Goal: Transaction & Acquisition: Purchase product/service

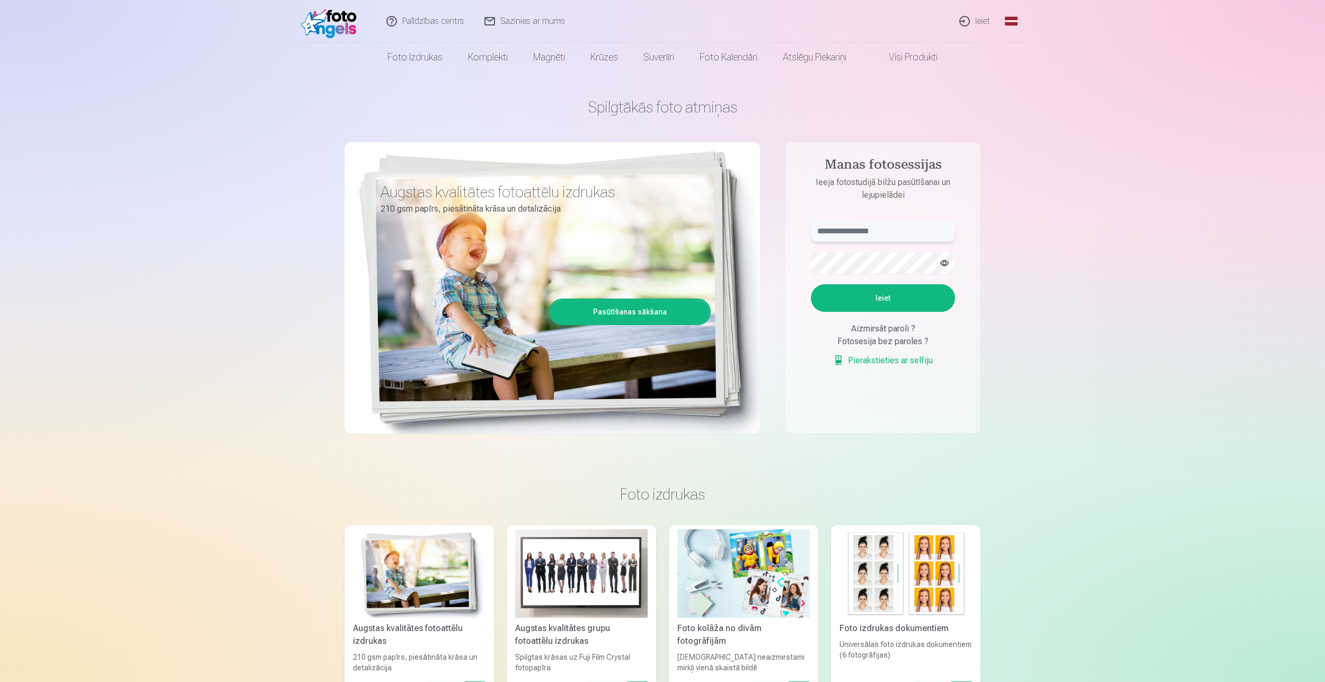
type input "**********"
click at [982, 22] on link "Ieiet" at bounding box center [975, 21] width 51 height 42
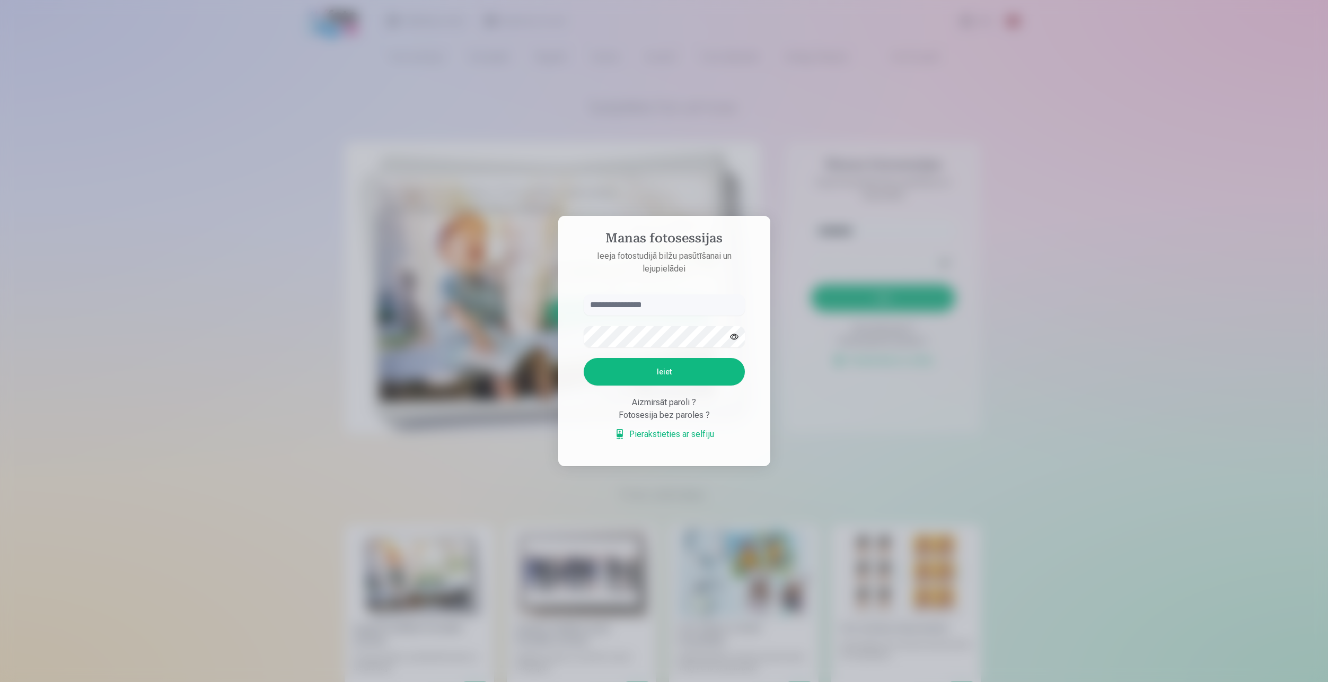
type input "**********"
click at [652, 374] on button "Ieiet" at bounding box center [664, 372] width 161 height 28
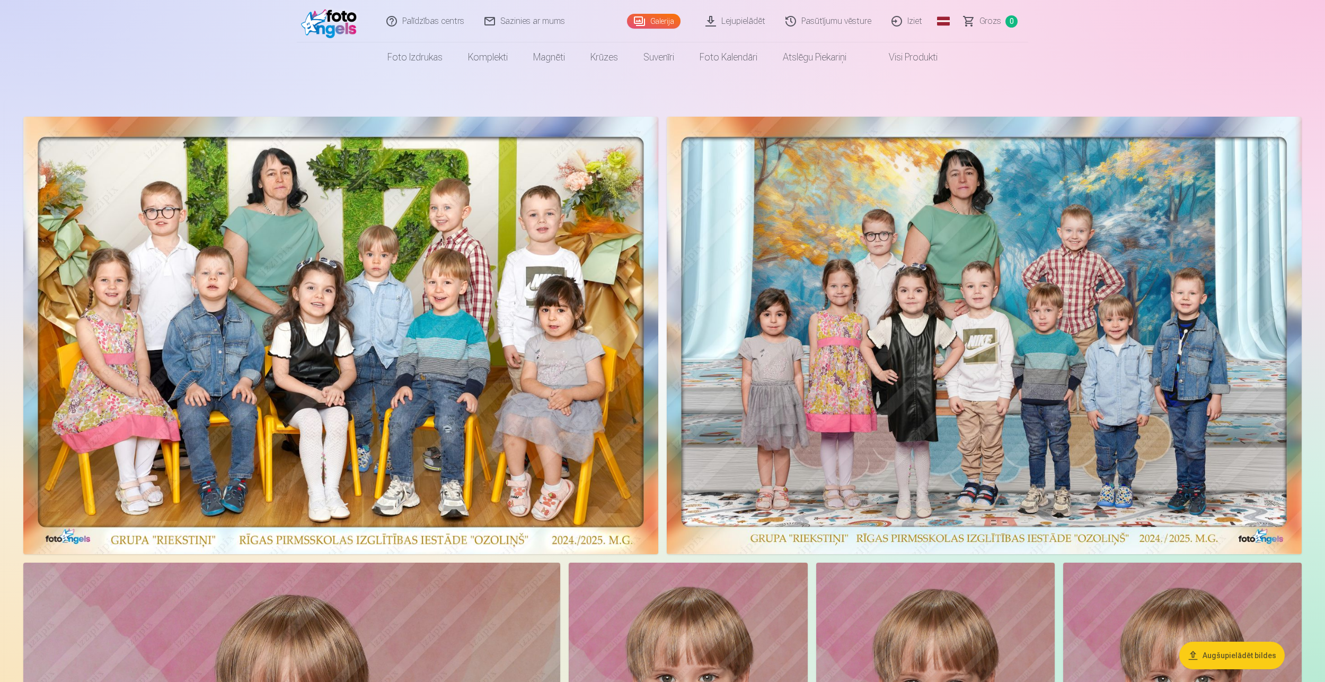
click at [585, 298] on img at bounding box center [340, 335] width 635 height 437
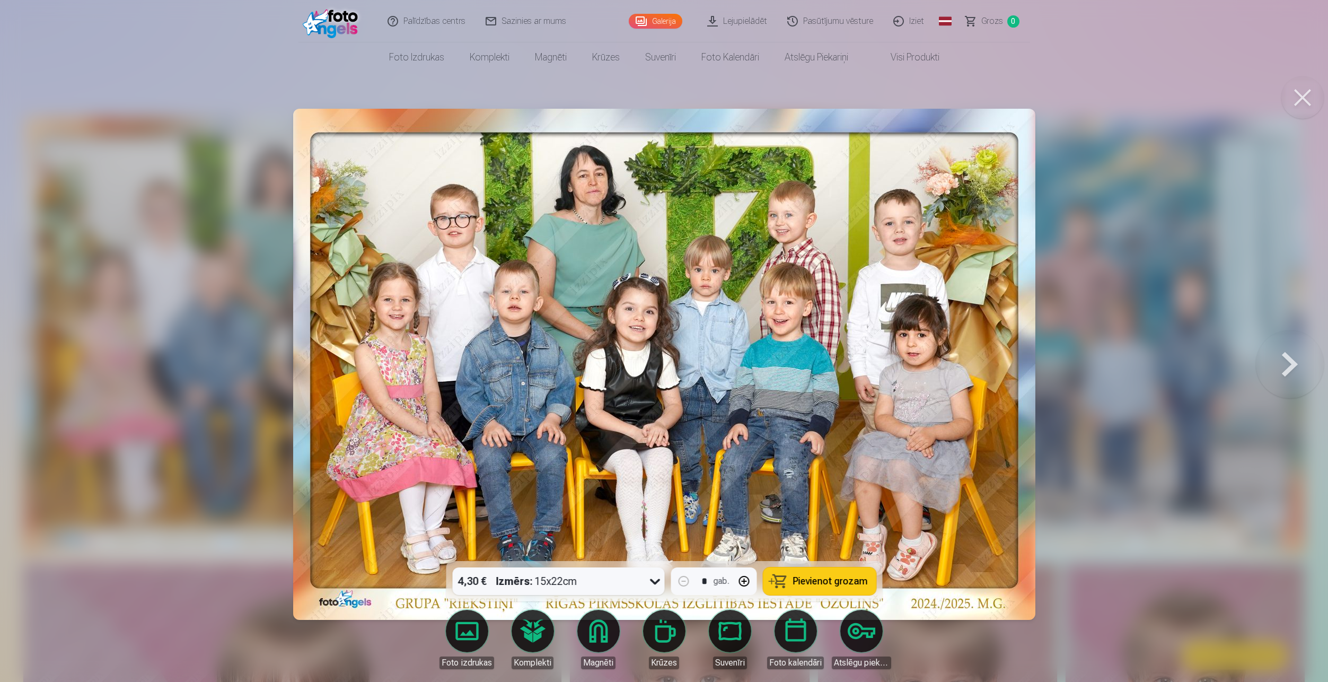
click at [576, 586] on div "Izmērs : 15x22cm" at bounding box center [536, 581] width 81 height 28
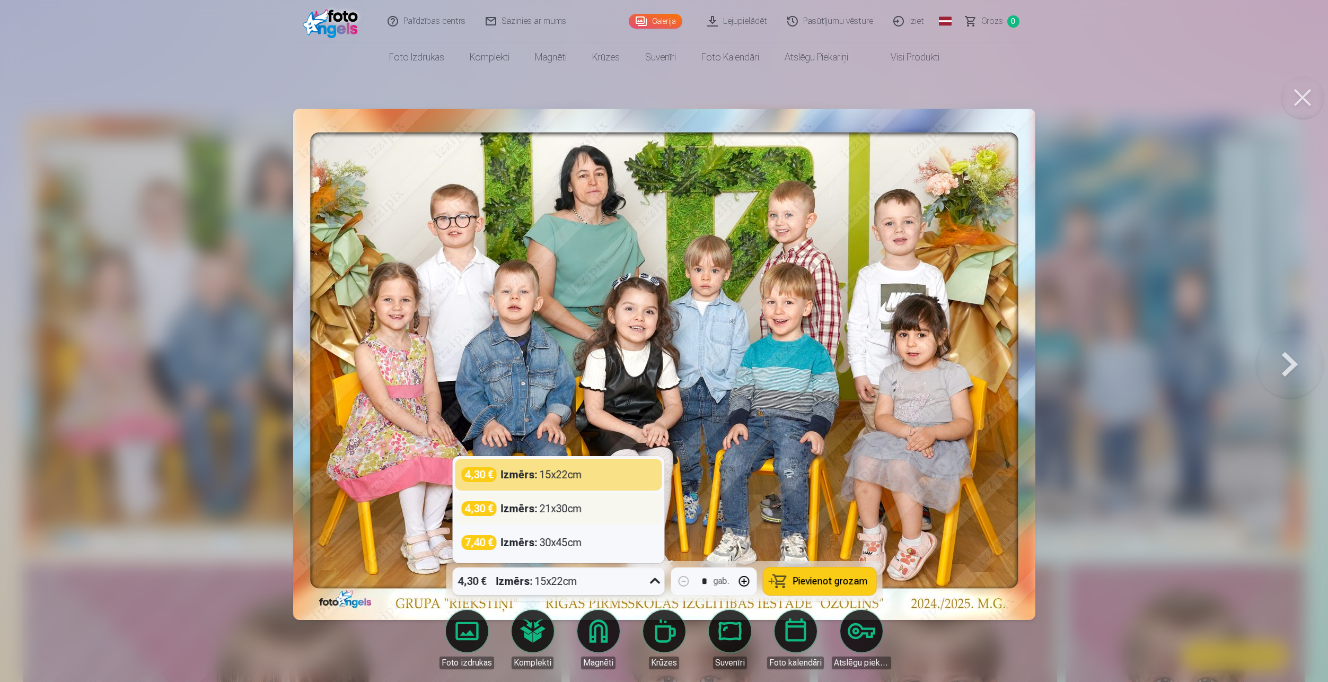
click at [578, 521] on div "4,30 € Izmērs : 21x30cm" at bounding box center [558, 509] width 207 height 32
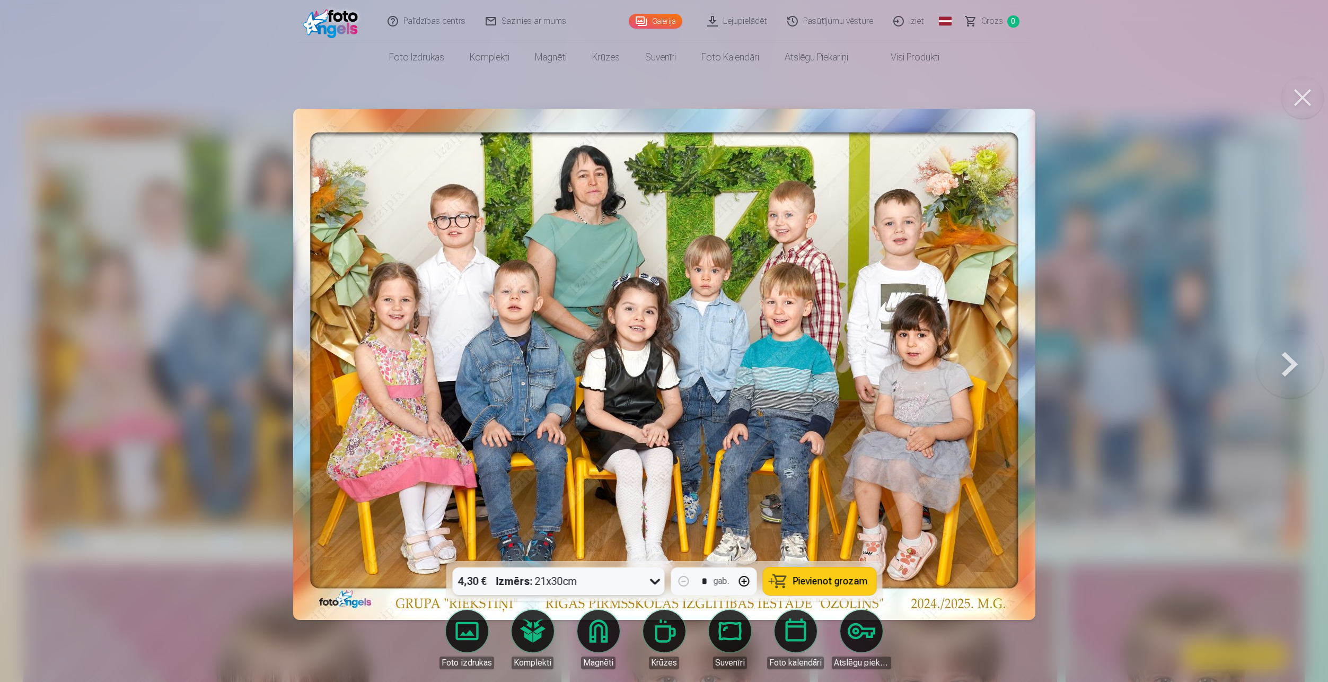
click at [815, 580] on span "Pievienot grozam" at bounding box center [830, 581] width 75 height 10
drag, startPoint x: 1311, startPoint y: 102, endPoint x: 1302, endPoint y: 100, distance: 9.2
click at [1310, 102] on button at bounding box center [1302, 97] width 42 height 42
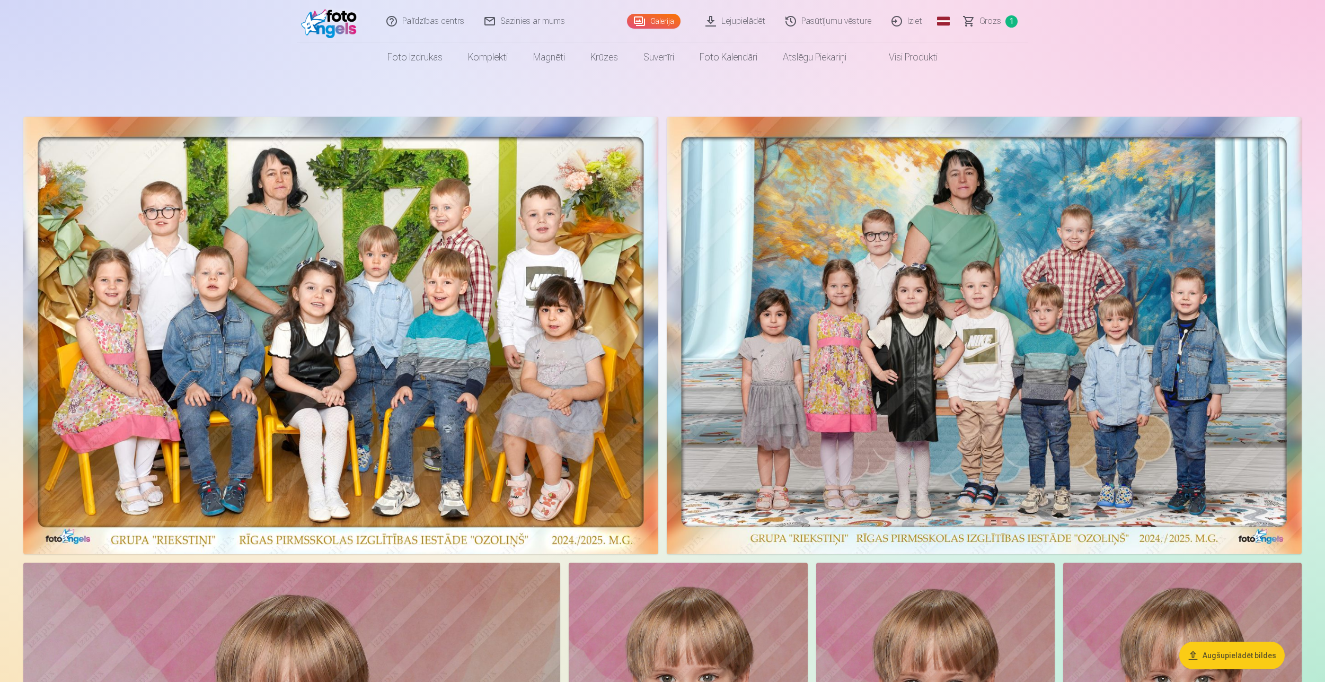
click at [969, 302] on img at bounding box center [984, 335] width 635 height 437
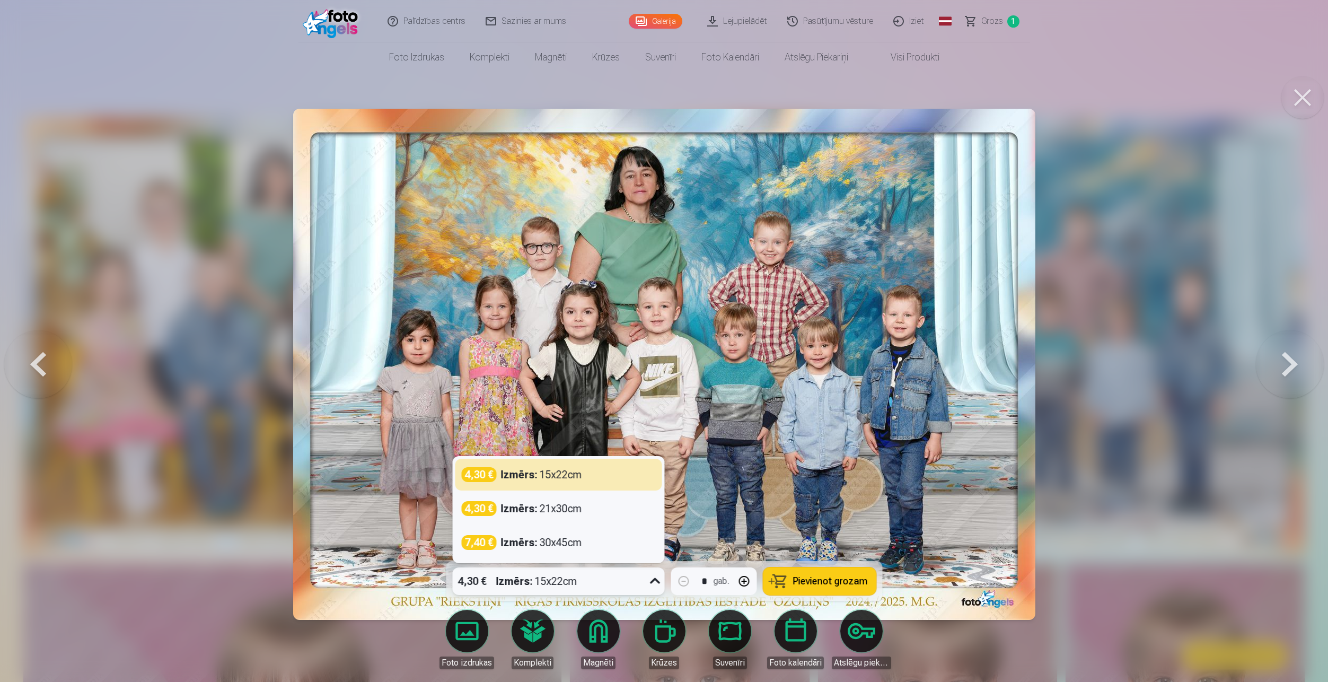
click at [605, 586] on div "4,30 € Izmērs : 15x22cm" at bounding box center [548, 581] width 192 height 28
click at [586, 518] on div "4,30 € Izmērs : 21x30cm" at bounding box center [558, 509] width 207 height 32
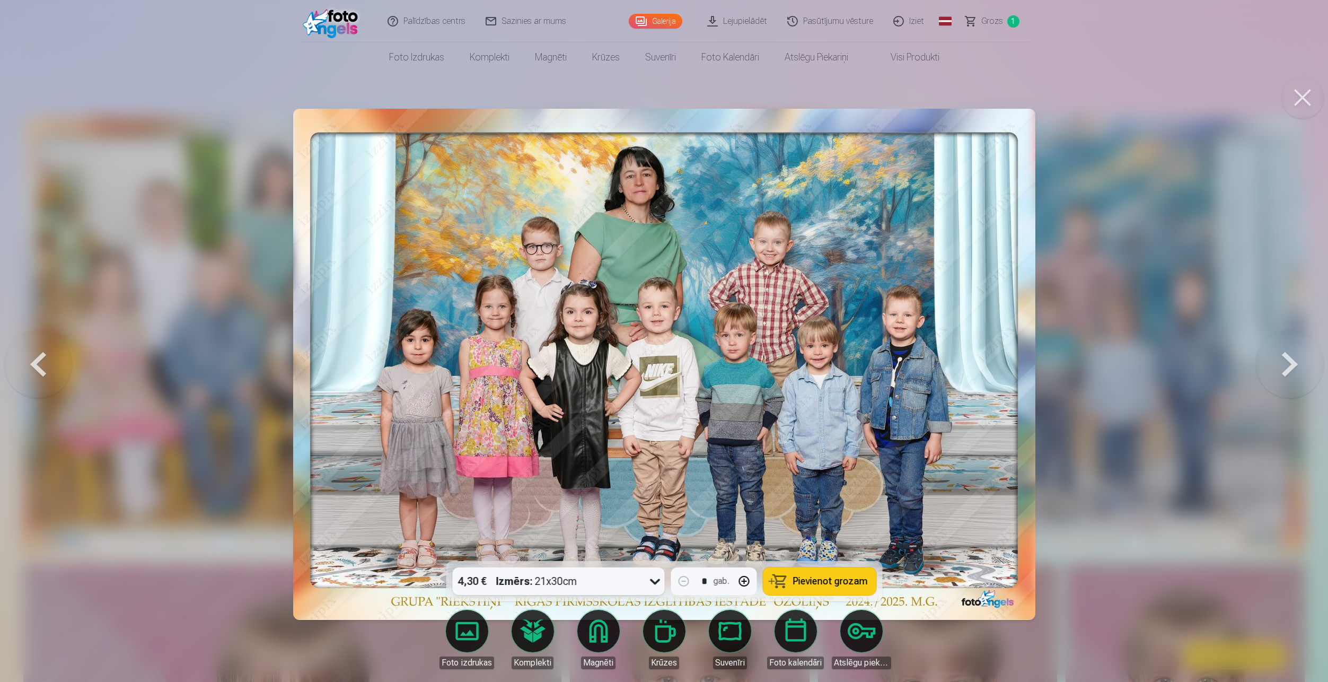
click at [843, 578] on span "Pievienot grozam" at bounding box center [830, 581] width 75 height 10
click at [1315, 90] on button at bounding box center [1302, 97] width 42 height 42
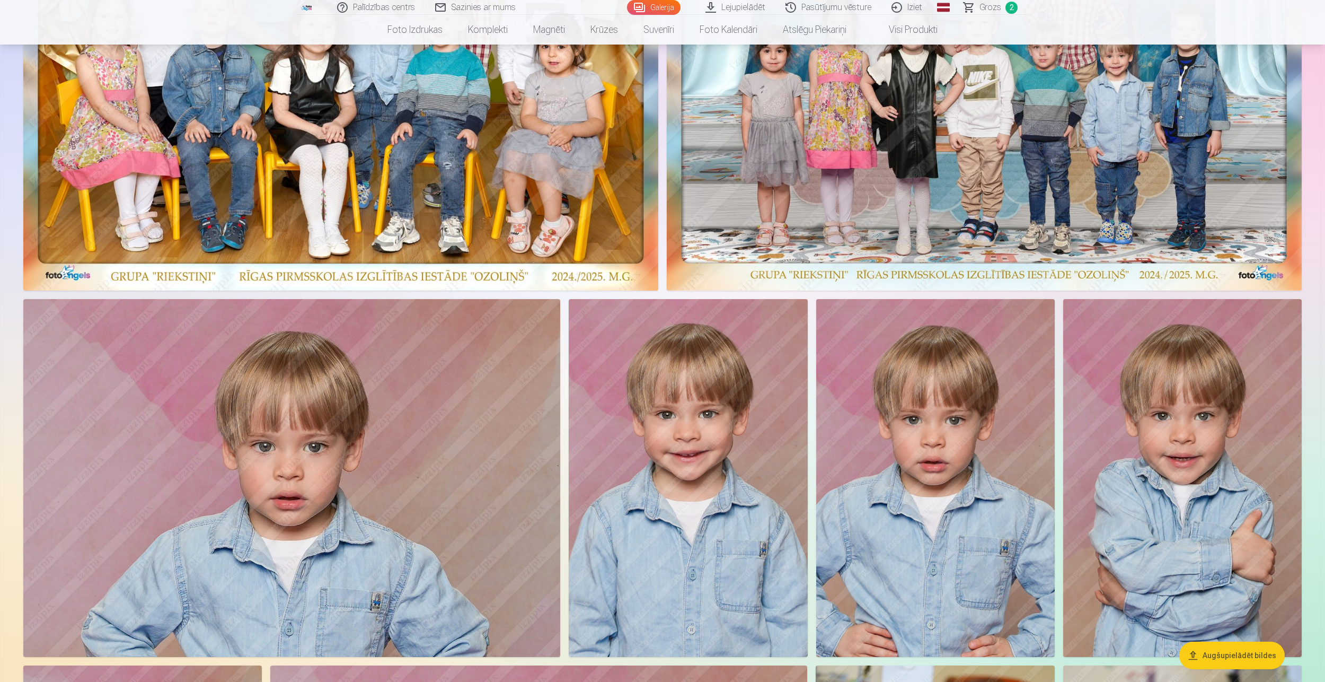
scroll to position [318, 0]
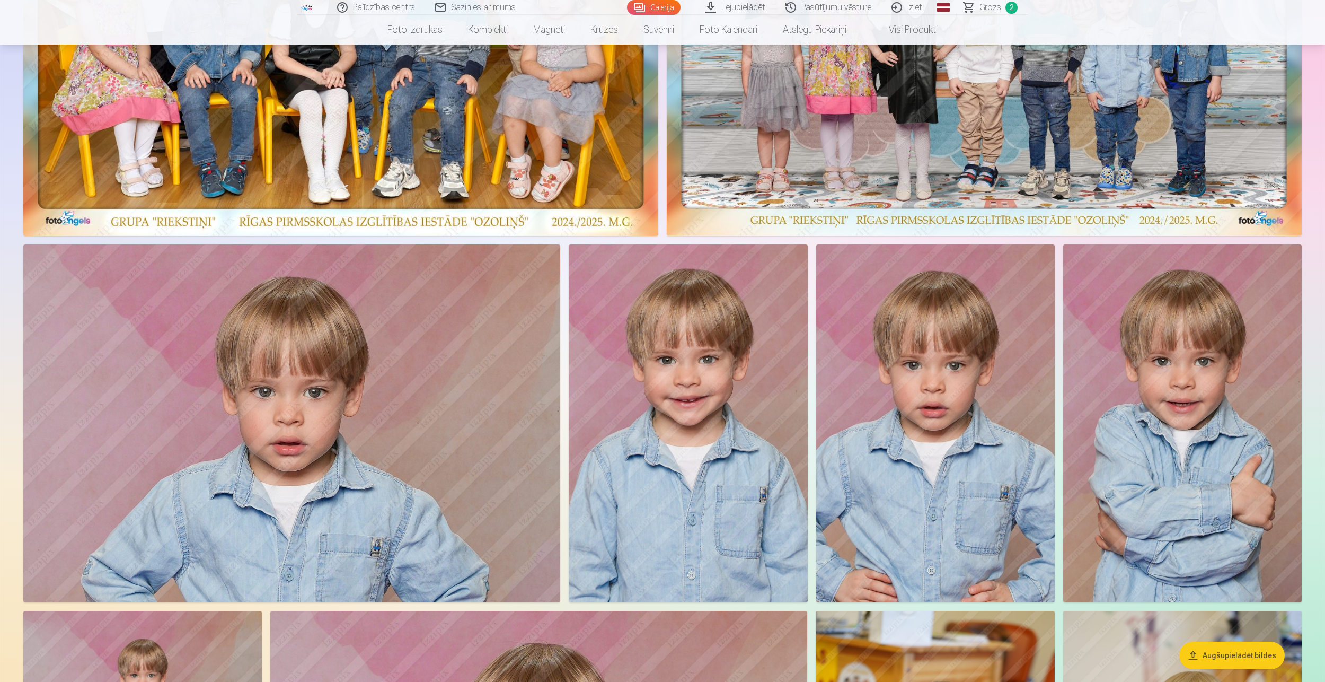
click at [934, 393] on img at bounding box center [935, 423] width 239 height 358
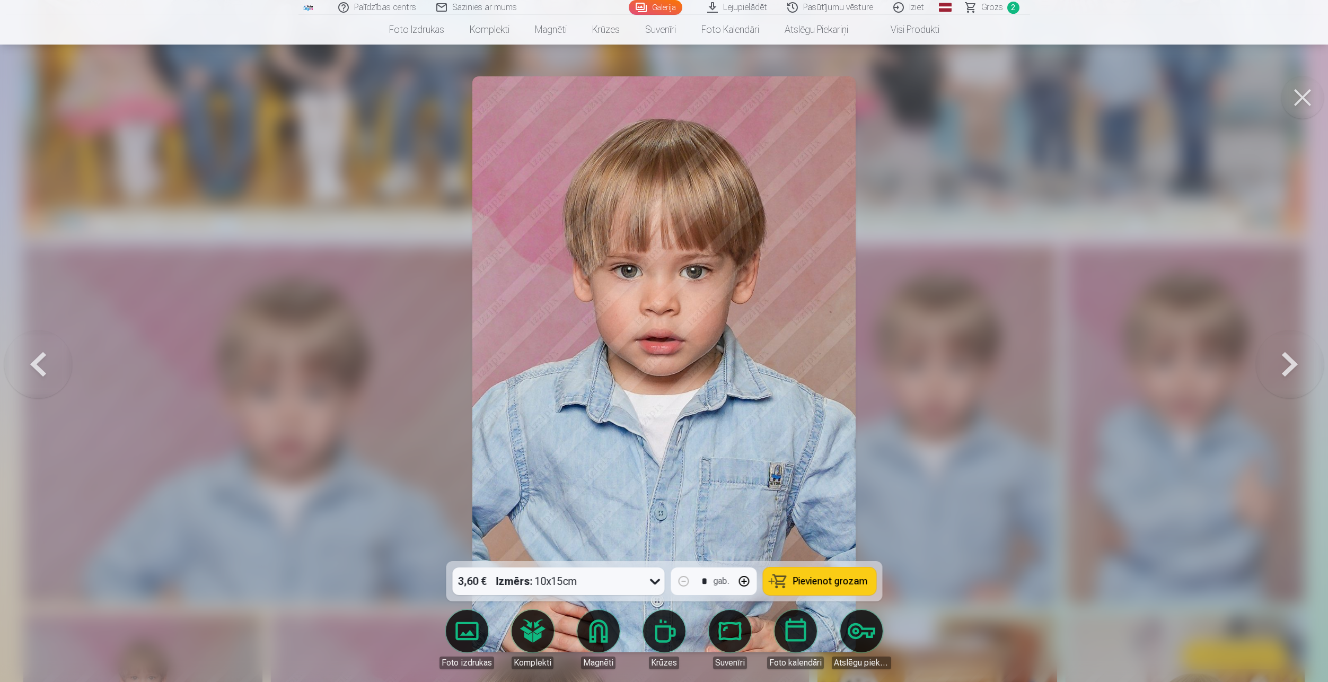
click at [1089, 272] on div at bounding box center [664, 341] width 1328 height 682
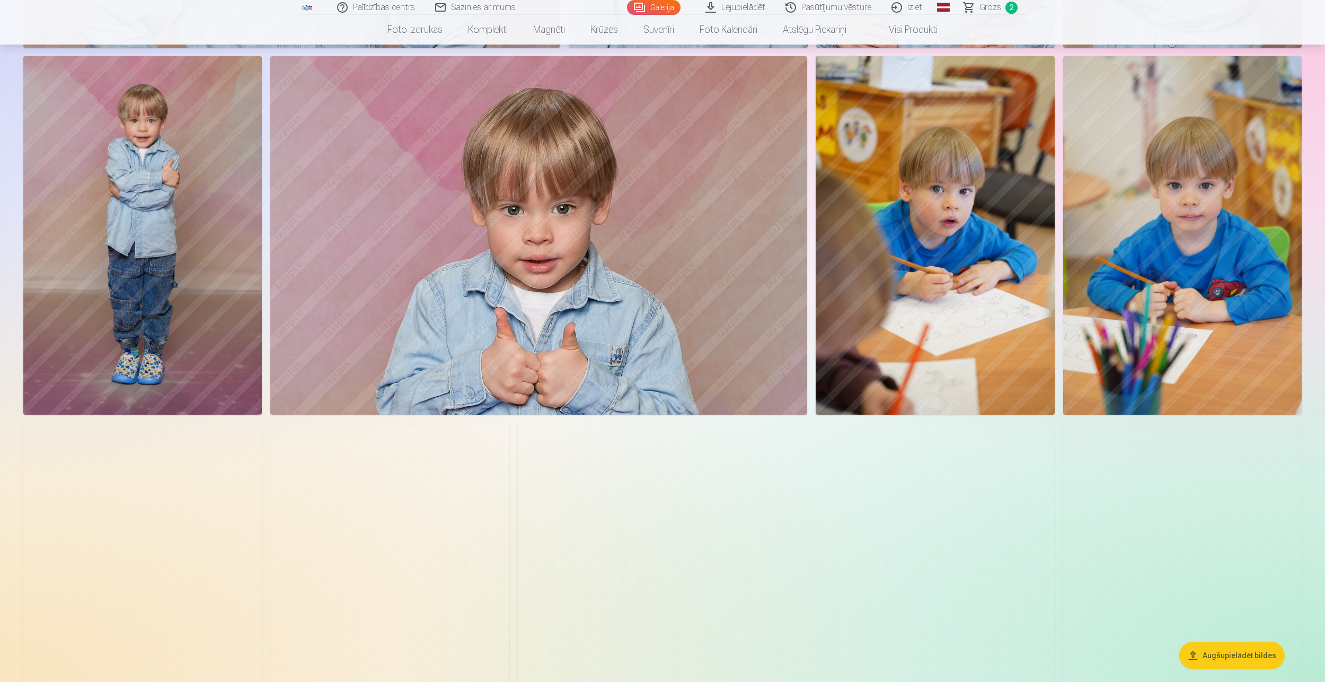
scroll to position [901, 0]
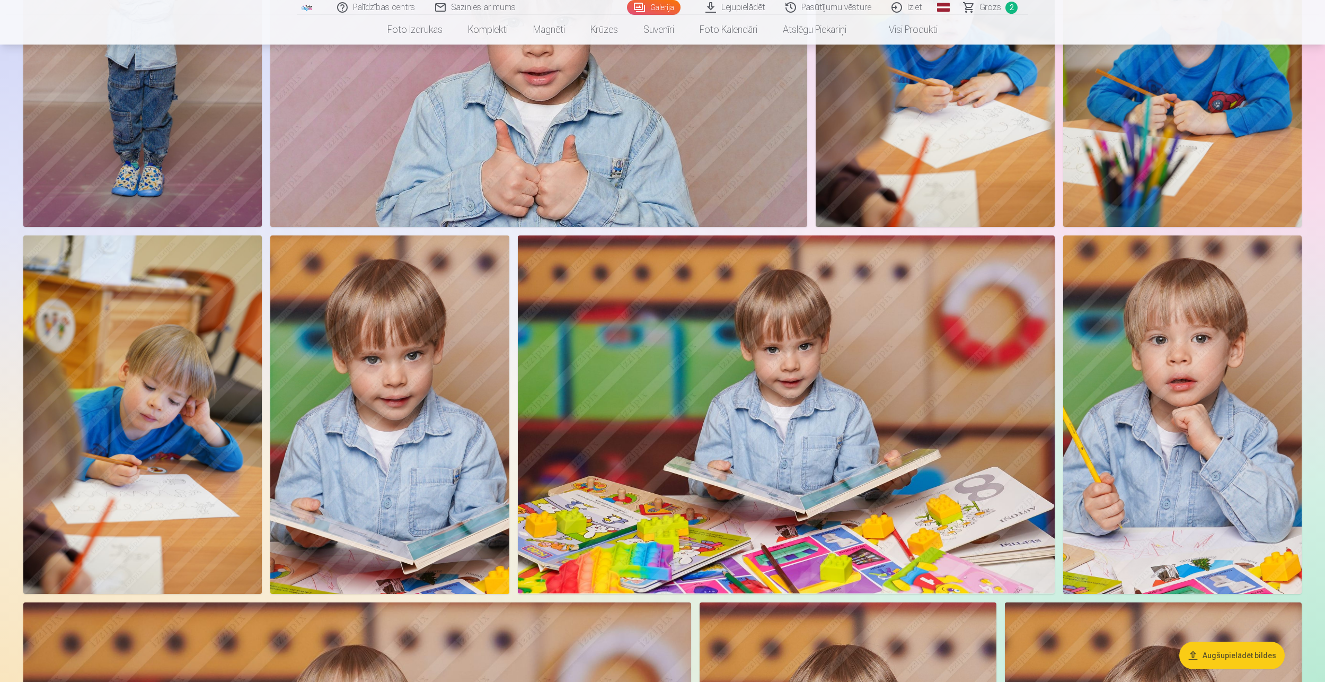
click at [1145, 353] on img at bounding box center [1182, 414] width 239 height 358
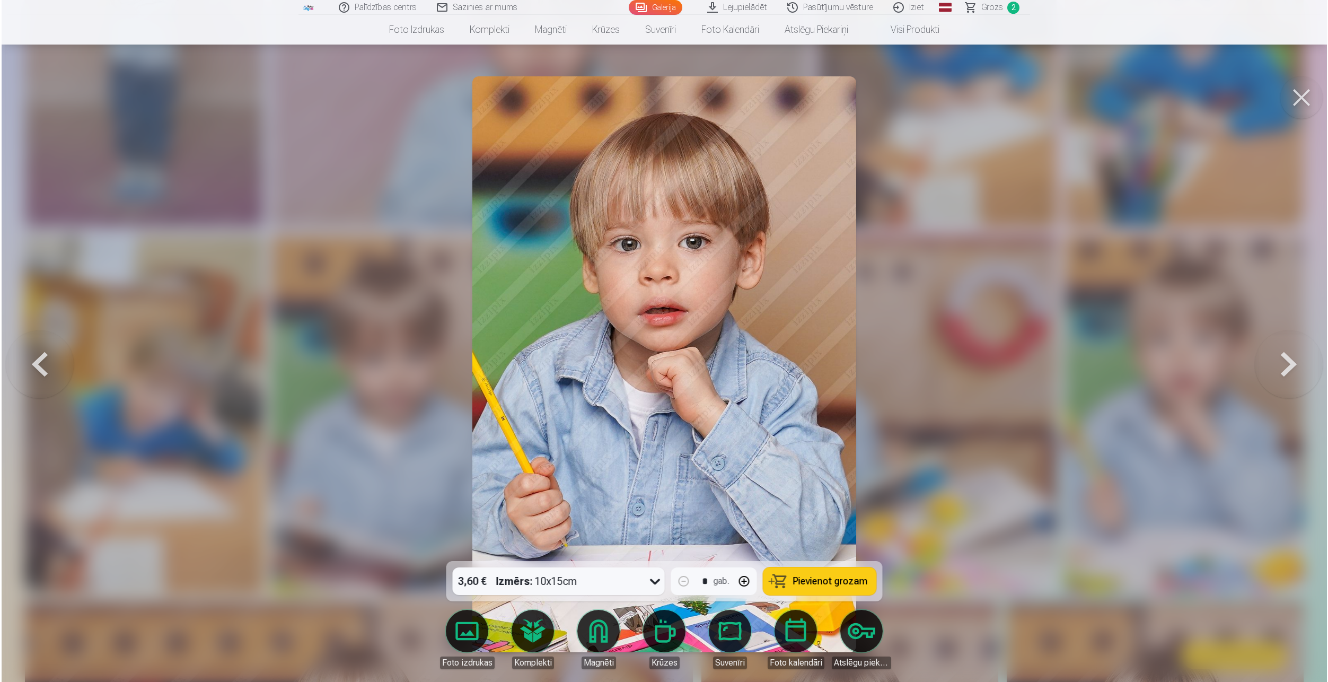
scroll to position [1062, 0]
click at [845, 582] on span "Pievienot grozam" at bounding box center [830, 581] width 75 height 10
click at [1308, 93] on button at bounding box center [1302, 97] width 42 height 42
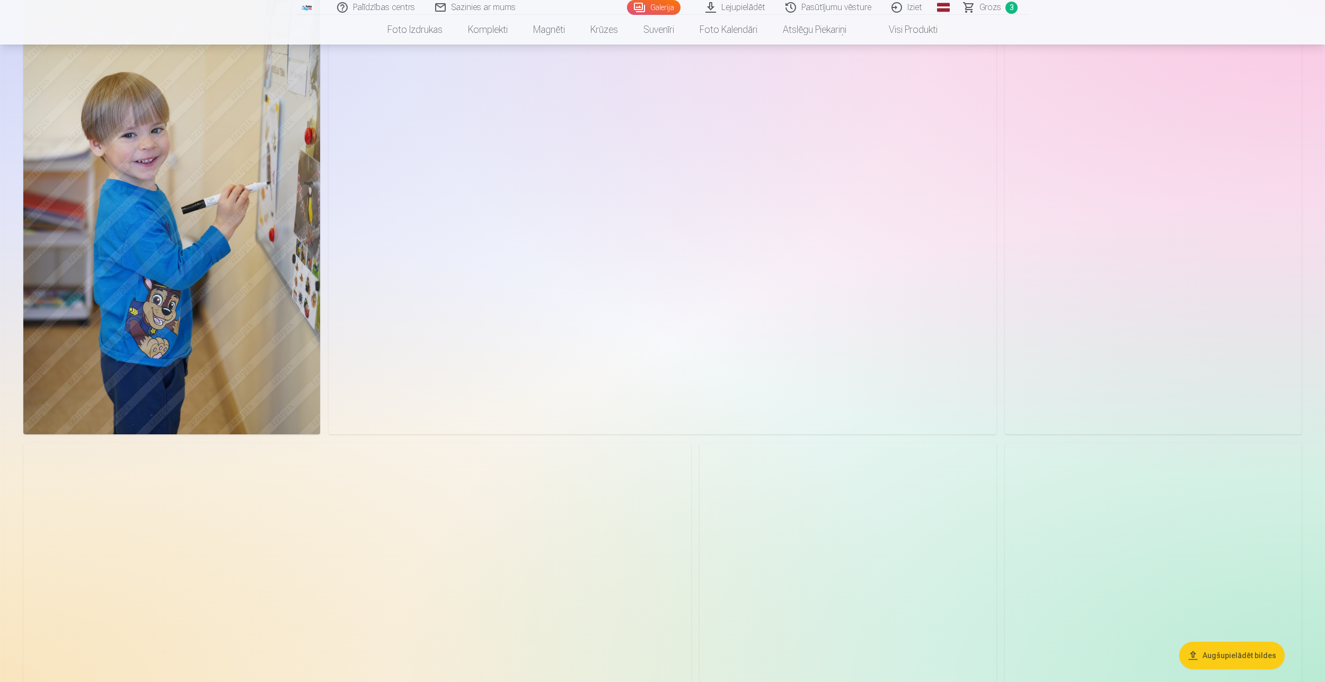
scroll to position [3128, 0]
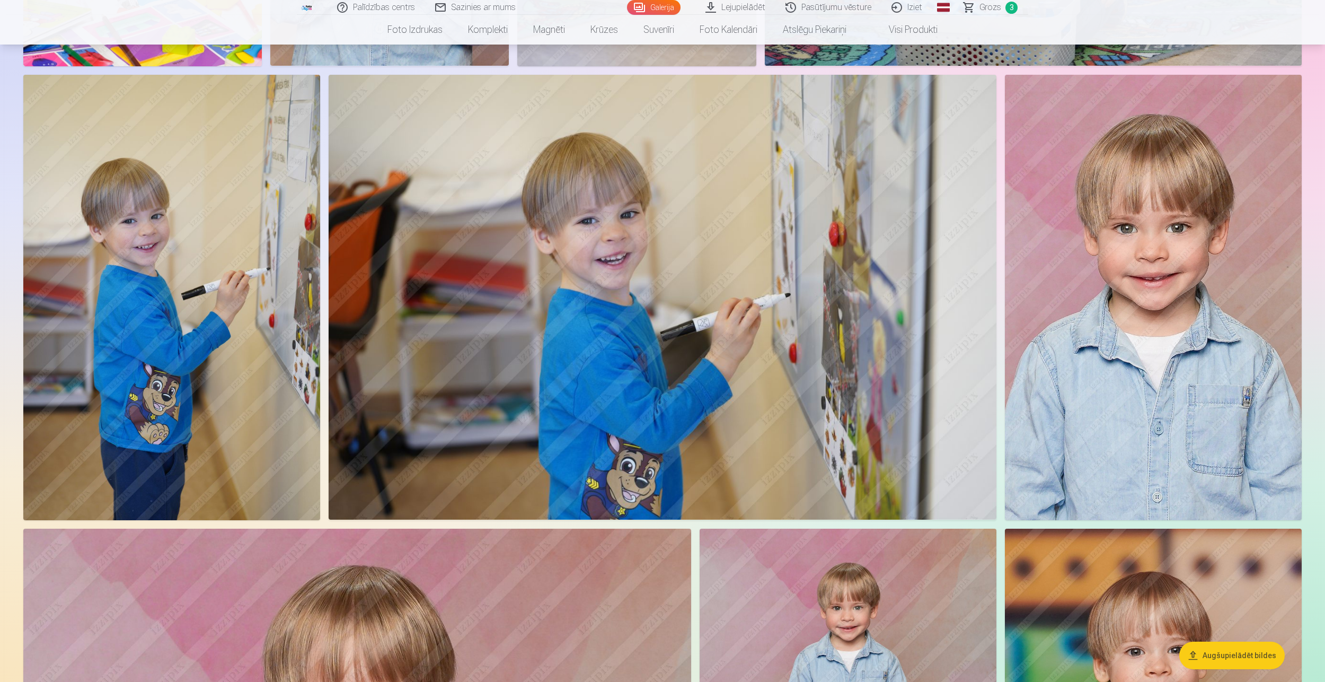
click at [1198, 329] on img at bounding box center [1153, 297] width 297 height 445
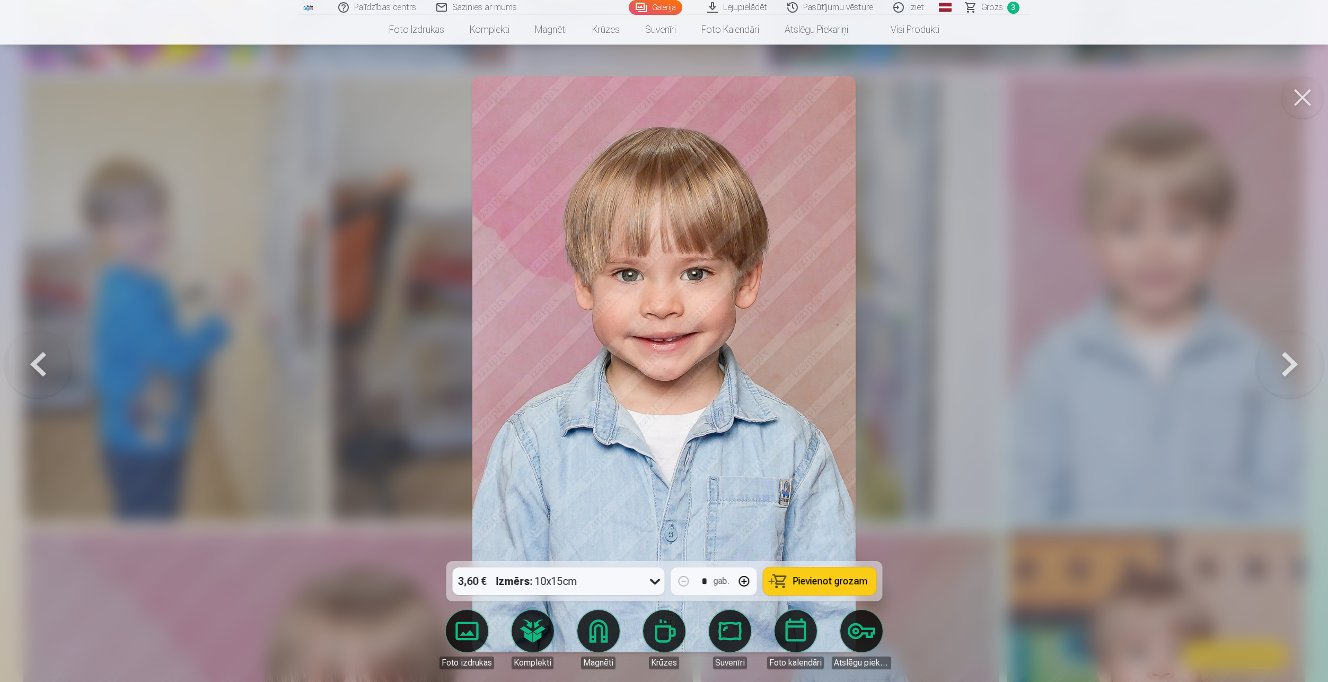
click at [1312, 96] on button at bounding box center [1302, 97] width 42 height 42
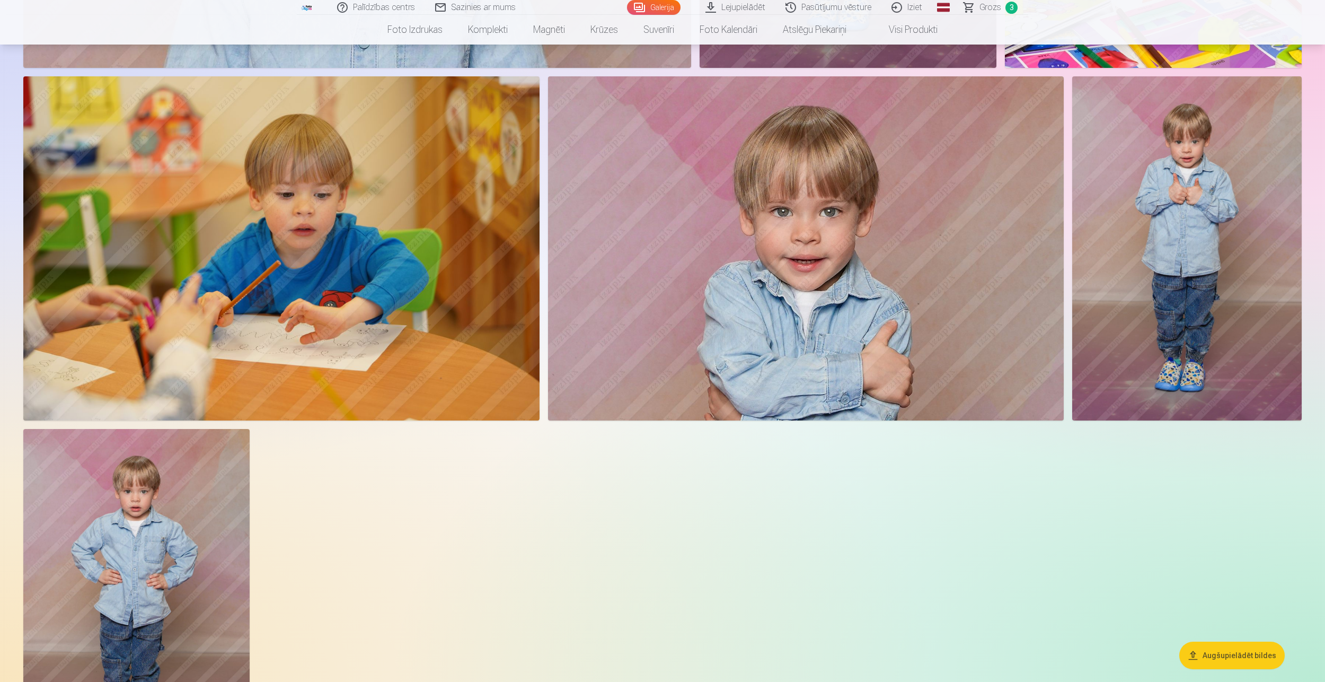
scroll to position [4029, 0]
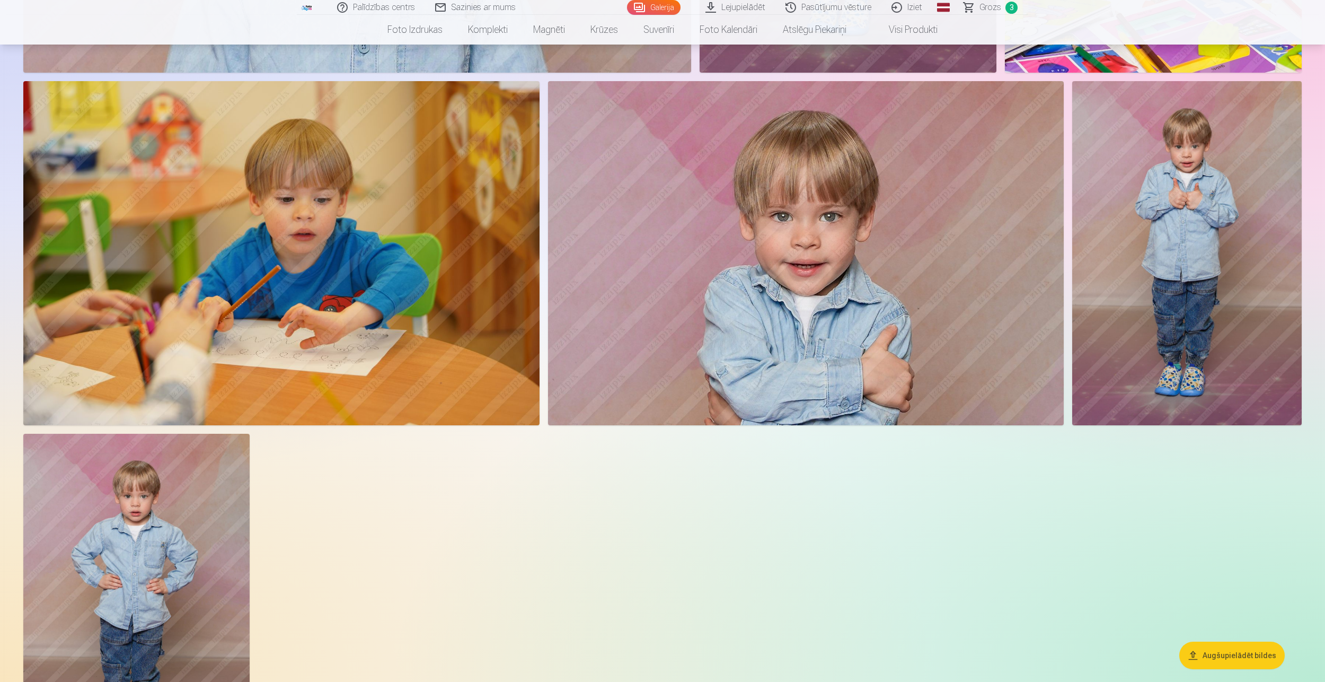
click at [1200, 279] on img at bounding box center [1187, 253] width 230 height 344
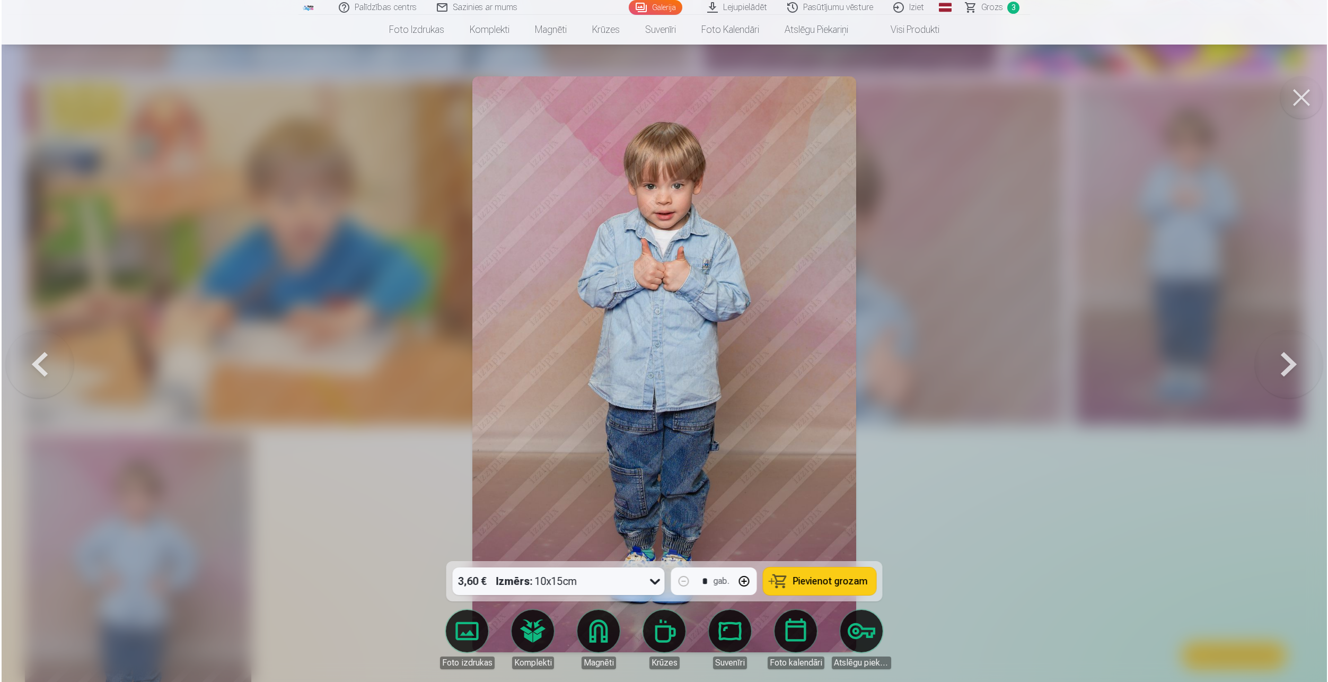
scroll to position [4037, 0]
click at [1297, 111] on button at bounding box center [1302, 97] width 42 height 42
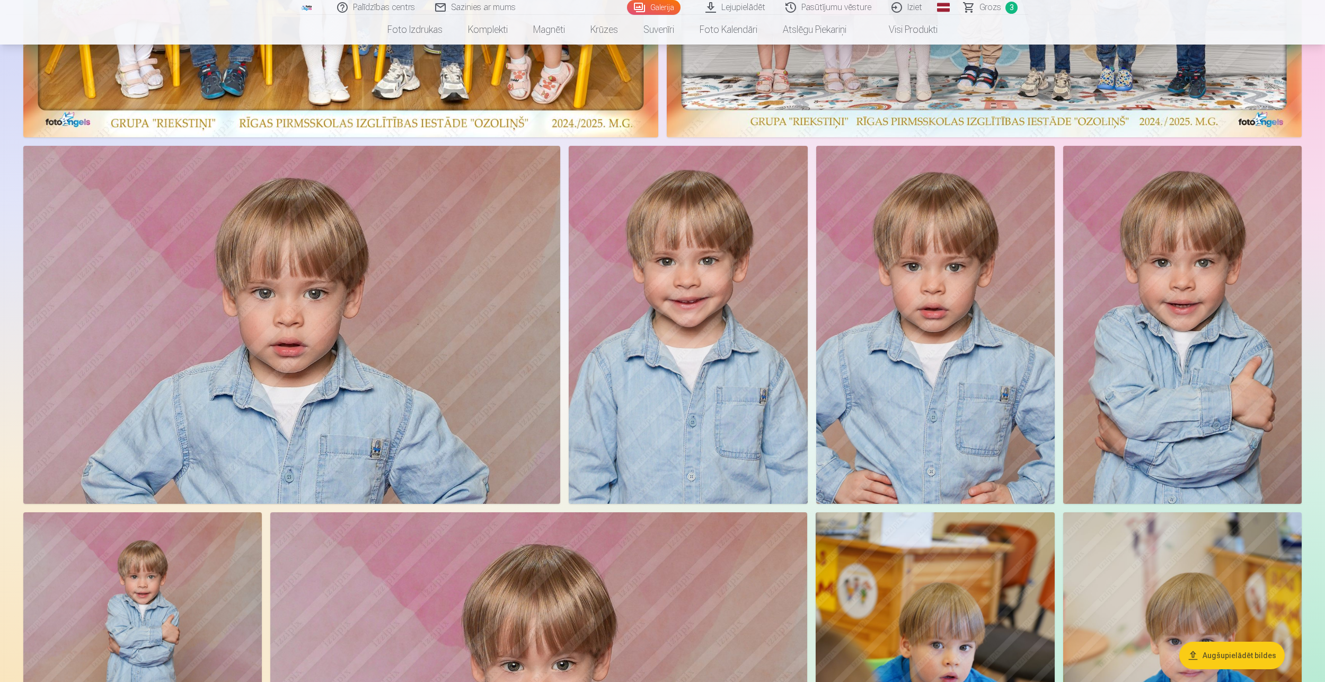
scroll to position [424, 0]
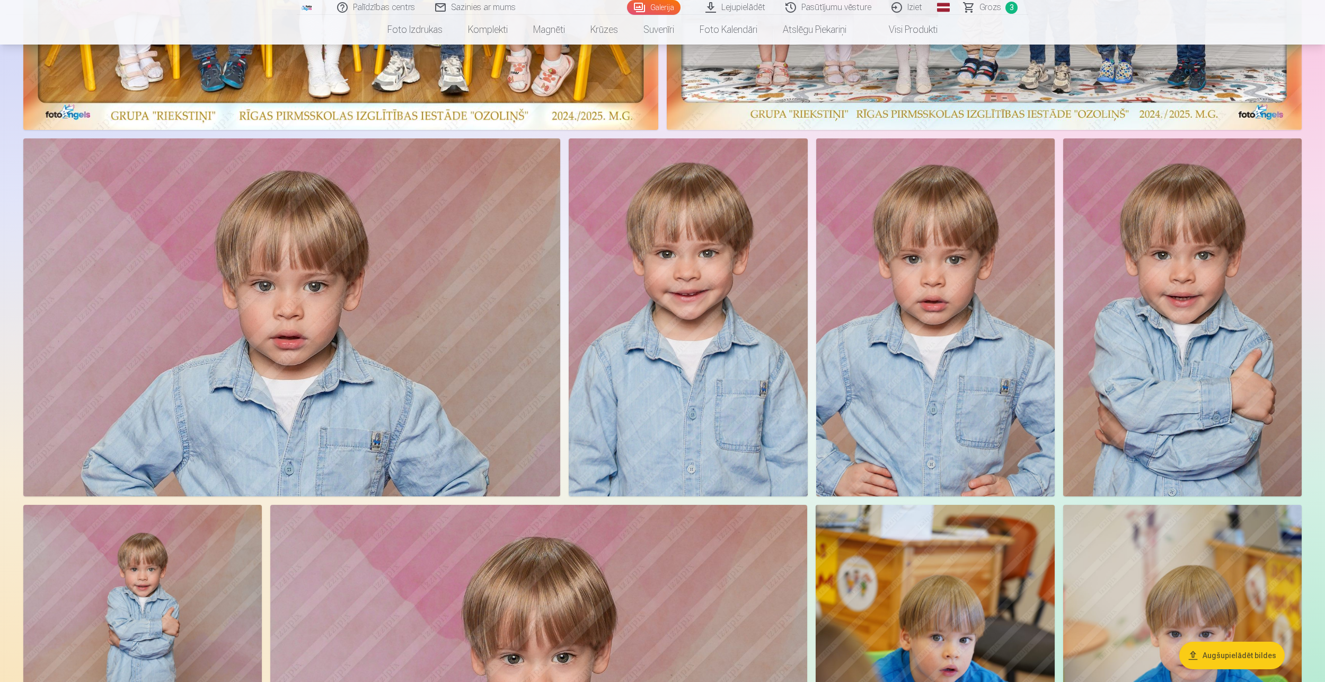
click at [504, 346] on img at bounding box center [291, 317] width 537 height 358
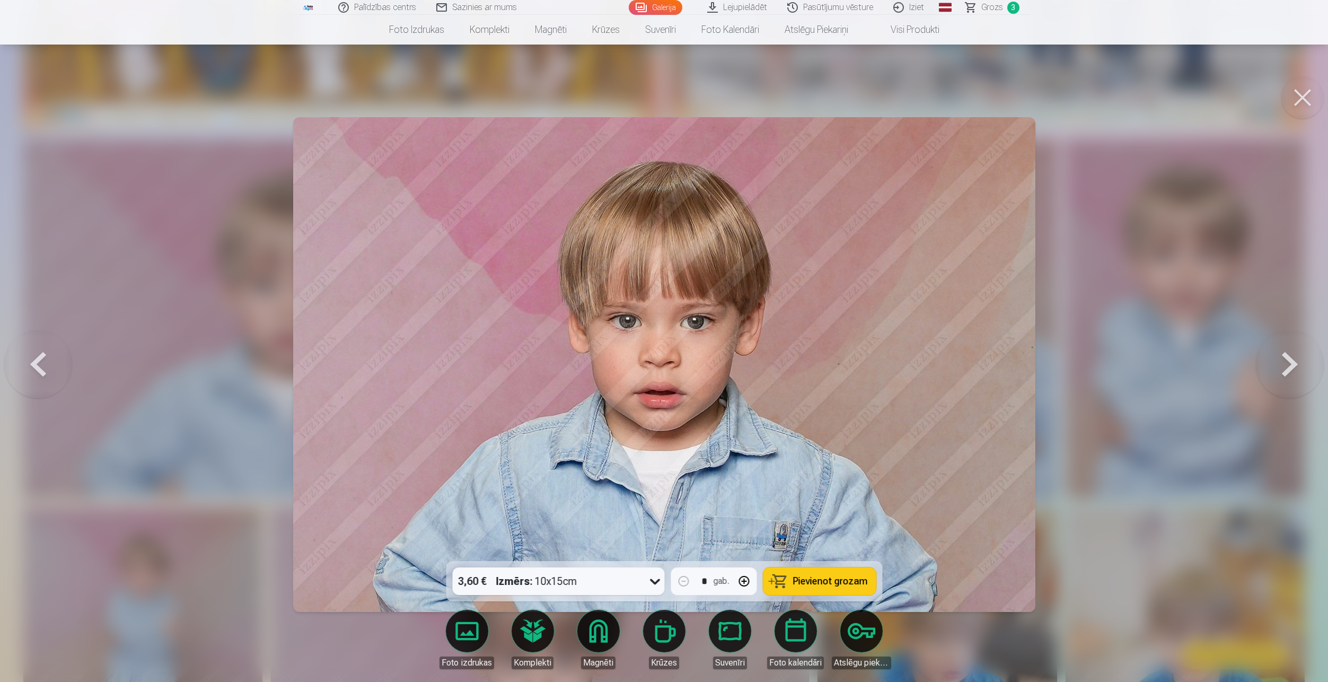
click at [1268, 173] on div at bounding box center [664, 341] width 1328 height 682
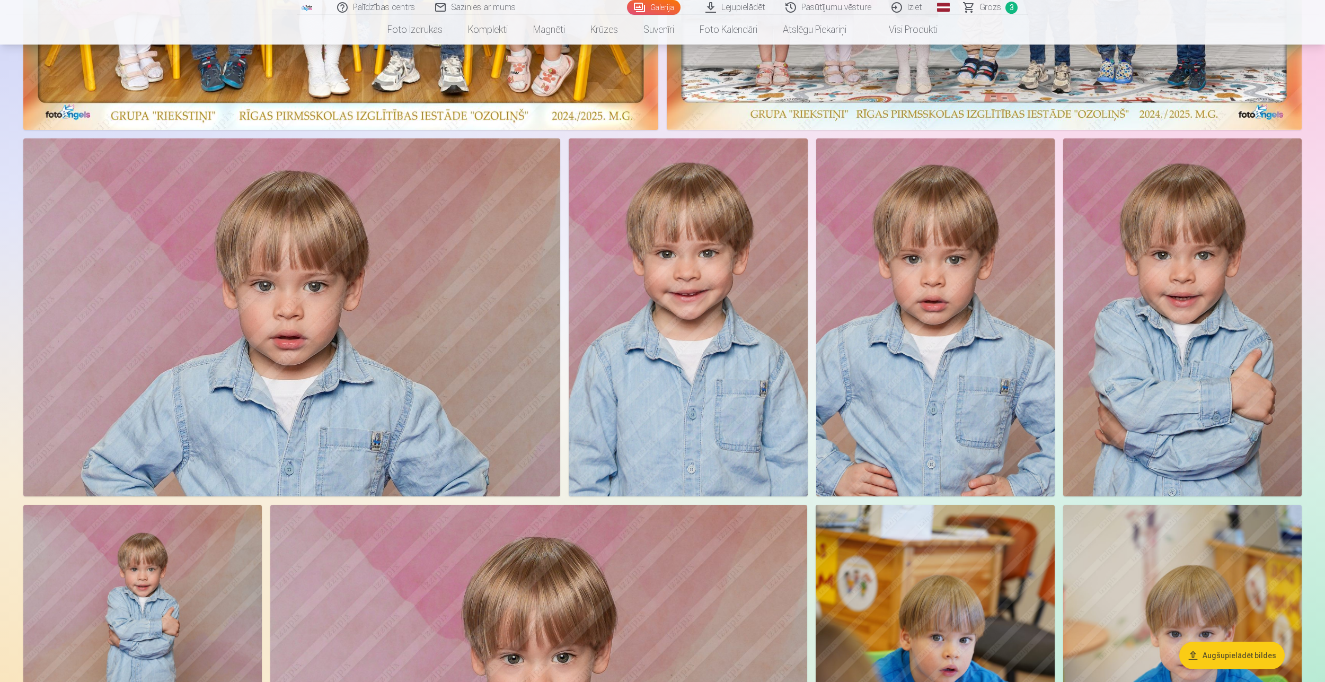
click at [739, 349] on img at bounding box center [688, 317] width 239 height 358
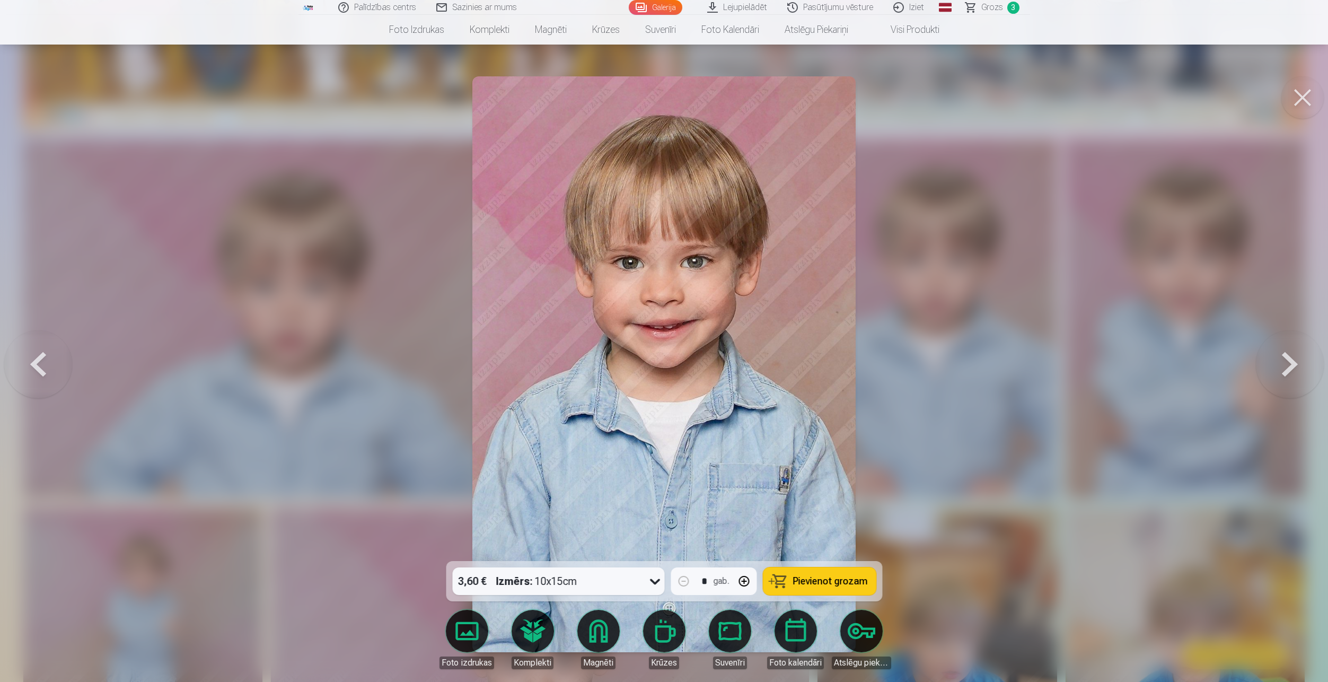
click at [986, 319] on div at bounding box center [664, 341] width 1328 height 682
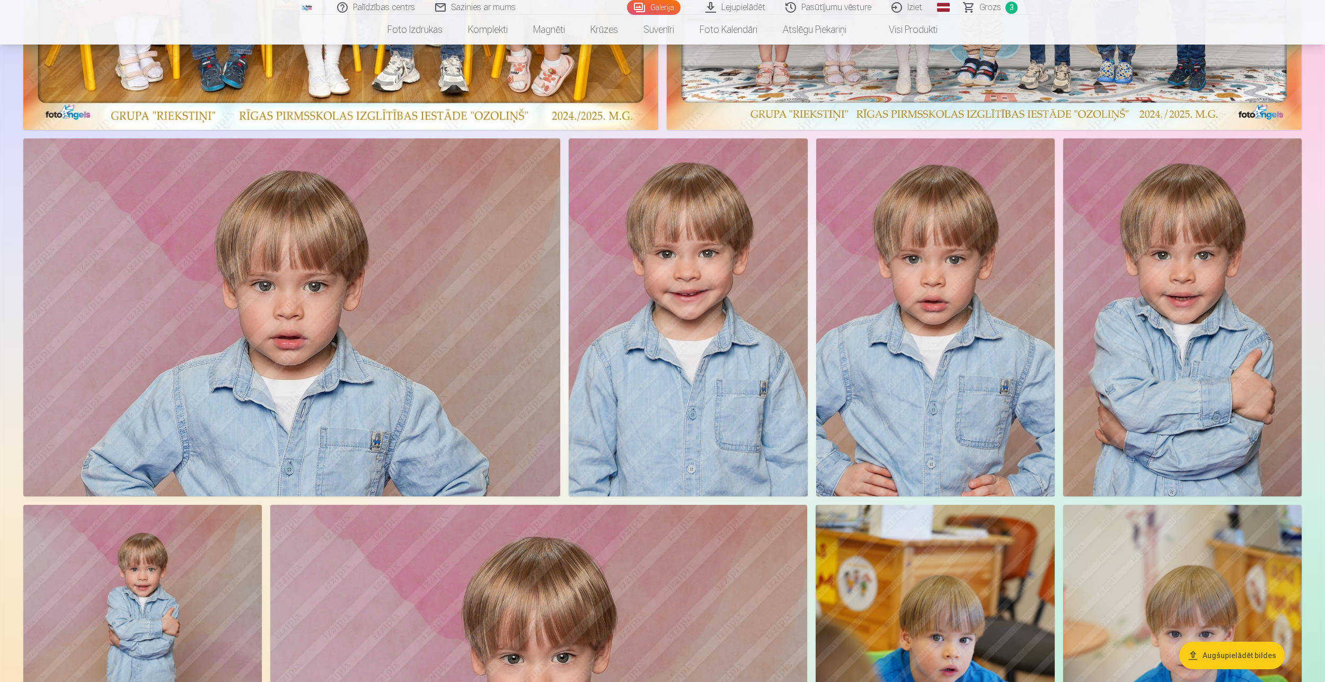
click at [963, 367] on img at bounding box center [935, 317] width 239 height 358
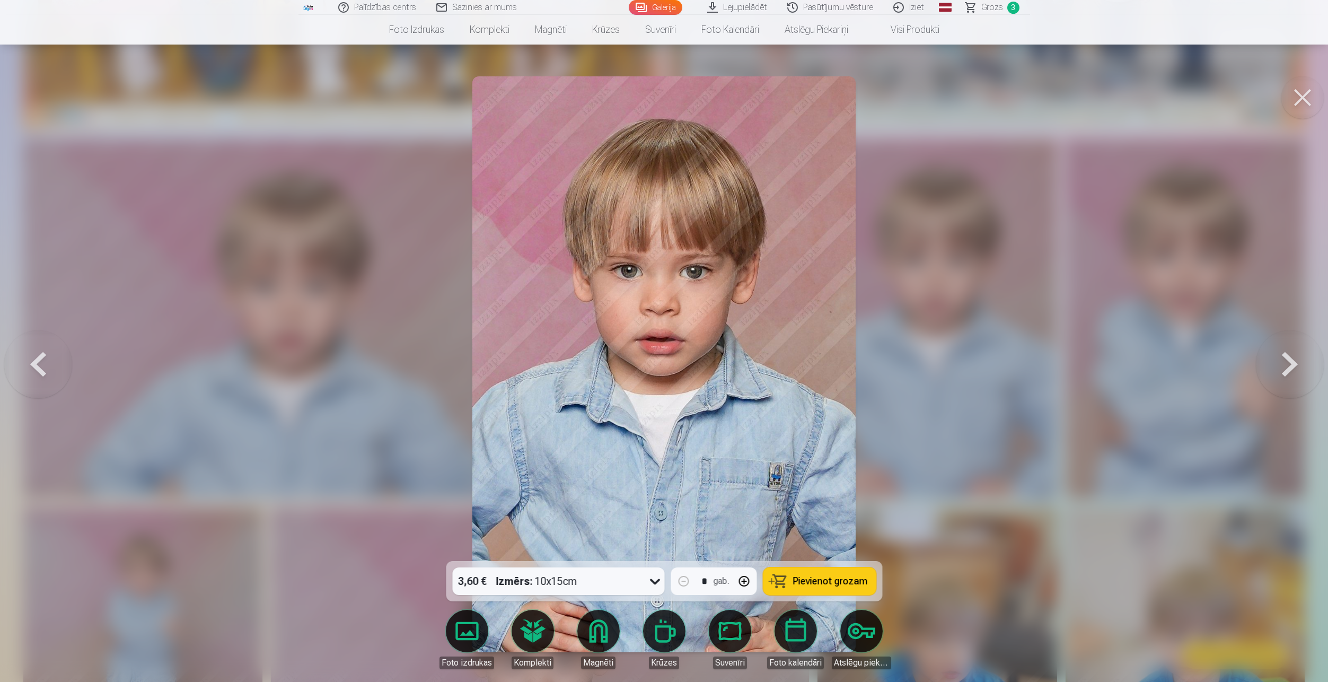
click at [864, 579] on span "Pievienot grozam" at bounding box center [830, 581] width 75 height 10
click at [1297, 93] on button at bounding box center [1302, 97] width 42 height 42
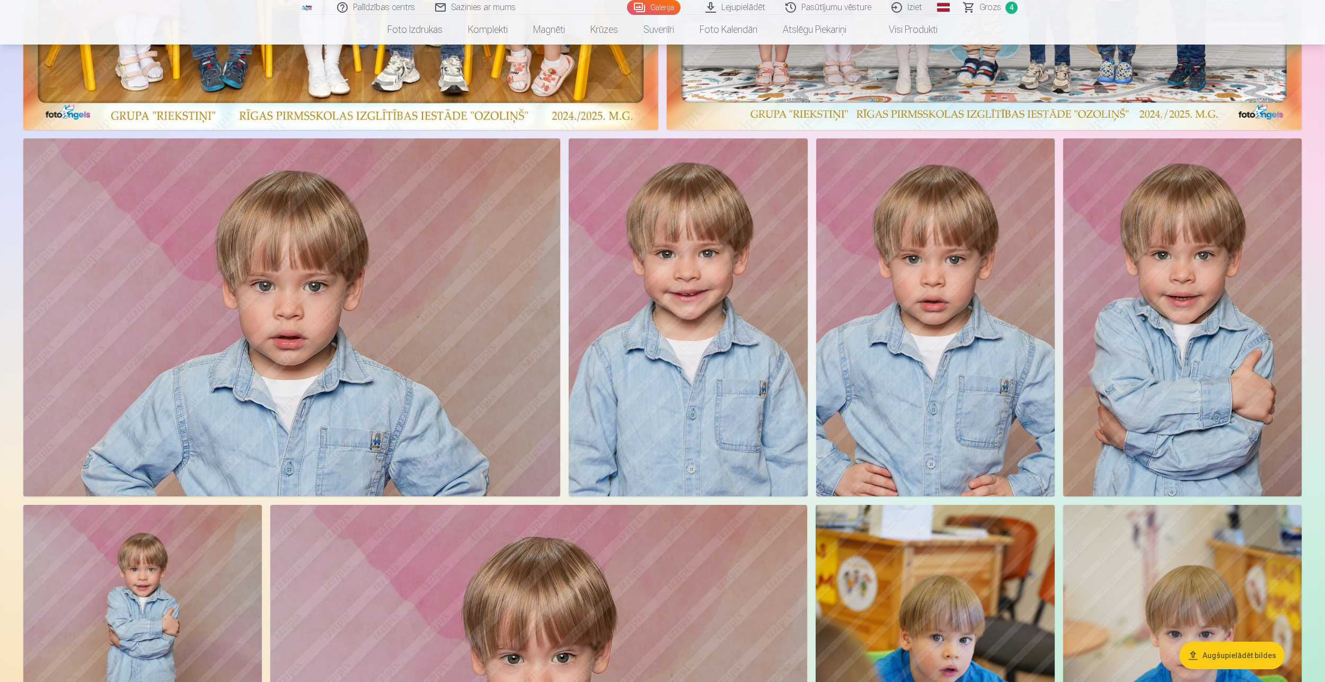
click at [1237, 380] on img at bounding box center [1182, 317] width 239 height 358
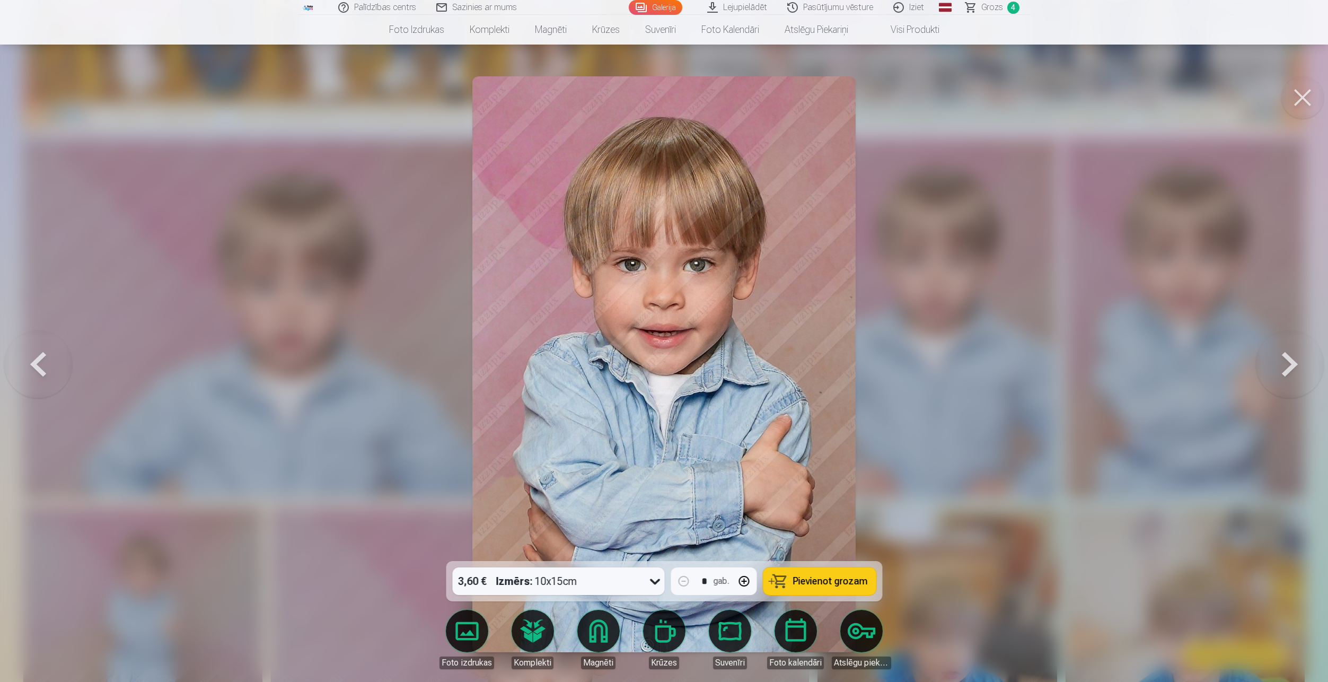
click at [864, 576] on span "Pievienot grozam" at bounding box center [830, 581] width 75 height 10
click at [1309, 94] on button at bounding box center [1302, 97] width 42 height 42
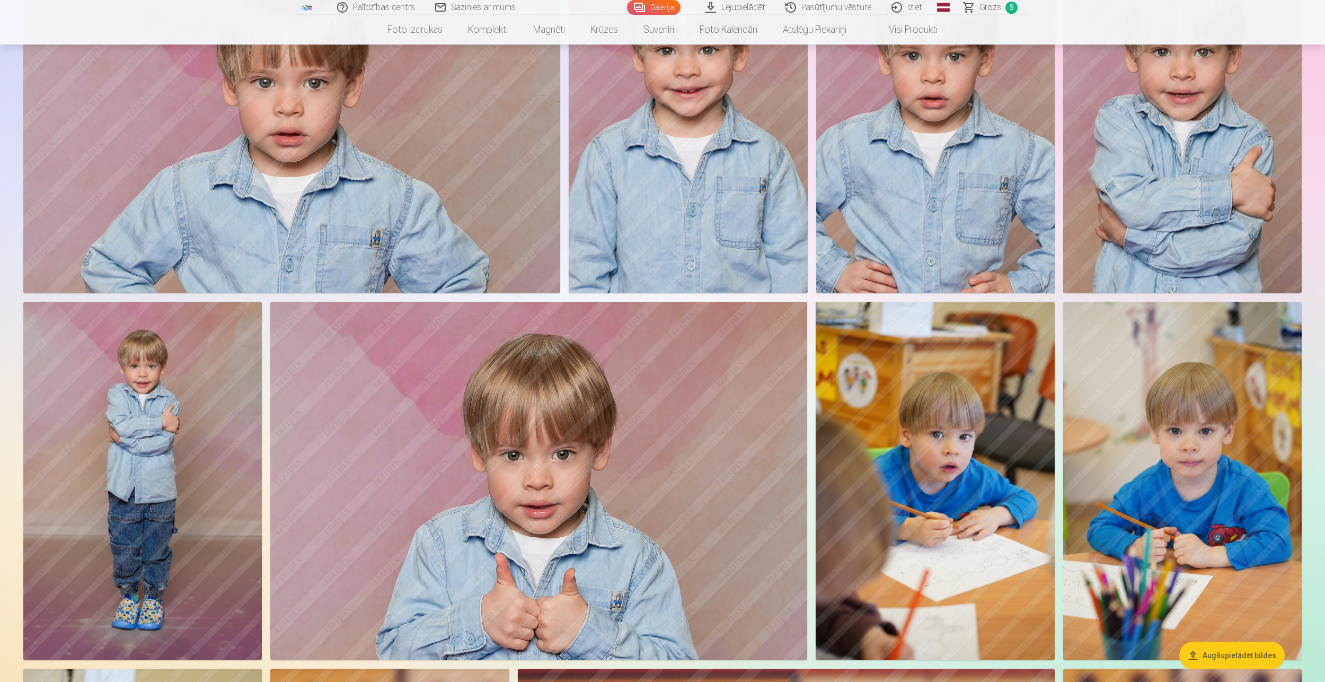
scroll to position [636, 0]
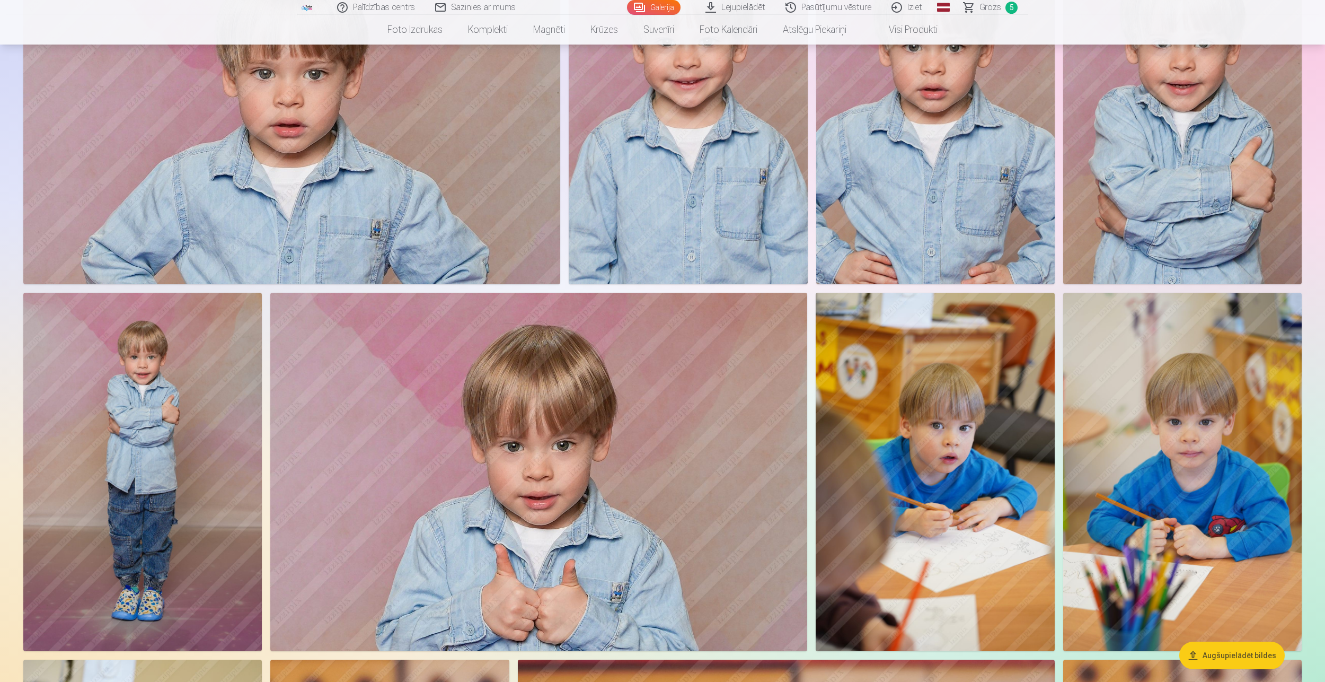
click at [546, 446] on img at bounding box center [538, 472] width 537 height 358
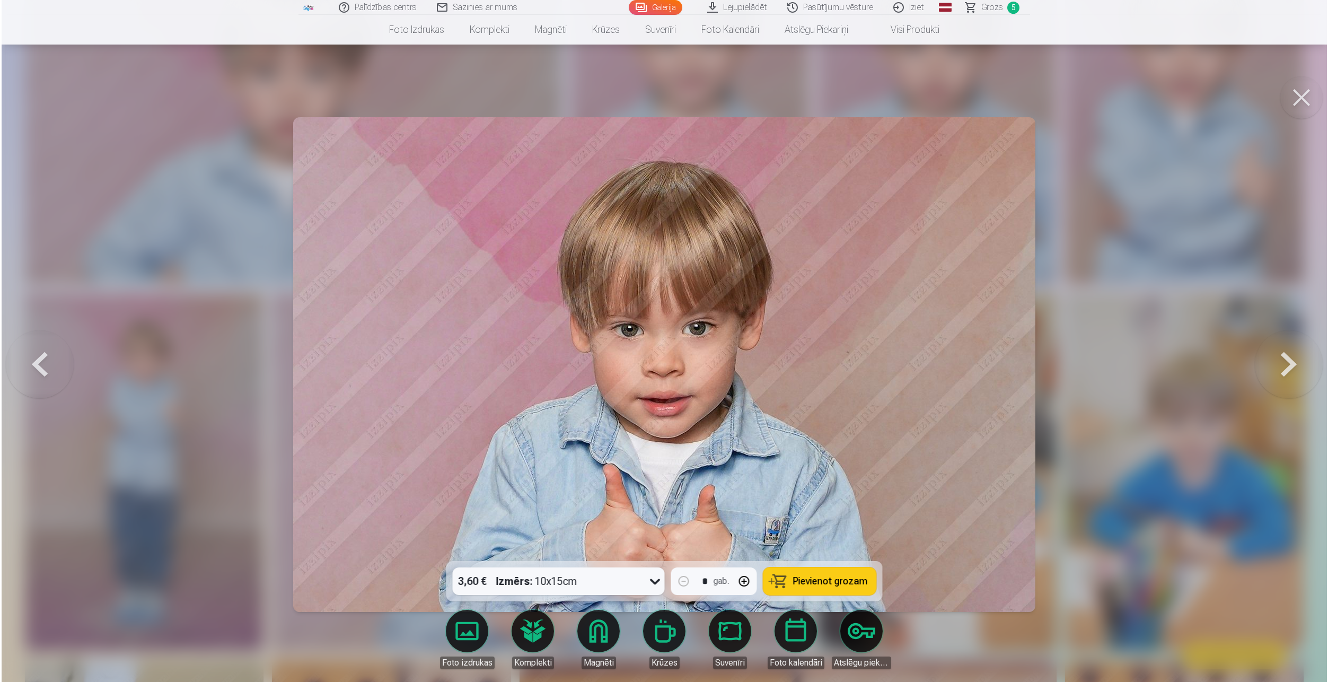
scroll to position [637, 0]
click at [813, 579] on span "Pievienot grozam" at bounding box center [830, 581] width 75 height 10
drag, startPoint x: 1308, startPoint y: 97, endPoint x: 1282, endPoint y: 109, distance: 28.7
click at [1306, 96] on button at bounding box center [1302, 97] width 42 height 42
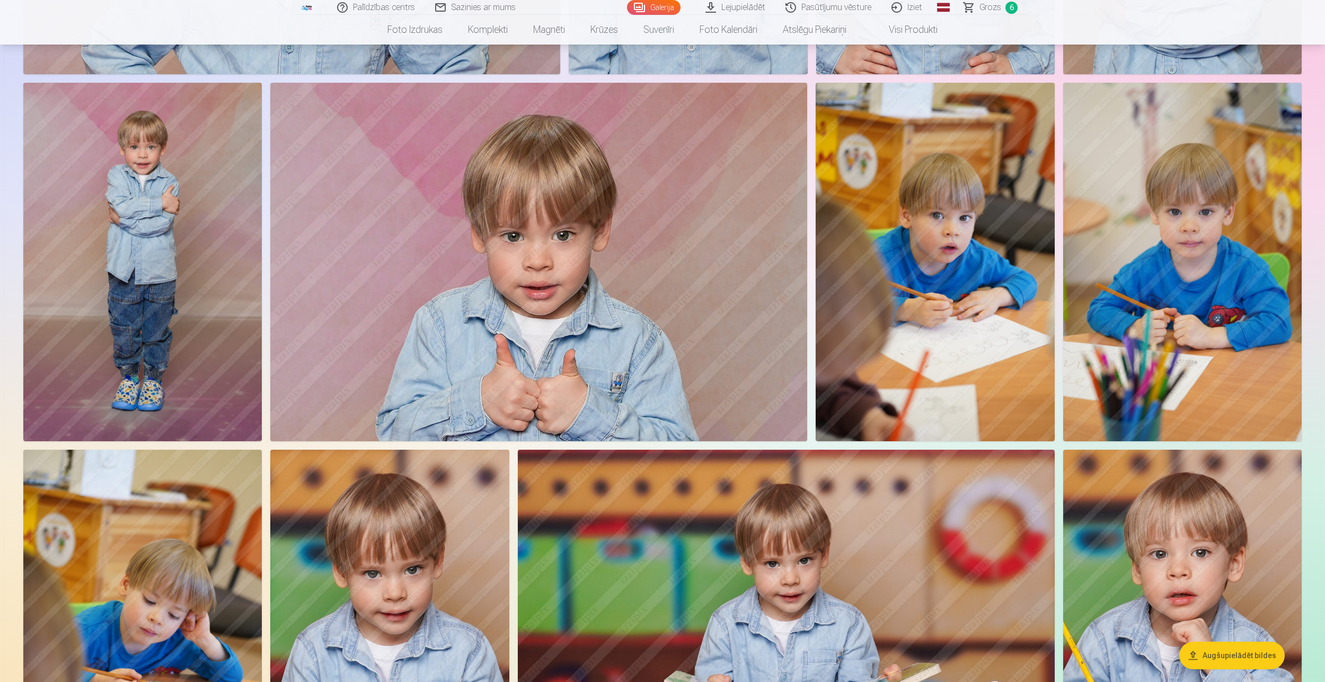
scroll to position [848, 0]
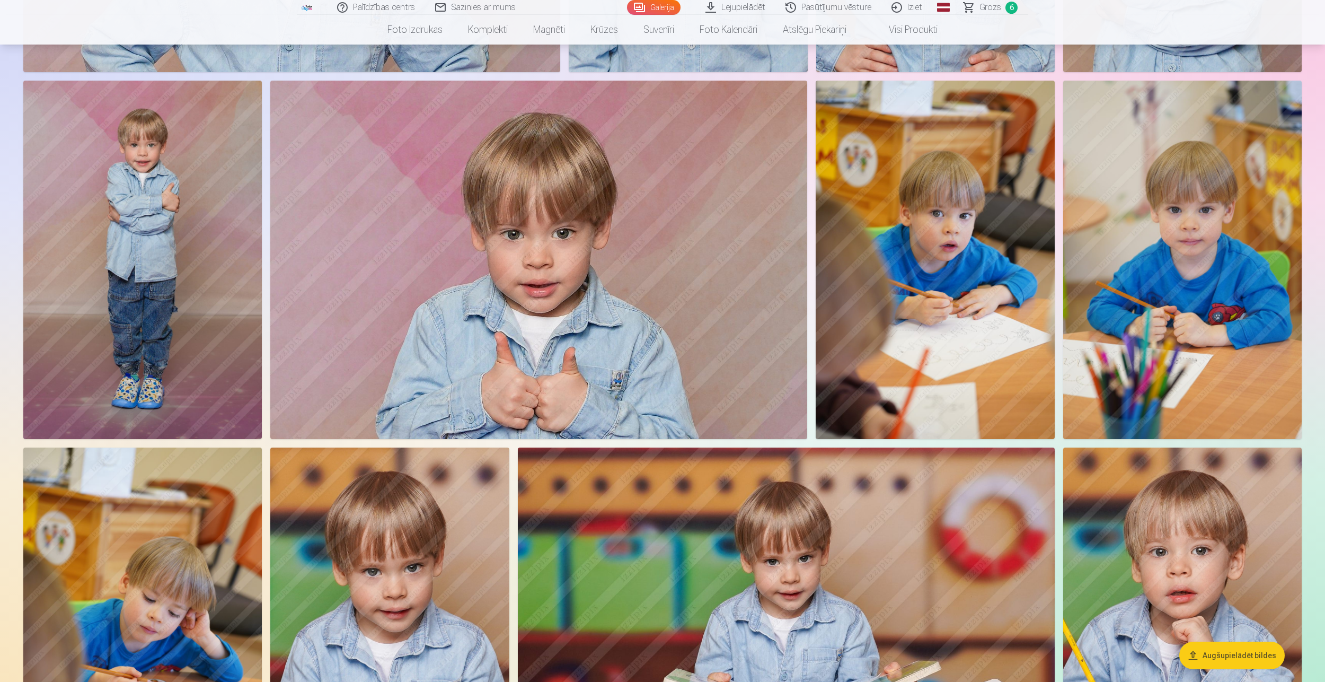
click at [1259, 301] on img at bounding box center [1182, 260] width 239 height 358
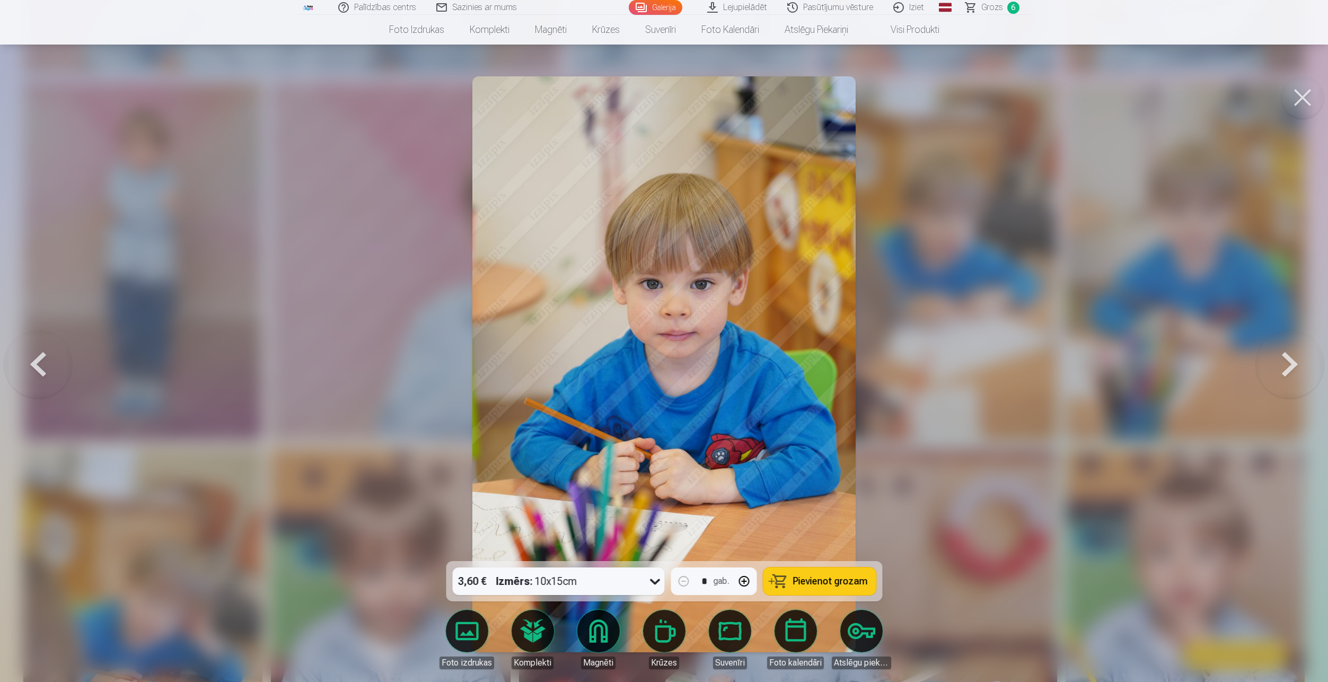
click at [847, 578] on span "Pievienot grozam" at bounding box center [830, 581] width 75 height 10
click at [1288, 103] on button at bounding box center [1302, 97] width 42 height 42
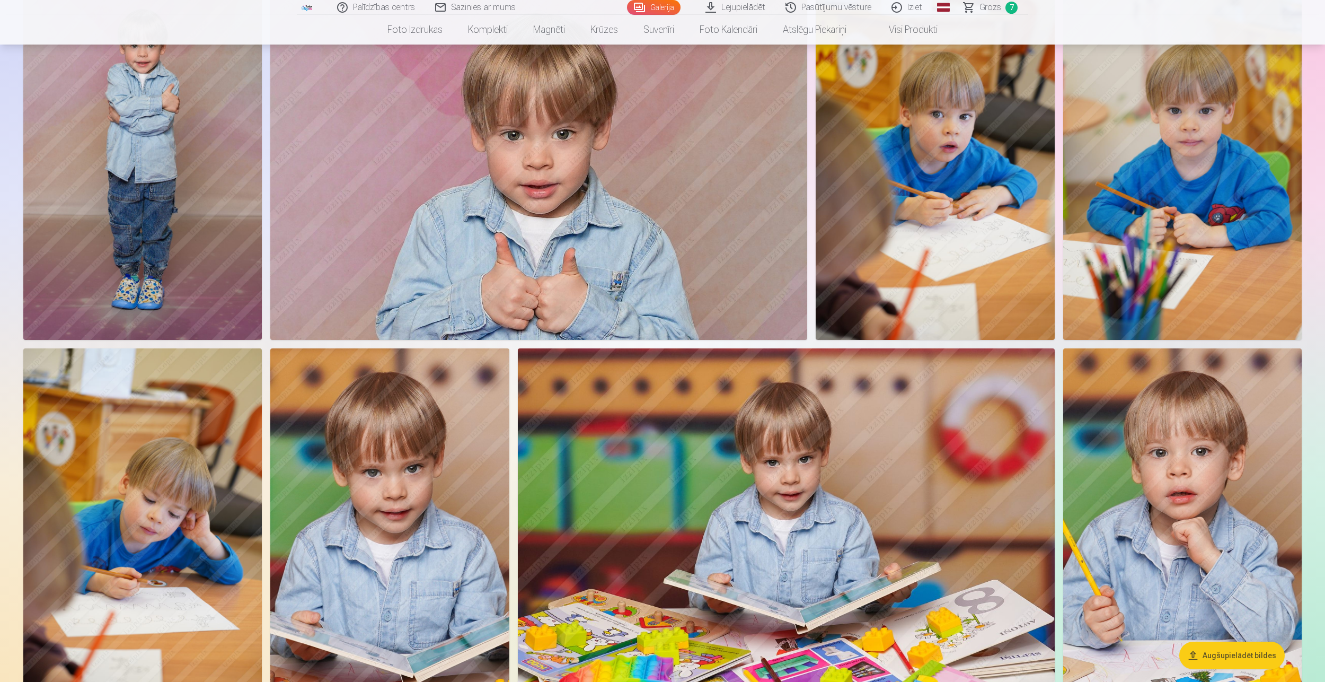
scroll to position [1060, 0]
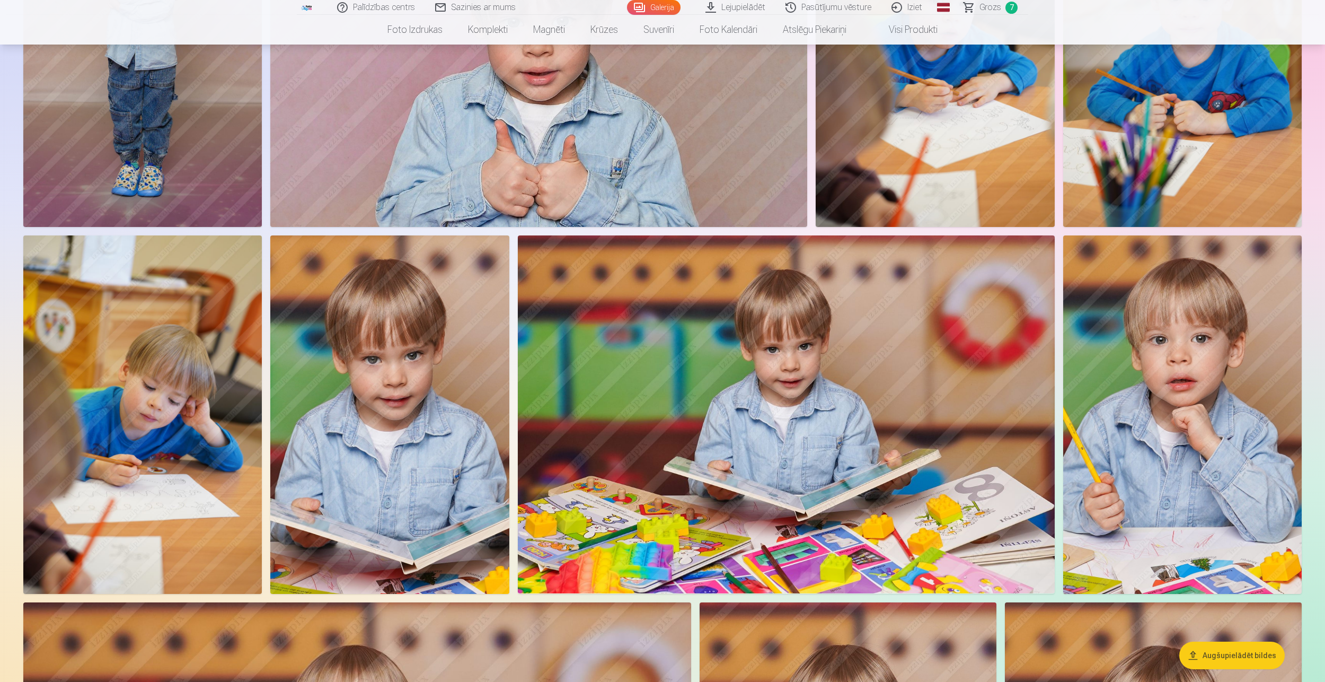
click at [427, 363] on img at bounding box center [389, 414] width 239 height 358
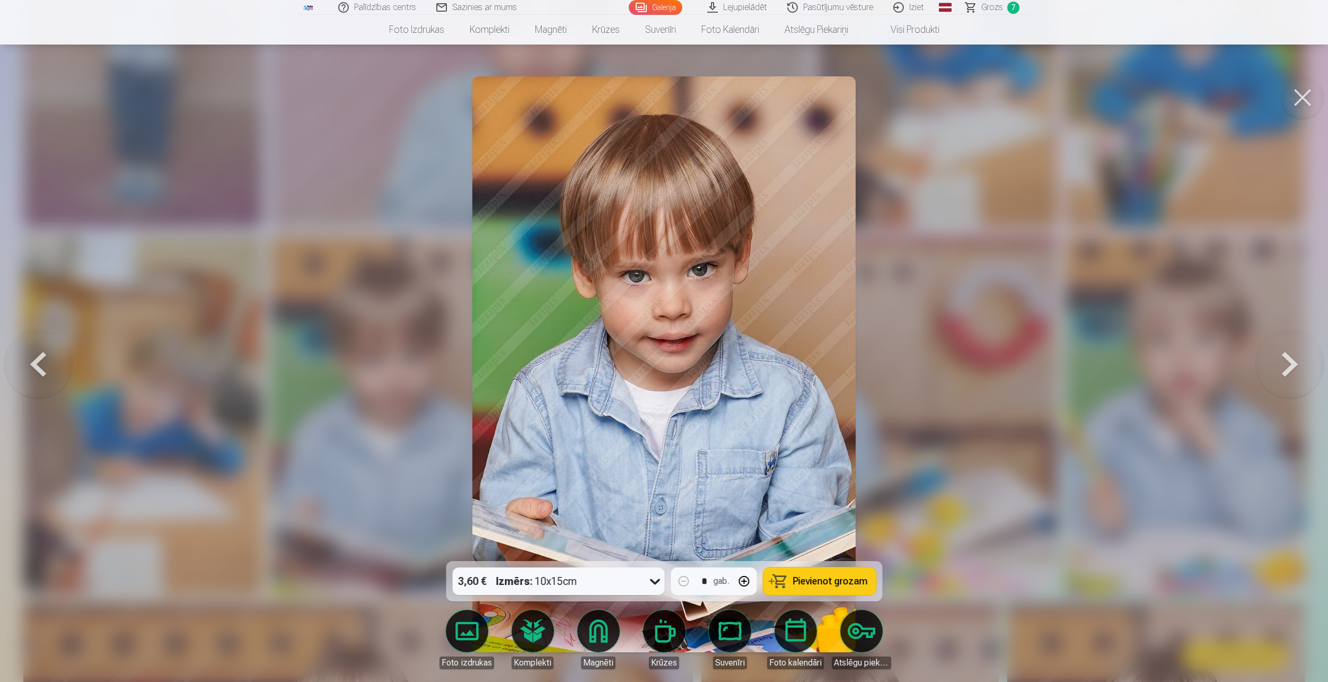
click at [824, 579] on span "Pievienot grozam" at bounding box center [830, 581] width 75 height 10
click at [1302, 102] on button at bounding box center [1302, 97] width 42 height 42
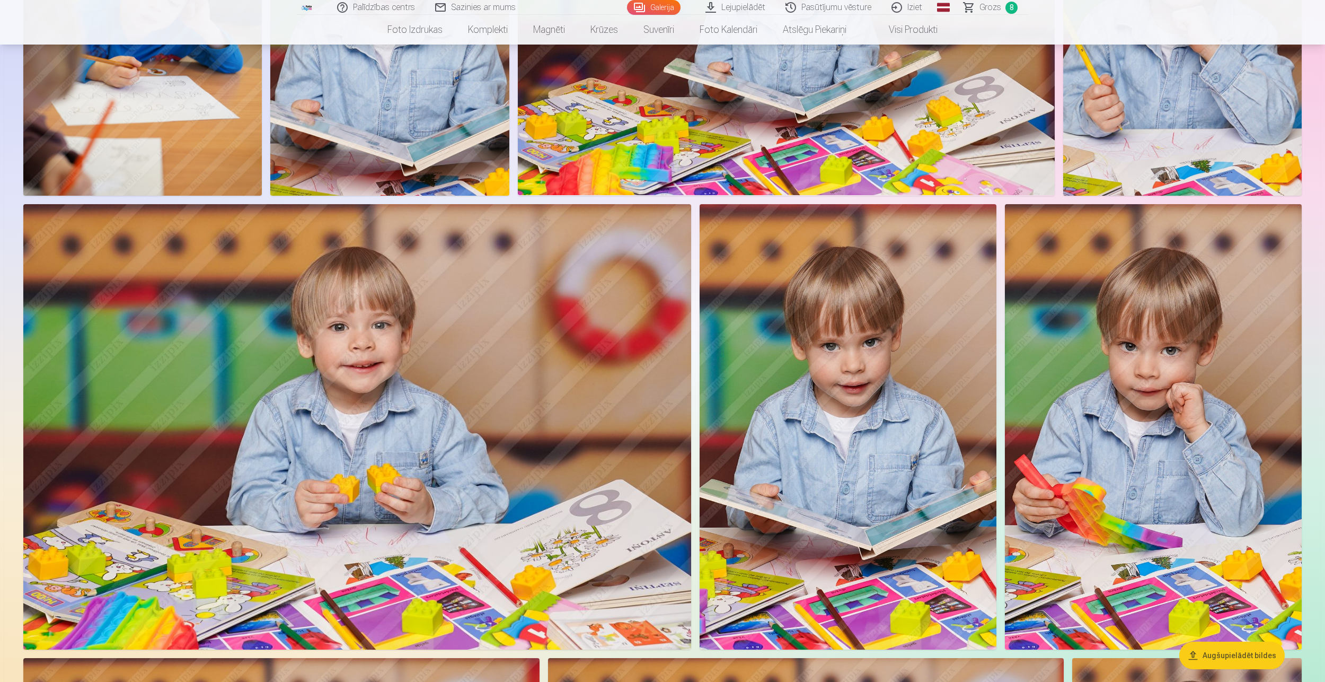
scroll to position [1484, 0]
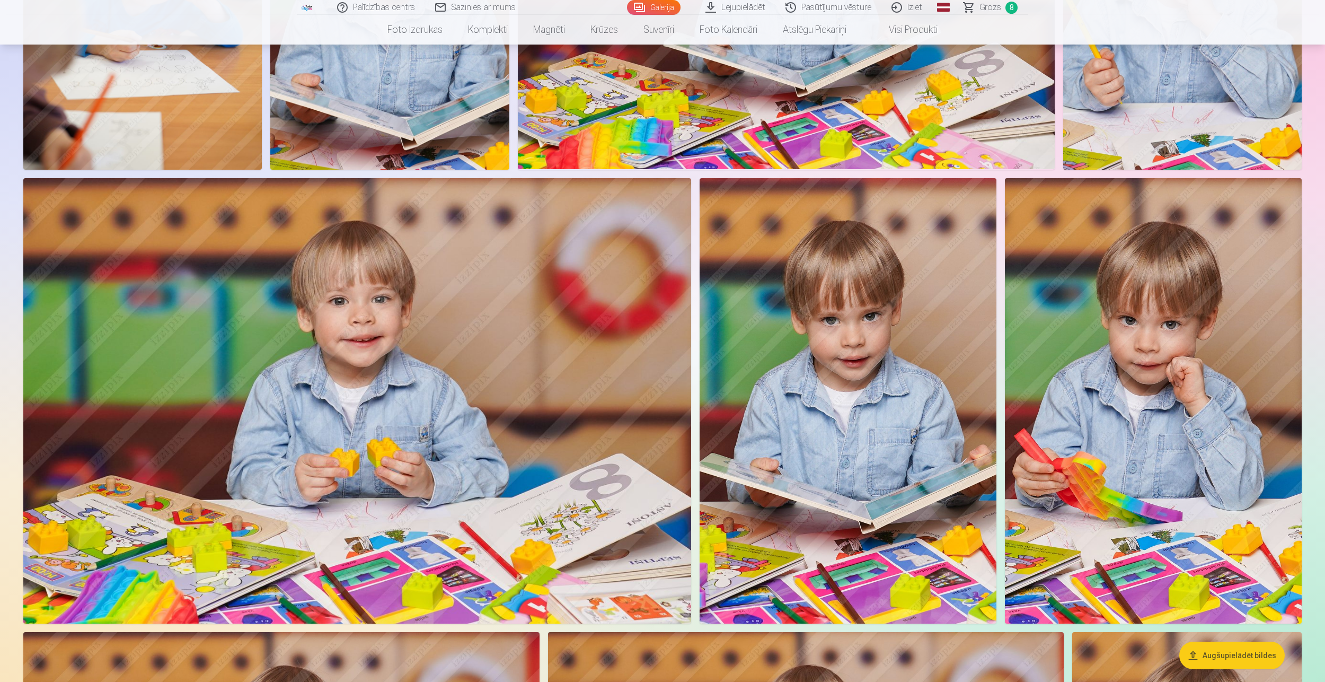
click at [391, 327] on img at bounding box center [357, 400] width 668 height 445
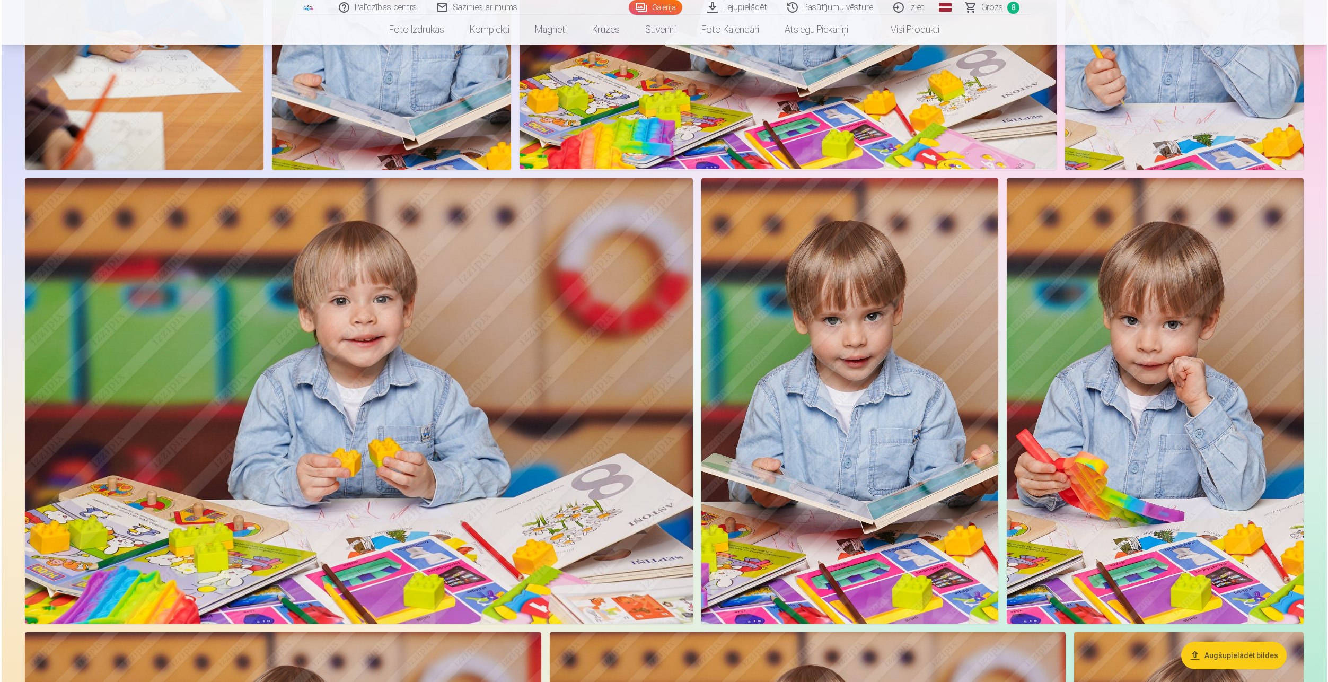
scroll to position [1487, 0]
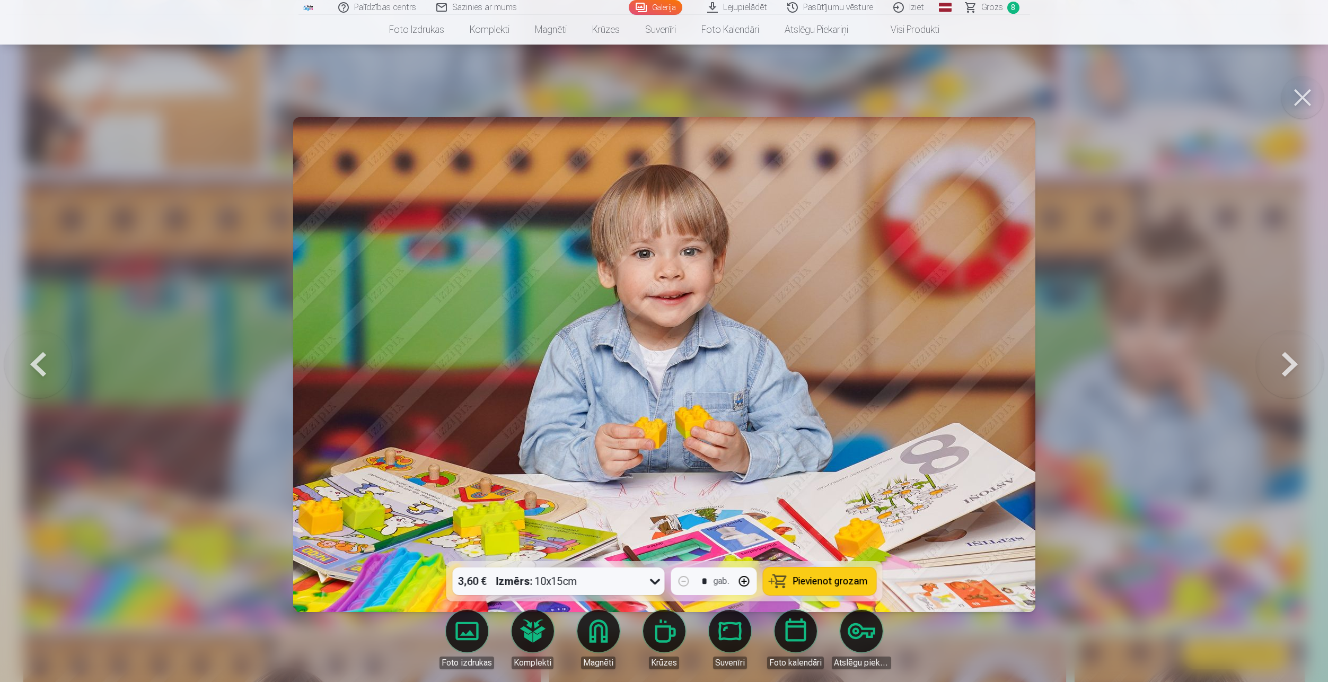
click at [825, 580] on span "Pievienot grozam" at bounding box center [830, 581] width 75 height 10
click at [1311, 96] on button at bounding box center [1302, 97] width 42 height 42
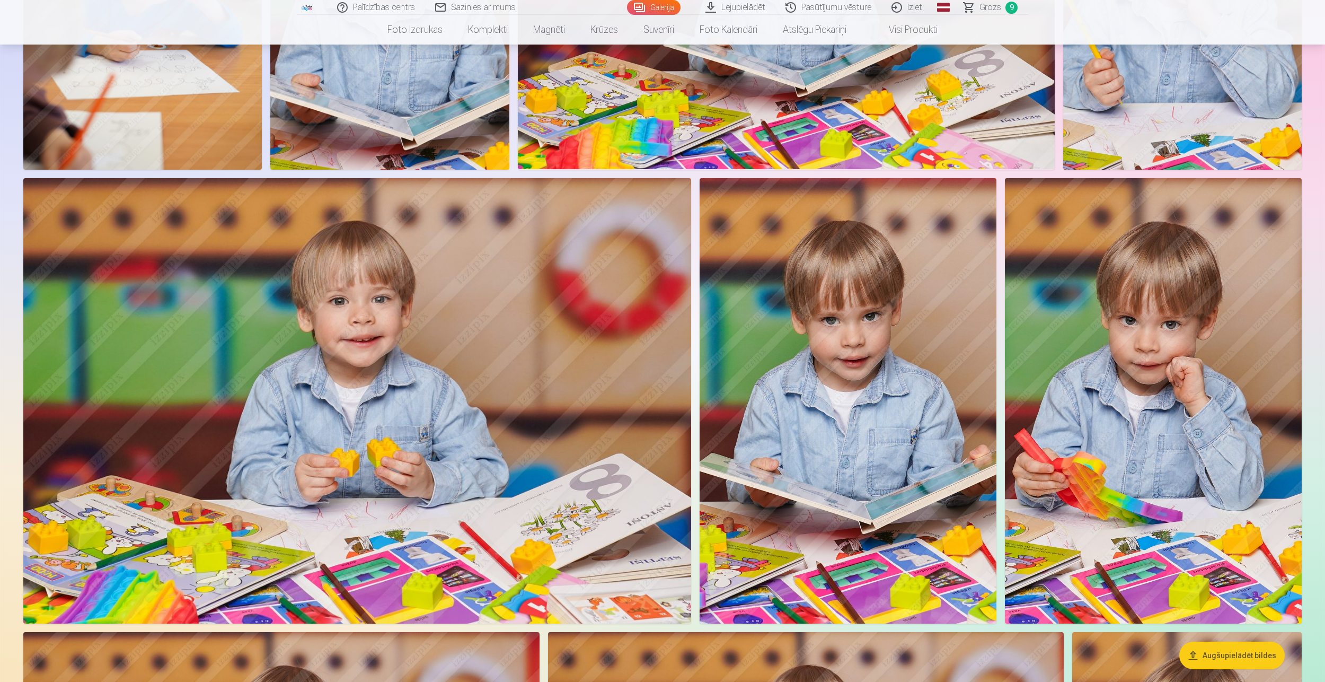
click at [857, 351] on img at bounding box center [848, 400] width 297 height 445
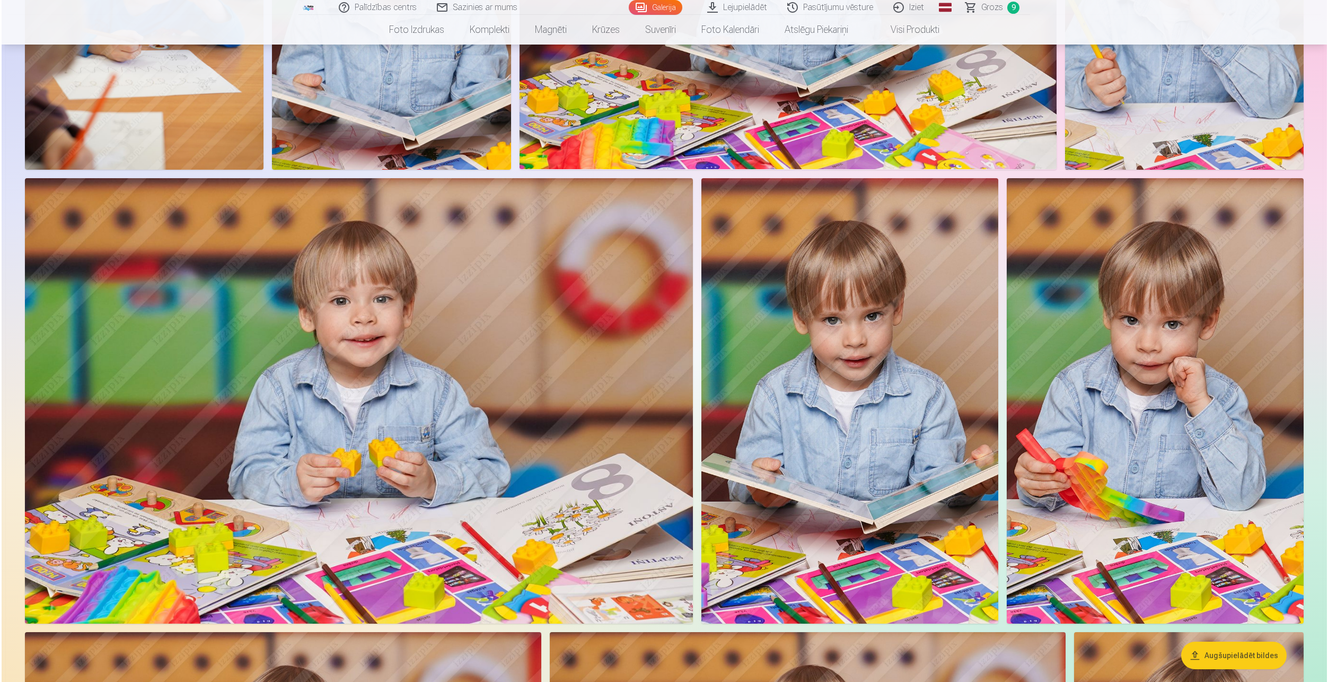
scroll to position [1487, 0]
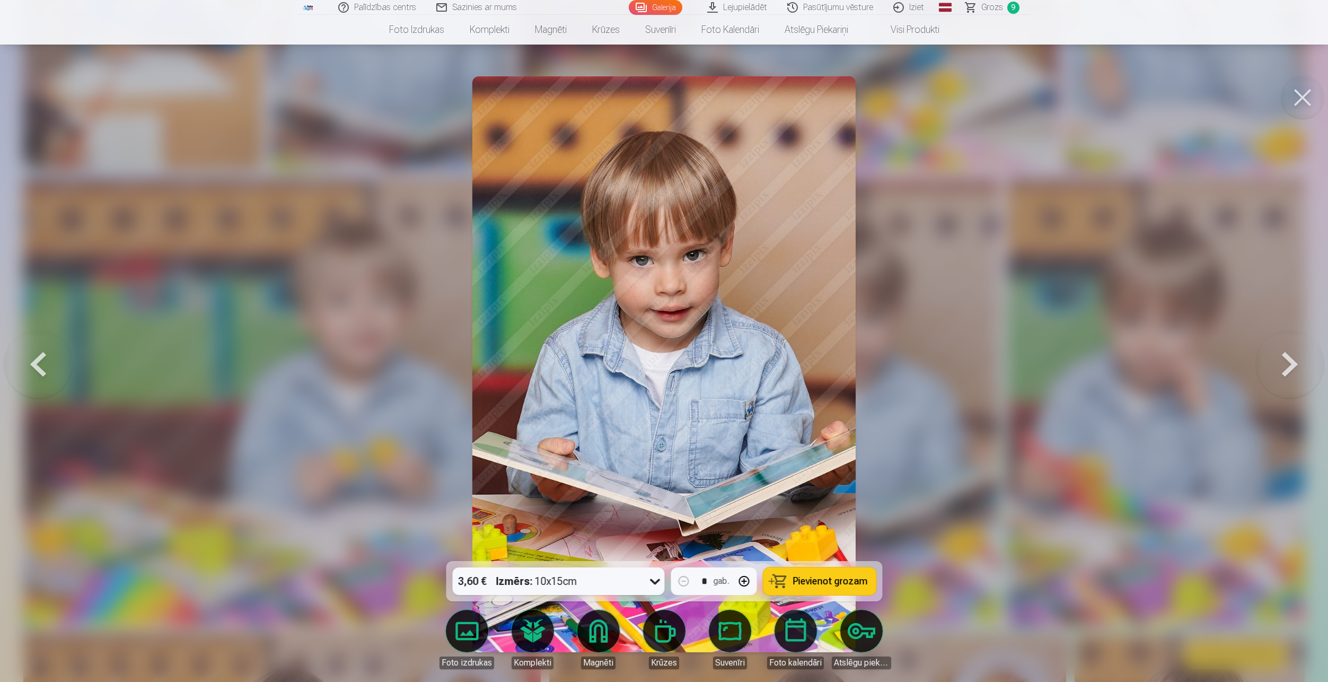
click at [828, 581] on span "Pievienot grozam" at bounding box center [830, 581] width 75 height 10
click at [1311, 95] on button at bounding box center [1302, 97] width 42 height 42
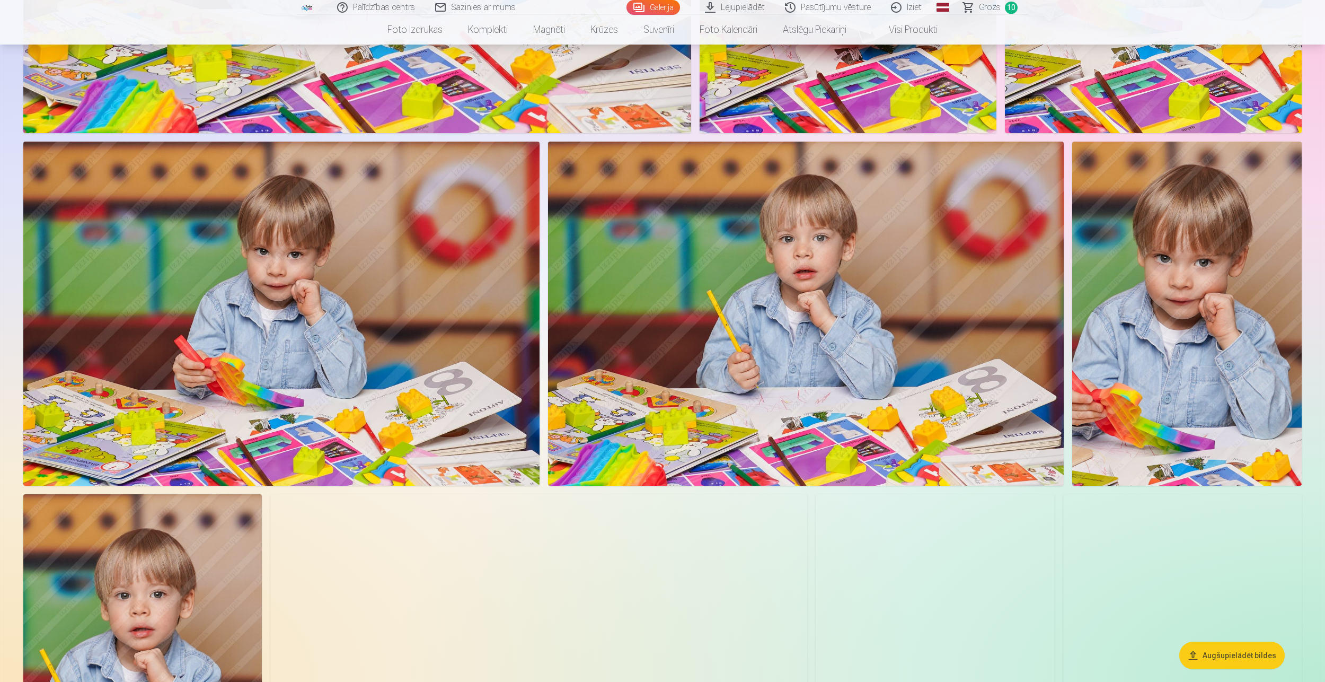
scroll to position [2068, 0]
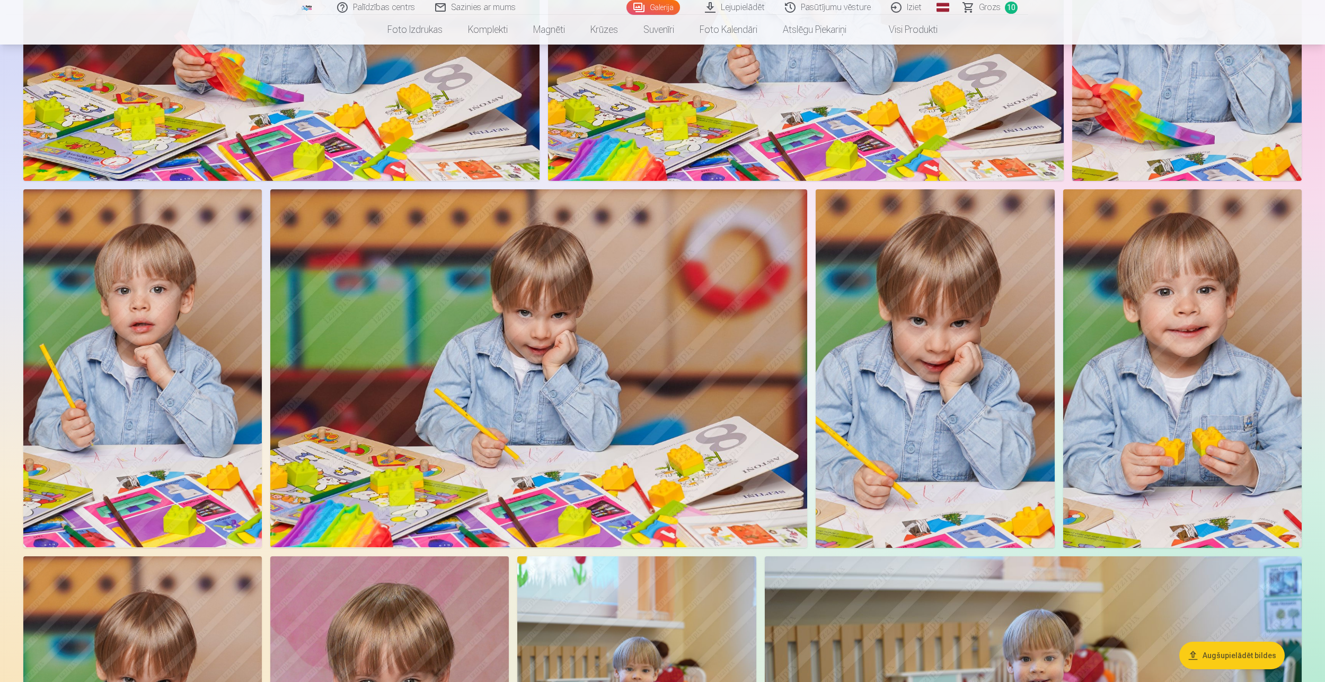
click at [188, 317] on img at bounding box center [142, 368] width 239 height 358
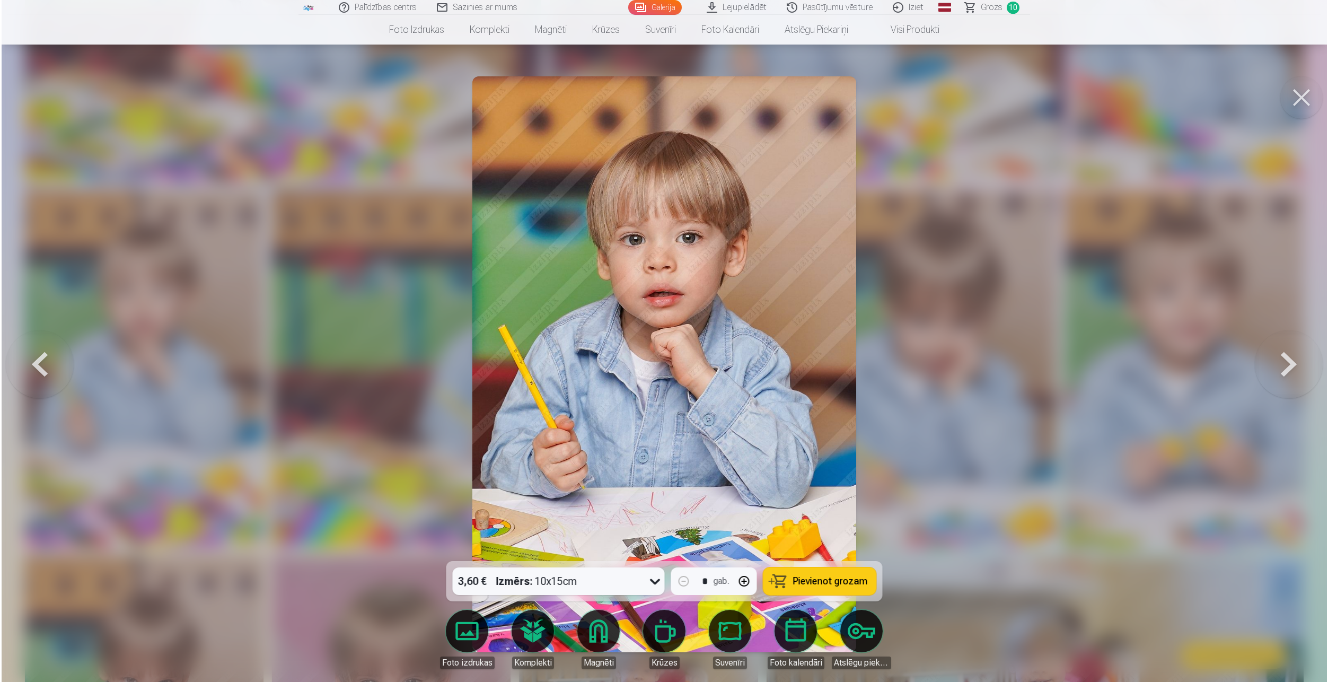
scroll to position [2284, 0]
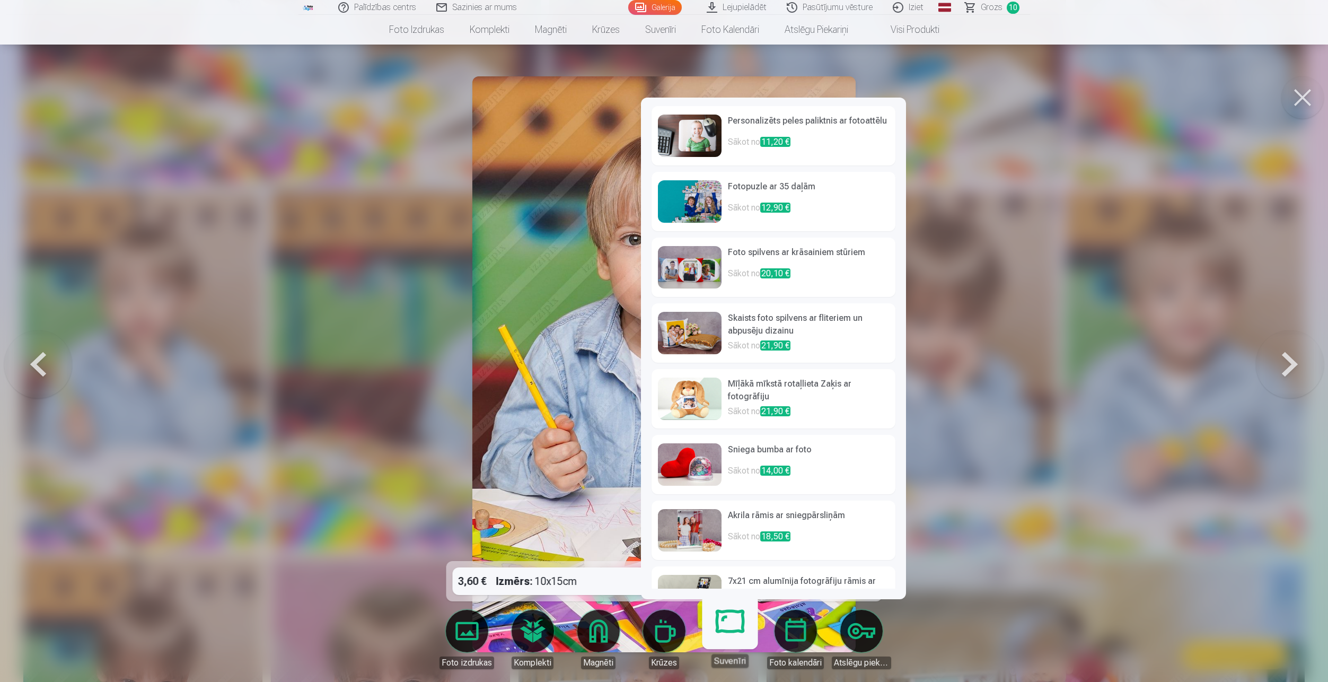
click at [740, 624] on link "Suvenīri" at bounding box center [729, 634] width 65 height 65
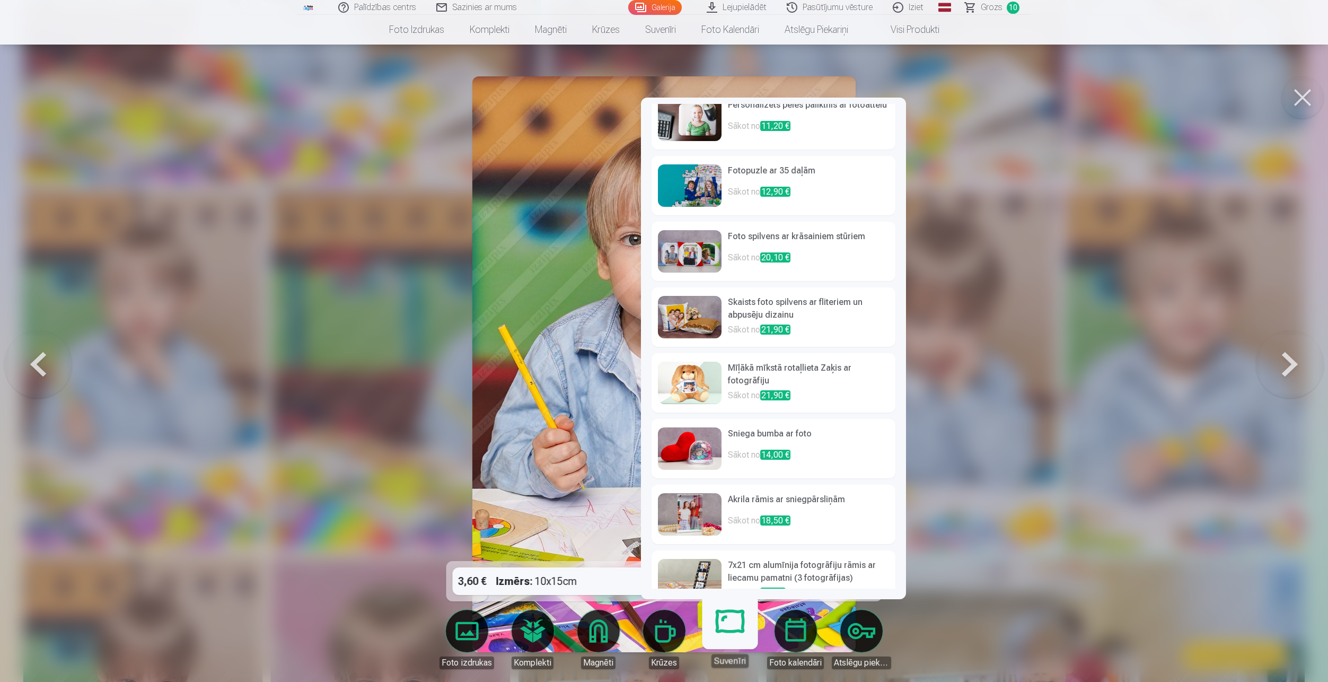
scroll to position [0, 0]
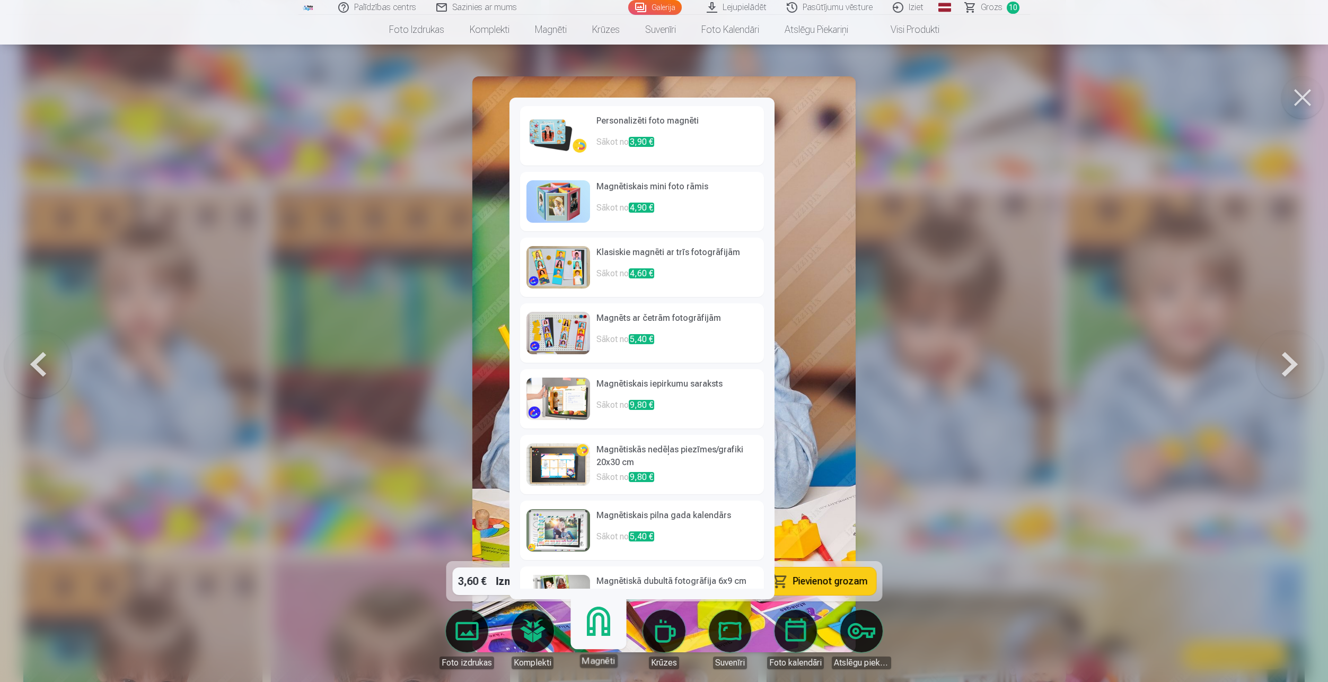
click at [555, 140] on img at bounding box center [558, 136] width 64 height 42
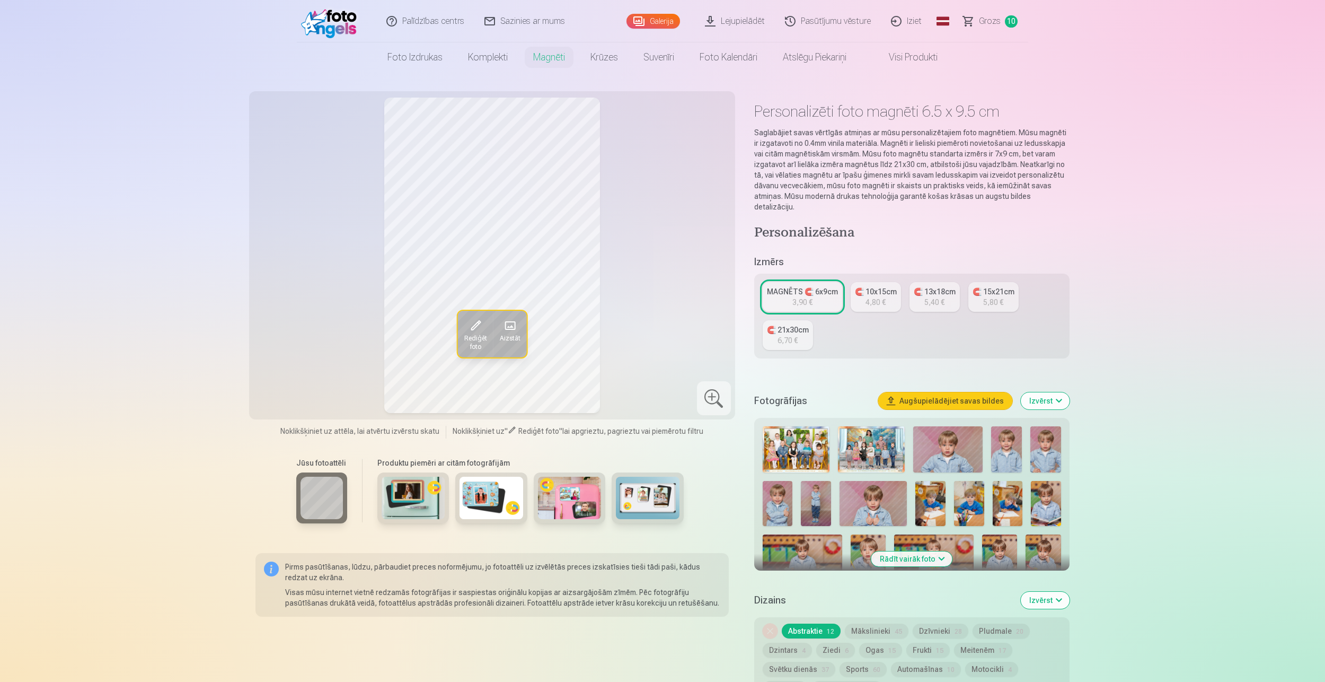
click at [889, 287] on link "🧲 10x15cm 4,80 €" at bounding box center [876, 297] width 50 height 30
click at [650, 495] on img at bounding box center [648, 498] width 64 height 42
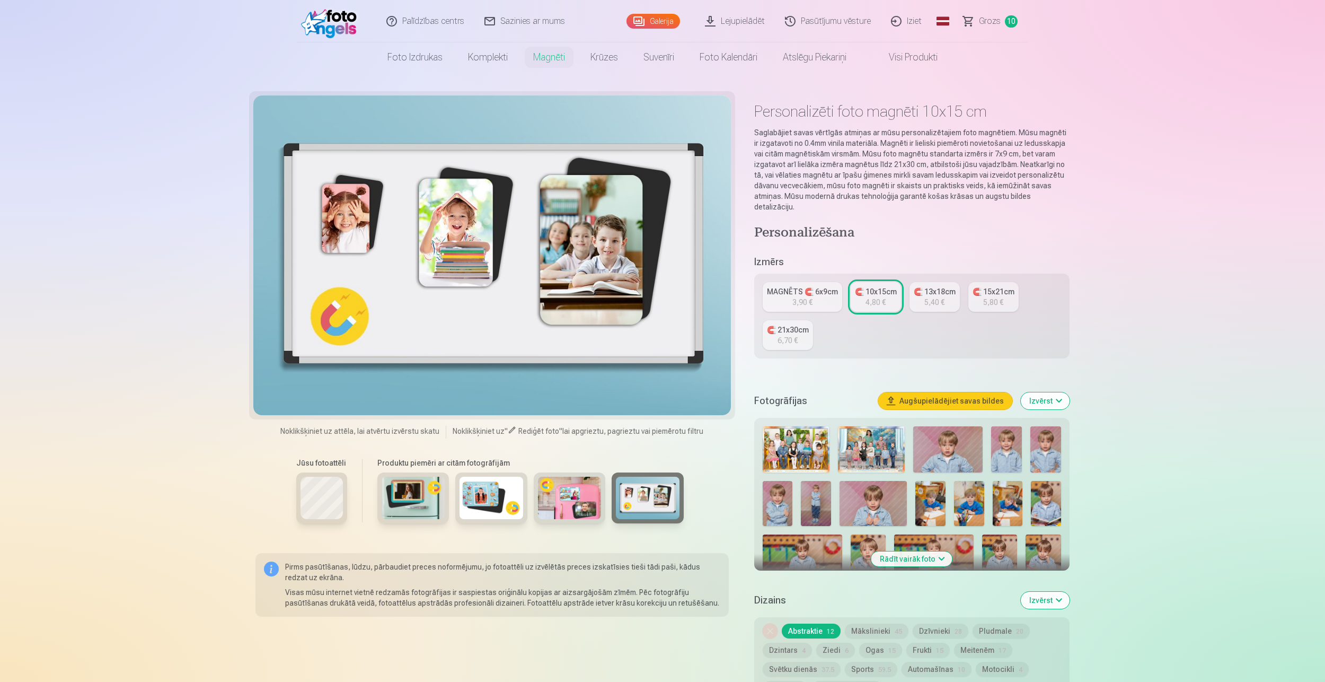
click at [794, 286] on div "MAGNĒTS 🧲 6x9cm" at bounding box center [802, 291] width 71 height 11
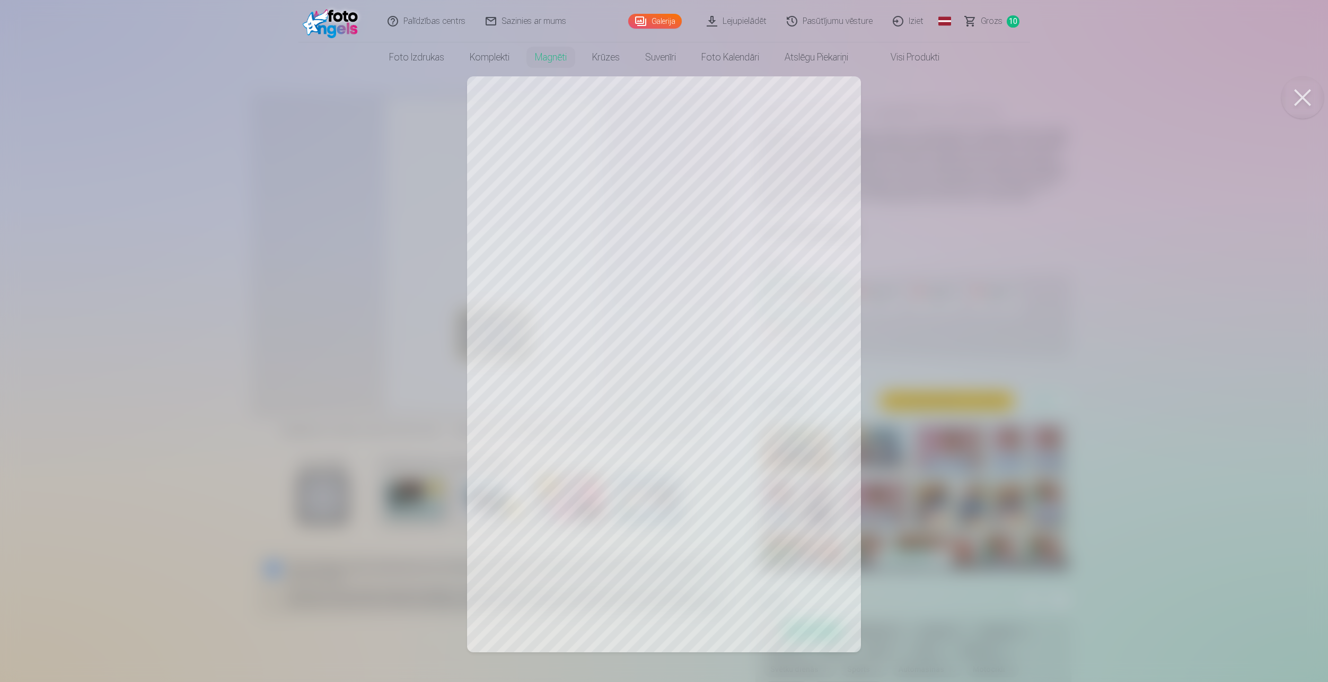
click at [933, 193] on div at bounding box center [664, 341] width 1328 height 682
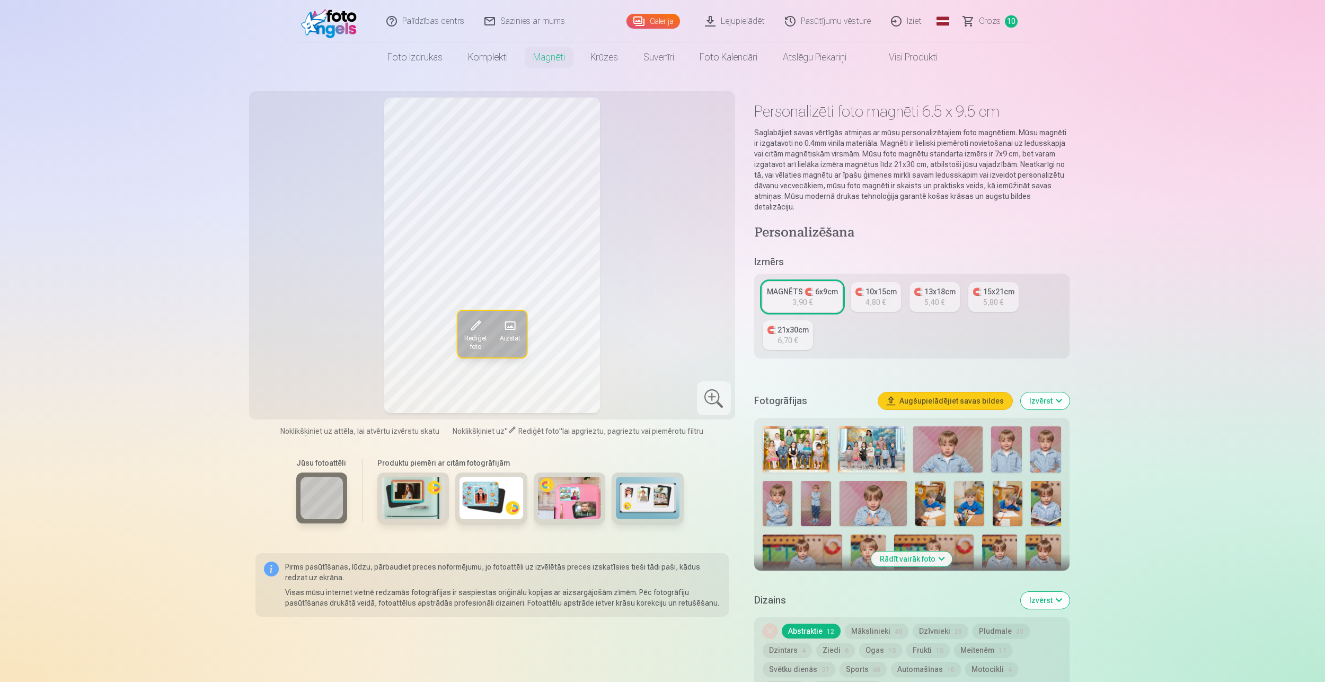
click at [318, 30] on img at bounding box center [331, 21] width 61 height 34
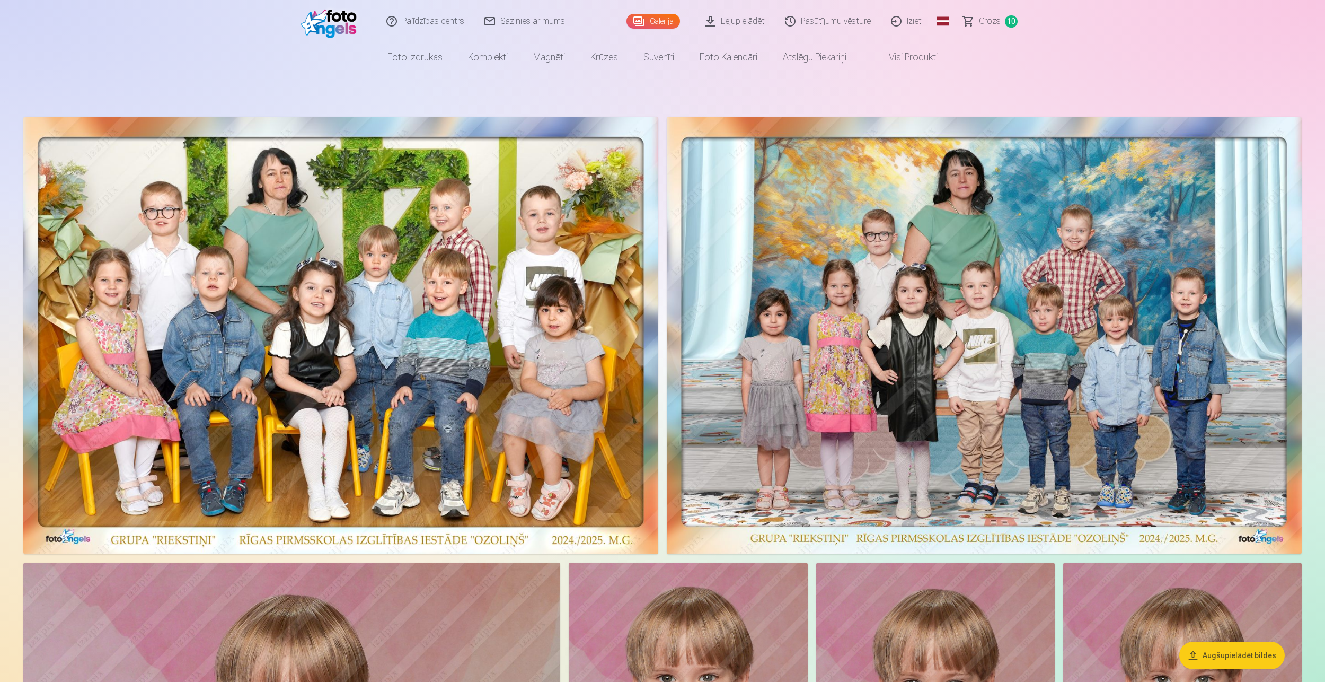
click at [971, 28] on link "Grozs 10" at bounding box center [991, 21] width 75 height 42
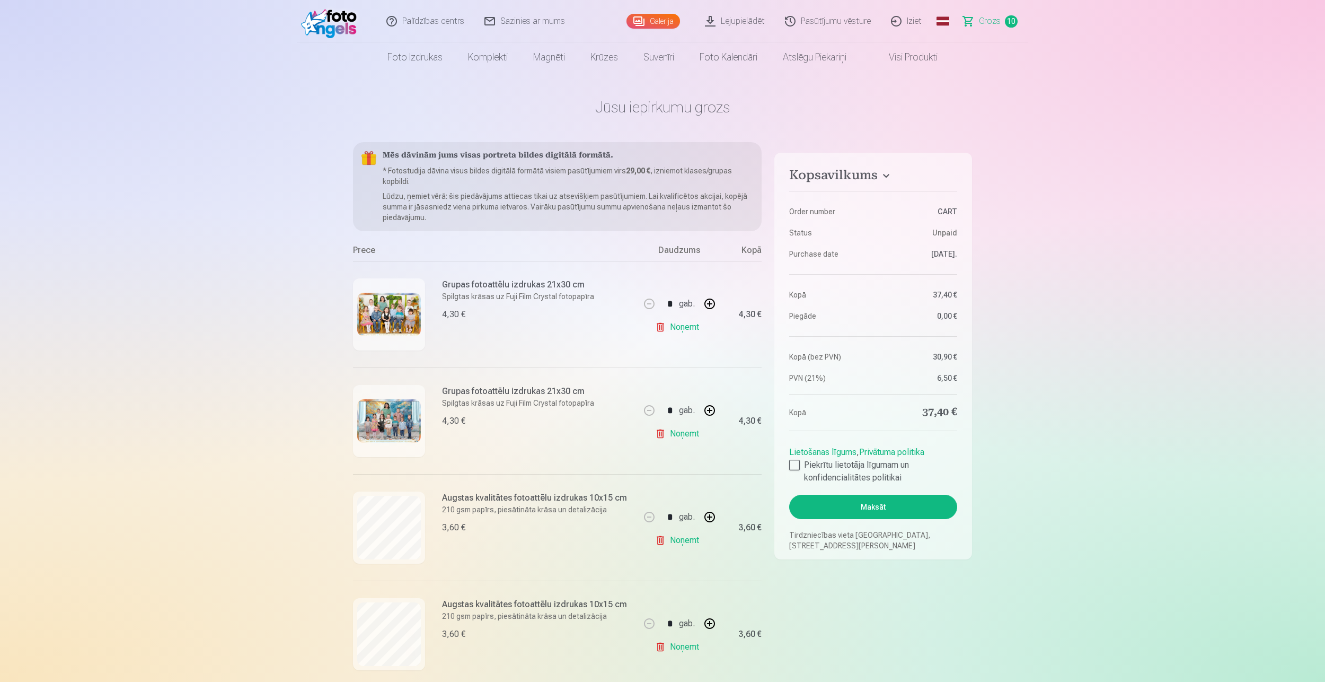
click at [665, 23] on link "Galerija" at bounding box center [654, 21] width 54 height 15
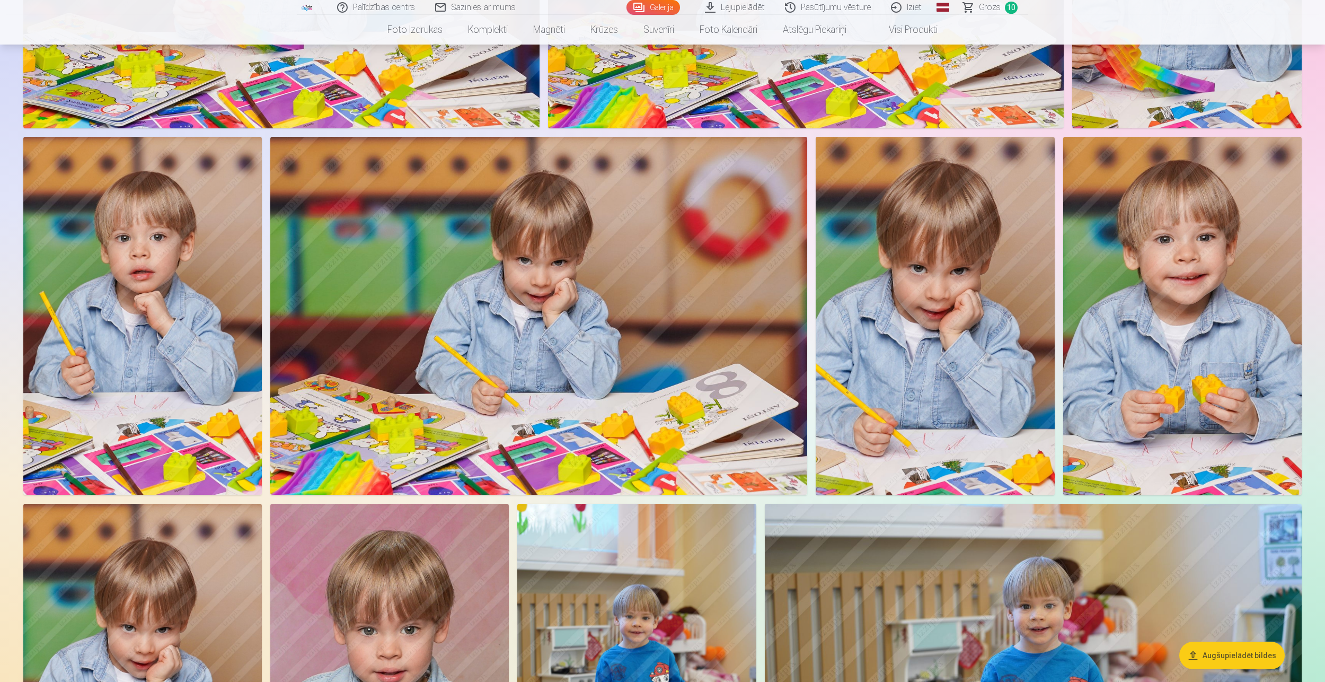
scroll to position [2333, 0]
click at [1173, 362] on img at bounding box center [1182, 315] width 239 height 358
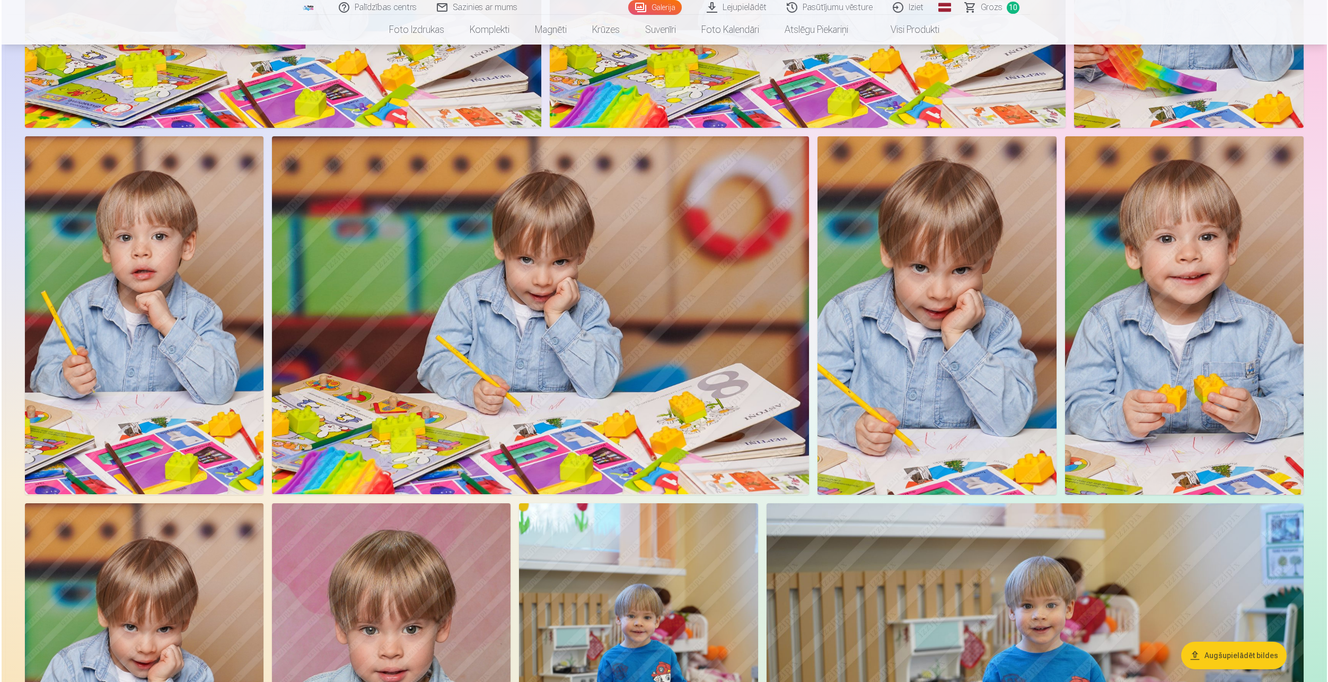
scroll to position [2337, 0]
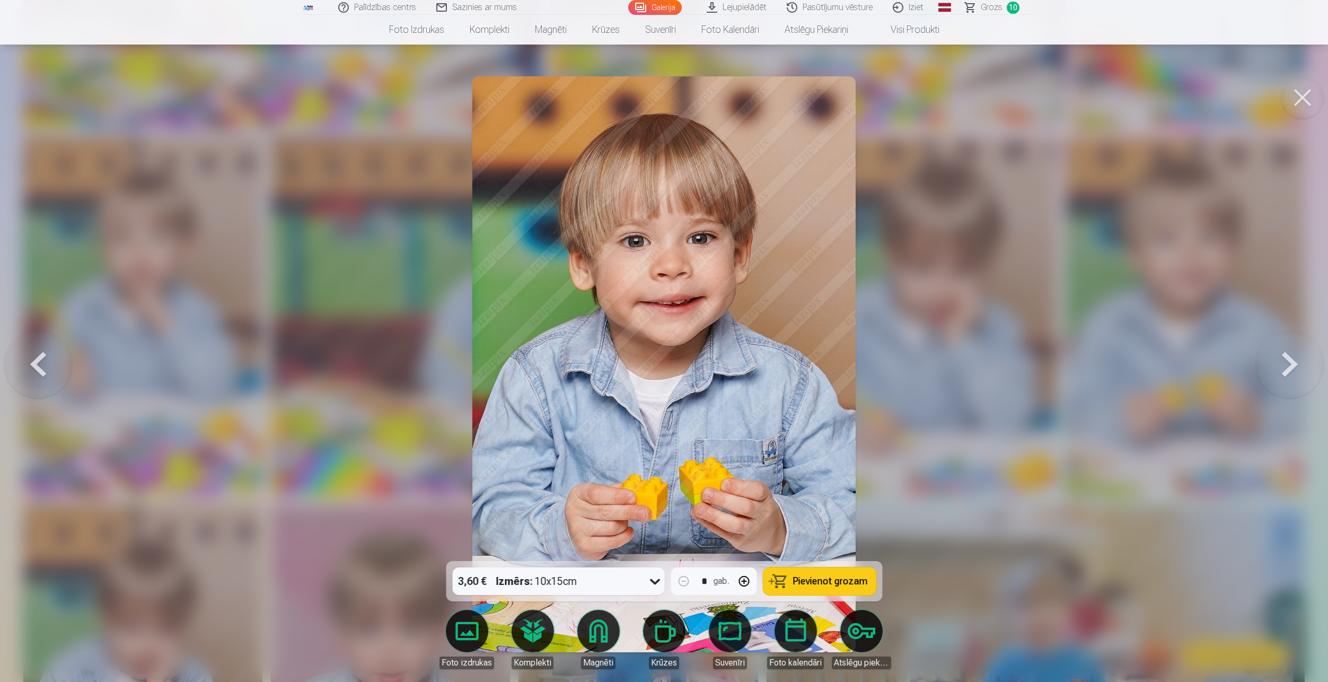
click at [846, 582] on span "Pievienot grozam" at bounding box center [830, 581] width 75 height 10
click at [1302, 102] on button at bounding box center [1302, 97] width 42 height 42
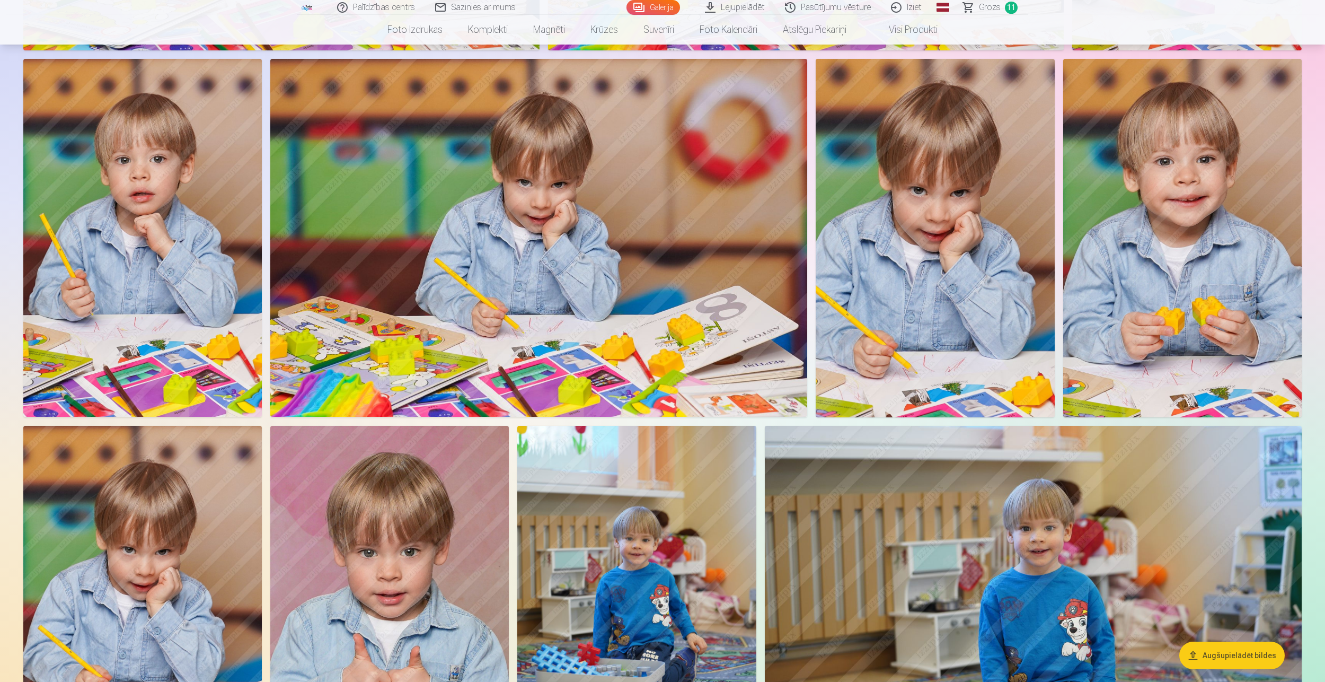
scroll to position [2545, 0]
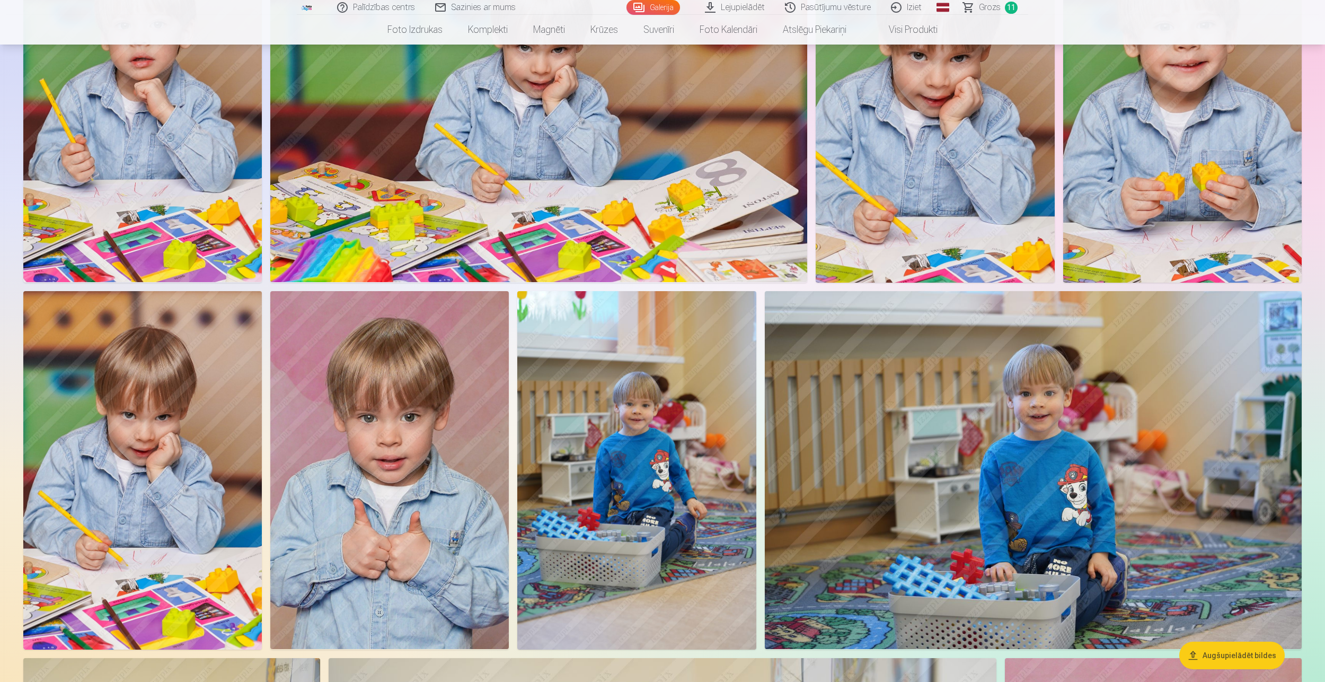
click at [458, 489] on img at bounding box center [389, 470] width 239 height 358
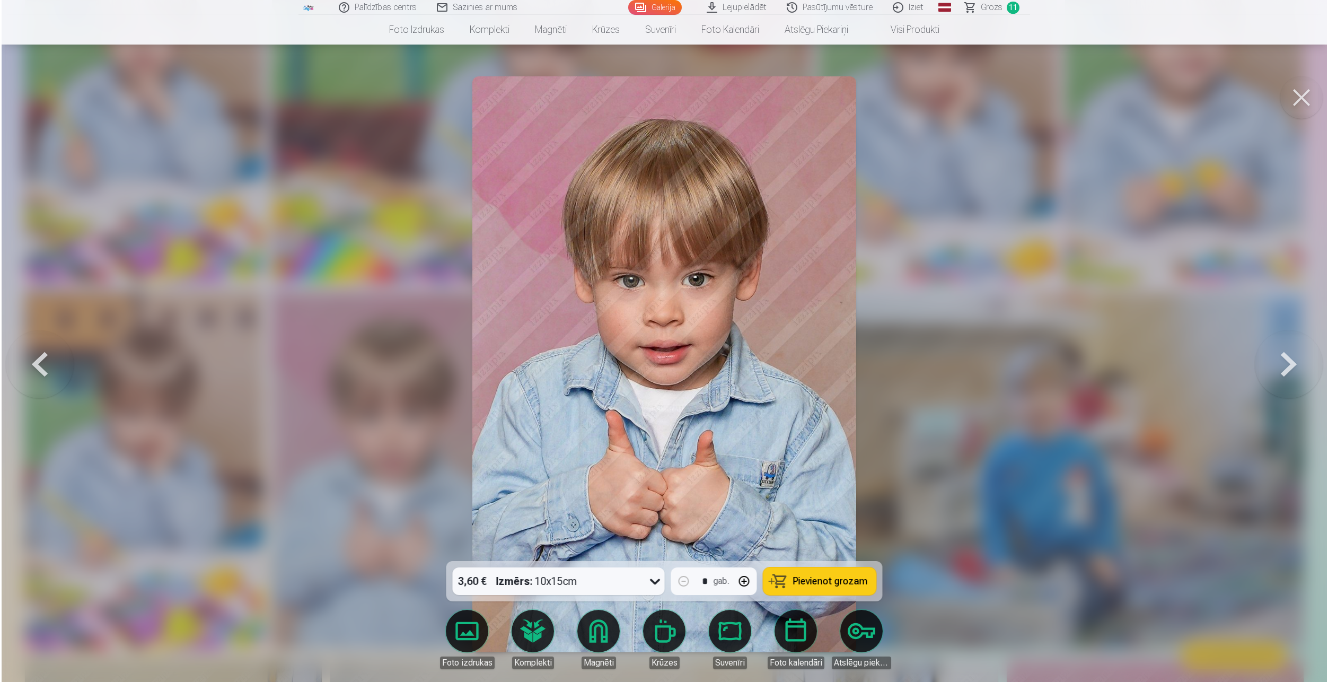
scroll to position [2549, 0]
drag, startPoint x: 815, startPoint y: 580, endPoint x: 822, endPoint y: 582, distance: 6.6
click at [815, 580] on span "Pievienot grozam" at bounding box center [830, 581] width 75 height 10
click at [1302, 97] on button at bounding box center [1302, 97] width 42 height 42
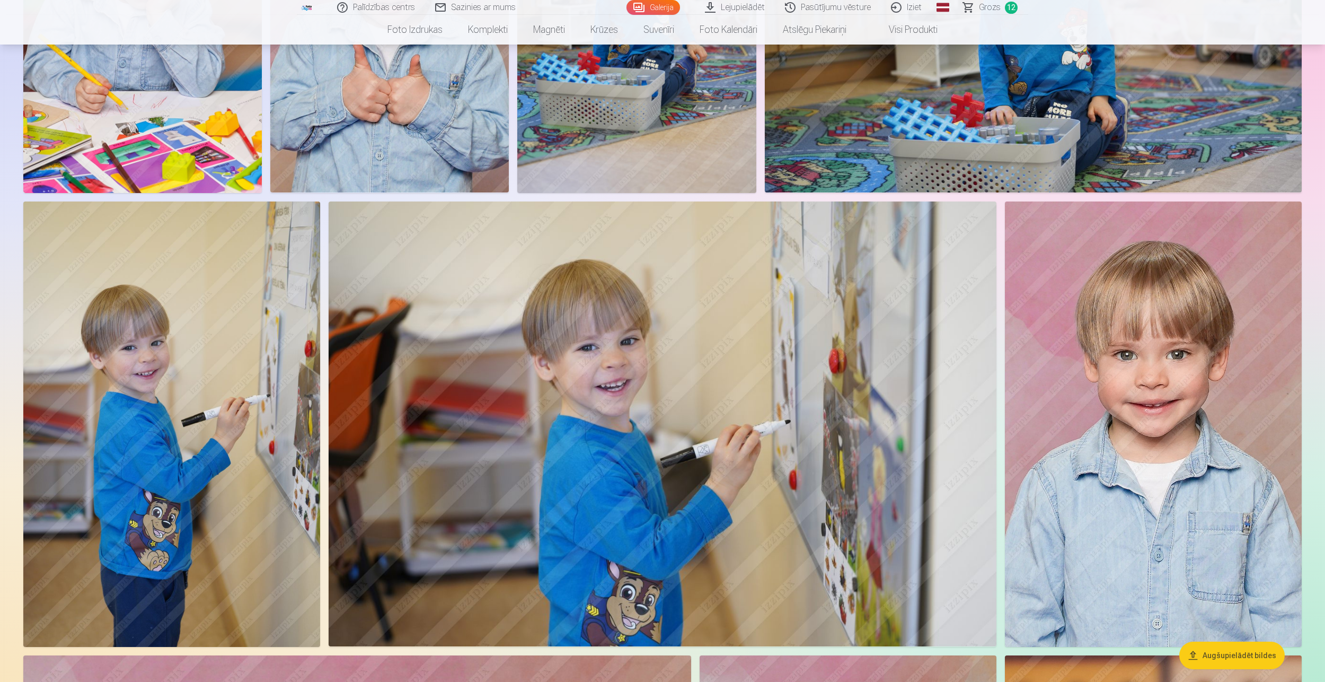
scroll to position [2969, 0]
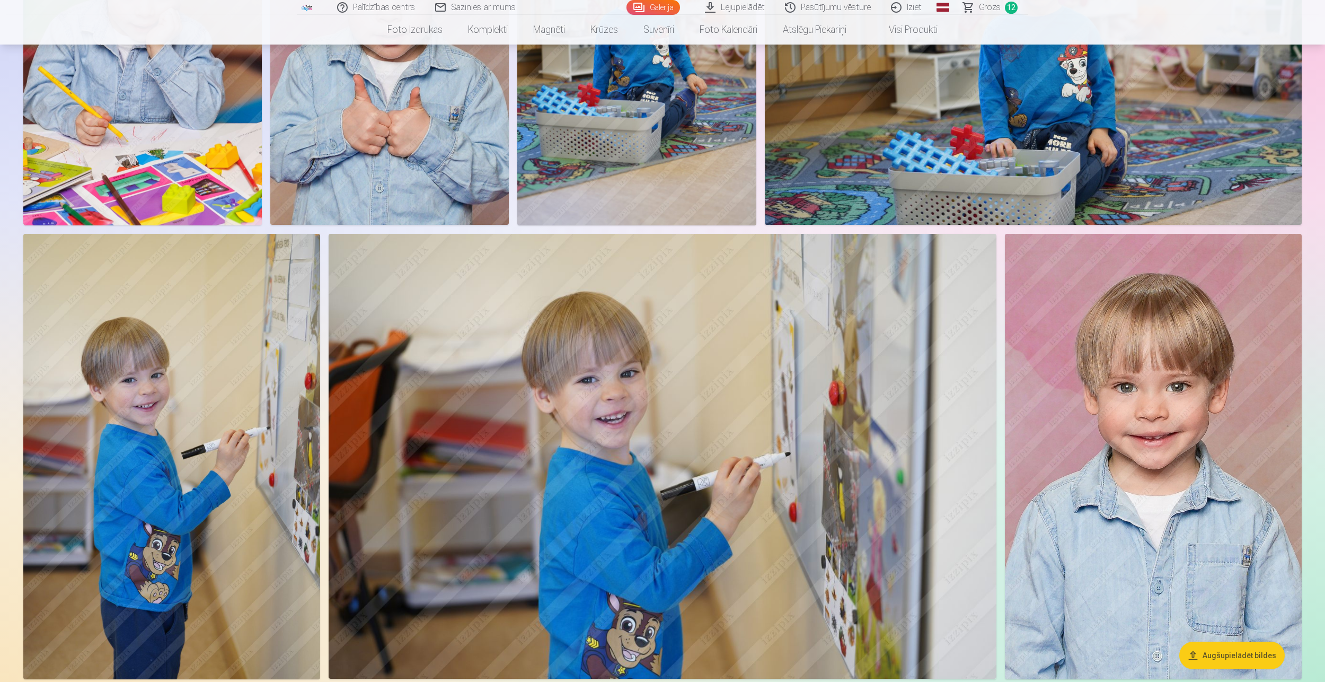
click at [307, 310] on img at bounding box center [171, 456] width 297 height 445
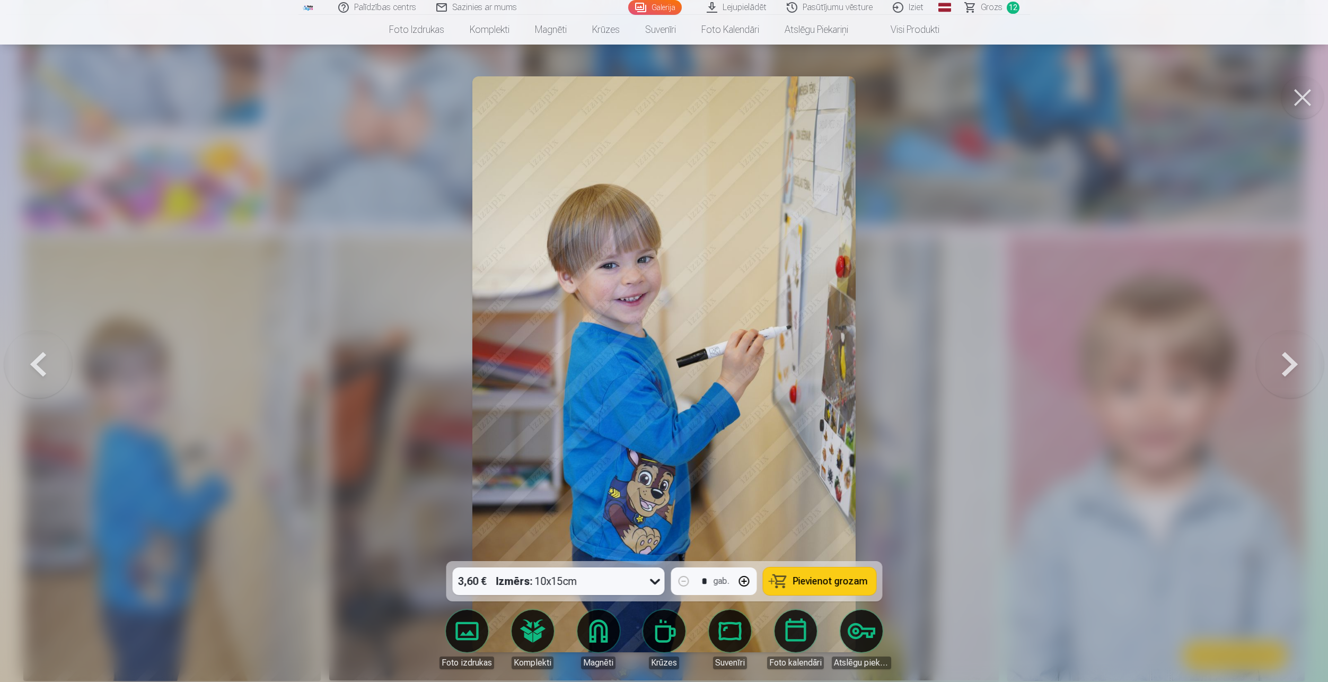
click at [811, 585] on span "Pievienot grozam" at bounding box center [830, 581] width 75 height 10
click at [1313, 96] on button at bounding box center [1302, 97] width 42 height 42
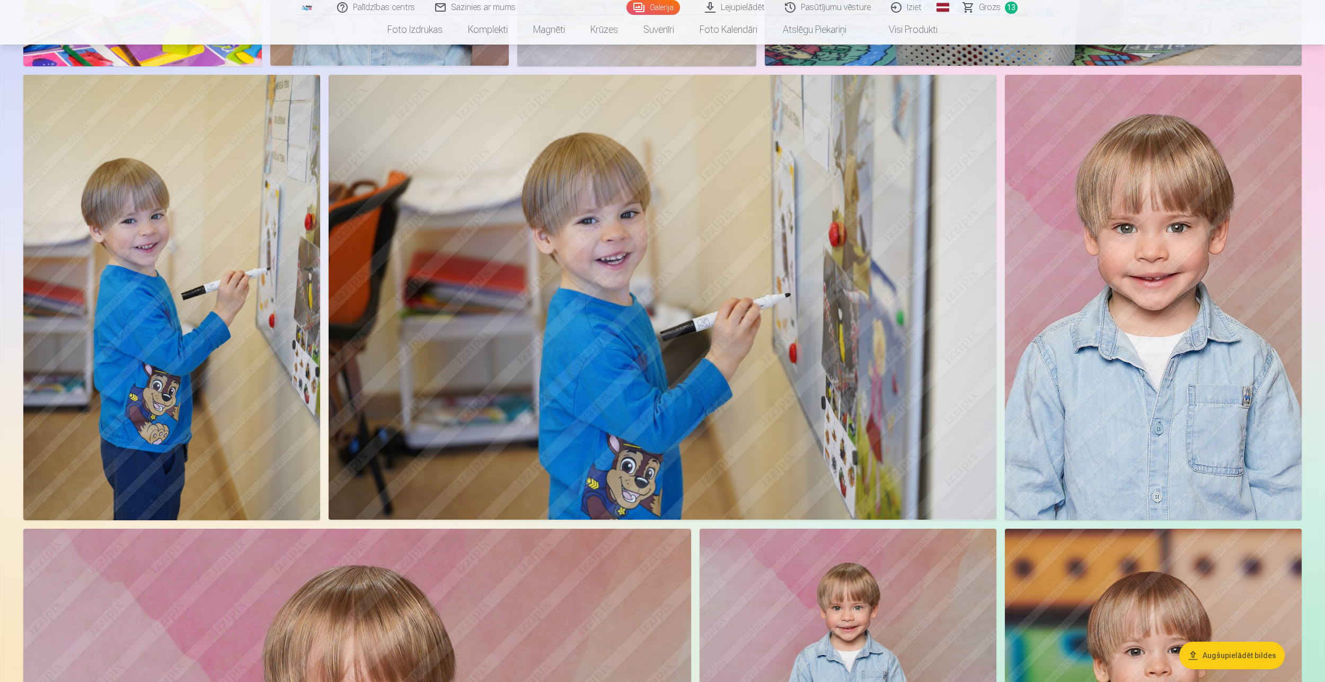
click at [1217, 364] on img at bounding box center [1153, 297] width 297 height 445
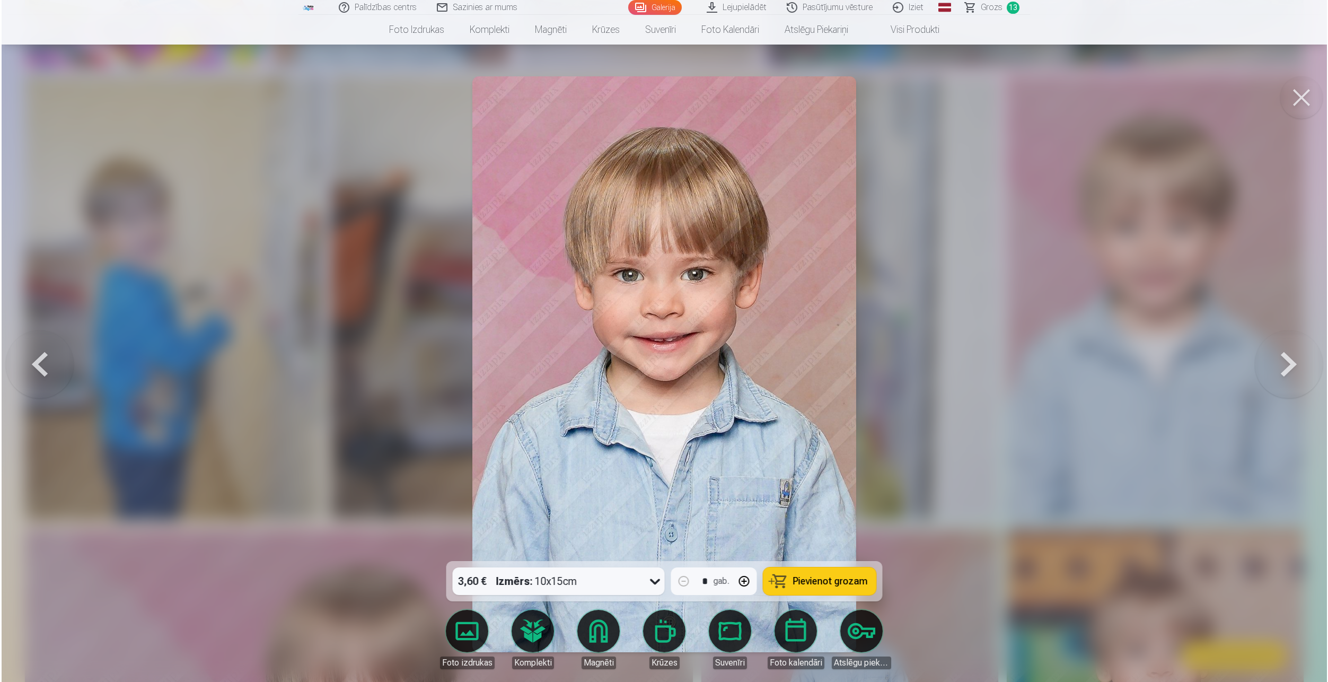
scroll to position [3134, 0]
click at [833, 582] on span "Pievienot grozam" at bounding box center [830, 581] width 75 height 10
click at [1310, 94] on button at bounding box center [1302, 97] width 42 height 42
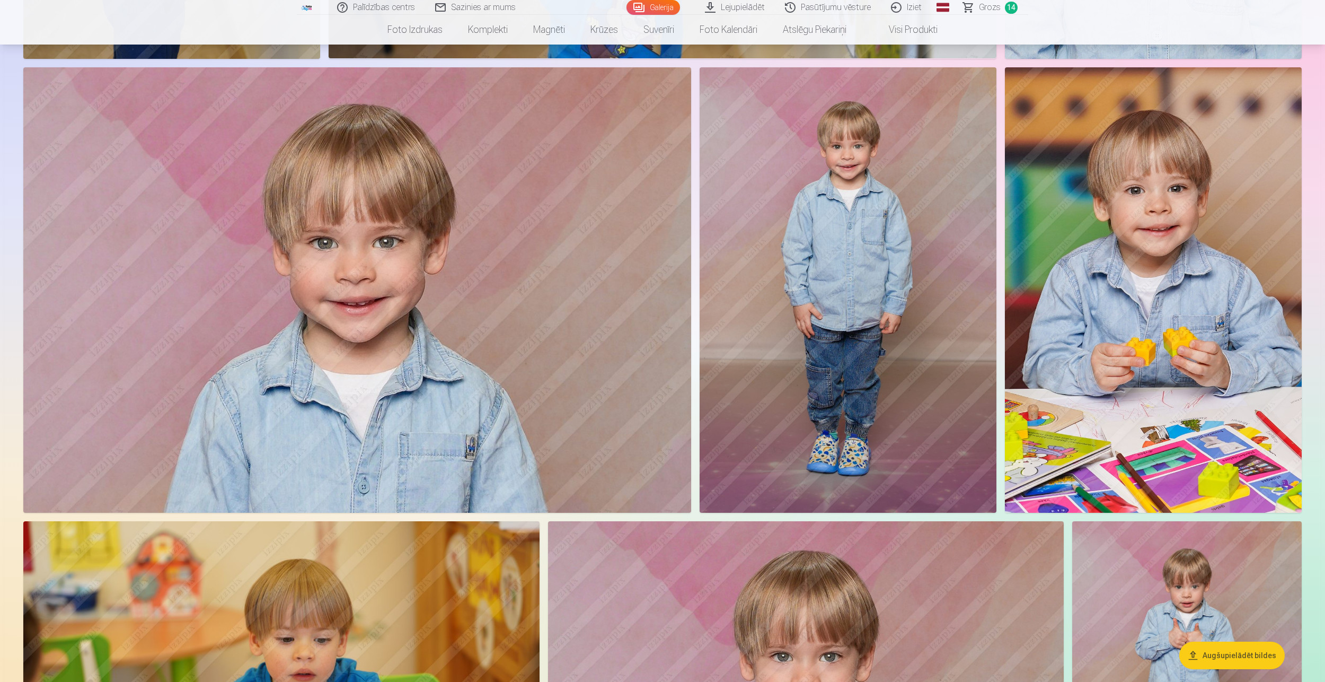
scroll to position [3605, 0]
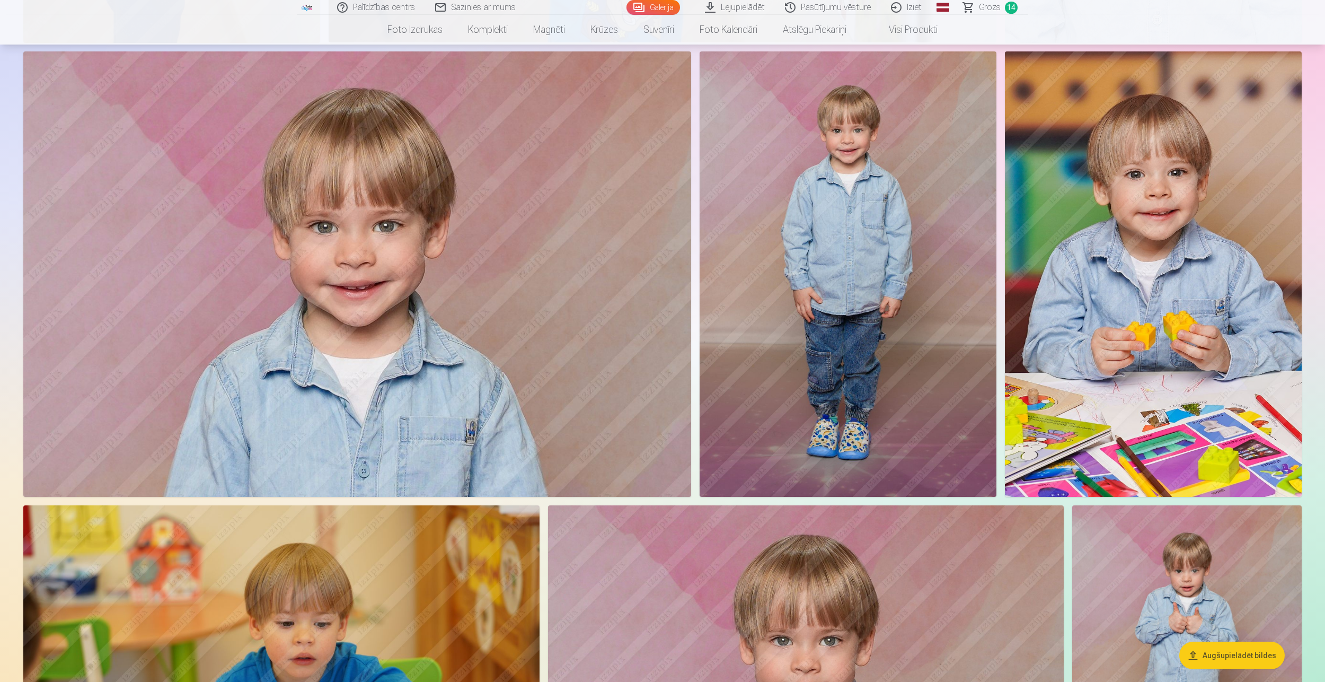
click at [910, 331] on img at bounding box center [848, 273] width 297 height 445
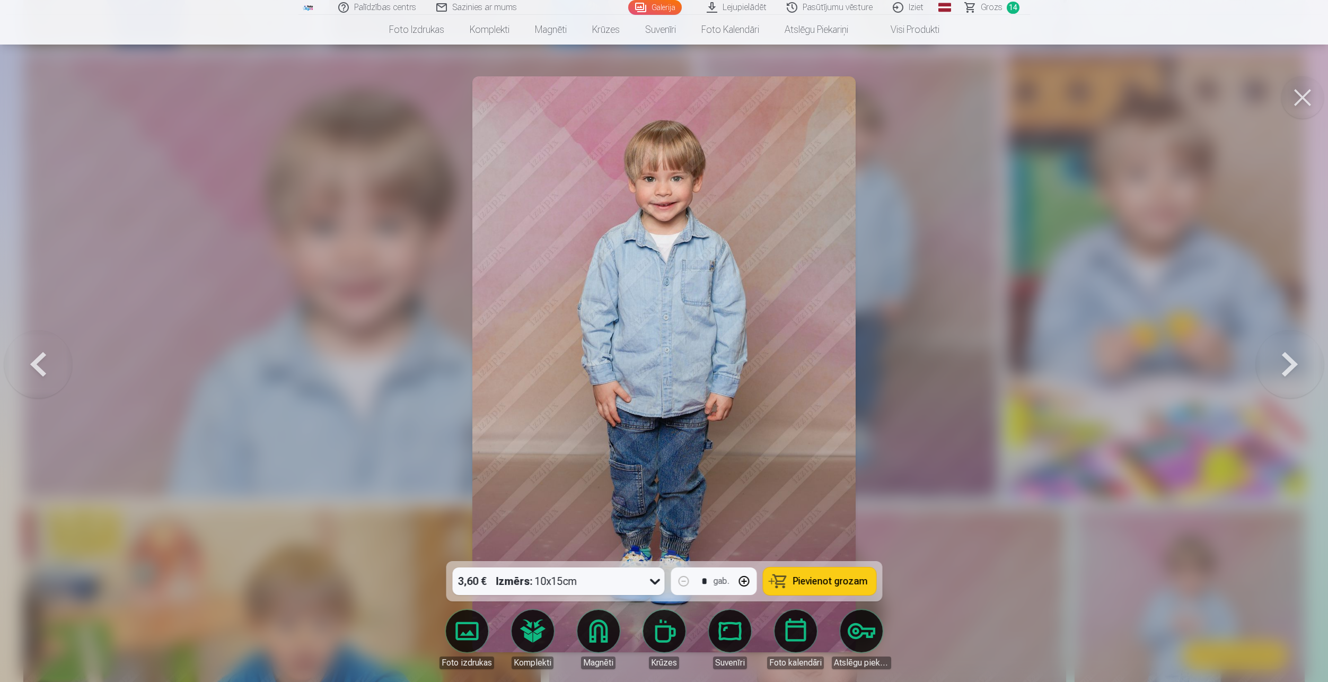
click at [834, 580] on span "Pievienot grozam" at bounding box center [830, 581] width 75 height 10
click at [1306, 86] on button at bounding box center [1302, 97] width 42 height 42
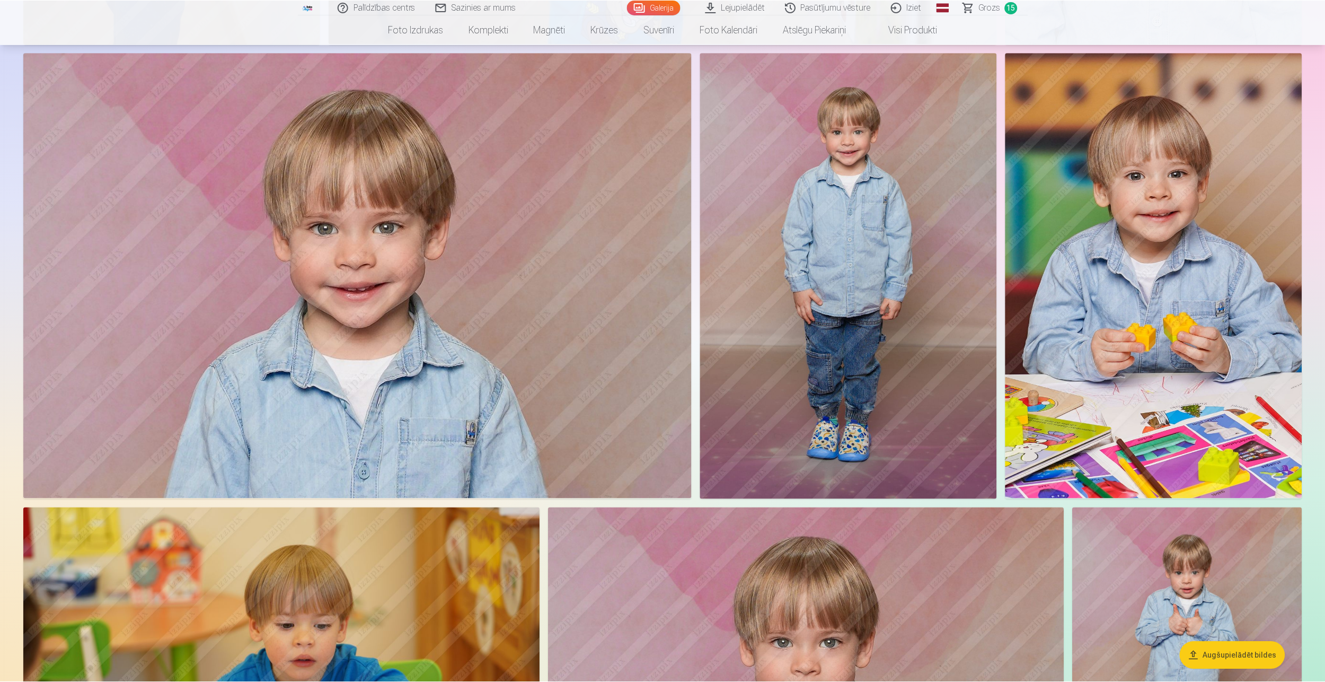
scroll to position [3605, 0]
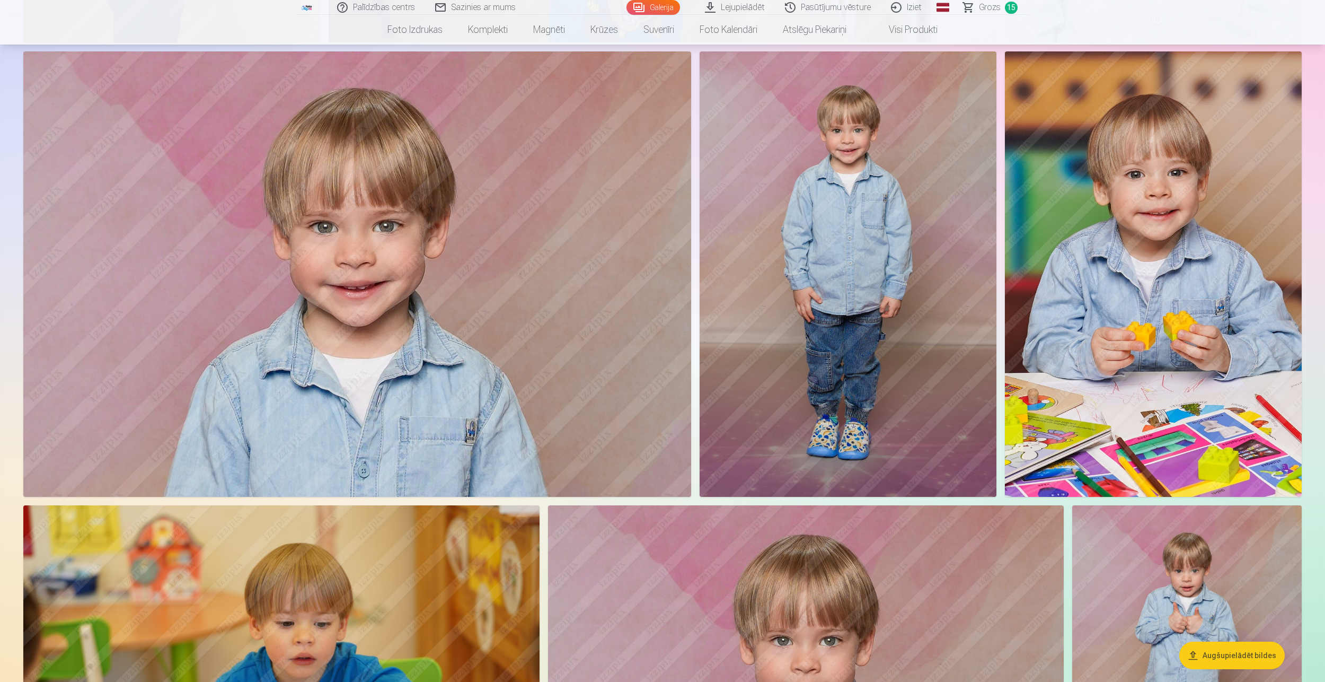
click at [1184, 389] on img at bounding box center [1153, 273] width 297 height 445
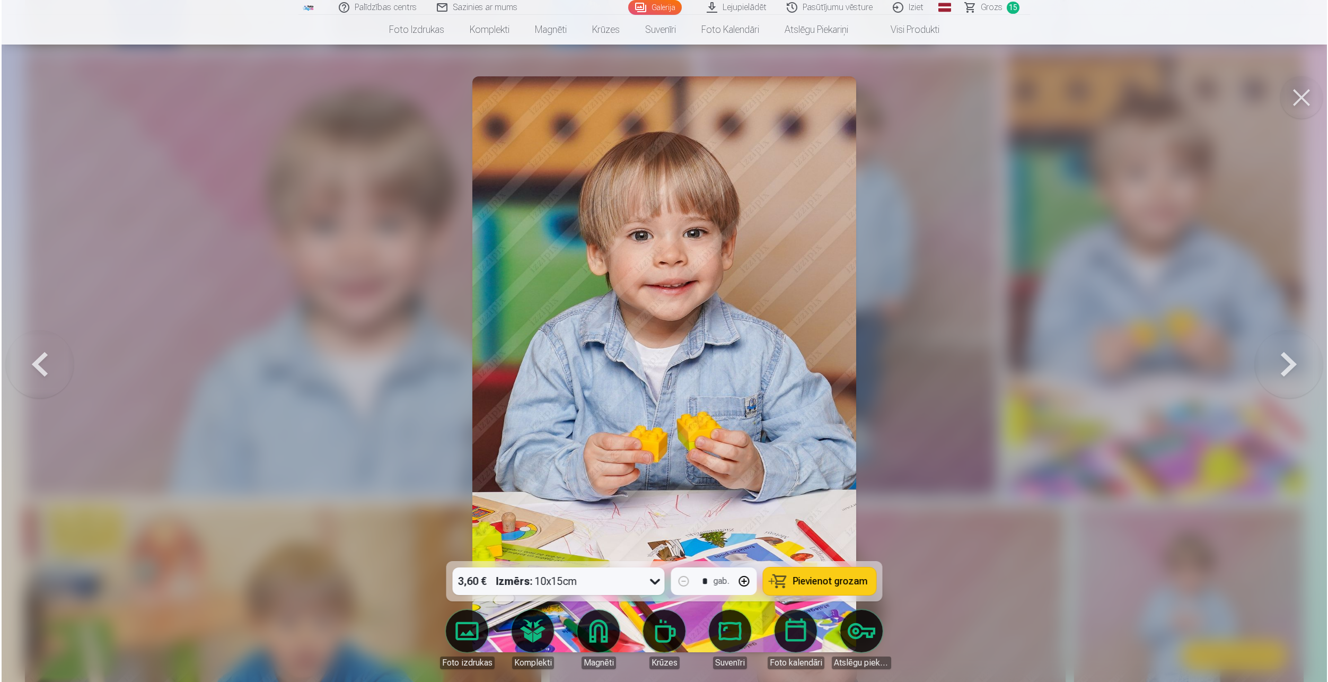
scroll to position [3611, 0]
drag, startPoint x: 847, startPoint y: 584, endPoint x: 861, endPoint y: 583, distance: 14.9
click at [847, 584] on span "Pievienot grozam" at bounding box center [830, 581] width 75 height 10
click at [1298, 95] on button at bounding box center [1302, 97] width 42 height 42
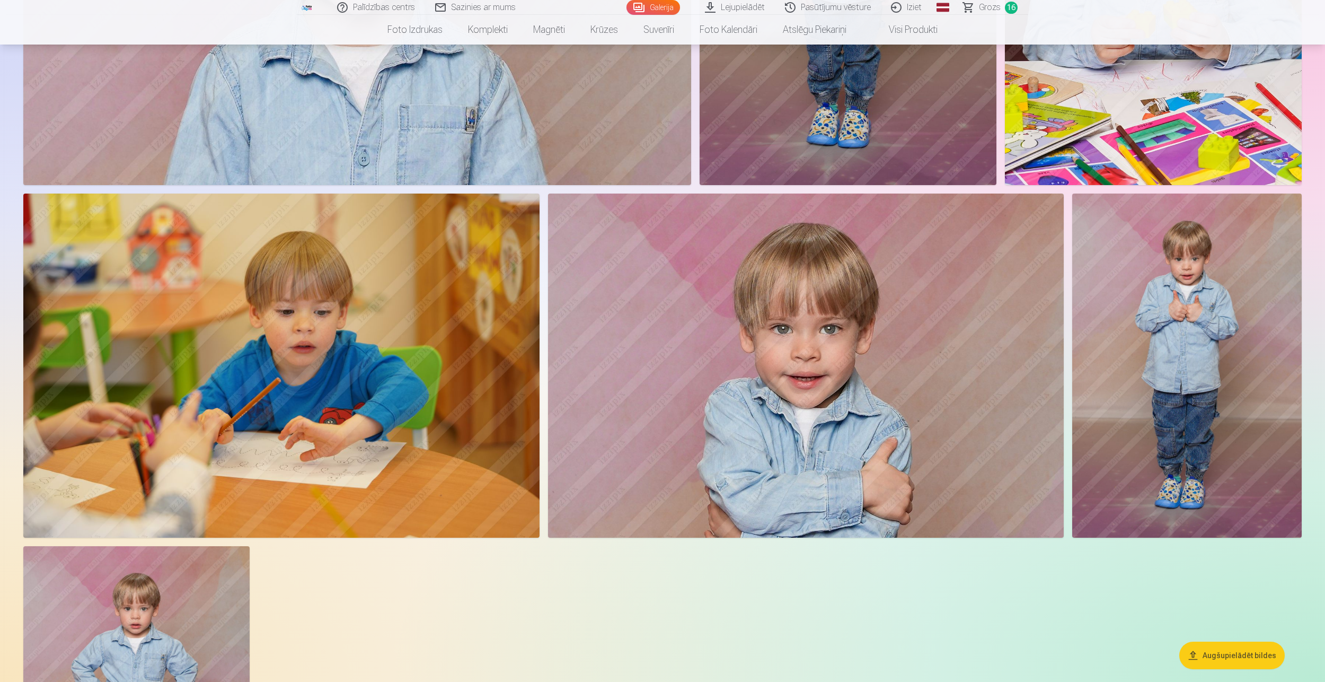
scroll to position [4029, 0]
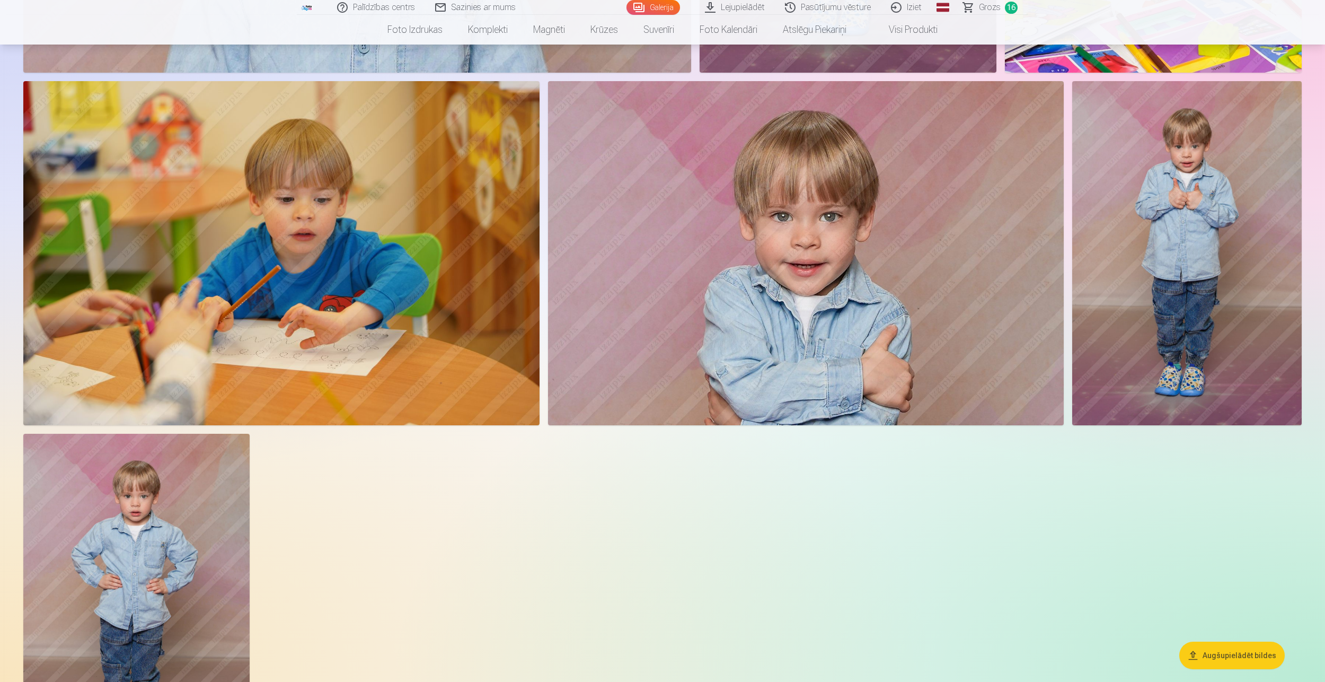
click at [87, 548] on img at bounding box center [136, 603] width 226 height 339
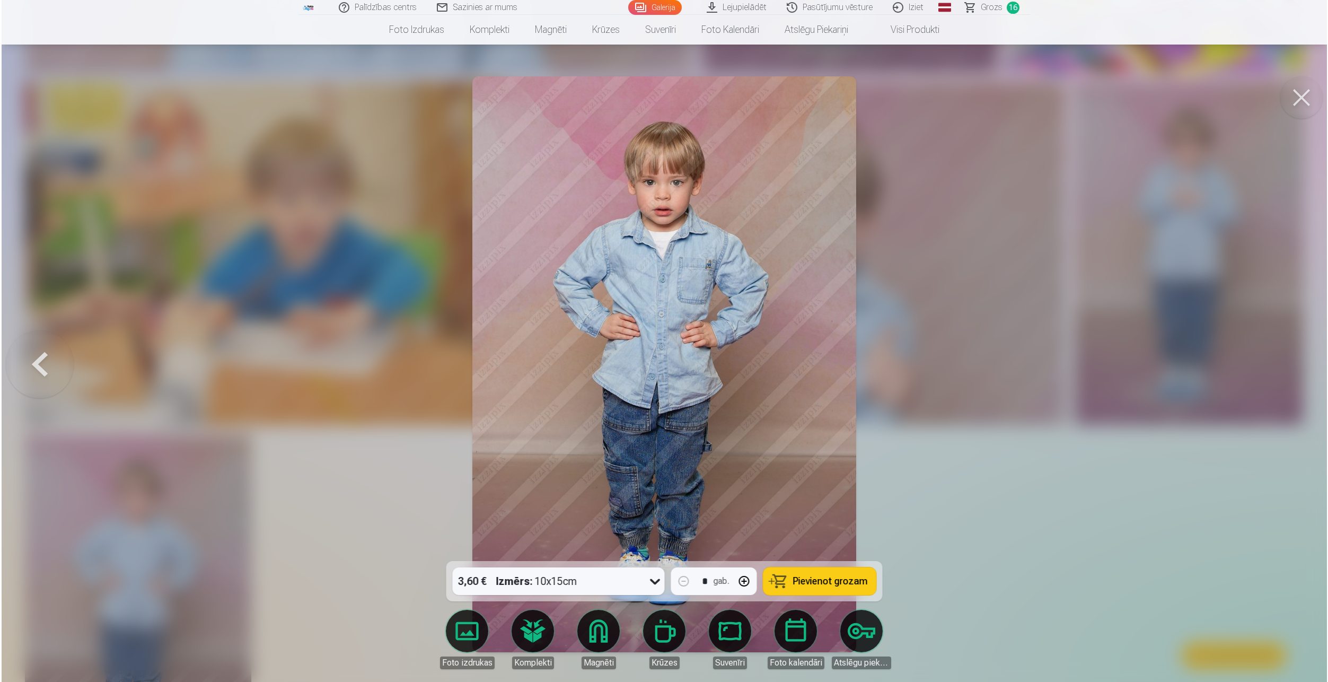
scroll to position [4037, 0]
click at [1072, 539] on div at bounding box center [664, 341] width 1328 height 682
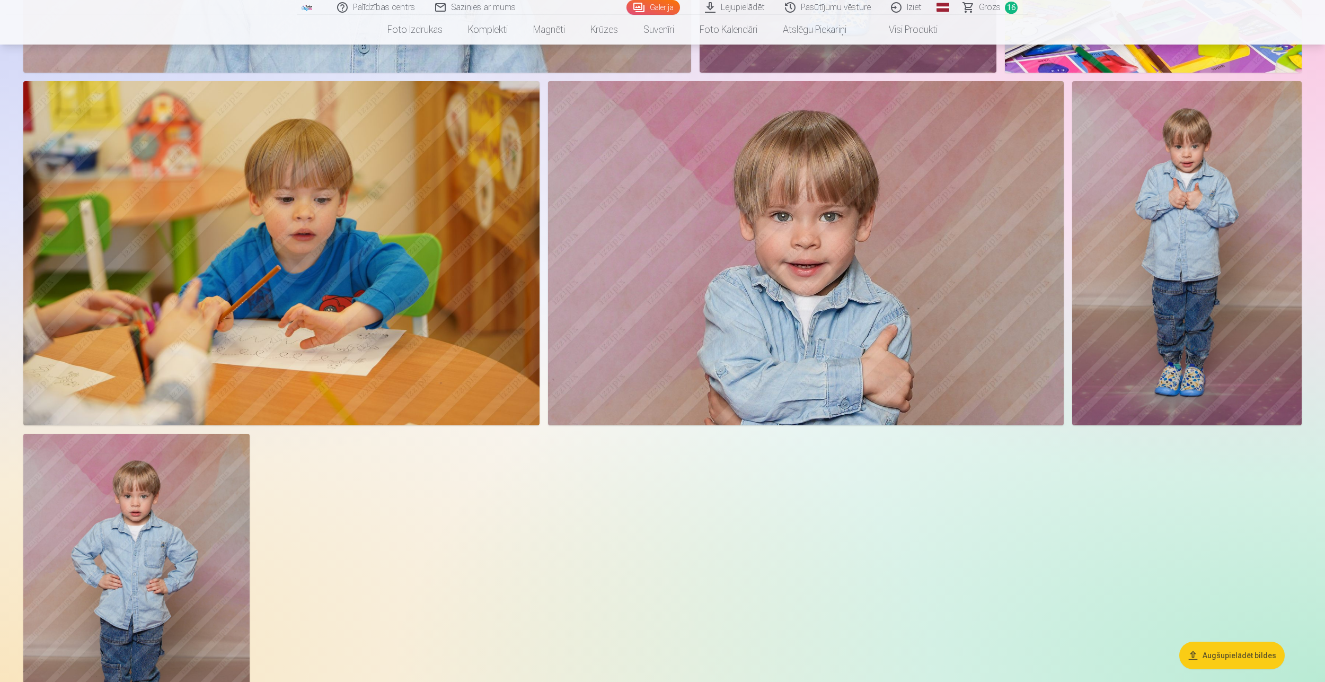
click at [1207, 258] on img at bounding box center [1187, 253] width 230 height 344
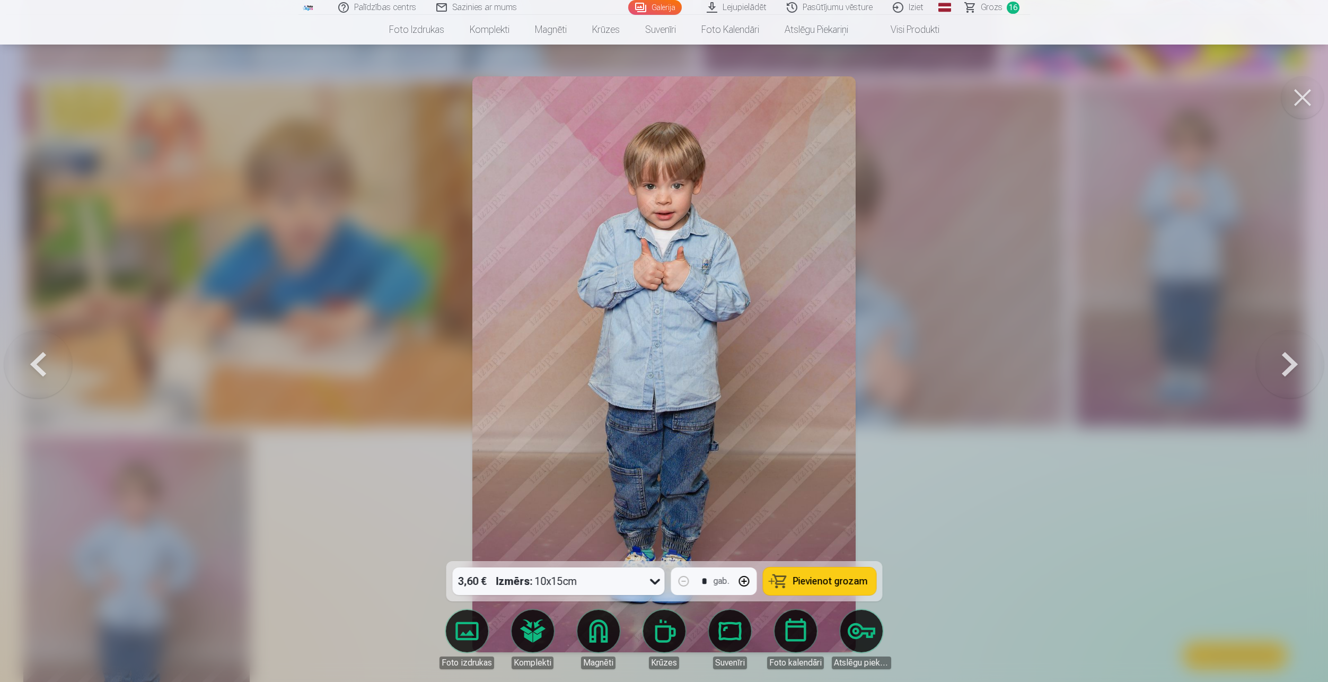
click at [1302, 100] on button at bounding box center [1302, 97] width 42 height 42
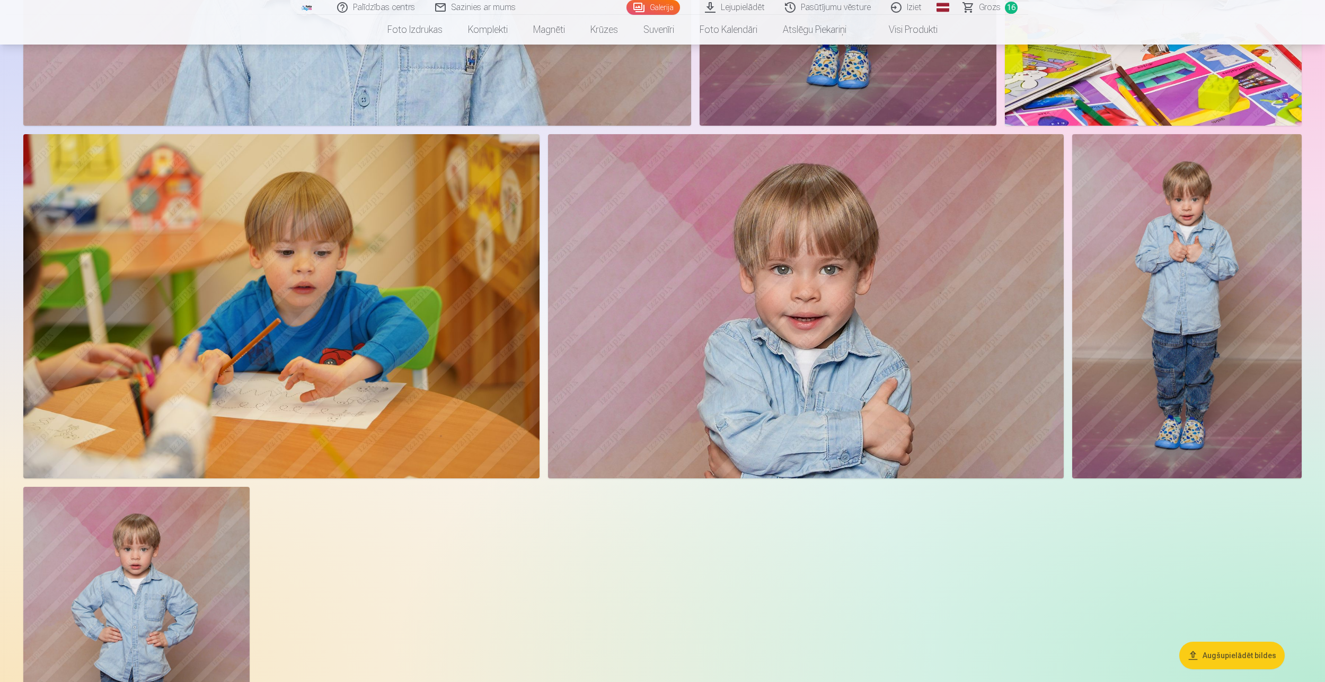
click at [835, 404] on img at bounding box center [806, 306] width 516 height 344
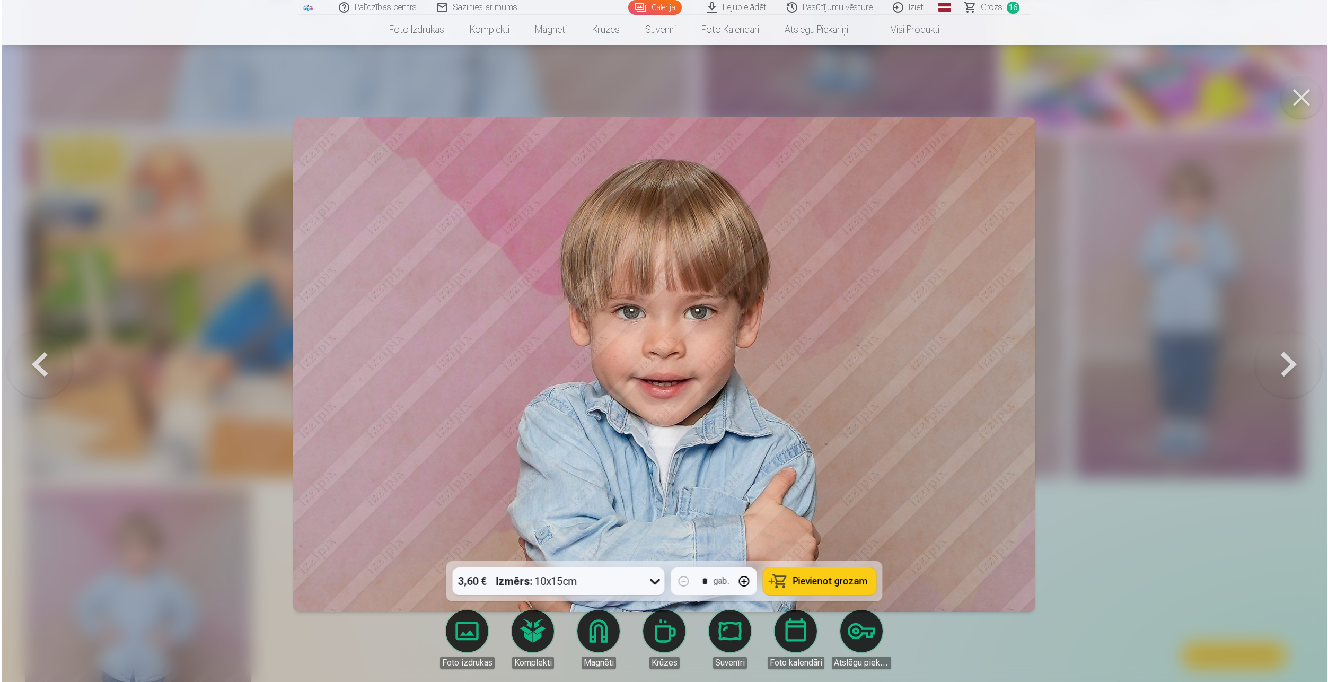
scroll to position [3983, 0]
click at [830, 579] on span "Pievienot grozam" at bounding box center [830, 581] width 75 height 10
click at [1291, 101] on button at bounding box center [1302, 97] width 42 height 42
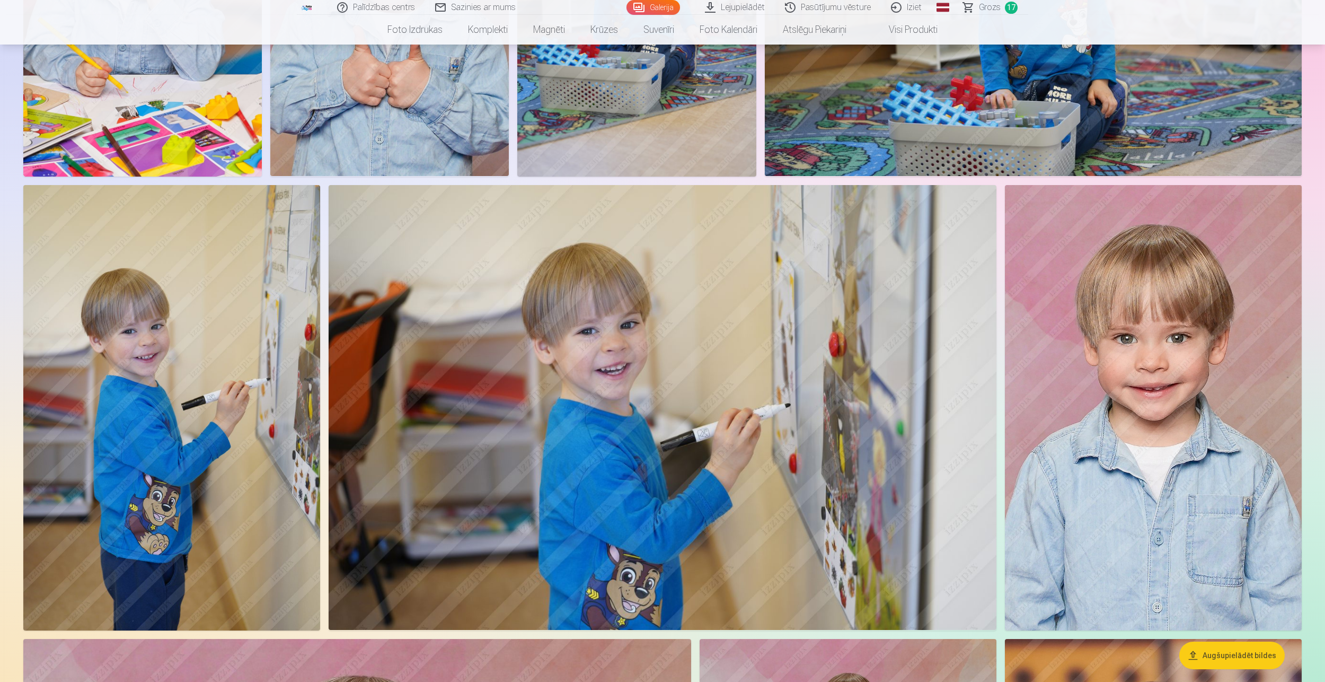
scroll to position [3075, 0]
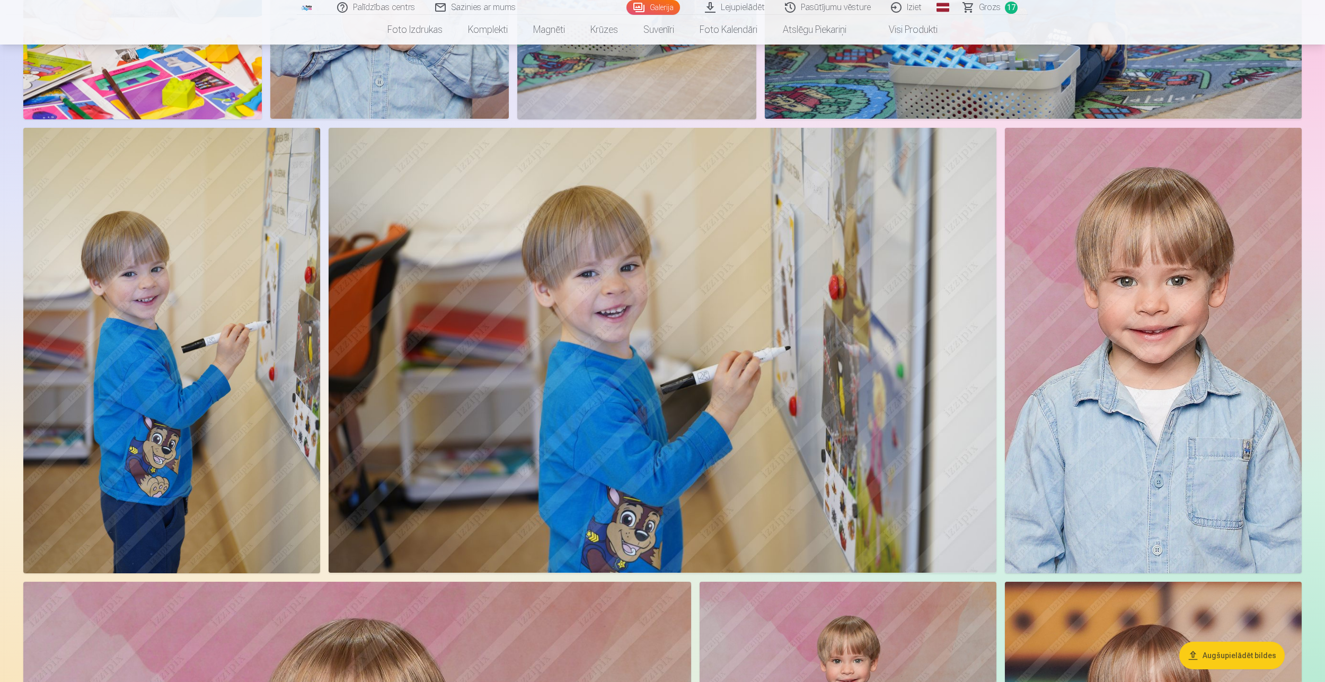
click at [1170, 443] on img at bounding box center [1153, 350] width 297 height 445
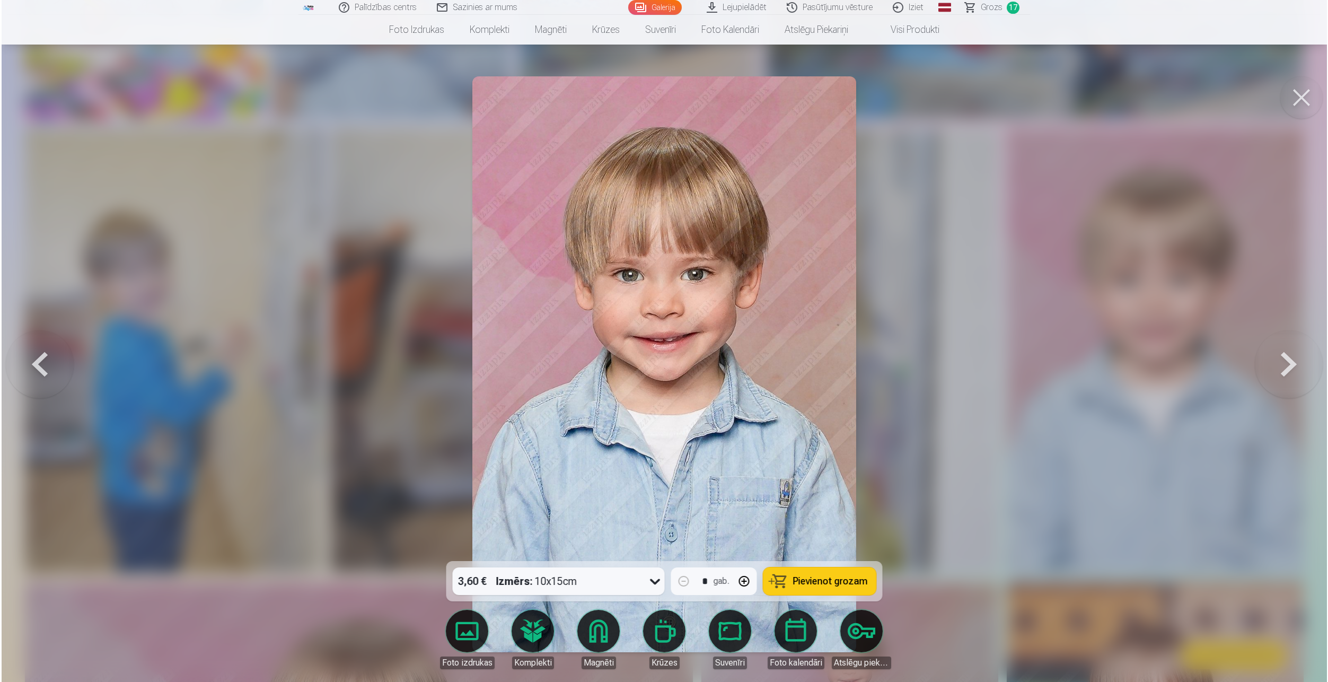
scroll to position [3081, 0]
click at [1321, 93] on button at bounding box center [1302, 97] width 42 height 42
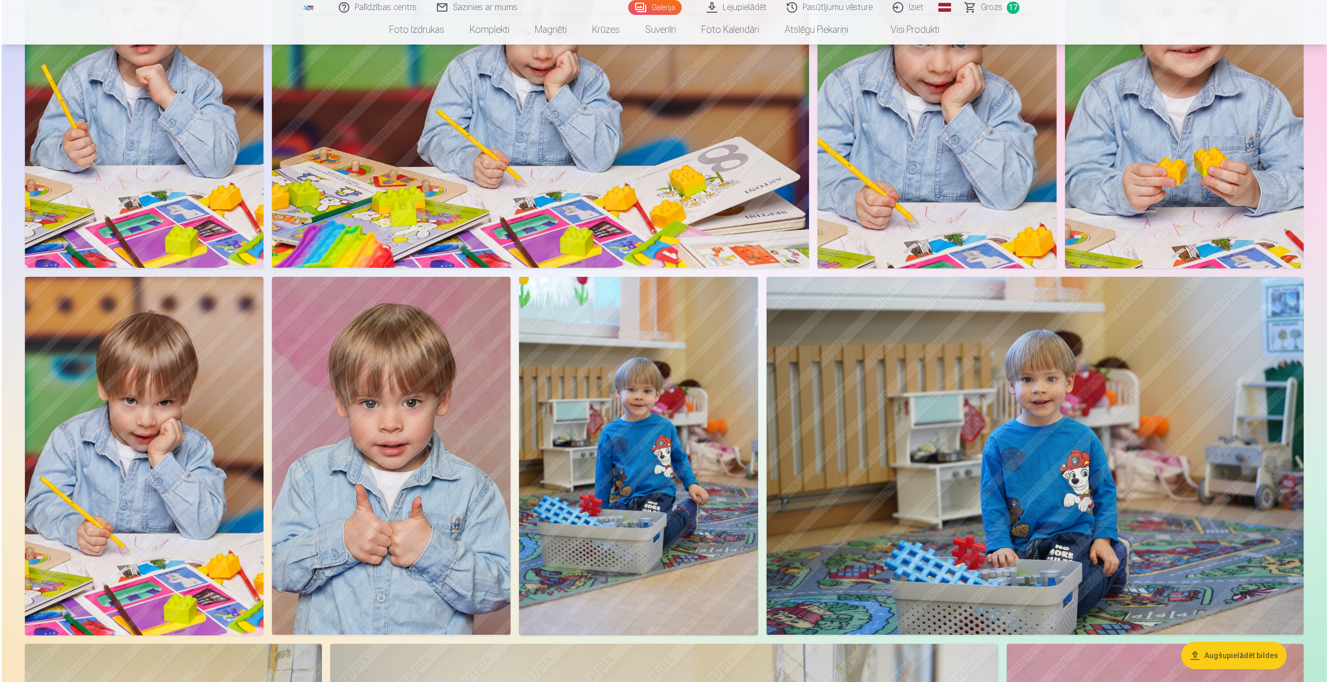
scroll to position [2492, 0]
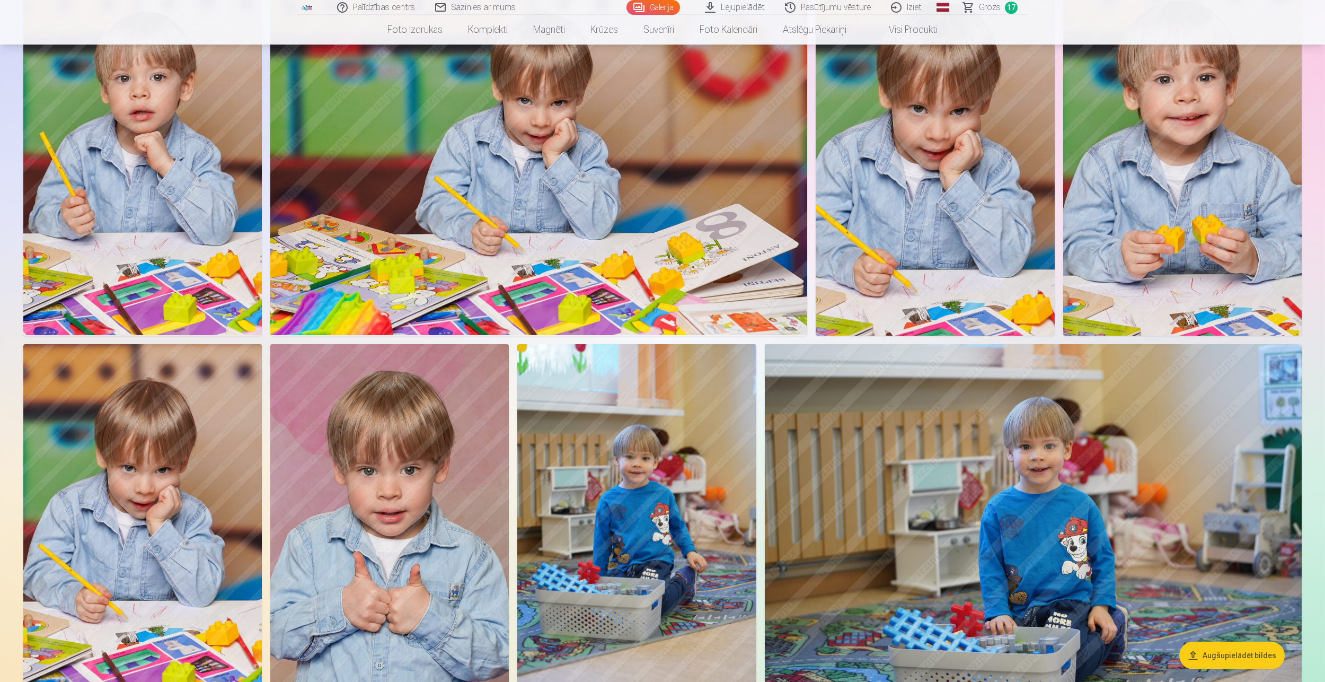
click at [147, 162] on img at bounding box center [142, 156] width 239 height 358
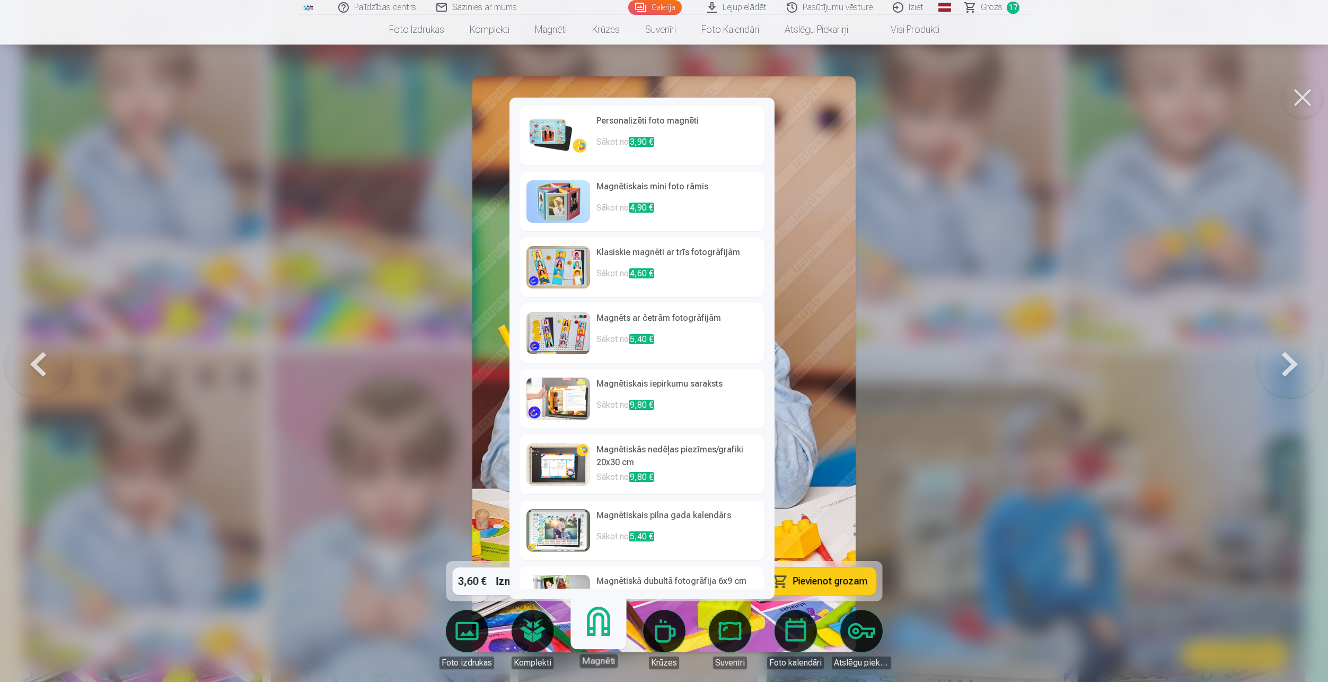
click at [593, 667] on div "Magnēti" at bounding box center [598, 661] width 38 height 14
click at [574, 188] on img at bounding box center [558, 201] width 64 height 42
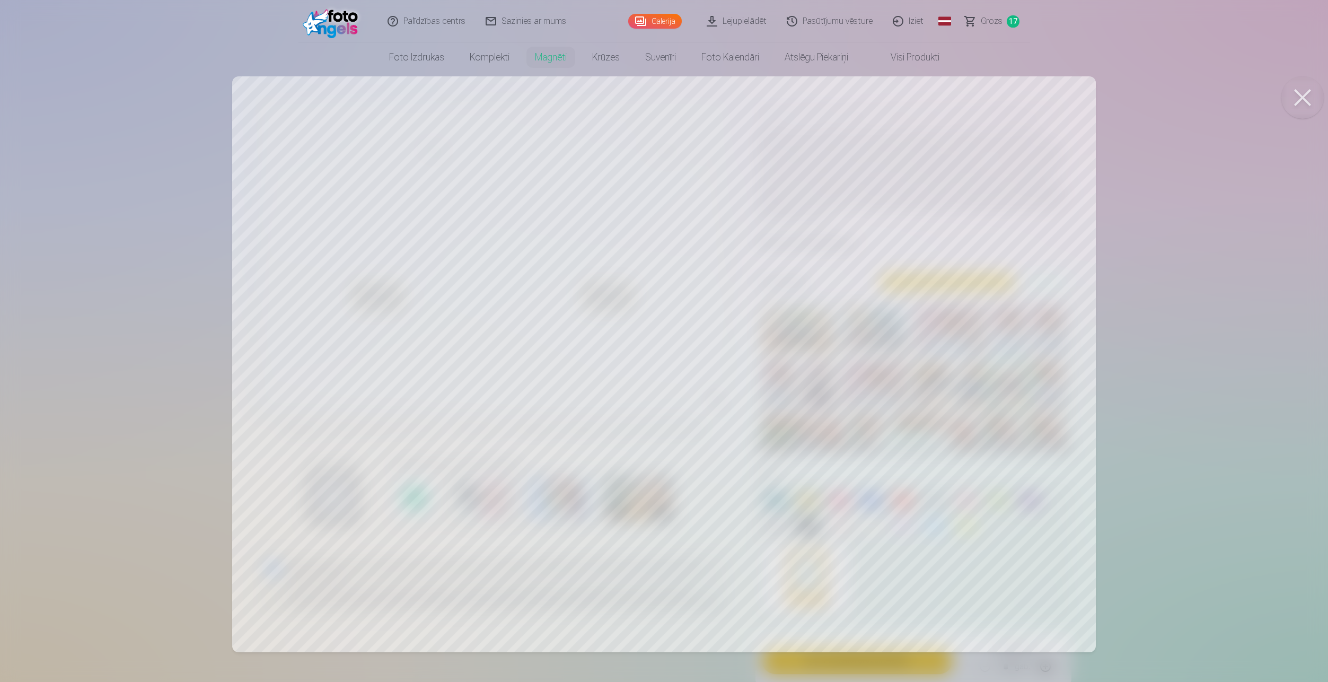
click at [1137, 383] on div at bounding box center [664, 341] width 1328 height 682
click at [1251, 401] on div at bounding box center [664, 341] width 1328 height 682
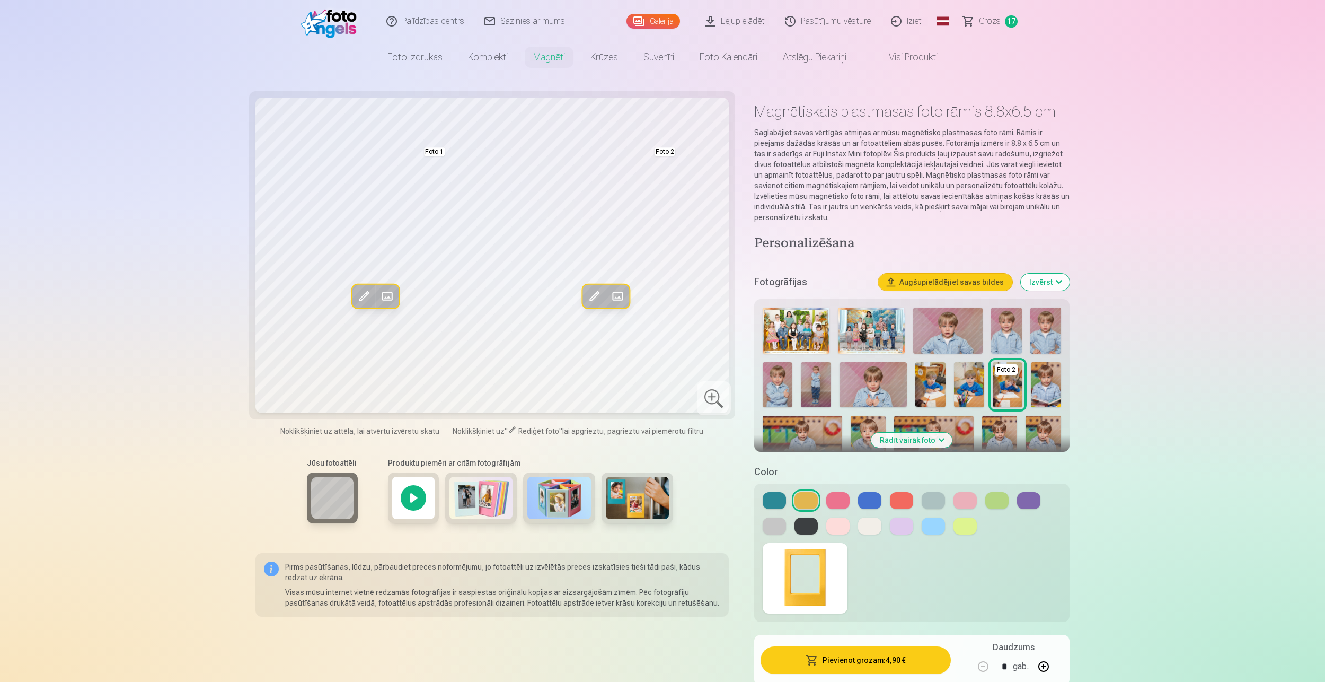
click at [487, 505] on img at bounding box center [482, 498] width 64 height 42
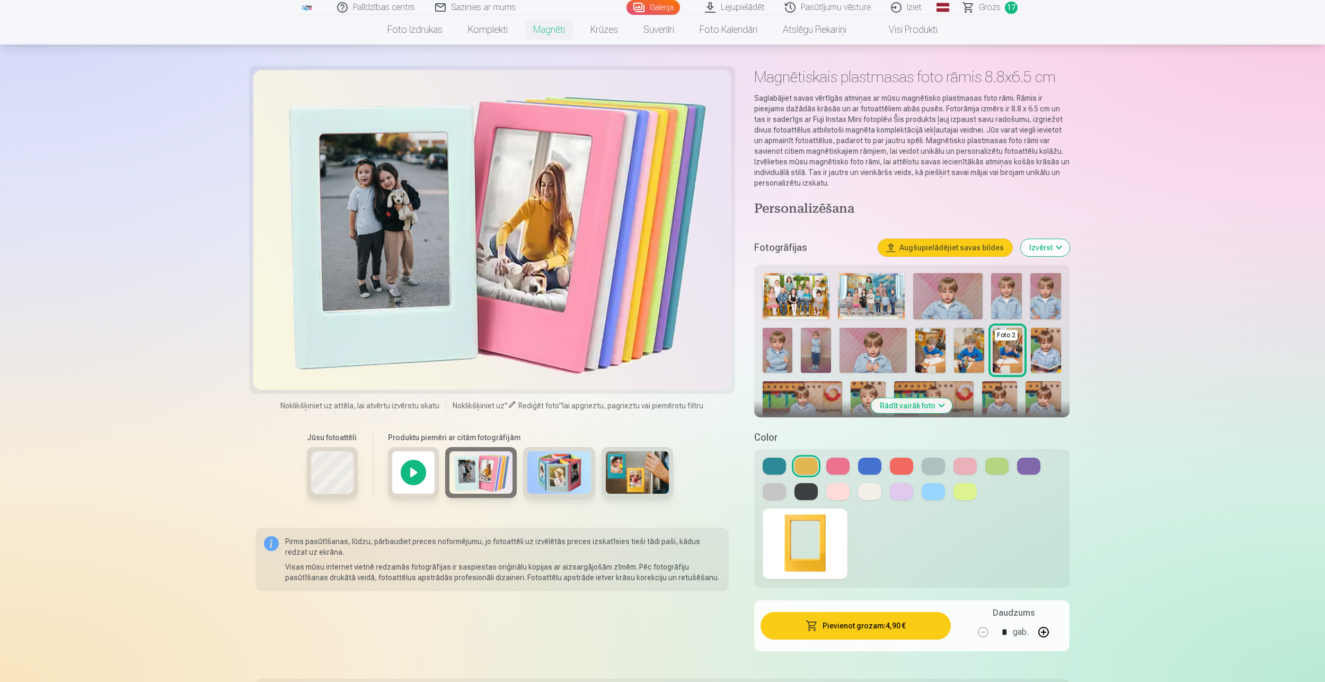
scroll to position [53, 0]
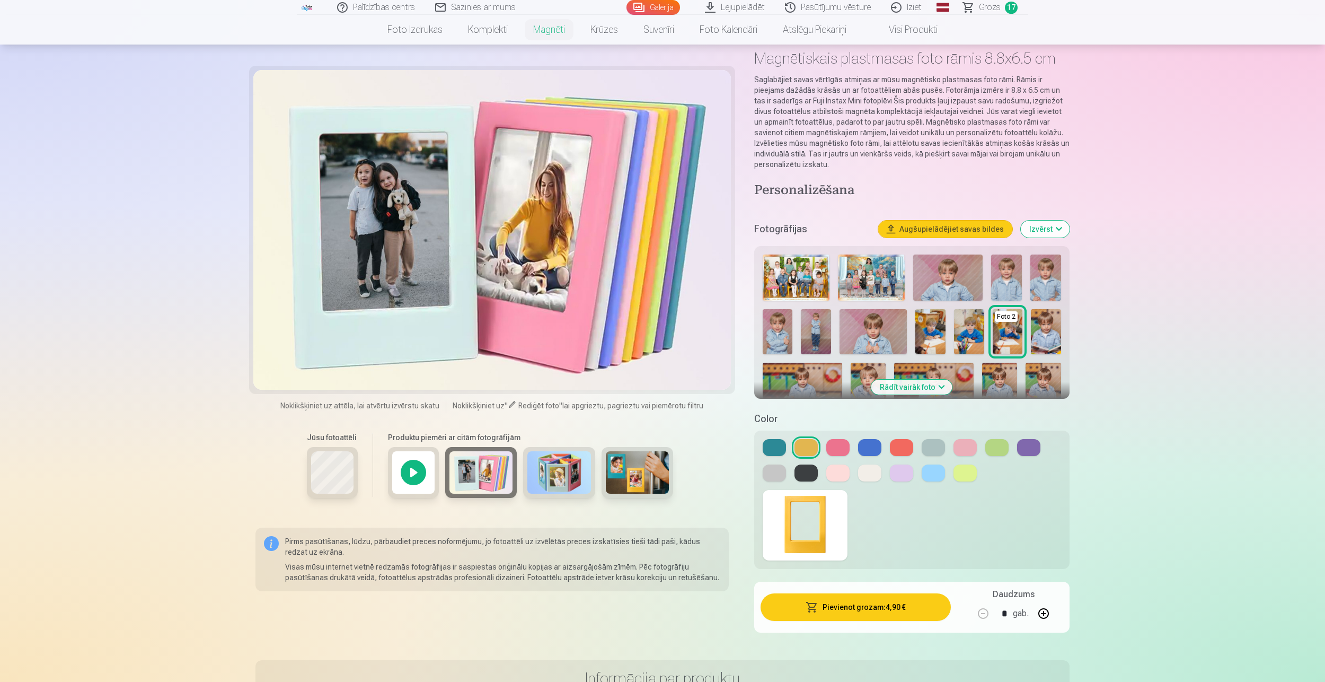
click at [934, 384] on button "Rādīt vairāk foto" at bounding box center [912, 387] width 81 height 15
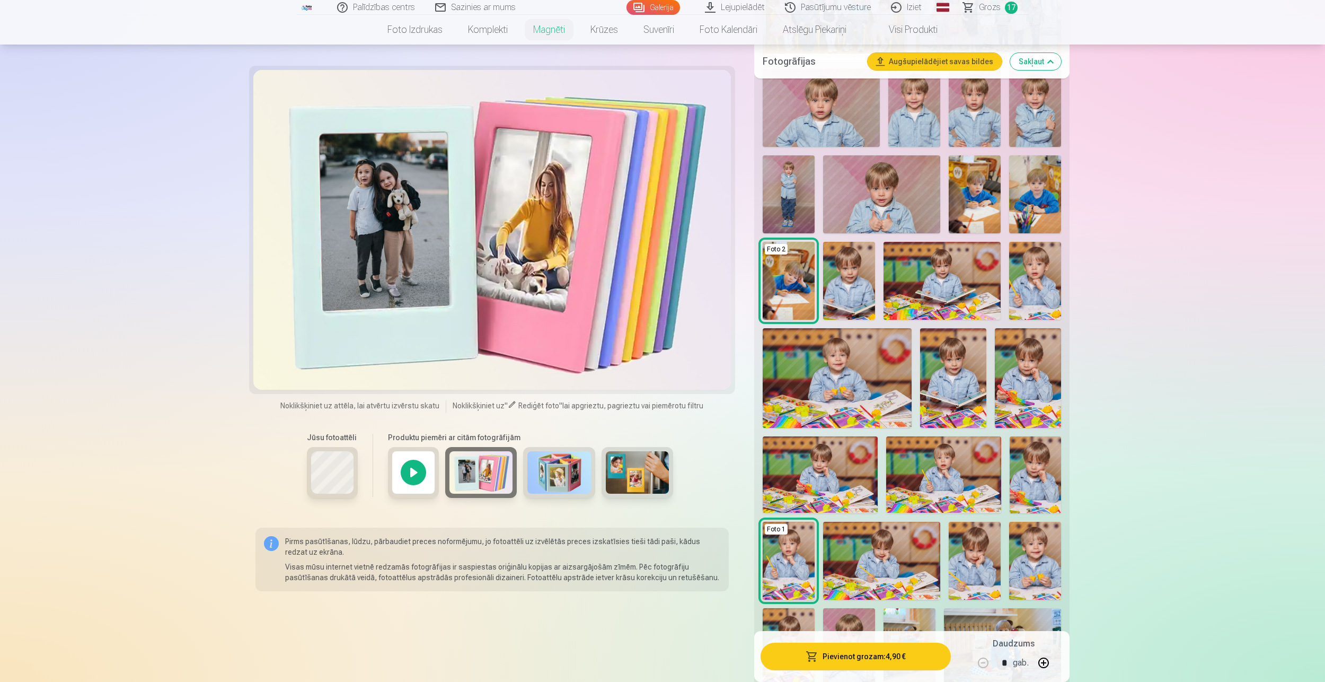
scroll to position [371, 0]
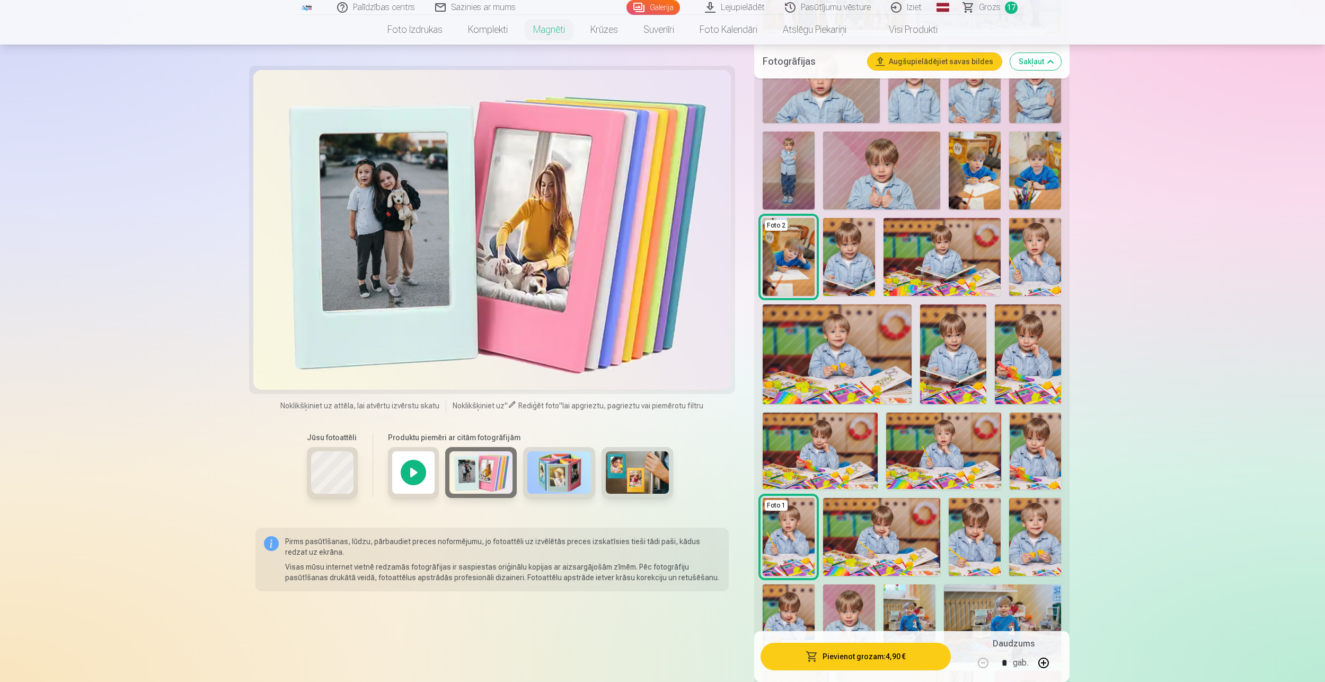
click at [801, 546] on img at bounding box center [789, 537] width 52 height 78
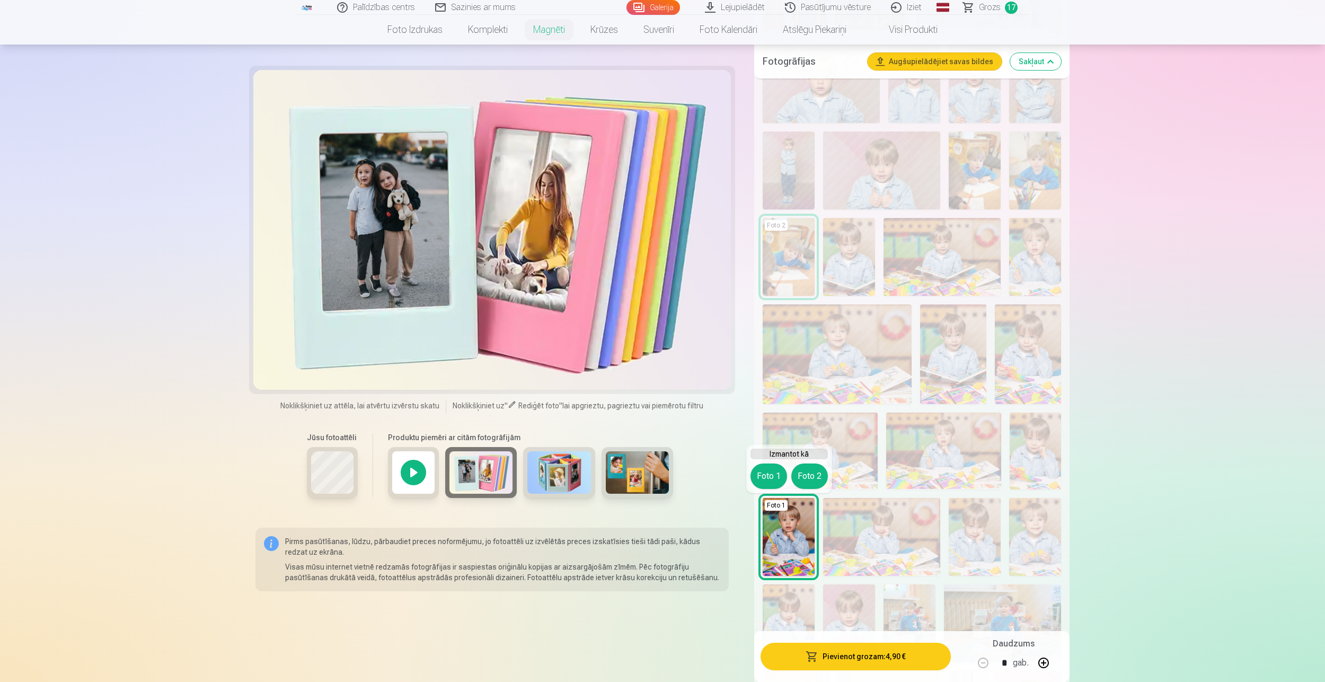
click at [769, 476] on button "Foto 1" at bounding box center [769, 475] width 37 height 25
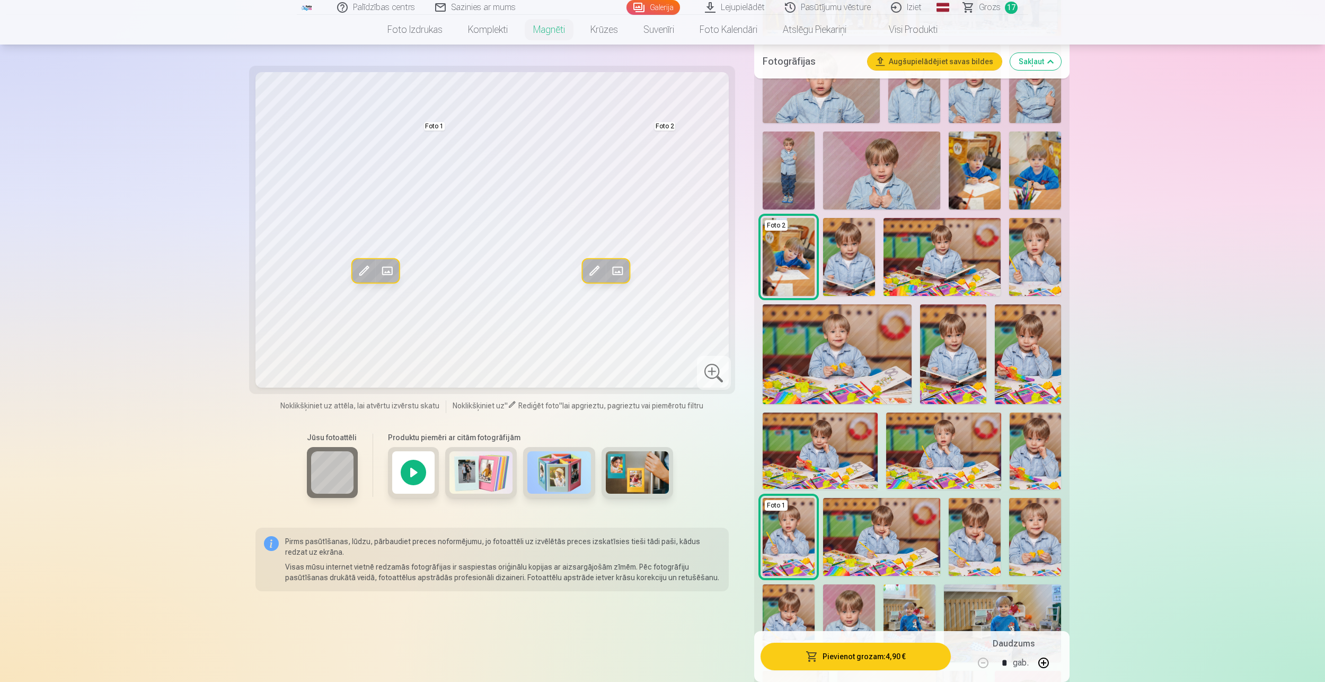
click at [617, 470] on img at bounding box center [638, 472] width 64 height 42
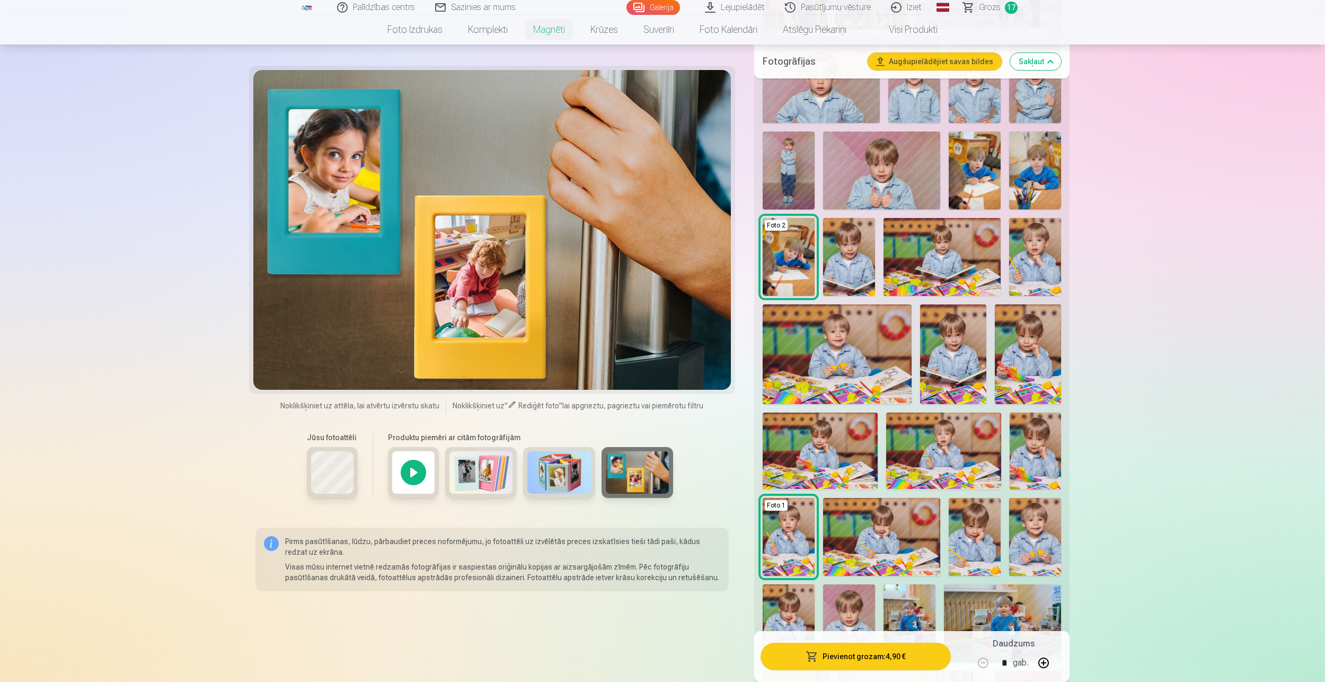
click at [776, 524] on img at bounding box center [789, 537] width 52 height 78
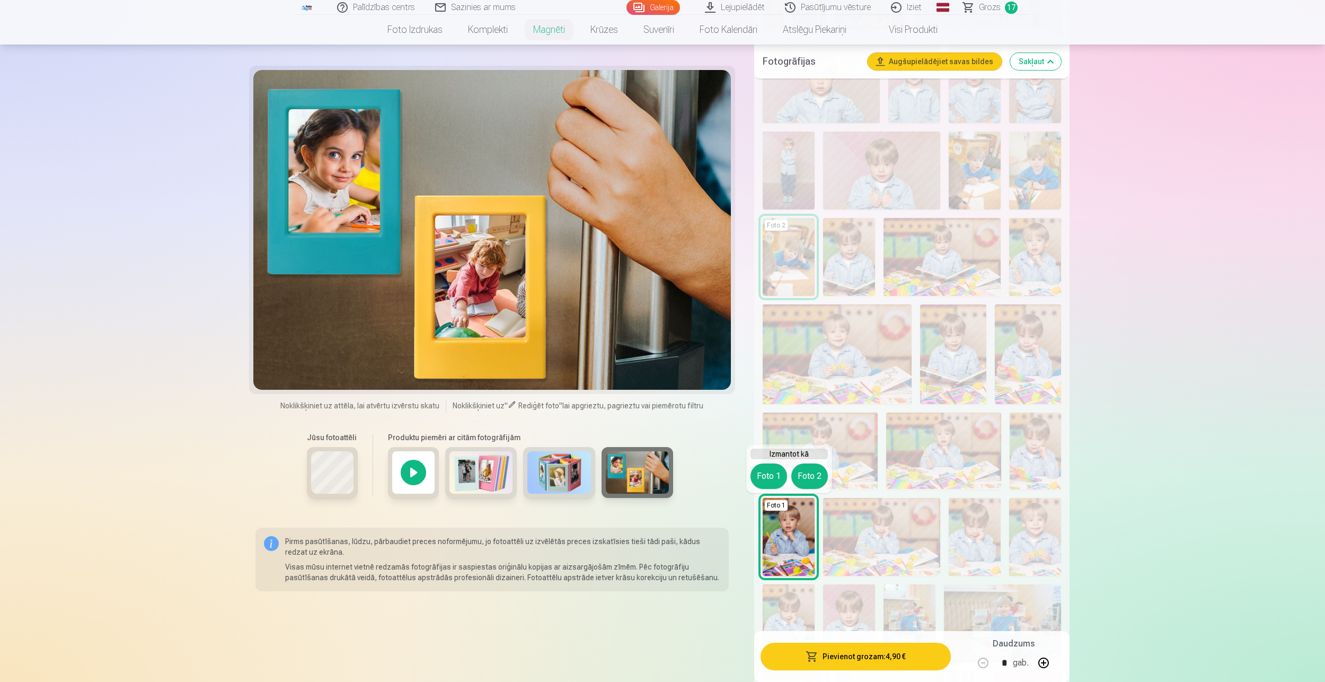
click at [764, 481] on button "Foto 1" at bounding box center [769, 475] width 37 height 25
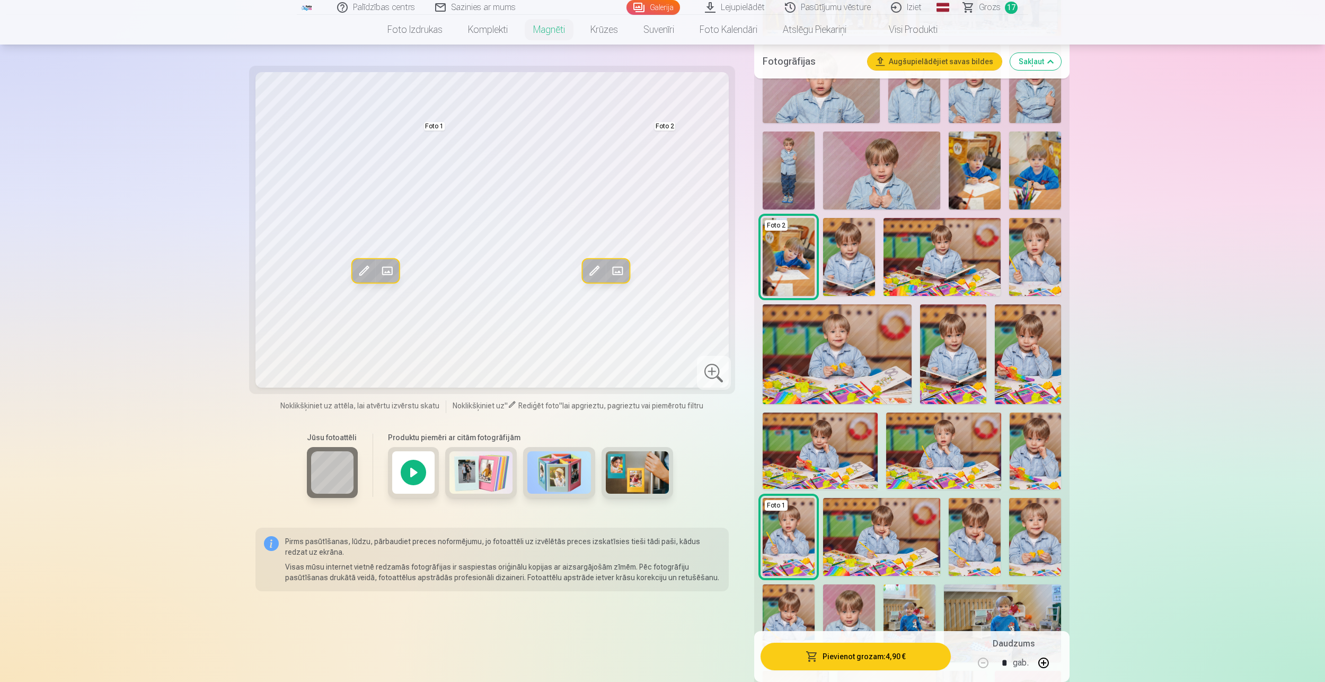
click at [782, 544] on img at bounding box center [789, 537] width 52 height 78
click at [803, 526] on img at bounding box center [789, 537] width 52 height 78
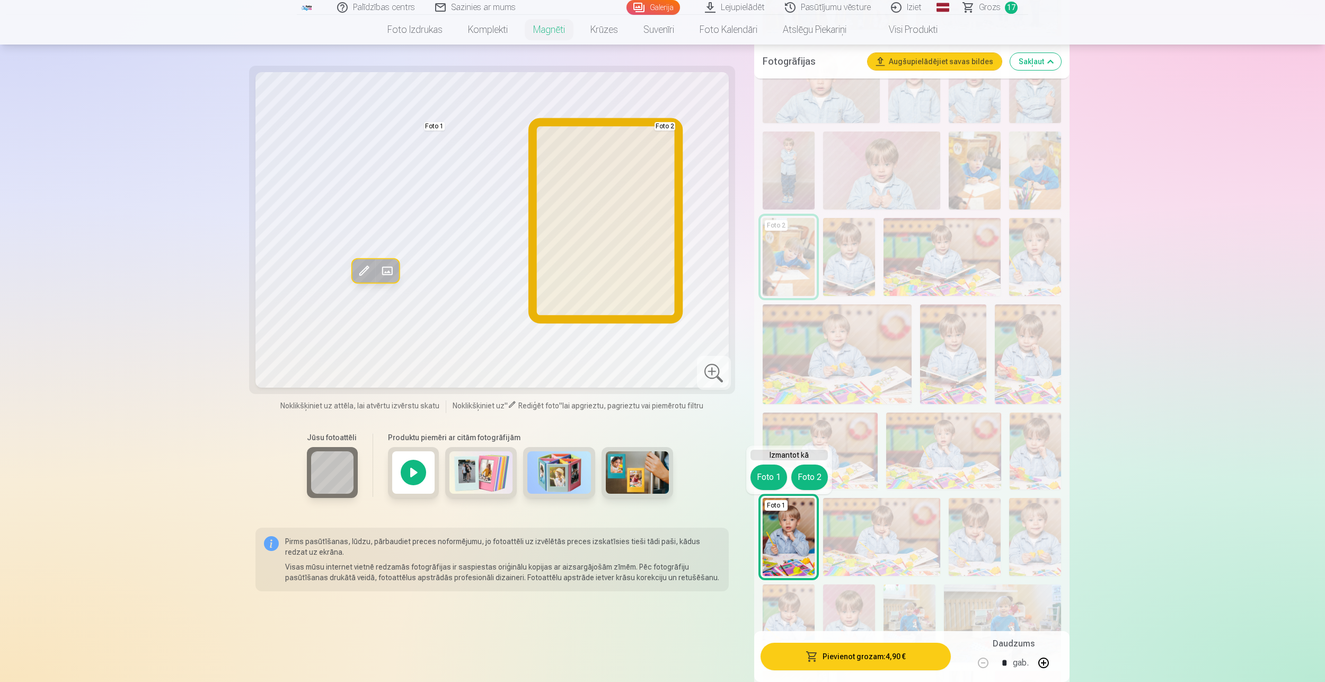
click at [825, 477] on button "Foto 2" at bounding box center [810, 476] width 37 height 25
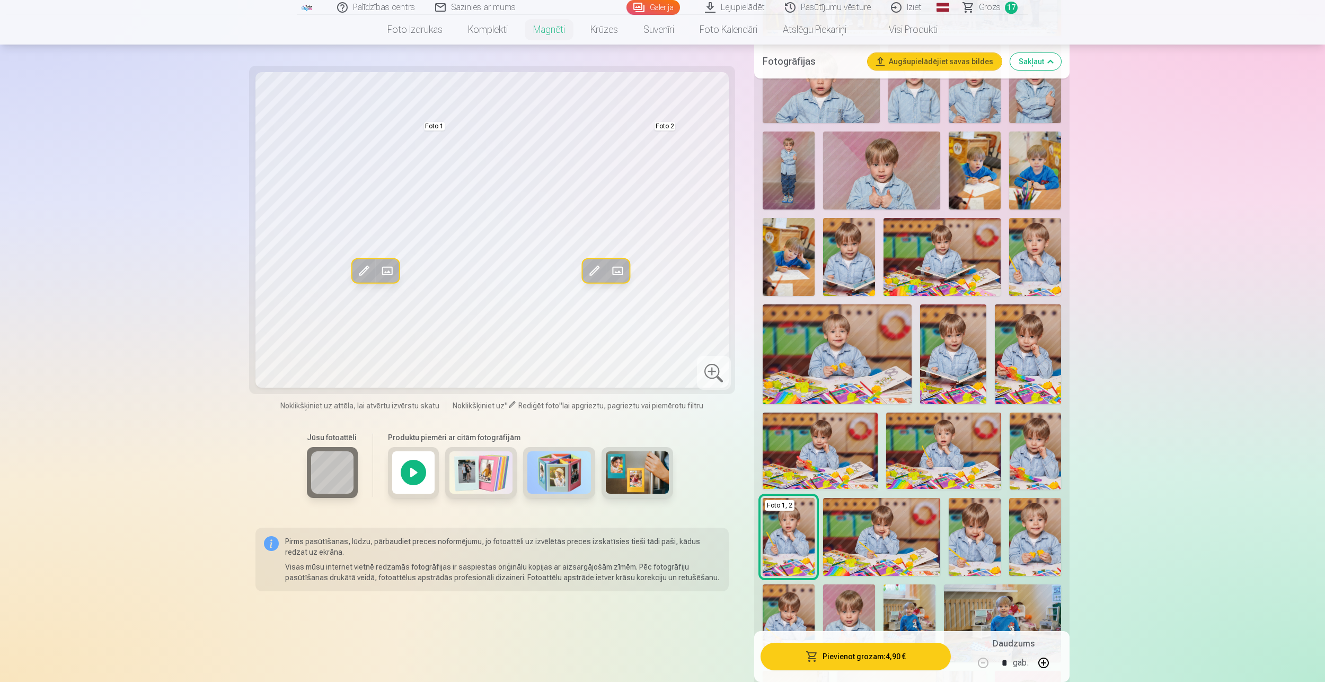
click at [711, 370] on div at bounding box center [714, 373] width 34 height 34
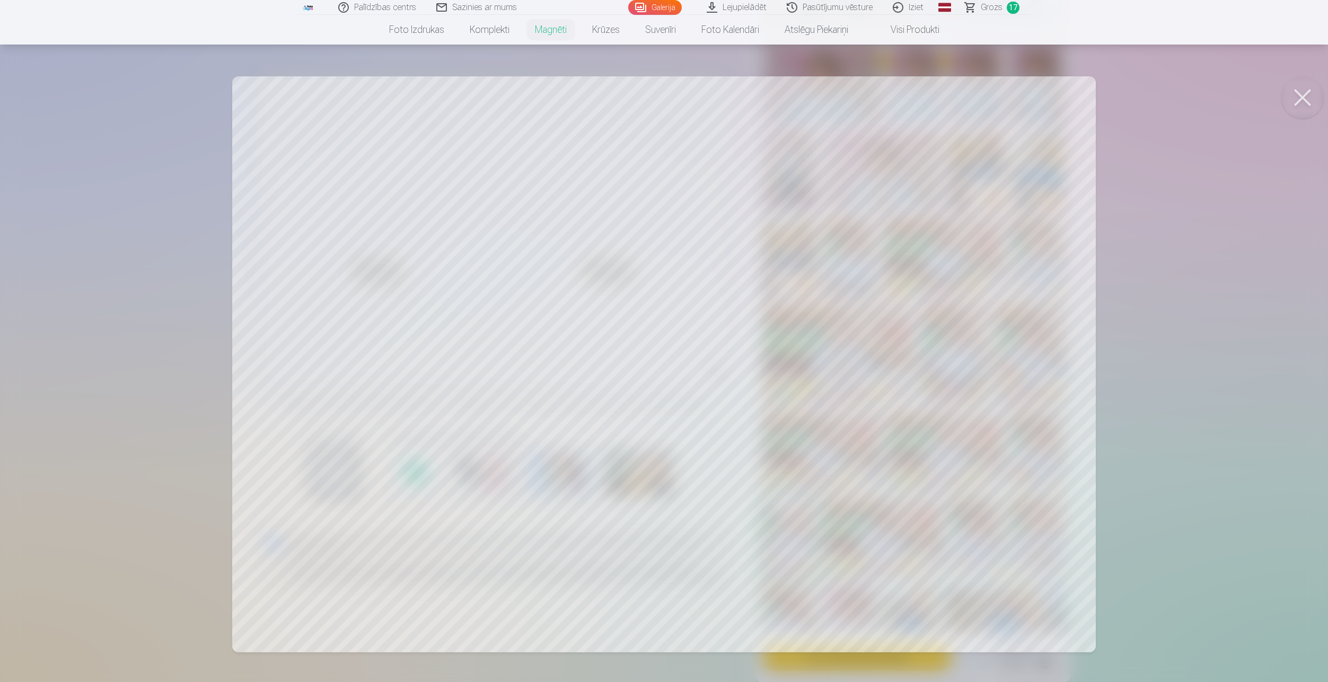
click at [872, 600] on div at bounding box center [664, 341] width 1328 height 682
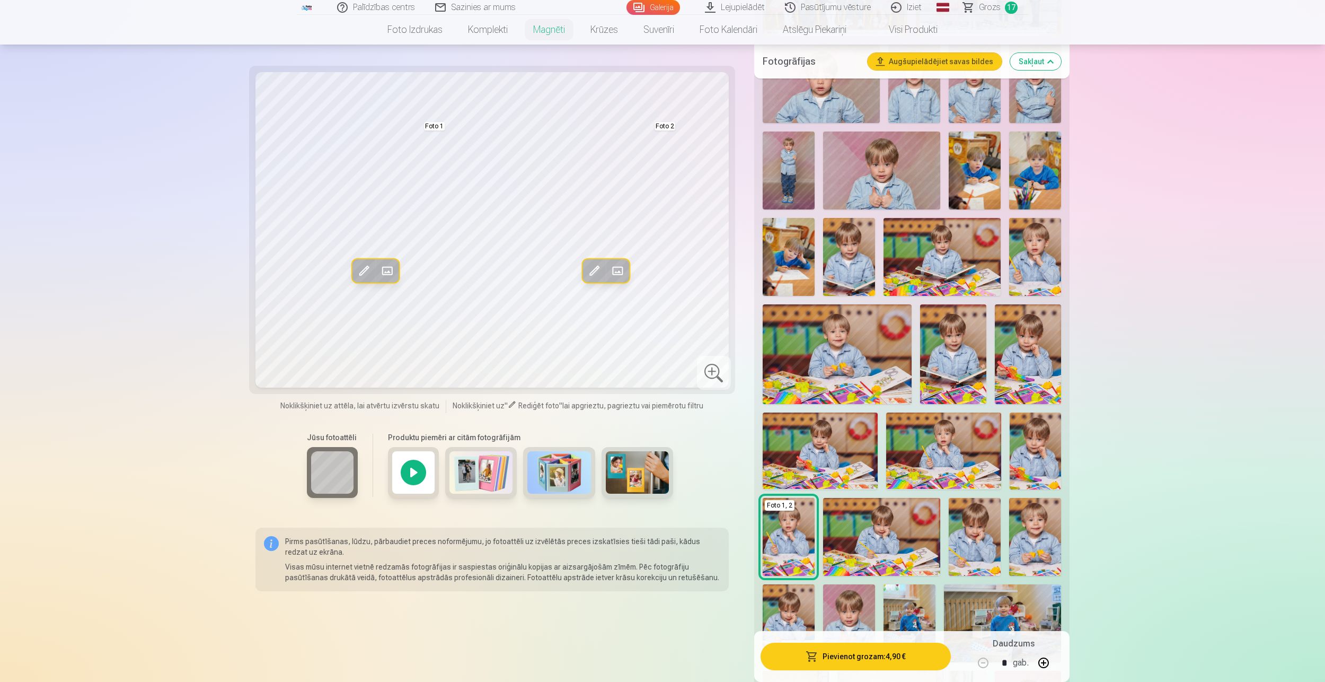
click at [635, 474] on img at bounding box center [638, 472] width 64 height 42
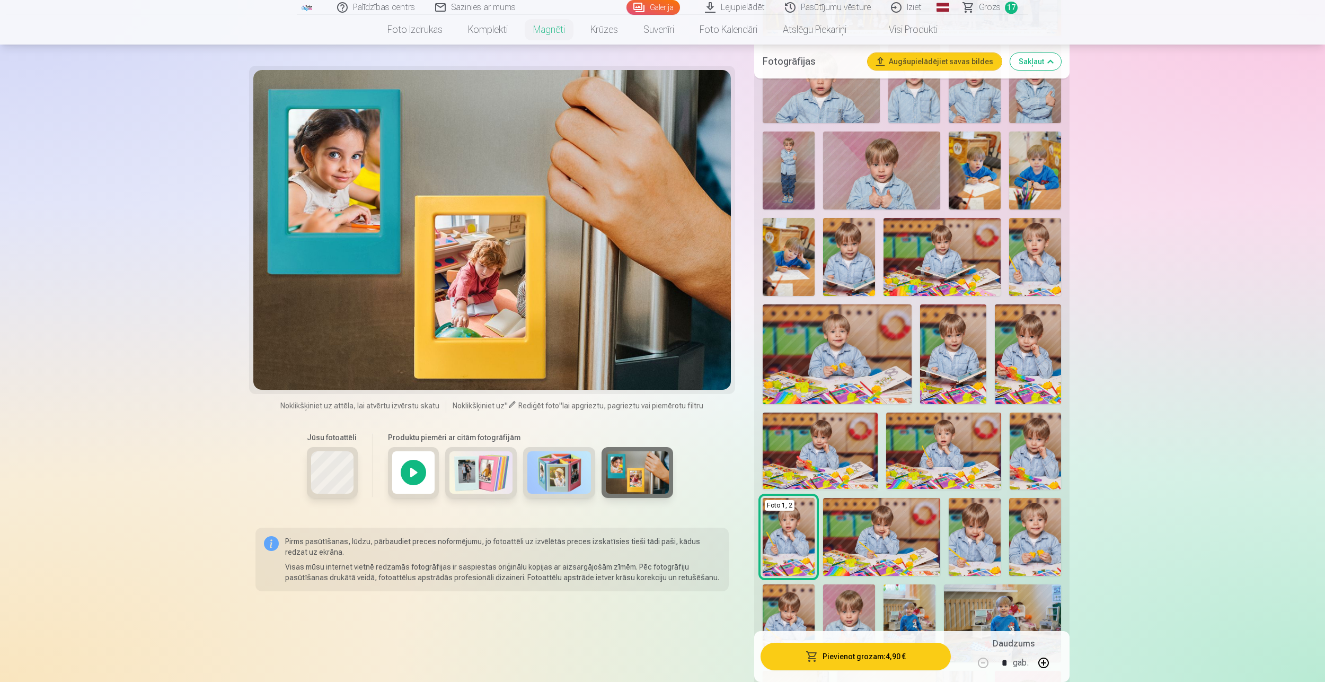
click at [570, 473] on img at bounding box center [559, 472] width 64 height 42
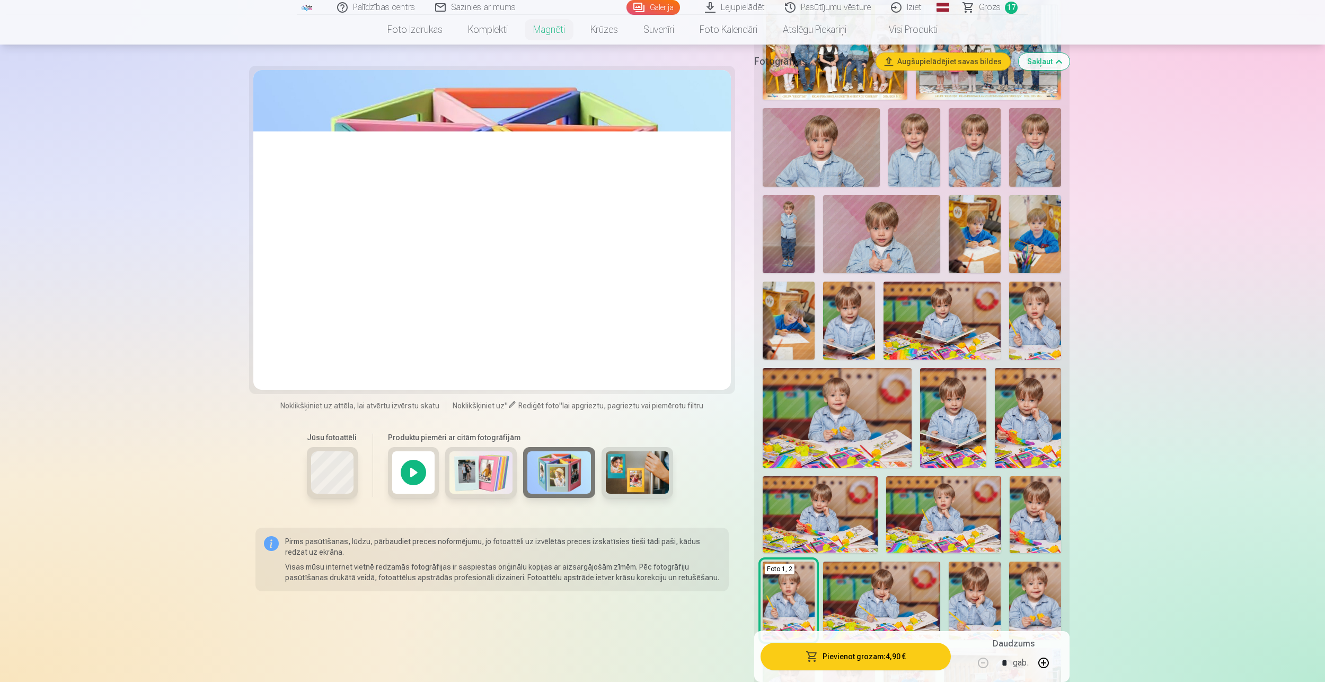
scroll to position [212, 0]
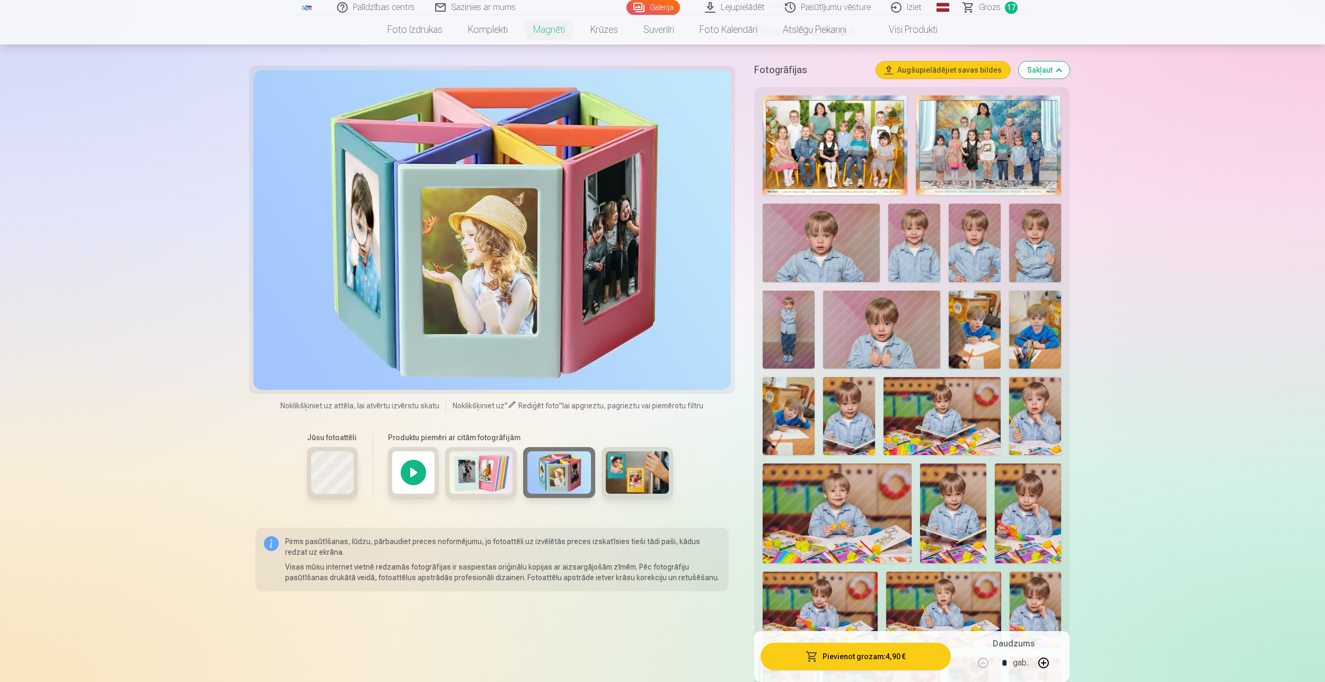
click at [656, 3] on link "Galerija" at bounding box center [654, 7] width 54 height 15
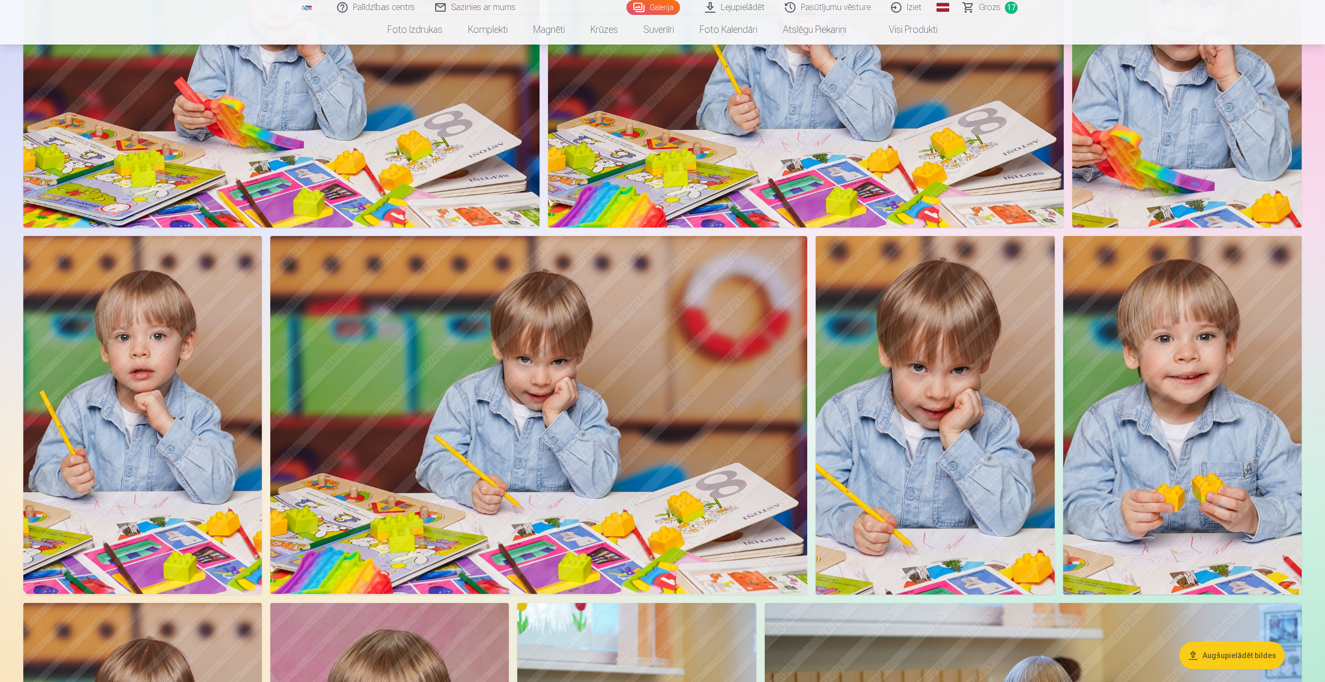
scroll to position [2333, 0]
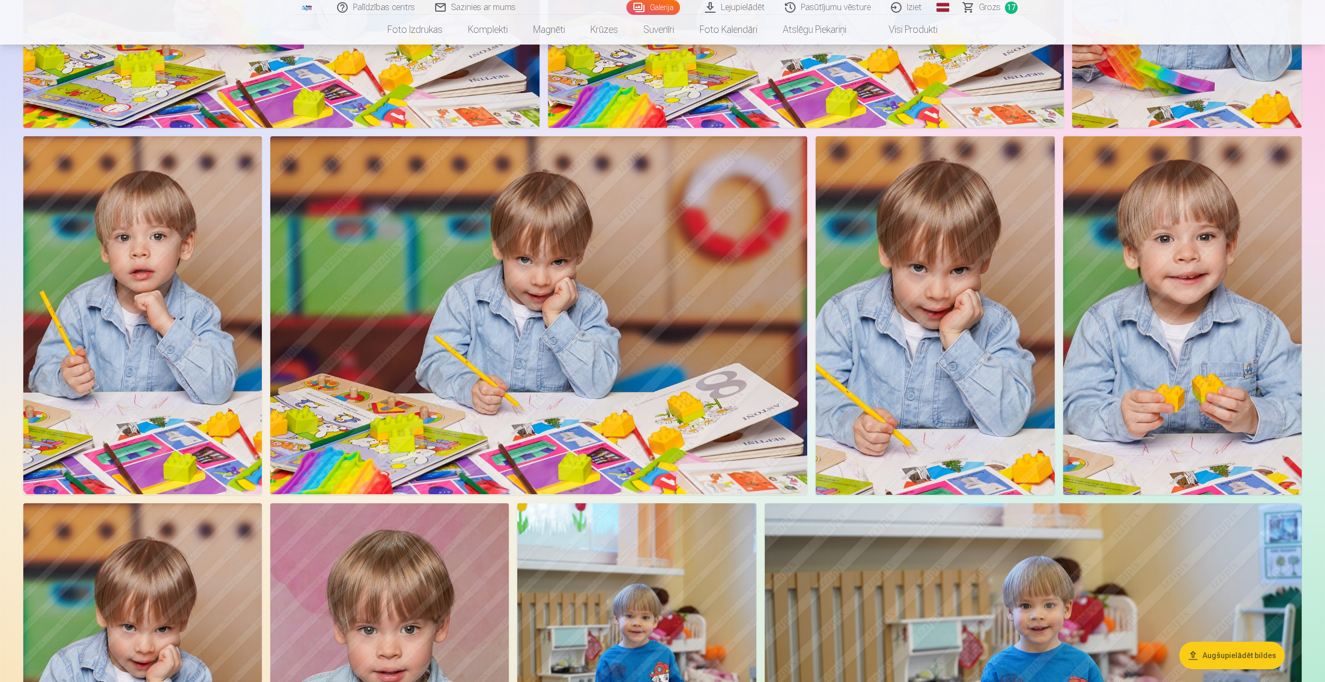
click at [154, 319] on img at bounding box center [142, 315] width 239 height 358
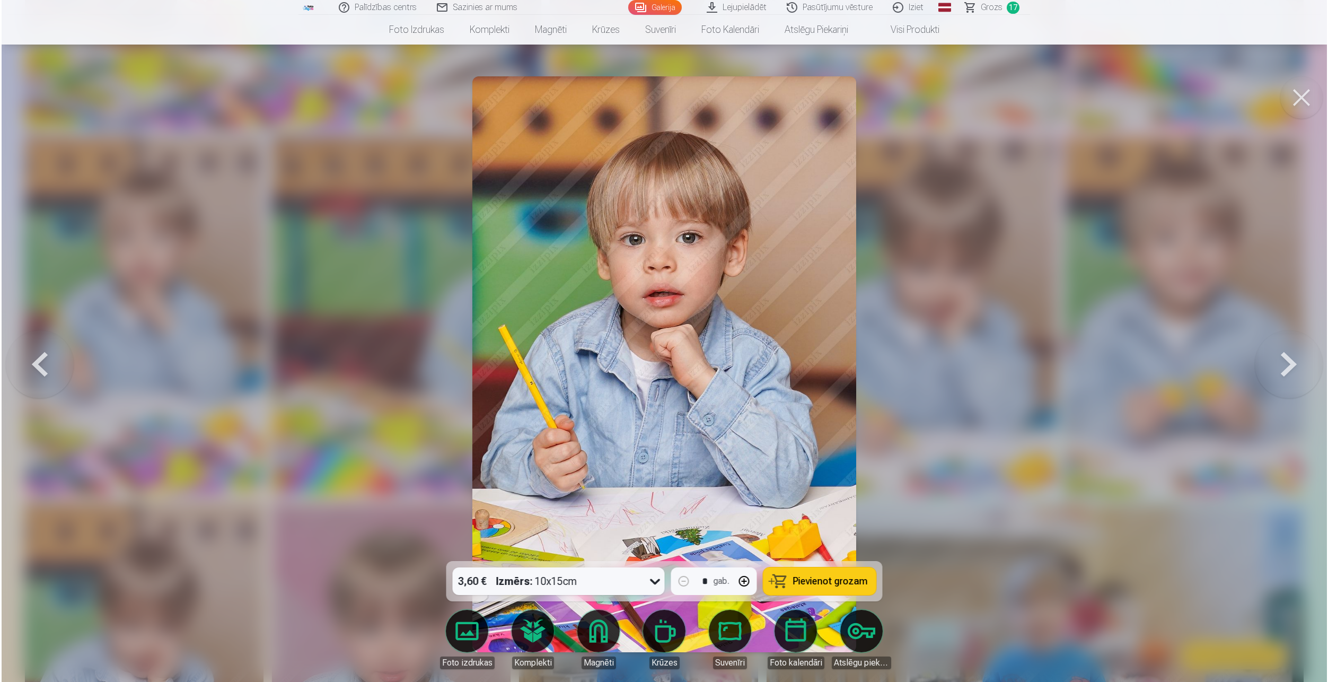
scroll to position [2337, 0]
click at [596, 617] on link "Magnēti" at bounding box center [598, 639] width 59 height 59
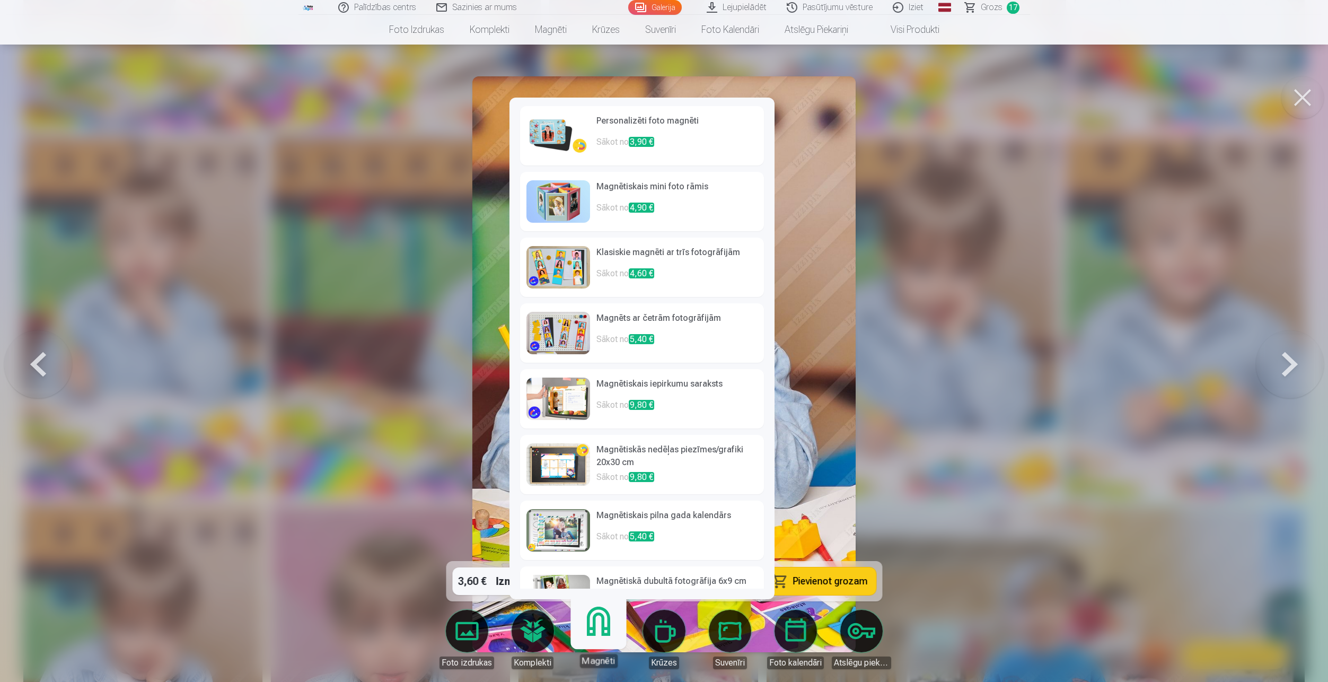
click at [549, 147] on img at bounding box center [558, 136] width 64 height 42
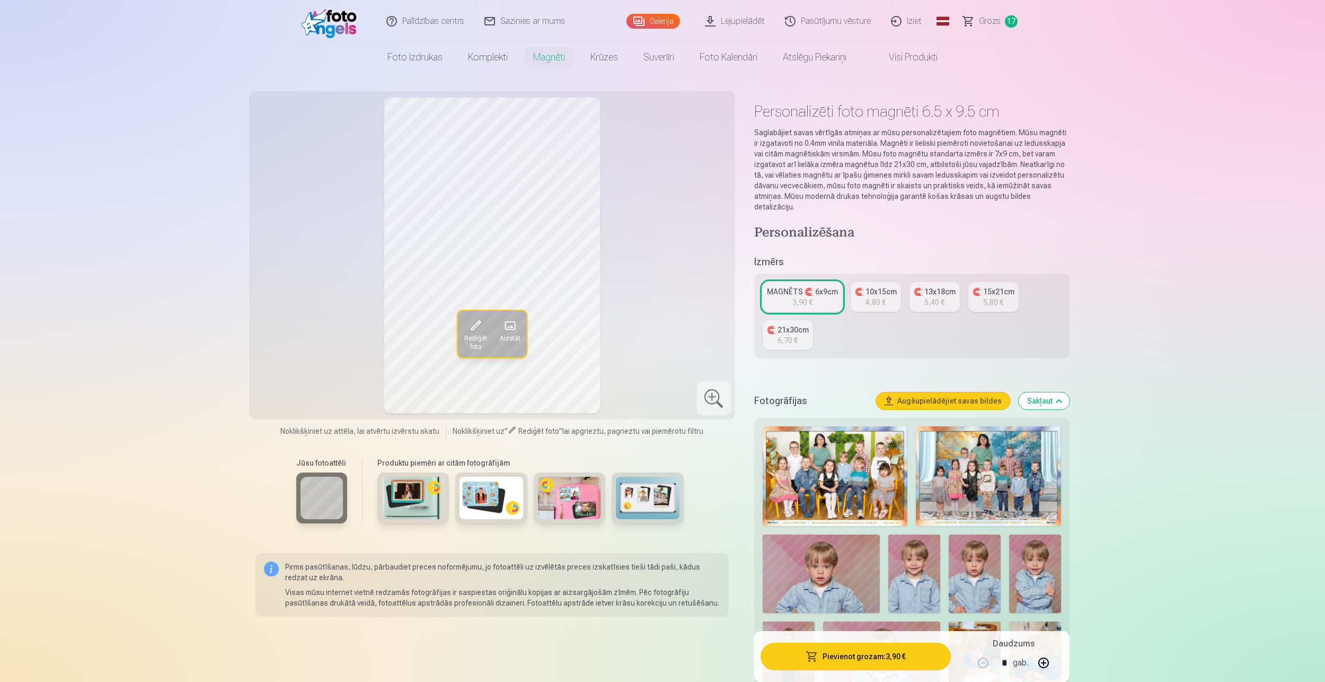
click at [877, 297] on div "4,80 €" at bounding box center [876, 302] width 20 height 11
click at [939, 286] on div "🧲 13x18cm" at bounding box center [935, 291] width 42 height 11
click at [986, 286] on div "🧲 15x21cm" at bounding box center [994, 291] width 42 height 11
click at [791, 335] on div "6,70 €" at bounding box center [788, 340] width 20 height 11
click at [889, 289] on link "🧲 10x15cm 4,80 €" at bounding box center [876, 297] width 50 height 30
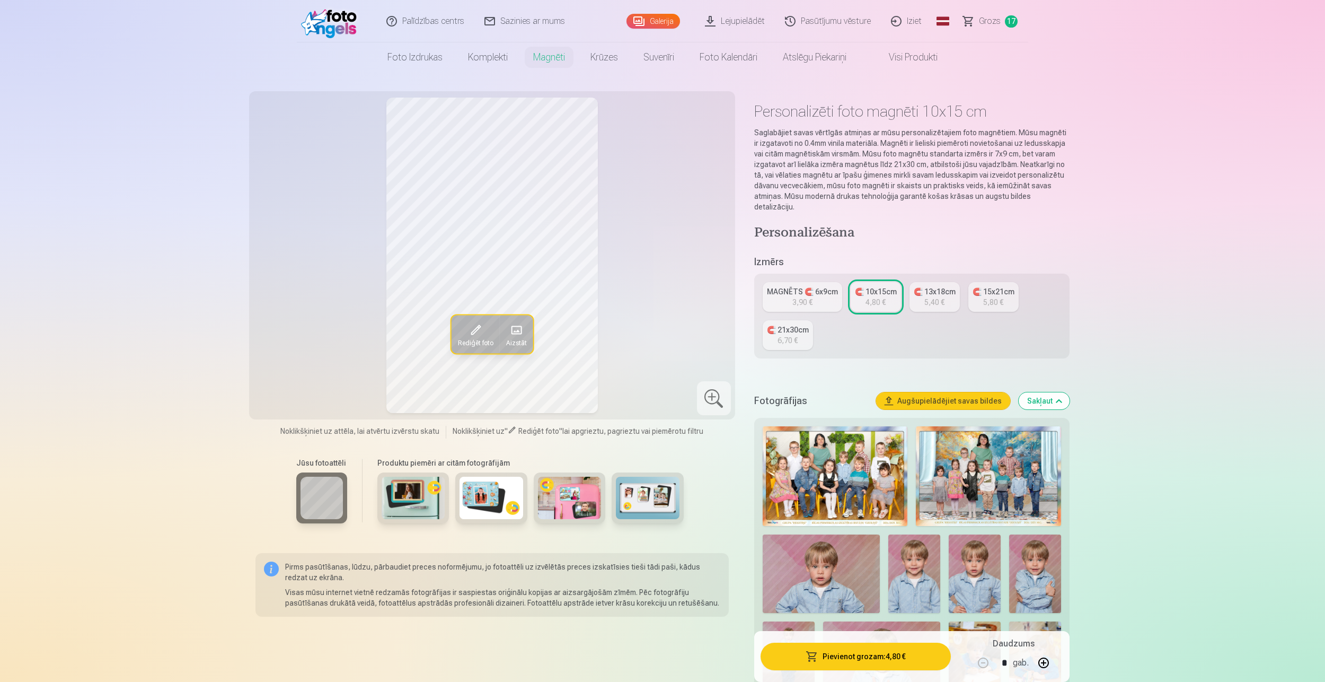
click at [470, 333] on span at bounding box center [475, 329] width 17 height 17
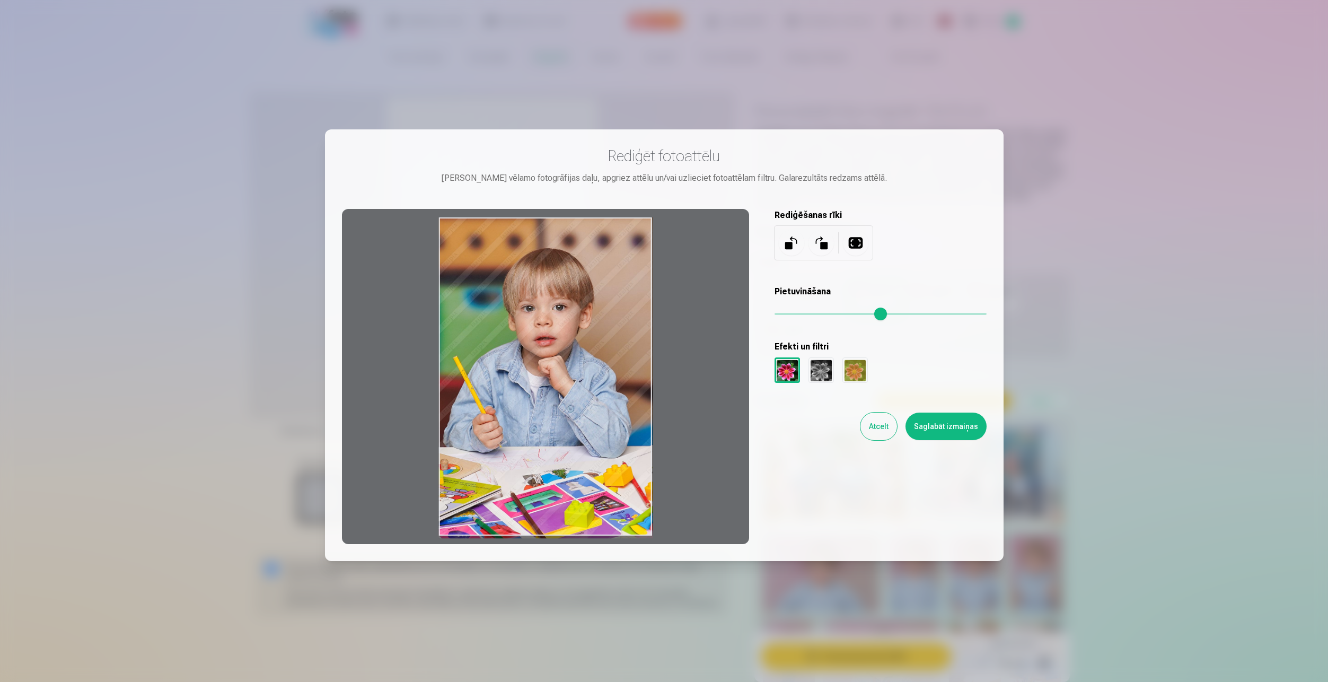
drag, startPoint x: 542, startPoint y: 306, endPoint x: 547, endPoint y: 334, distance: 28.1
click at [547, 334] on div at bounding box center [545, 376] width 407 height 335
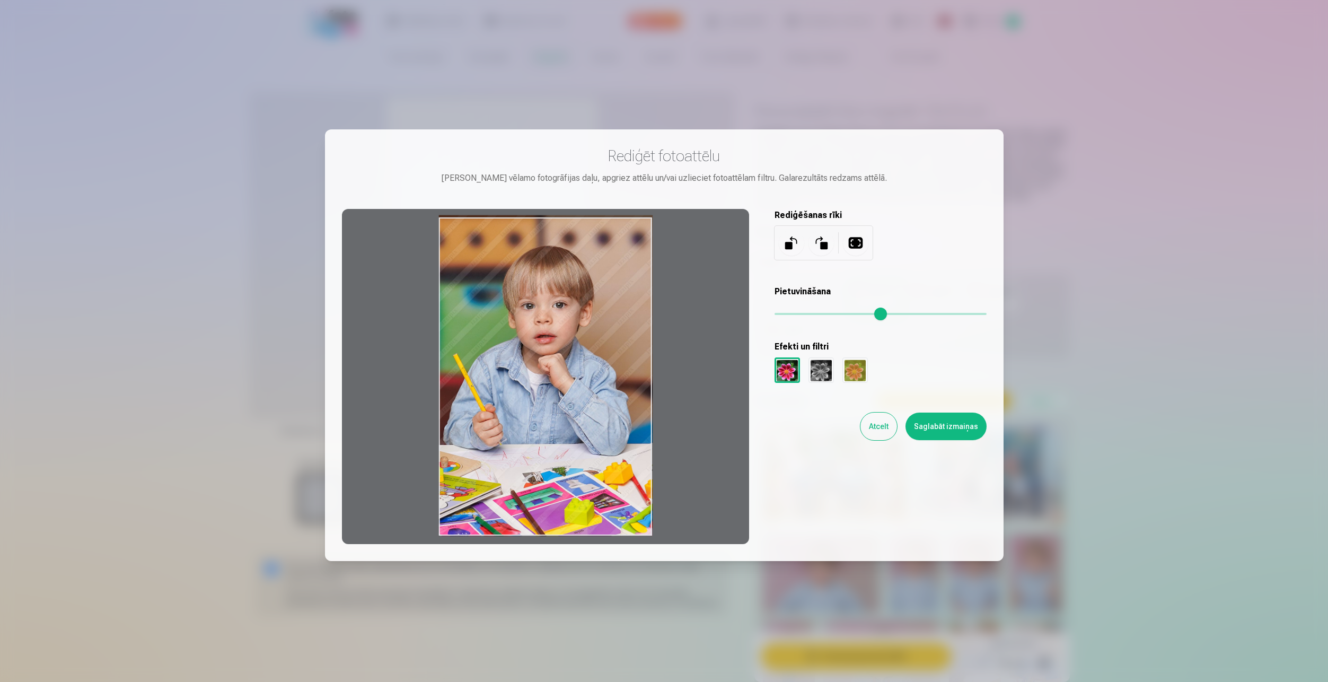
drag, startPoint x: 560, startPoint y: 404, endPoint x: 570, endPoint y: 381, distance: 25.4
click at [555, 367] on div at bounding box center [545, 376] width 407 height 335
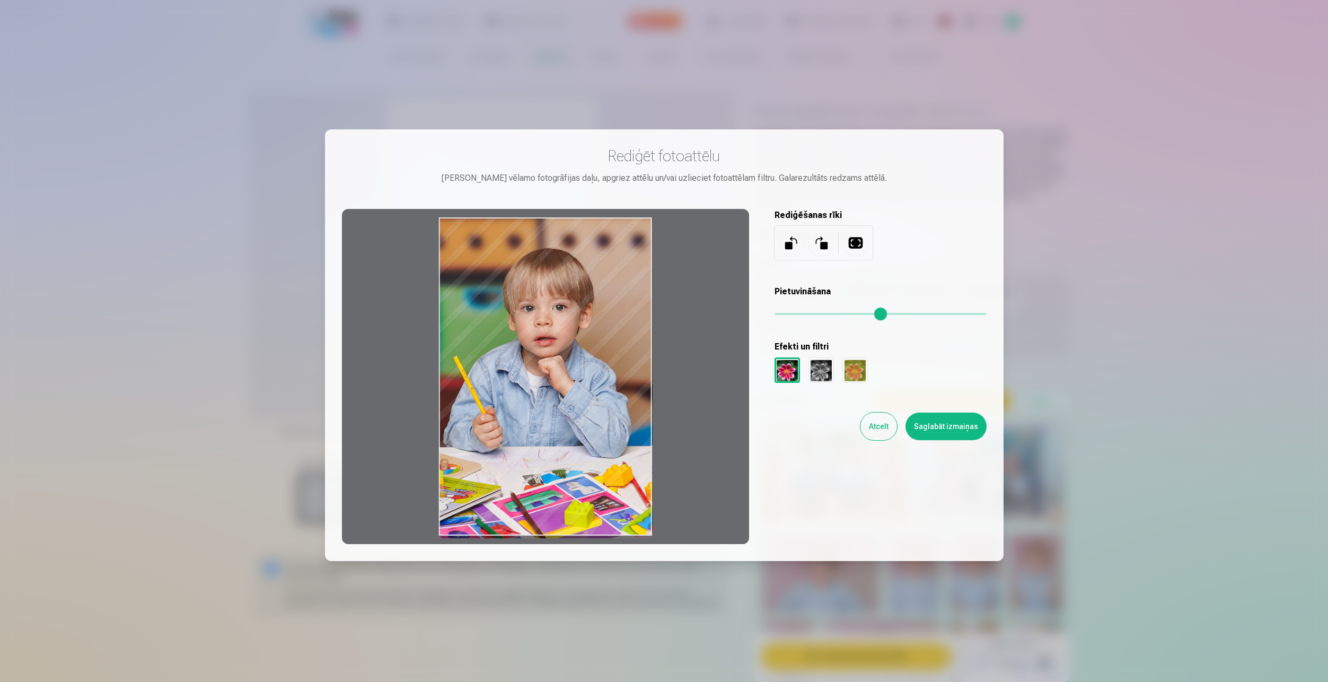
drag, startPoint x: 531, startPoint y: 349, endPoint x: 524, endPoint y: 424, distance: 75.1
click at [524, 423] on div at bounding box center [545, 376] width 407 height 335
click at [935, 436] on button "Saglabāt izmaiņas" at bounding box center [945, 426] width 81 height 28
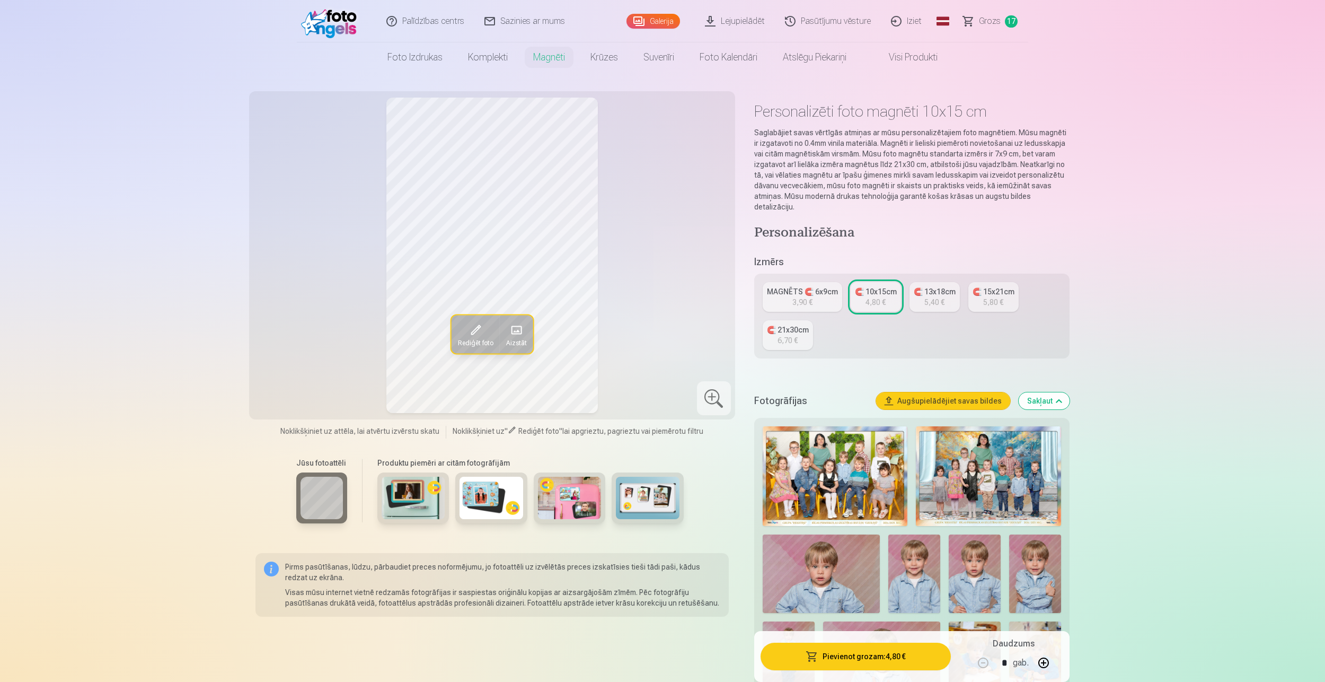
click at [883, 655] on button "Pievienot grozam : 4,80 €" at bounding box center [856, 657] width 190 height 28
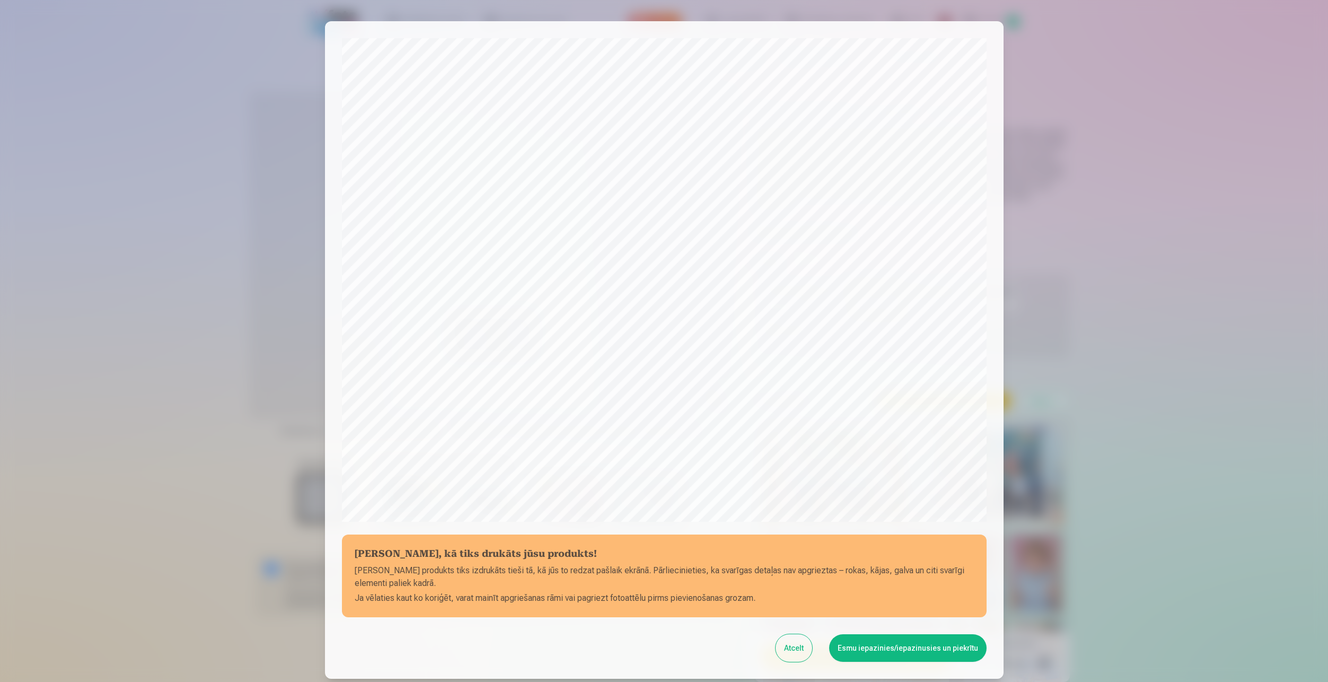
scroll to position [82, 0]
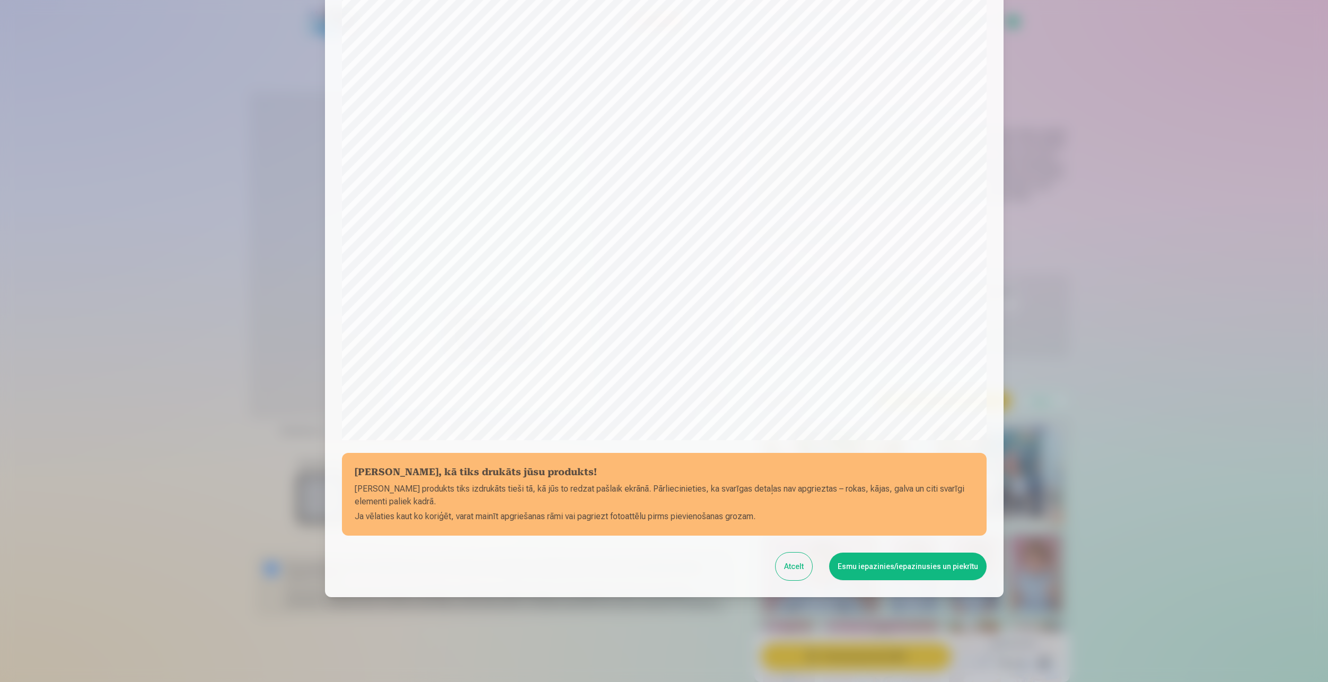
click at [1081, 159] on div at bounding box center [664, 341] width 1328 height 682
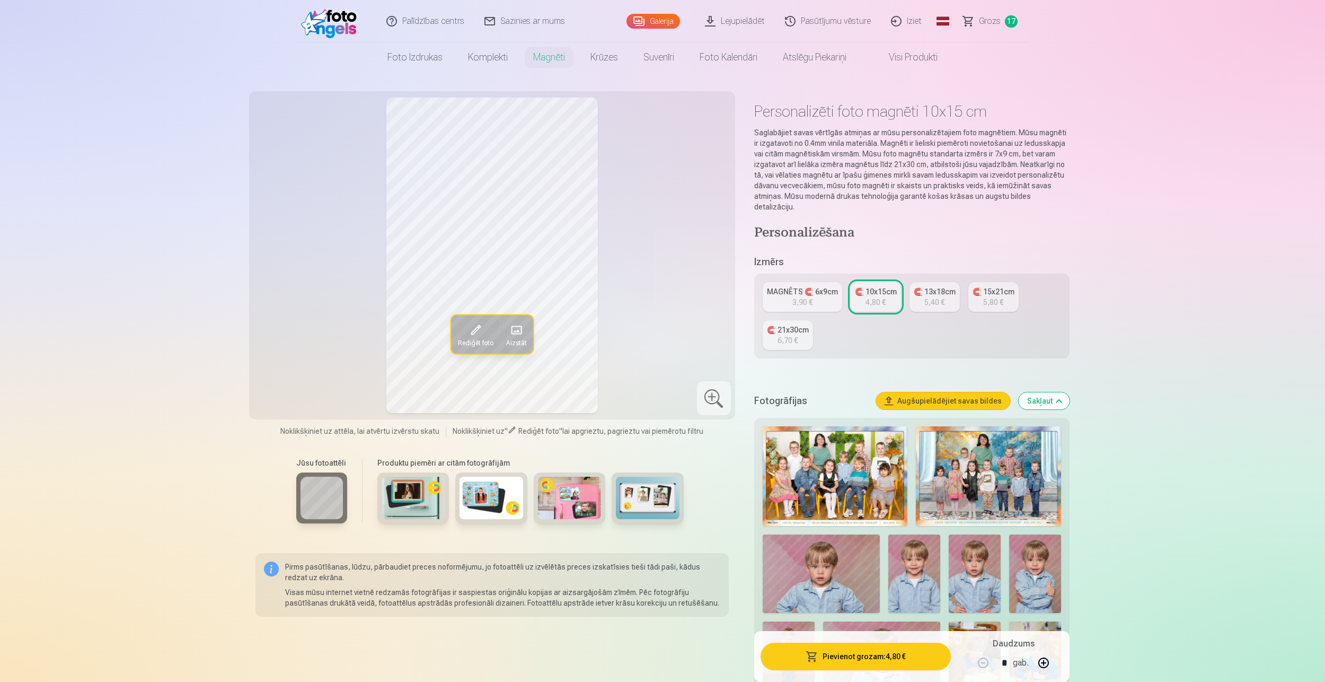
click at [485, 340] on span "Rediģēt foto" at bounding box center [476, 342] width 36 height 8
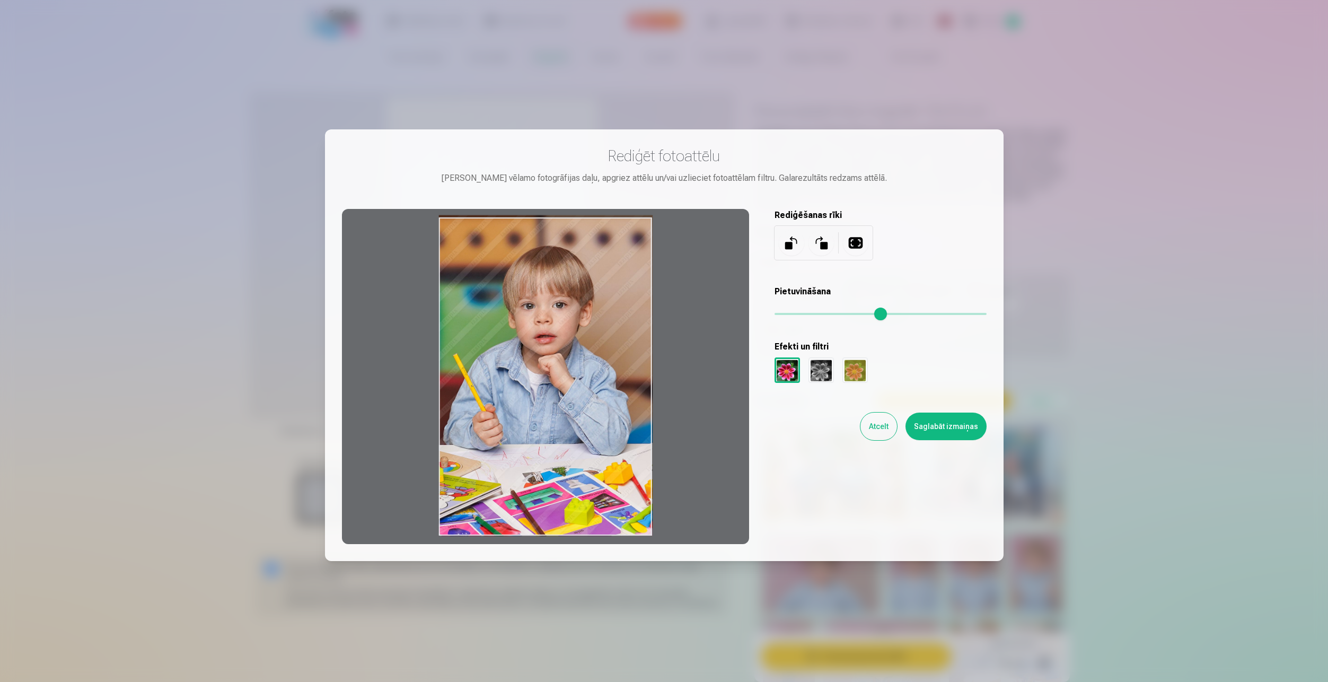
drag, startPoint x: 530, startPoint y: 368, endPoint x: 537, endPoint y: 332, distance: 36.7
click at [537, 332] on div at bounding box center [545, 376] width 407 height 335
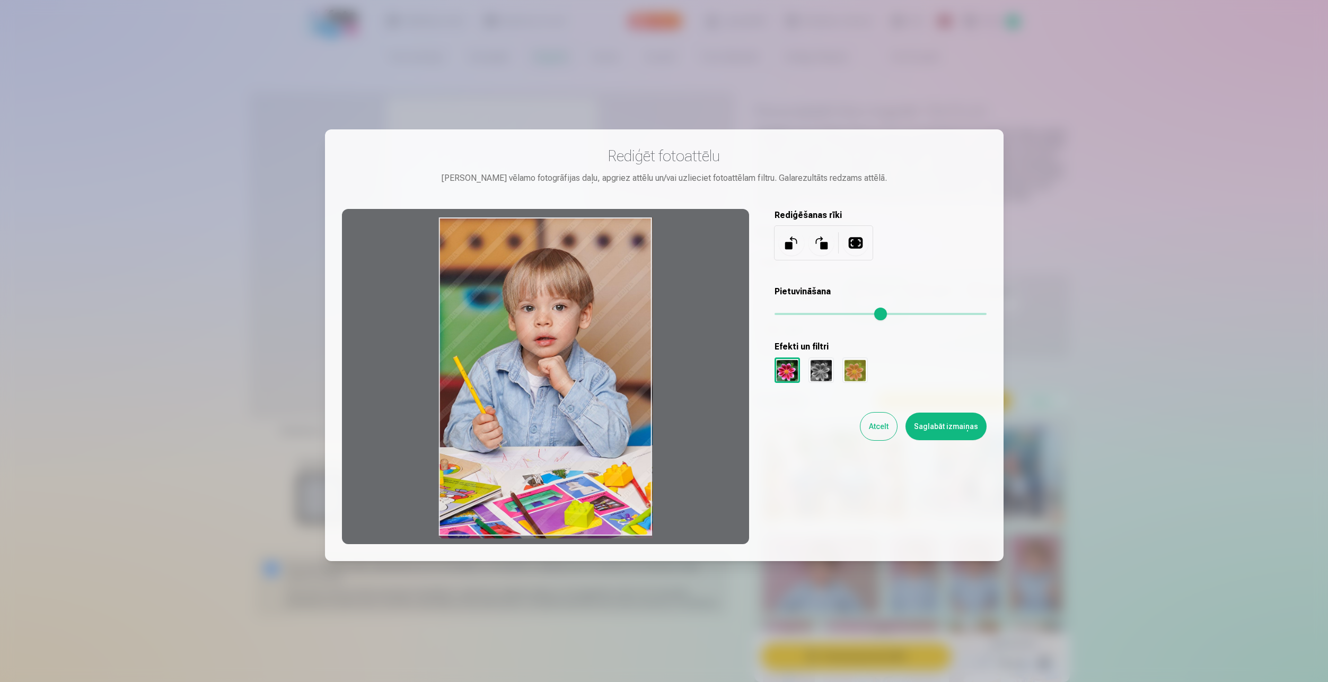
drag, startPoint x: 535, startPoint y: 302, endPoint x: 550, endPoint y: 420, distance: 119.1
click at [532, 414] on div at bounding box center [545, 376] width 407 height 335
click at [939, 431] on button "Saglabāt izmaiņas" at bounding box center [945, 426] width 81 height 28
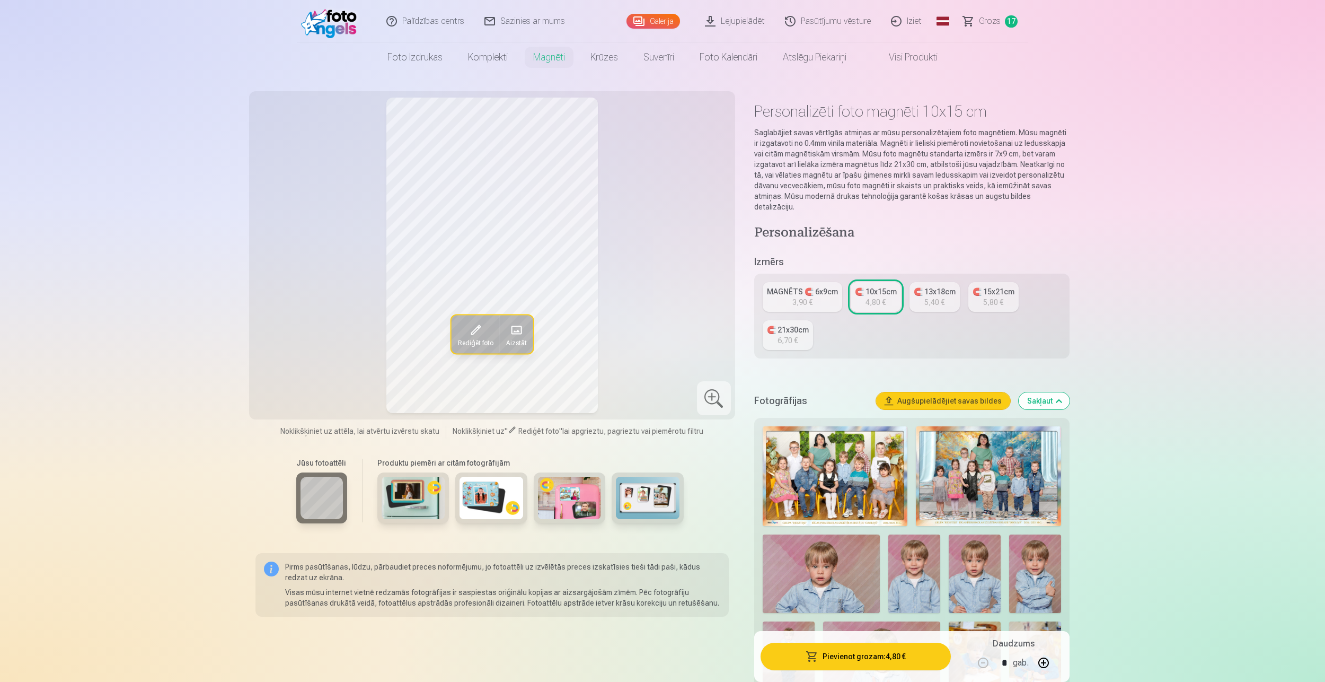
click at [882, 656] on button "Pievienot grozam : 4,80 €" at bounding box center [856, 657] width 190 height 28
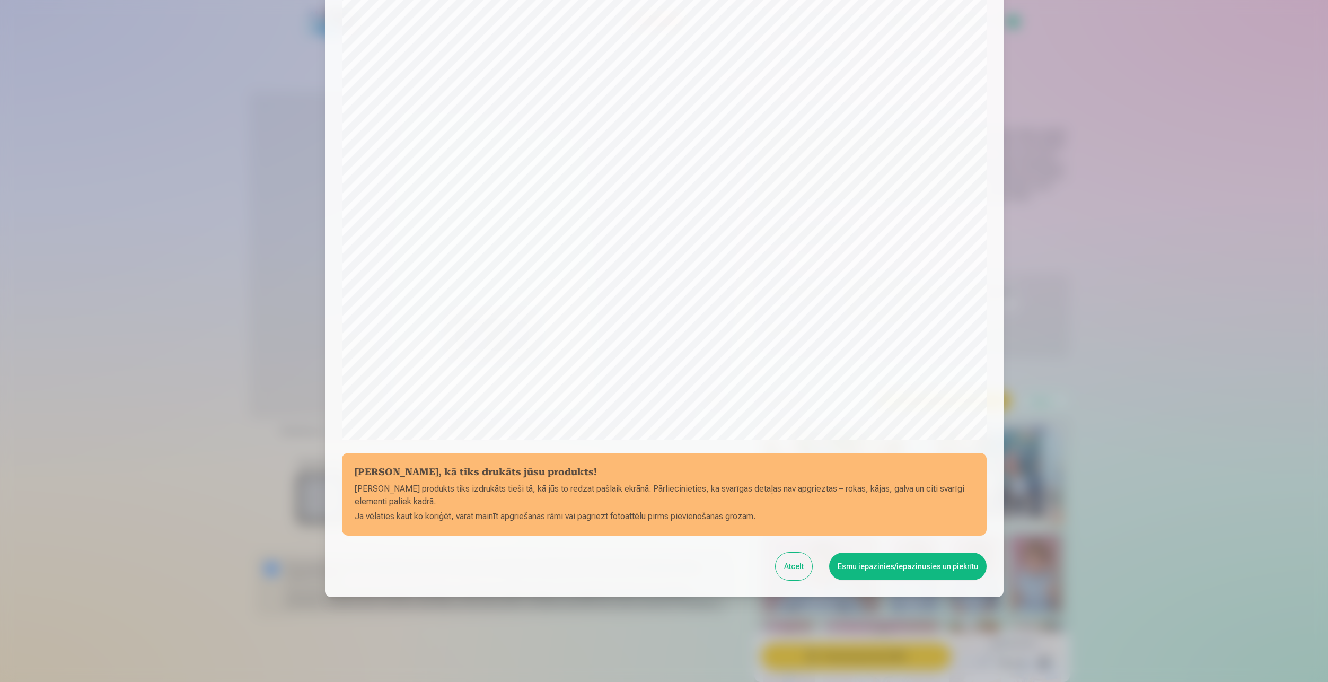
click at [880, 567] on button "Esmu iepazinies/iepazinusies un piekrītu" at bounding box center [907, 566] width 157 height 28
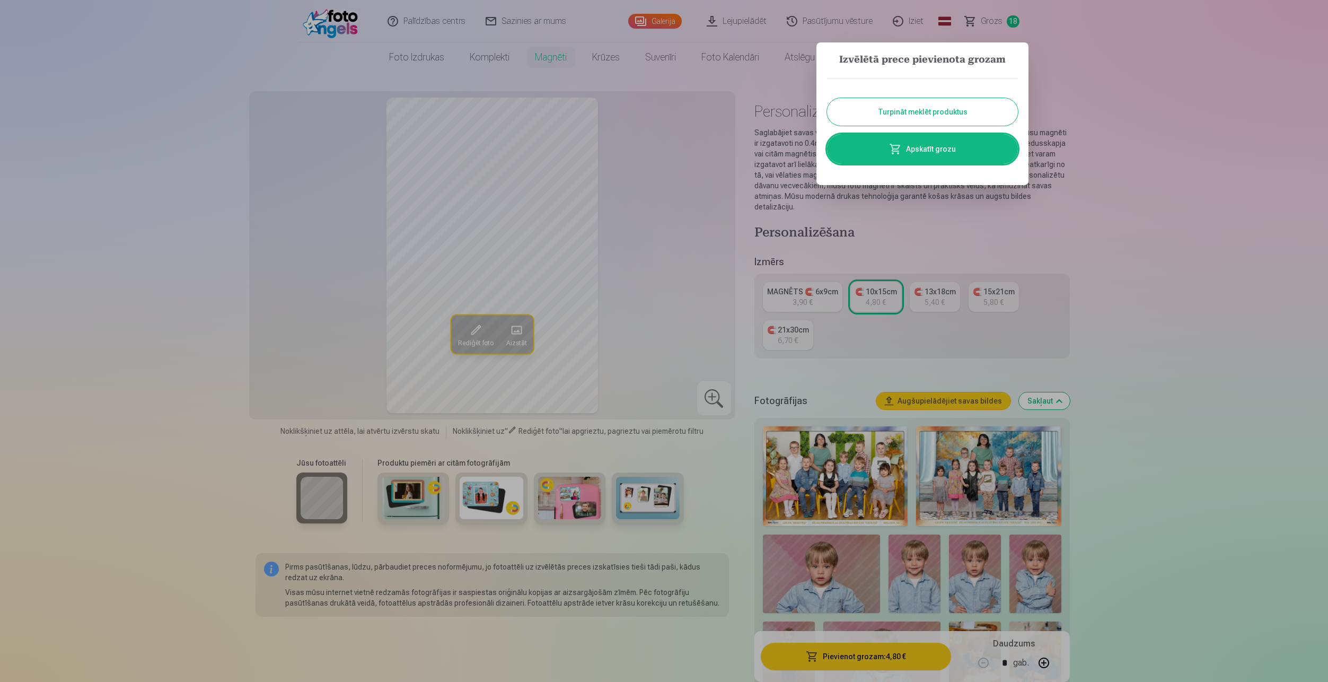
click at [951, 151] on link "Apskatīt grozu" at bounding box center [922, 149] width 191 height 30
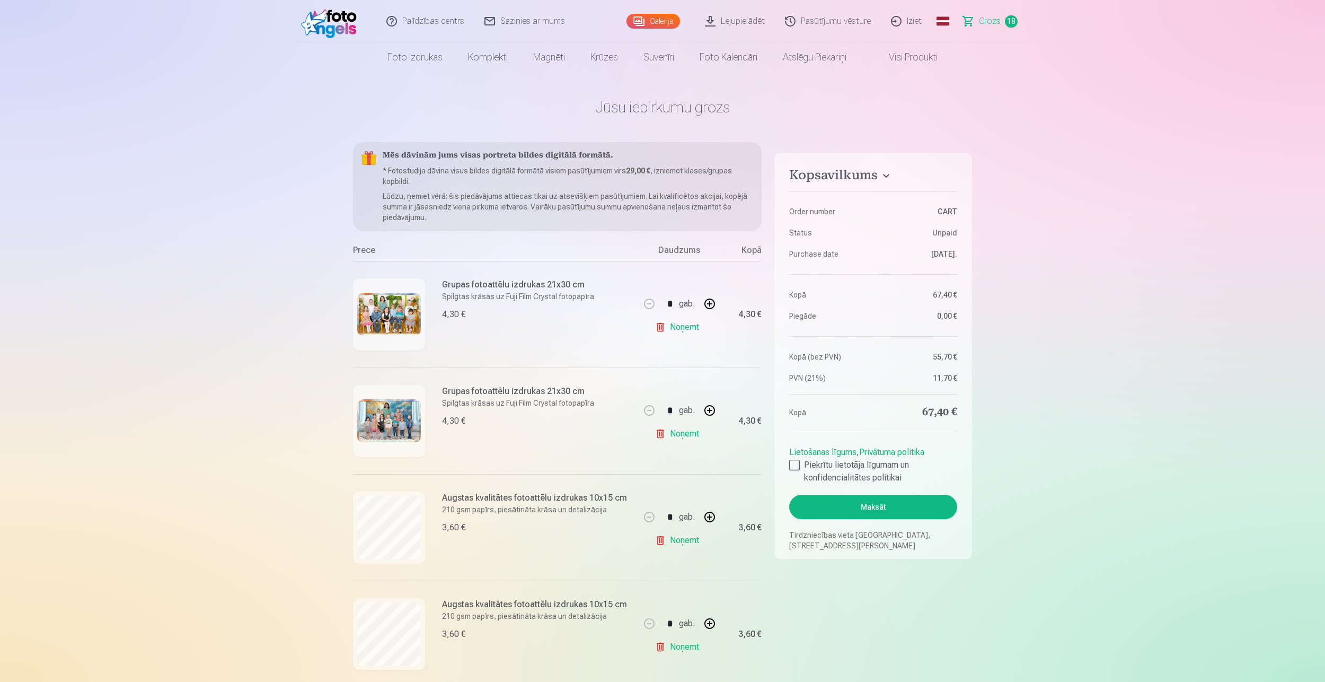
click at [671, 25] on link "Galerija" at bounding box center [654, 21] width 54 height 15
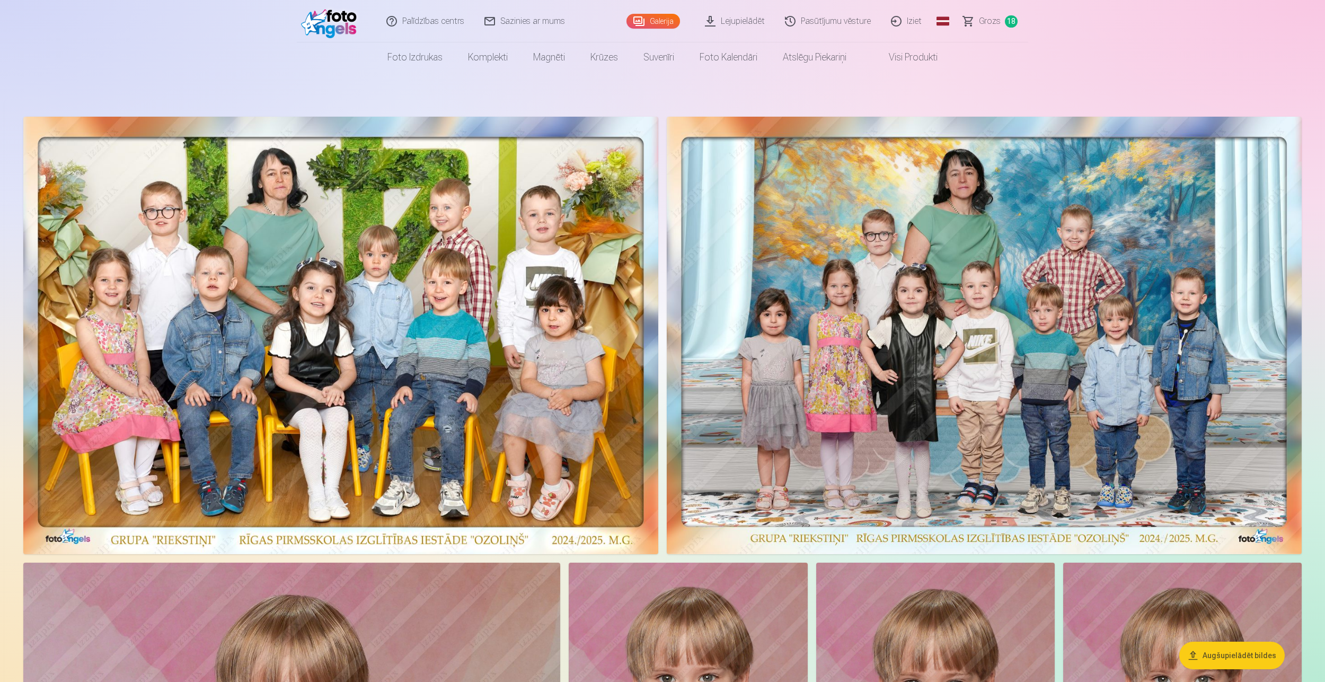
click at [732, 23] on link "Lejupielādēt" at bounding box center [736, 21] width 80 height 42
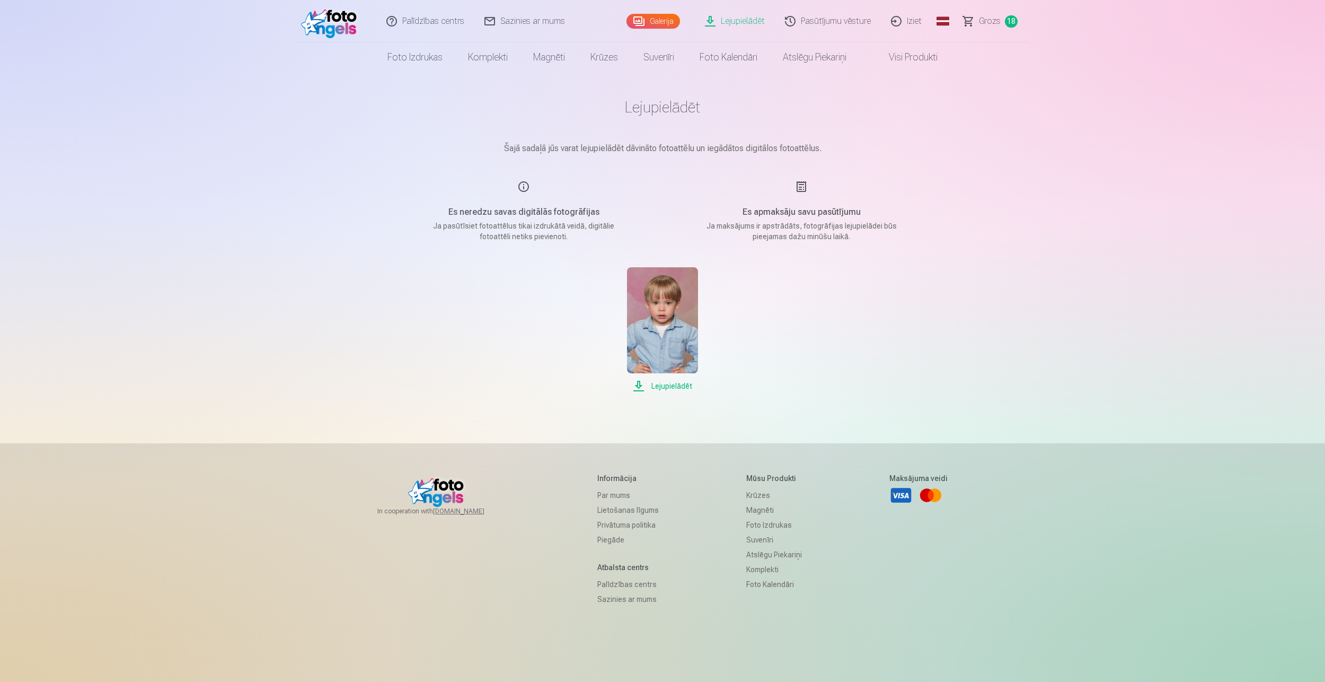
click at [683, 392] on main "Lejupielādēt Šajā sadaļā jūs varat lejupielādēt dāvināto fotoattēlu un iegādāto…" at bounding box center [663, 245] width 530 height 346
click at [681, 388] on span "Lejupielādēt" at bounding box center [662, 386] width 71 height 13
click at [1190, 196] on div "Palīdzības centrs Sazinies ar mums Galerija Lejupielādēt Pasūtījumu vēsture Izi…" at bounding box center [662, 367] width 1325 height 735
click at [665, 25] on link "Galerija" at bounding box center [654, 21] width 54 height 15
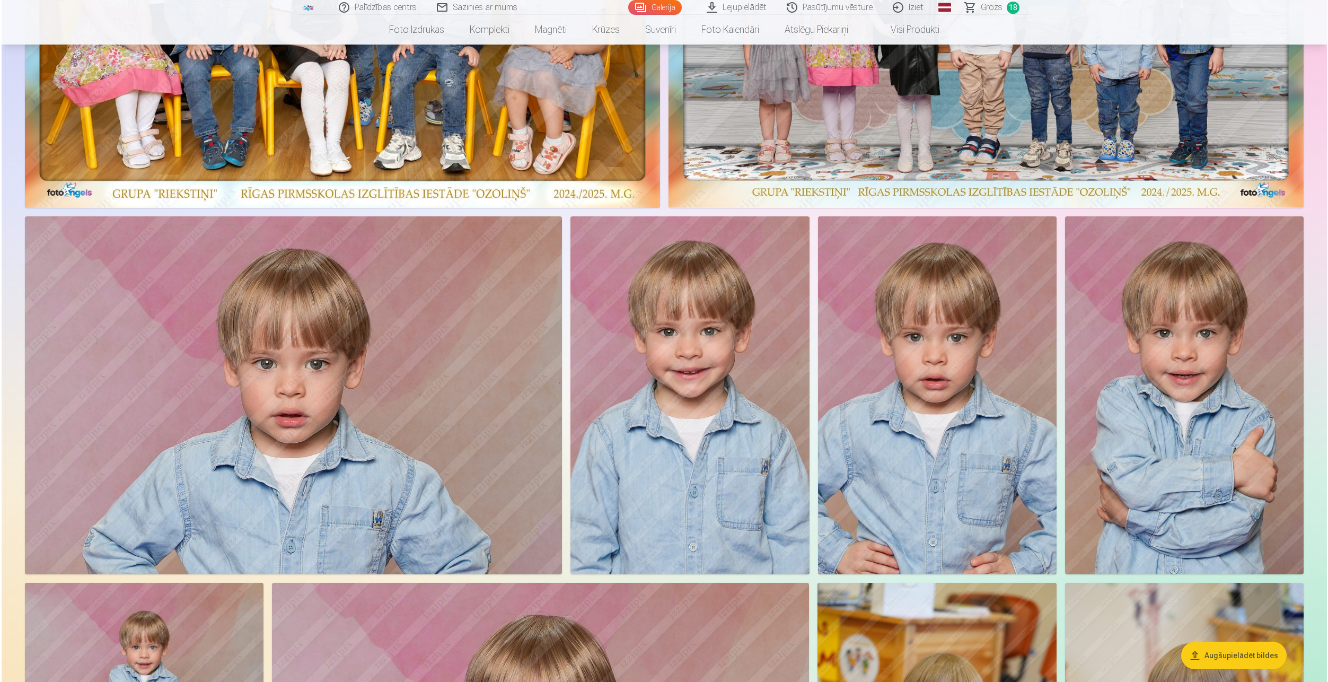
scroll to position [371, 0]
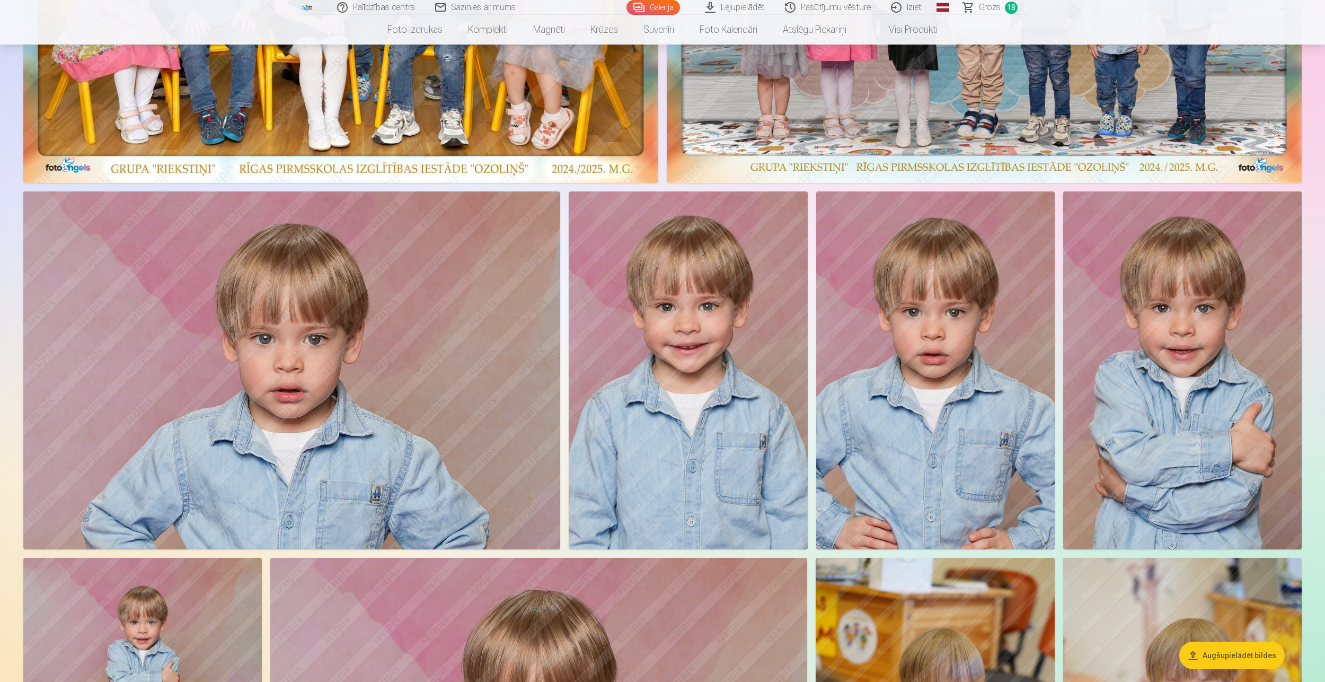
click at [486, 292] on img at bounding box center [291, 370] width 537 height 358
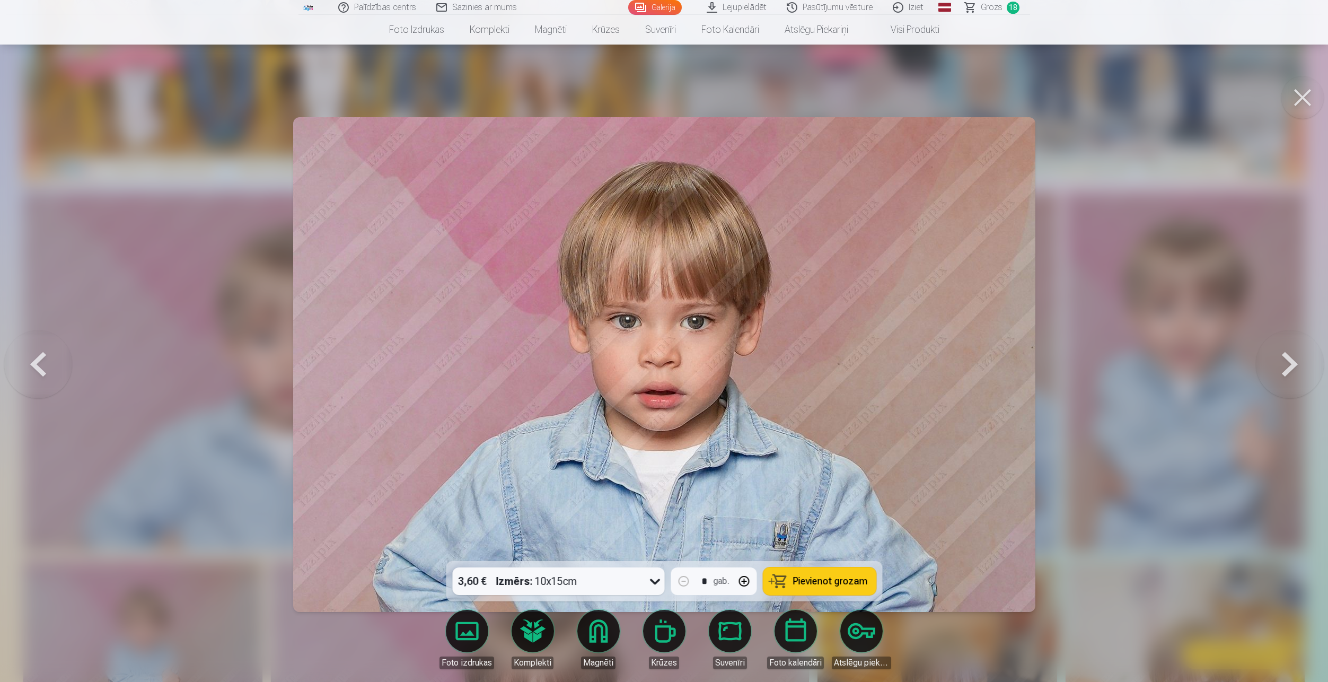
click at [530, 625] on link "Komplekti" at bounding box center [532, 639] width 59 height 59
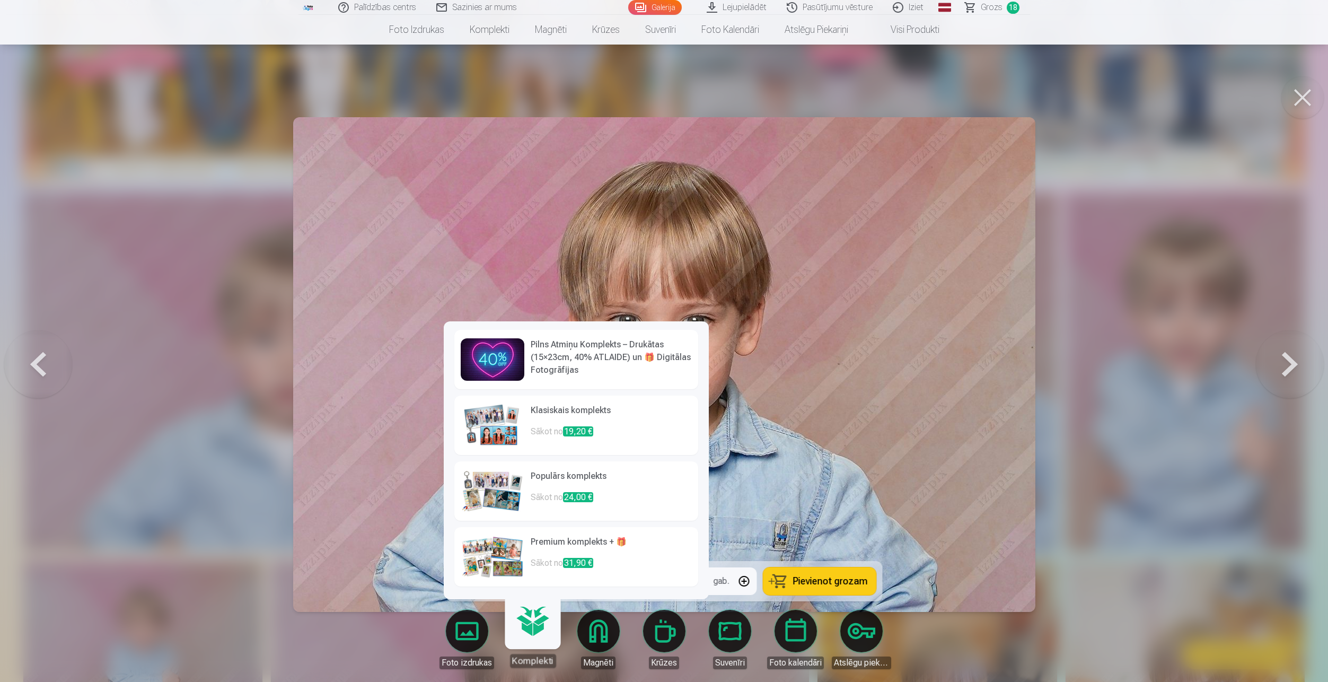
click at [512, 548] on img at bounding box center [493, 556] width 64 height 42
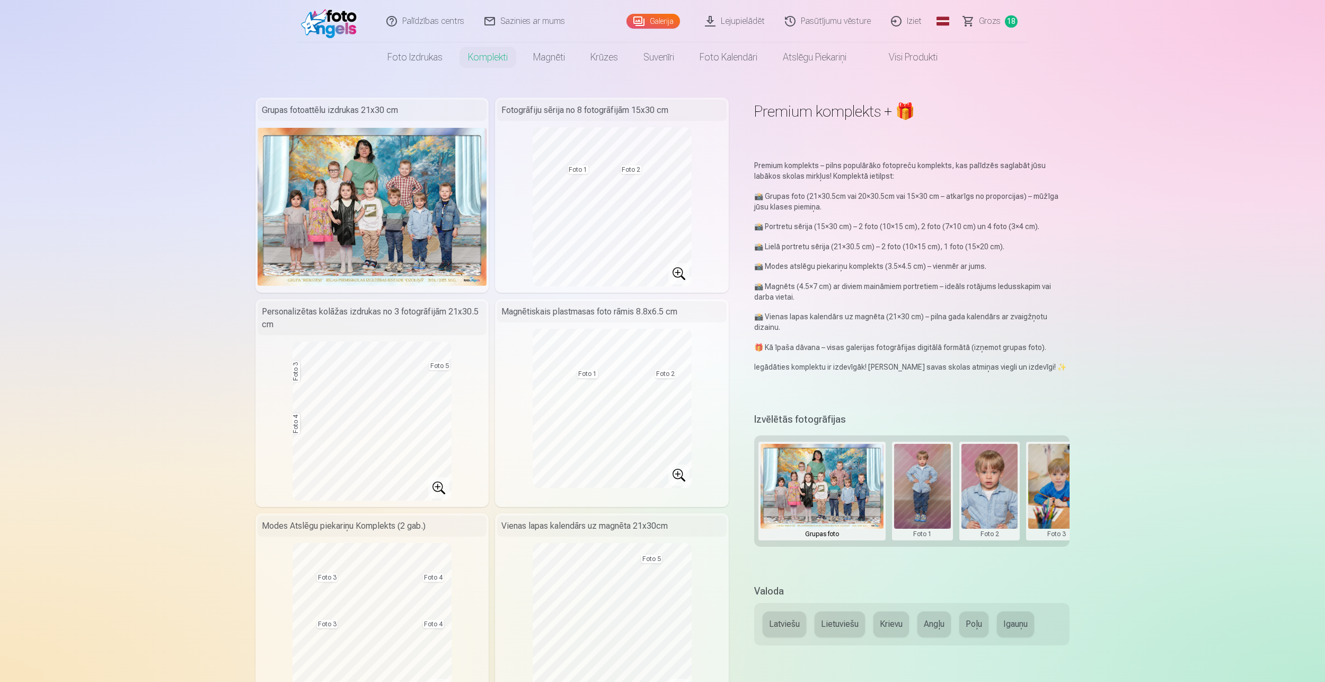
click at [657, 21] on link "Galerija" at bounding box center [654, 21] width 54 height 15
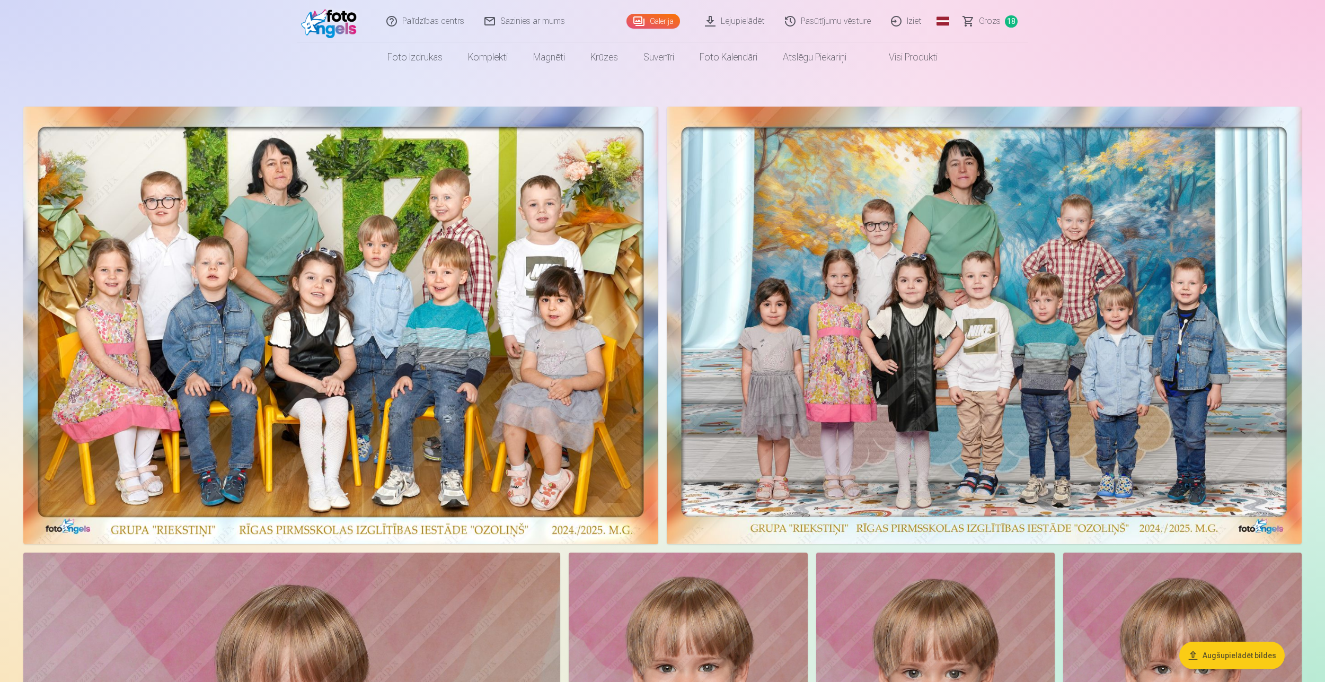
scroll to position [265, 0]
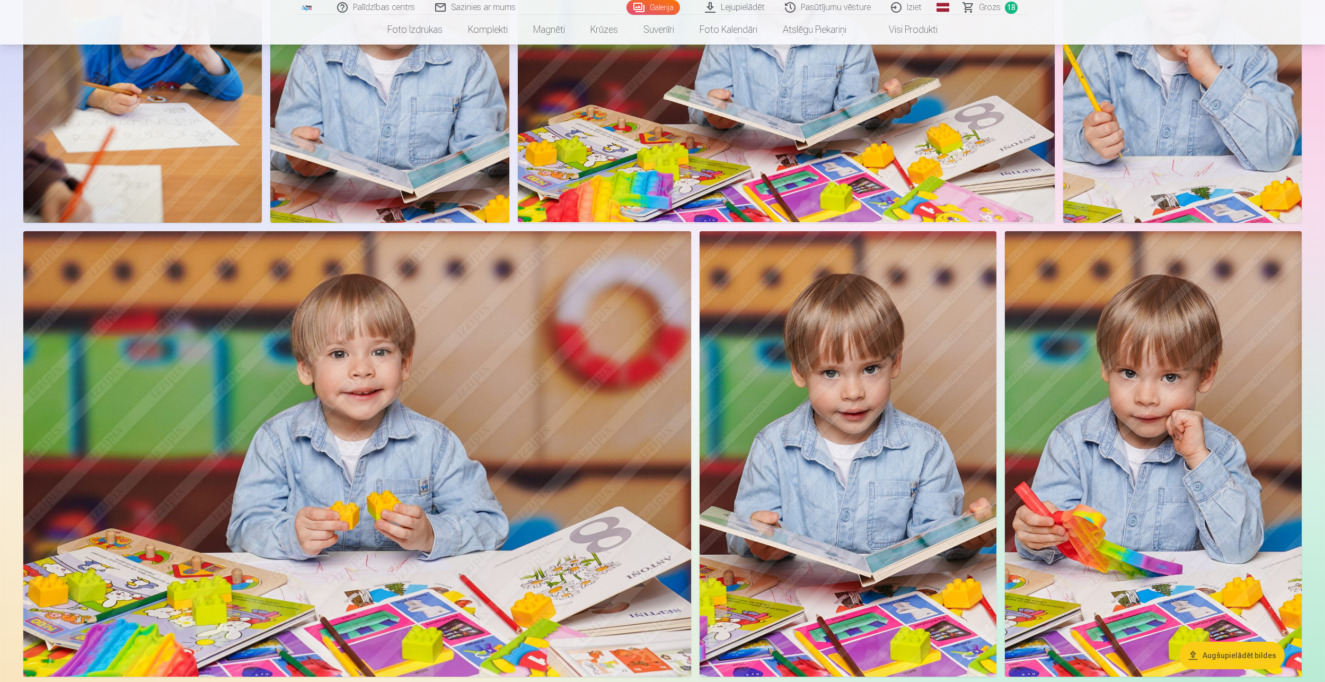
click at [1243, 664] on button "Augšupielādēt bildes" at bounding box center [1232, 655] width 105 height 28
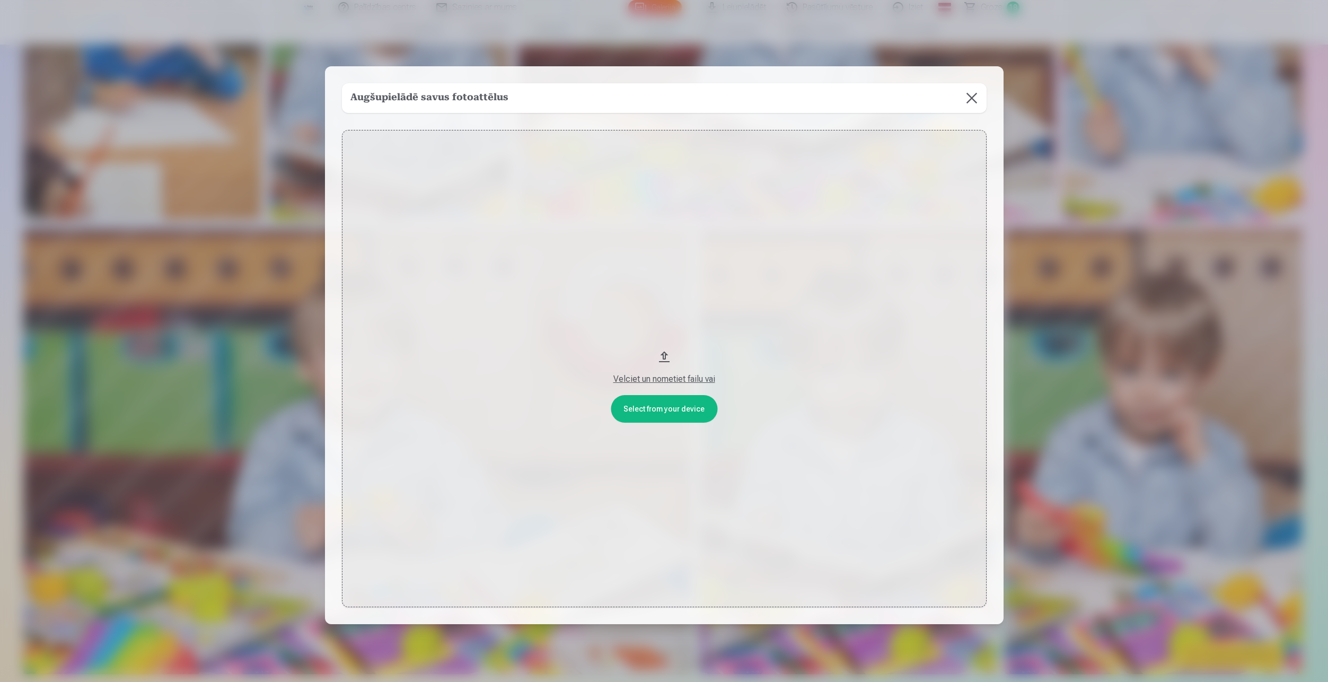
click at [1211, 181] on div at bounding box center [664, 341] width 1328 height 682
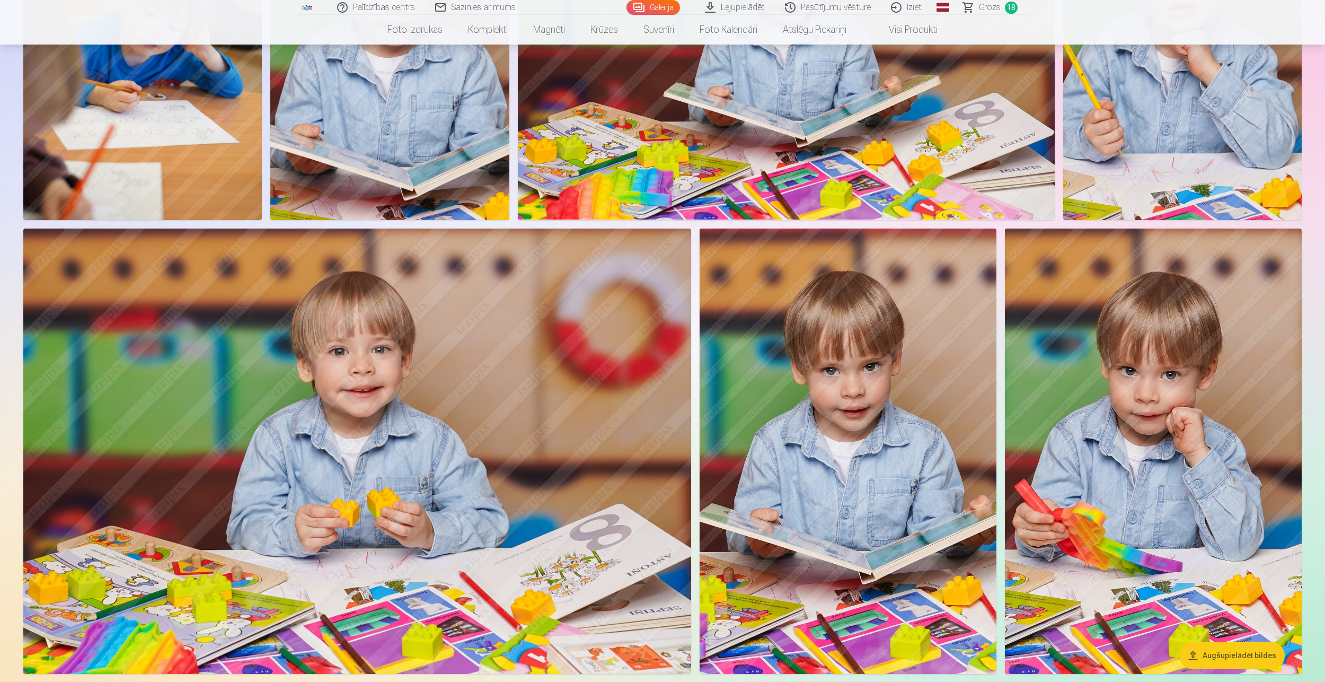
click at [1226, 649] on button "Augšupielādēt bildes" at bounding box center [1232, 655] width 105 height 28
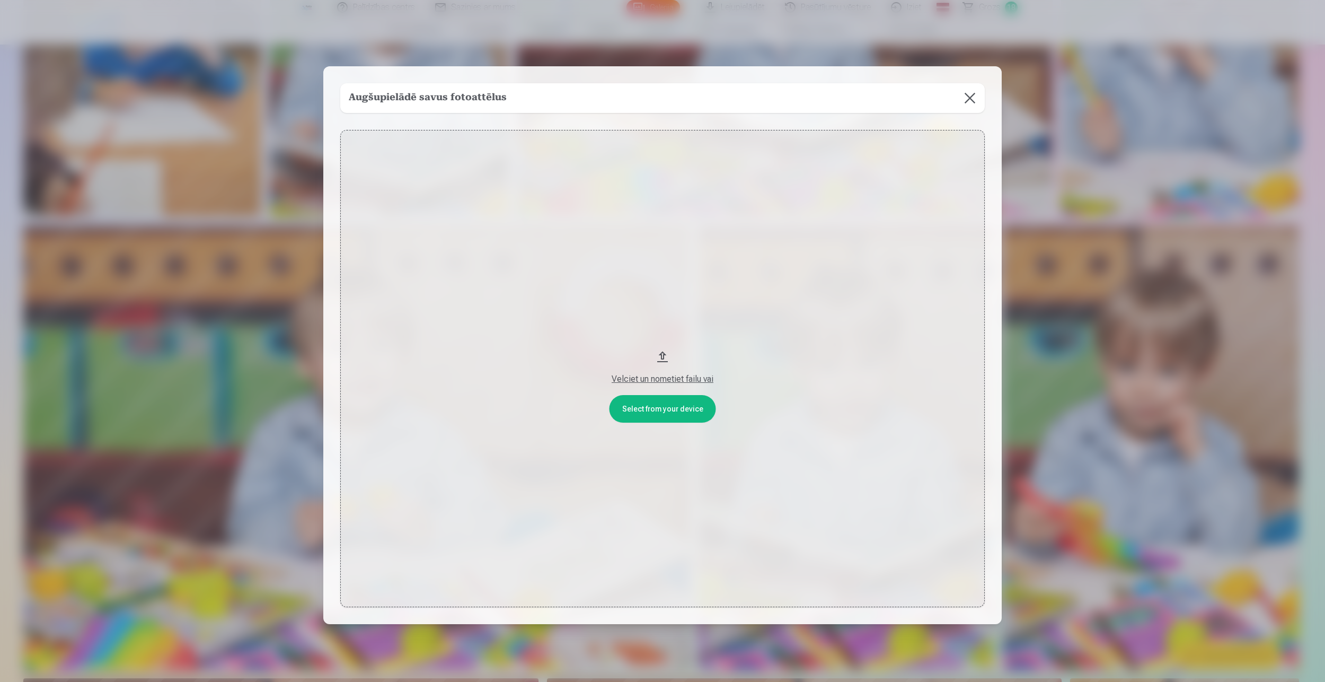
scroll to position [1437, 0]
click at [684, 415] on button "Velciet un nometiet failu vai" at bounding box center [664, 368] width 645 height 477
click at [664, 381] on div "Velciet un nometiet failu vai" at bounding box center [664, 379] width 623 height 13
click at [972, 99] on button at bounding box center [972, 98] width 30 height 30
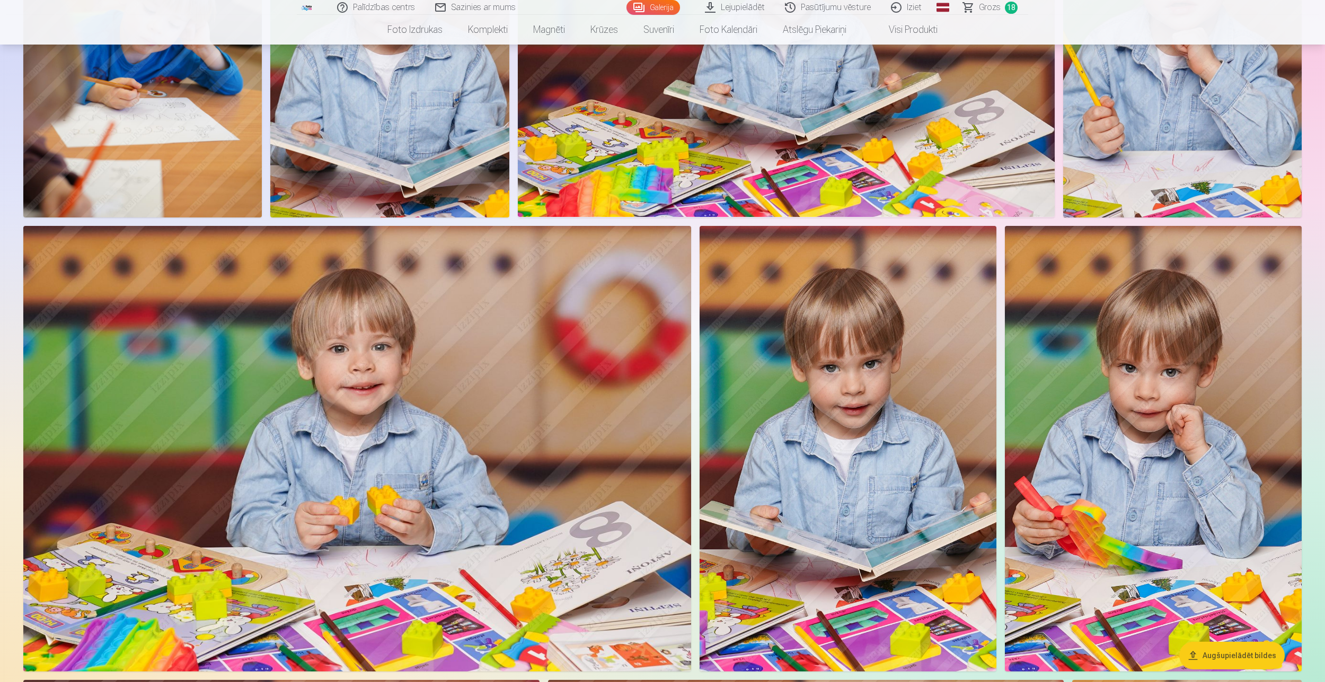
click at [886, 418] on img at bounding box center [848, 448] width 297 height 445
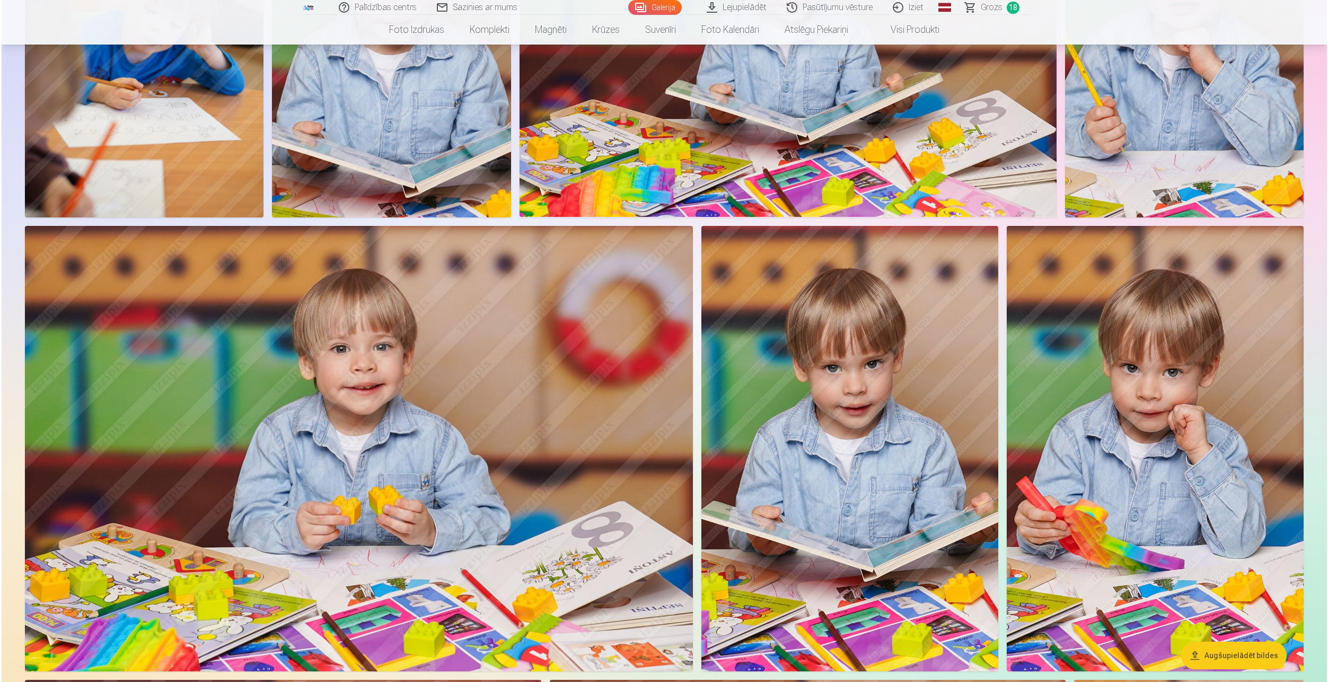
scroll to position [1439, 0]
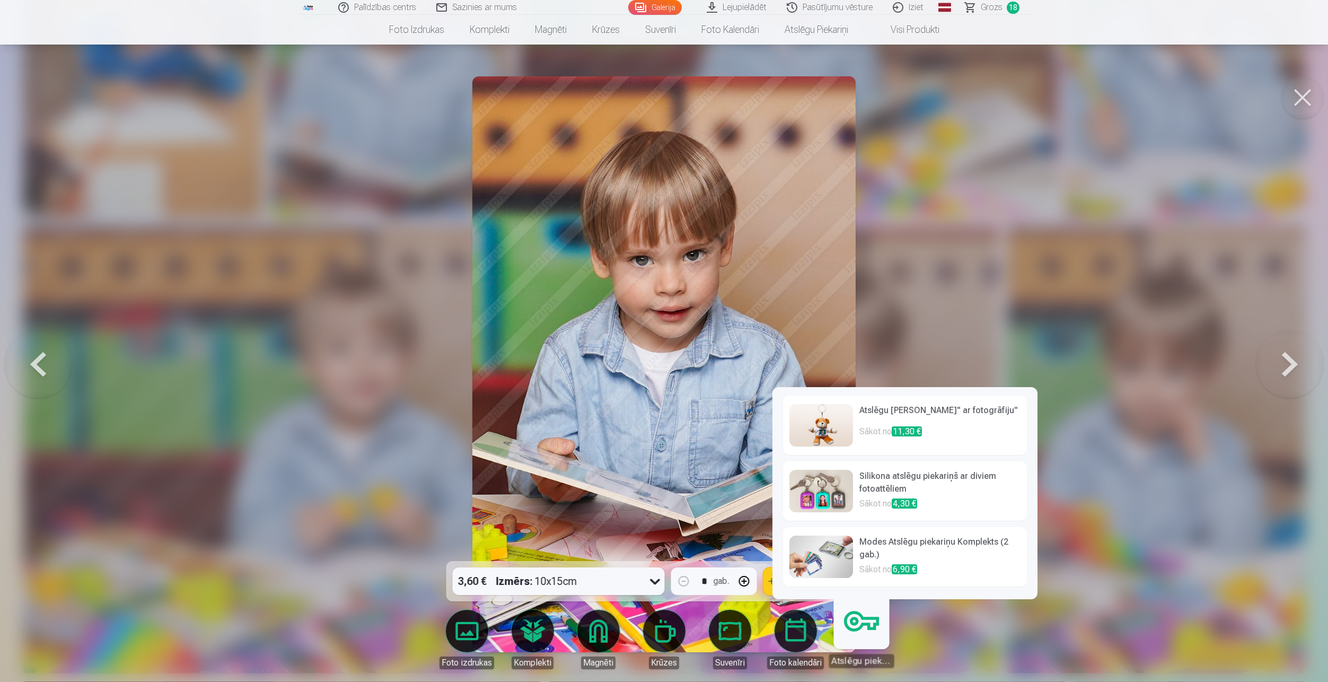
click at [1241, 501] on div at bounding box center [664, 341] width 1328 height 682
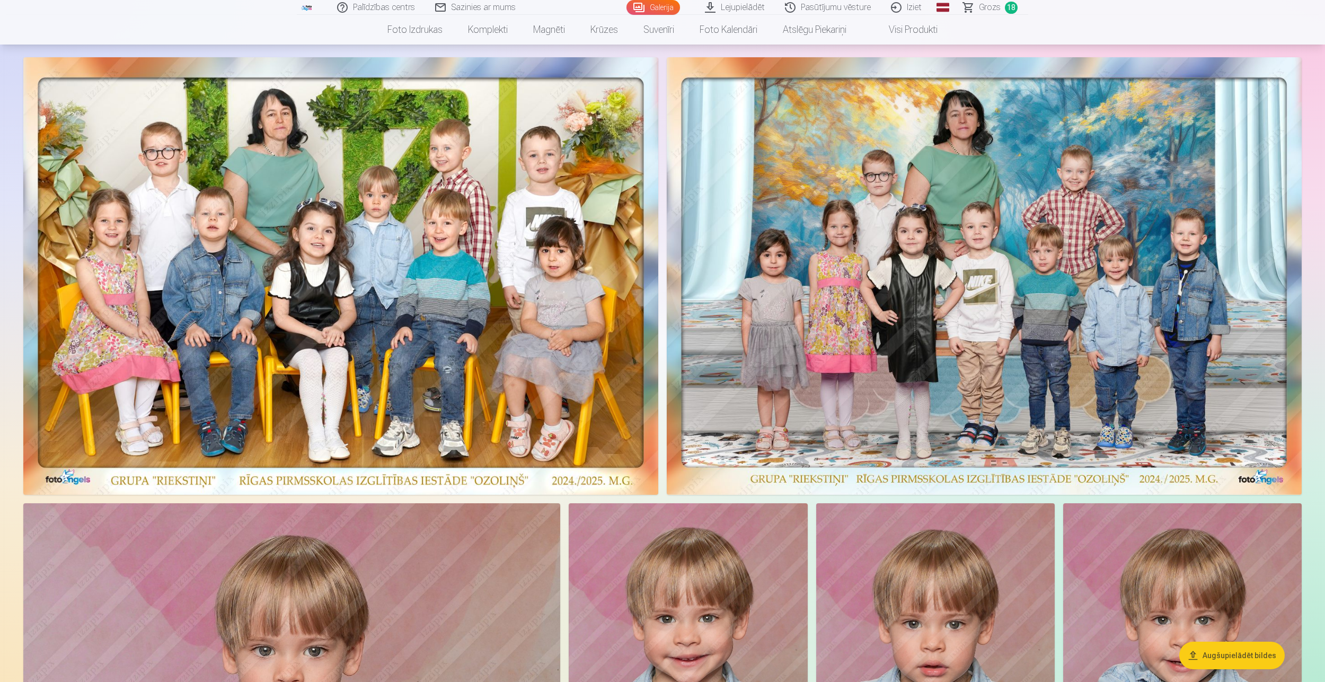
scroll to position [0, 0]
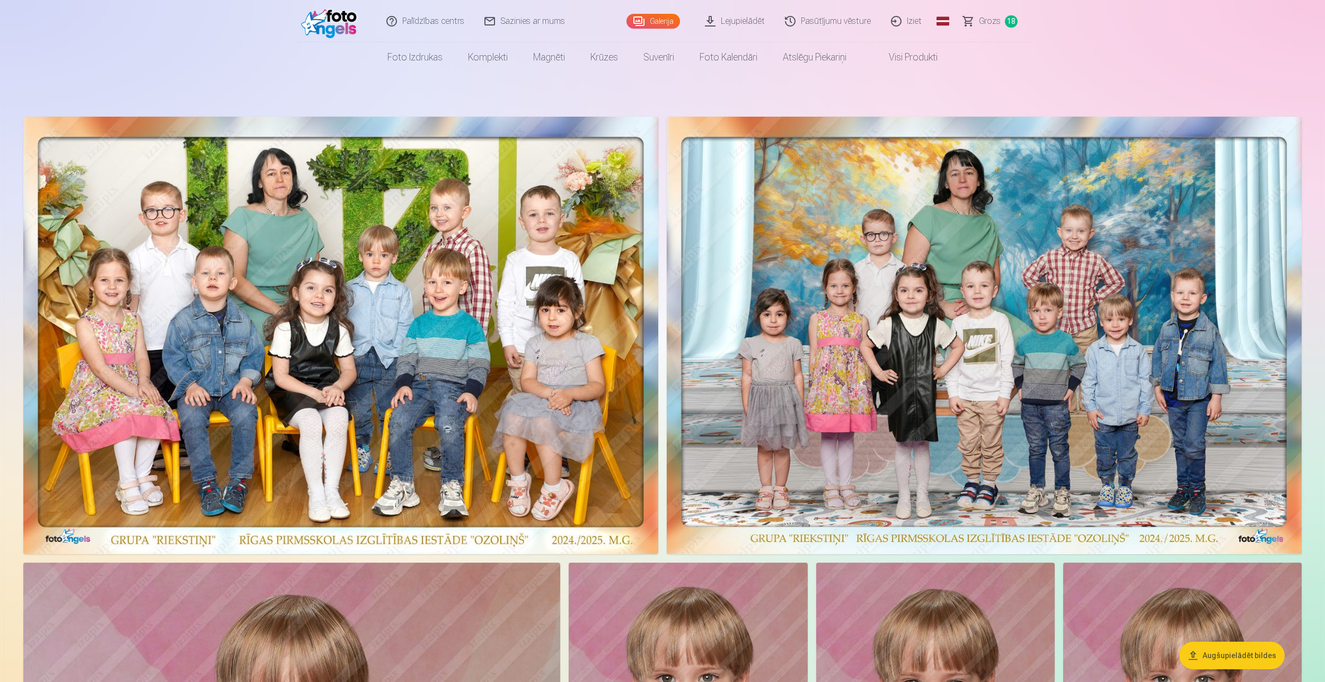
click at [899, 61] on link "Visi produkti" at bounding box center [904, 57] width 91 height 30
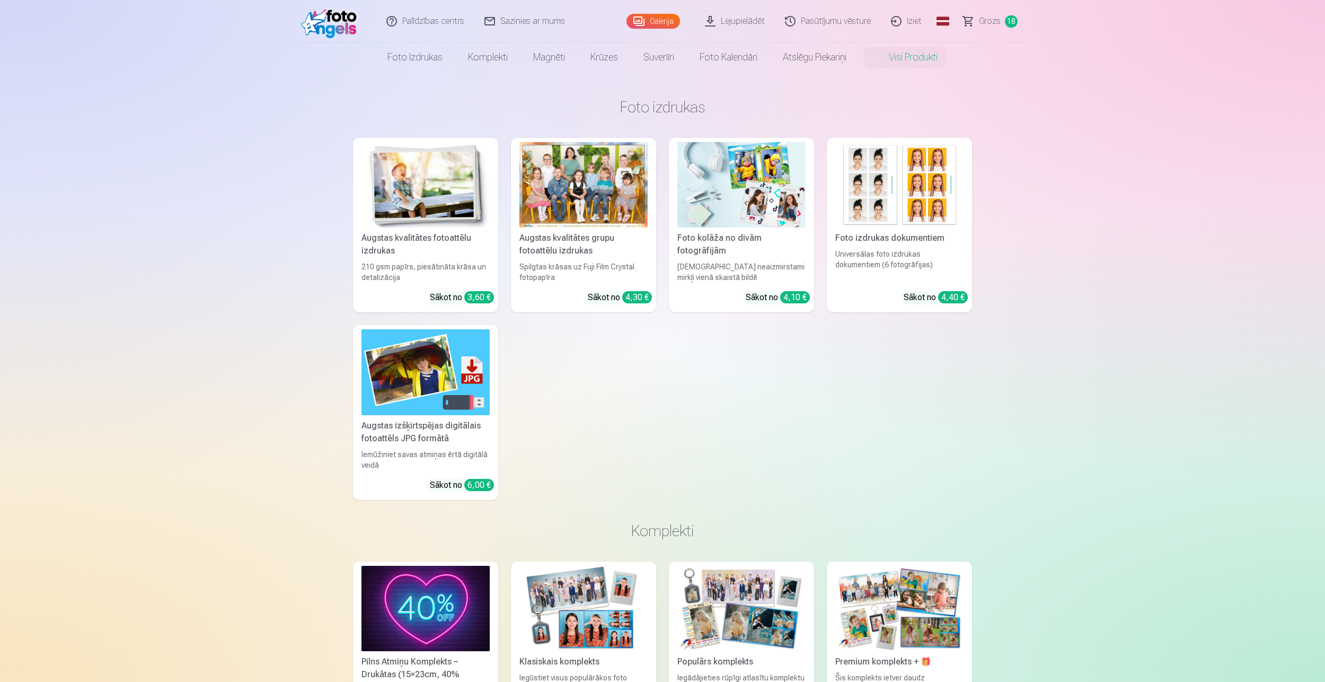
click at [426, 355] on img at bounding box center [426, 371] width 128 height 85
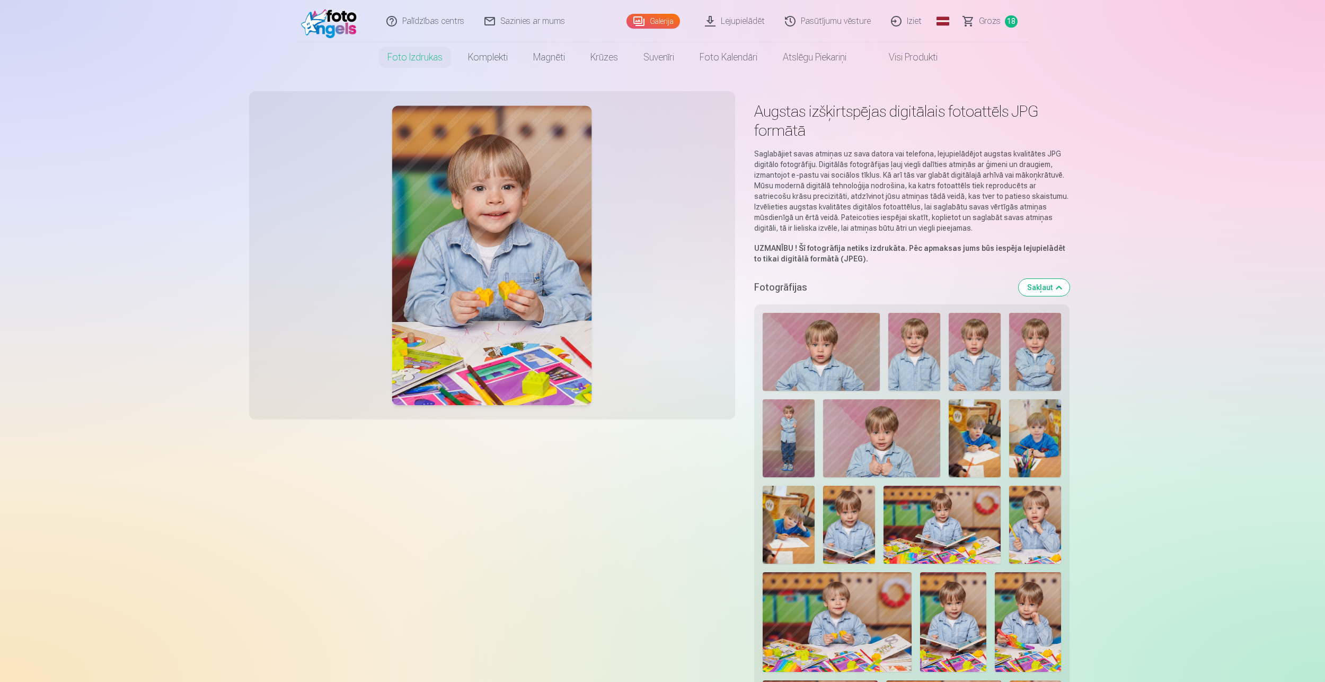
click at [829, 350] on img at bounding box center [821, 352] width 117 height 78
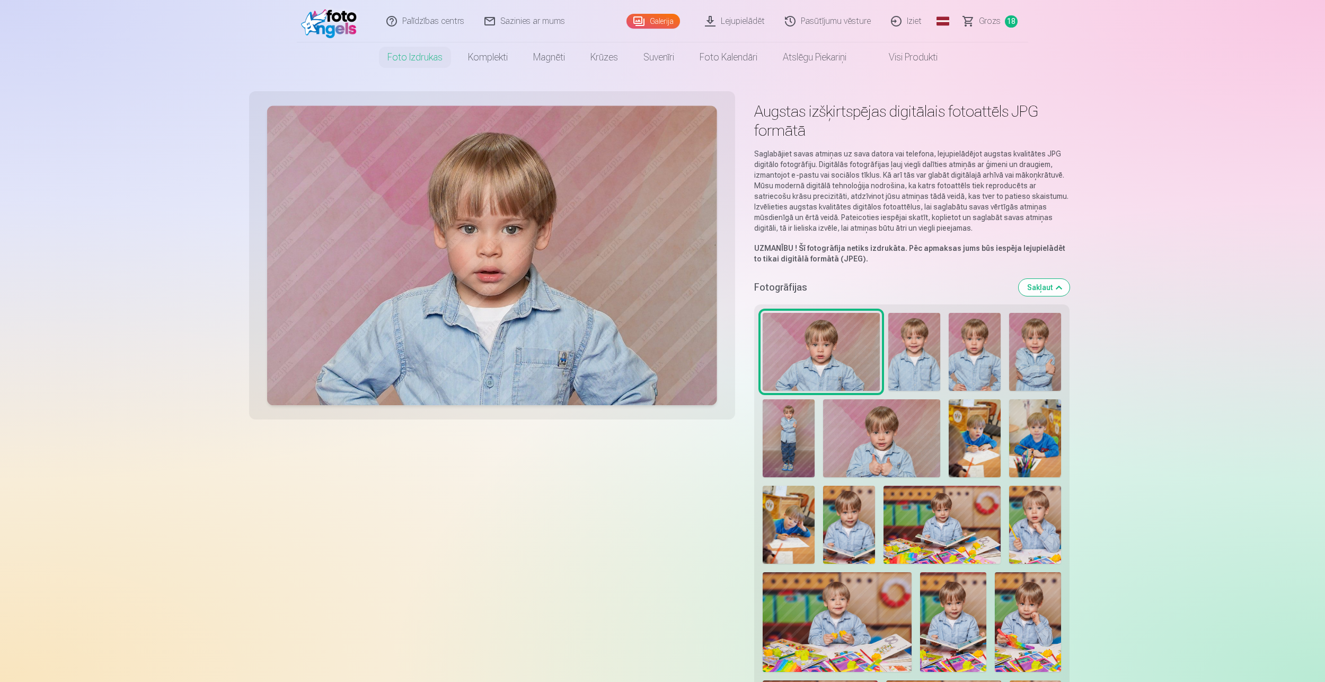
click at [925, 356] on img at bounding box center [915, 352] width 52 height 78
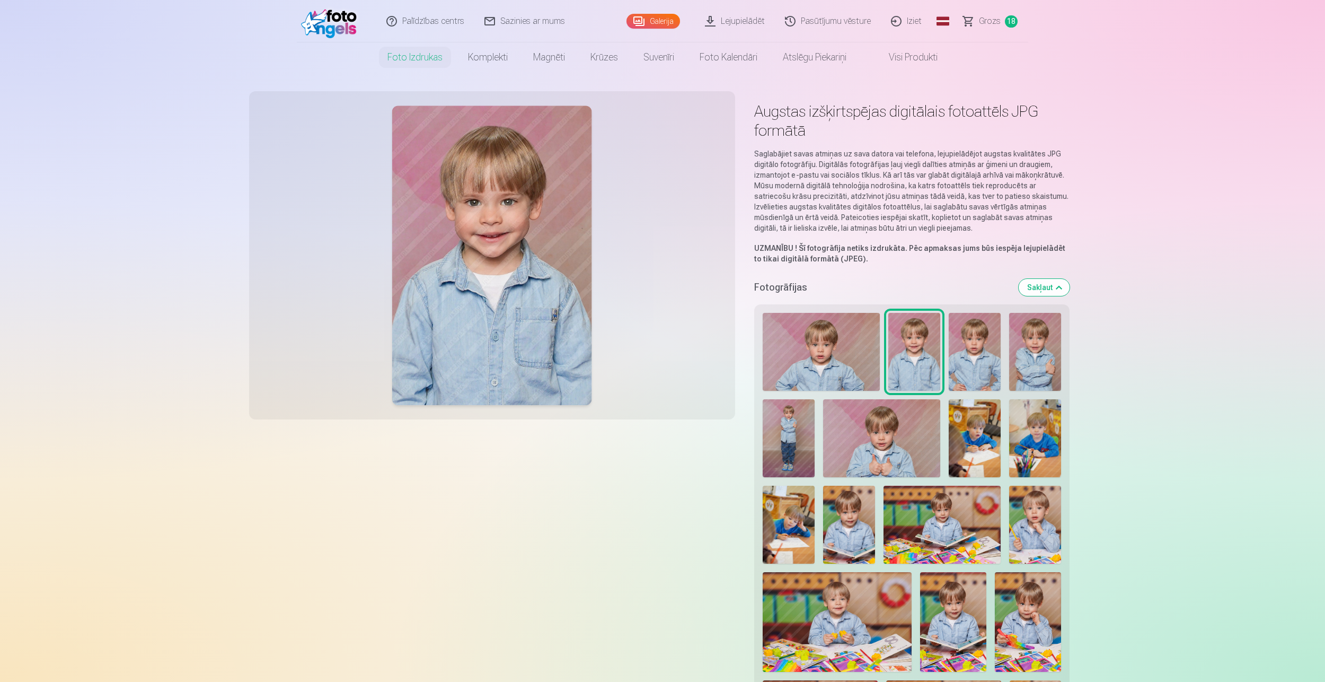
click at [853, 348] on img at bounding box center [821, 352] width 117 height 78
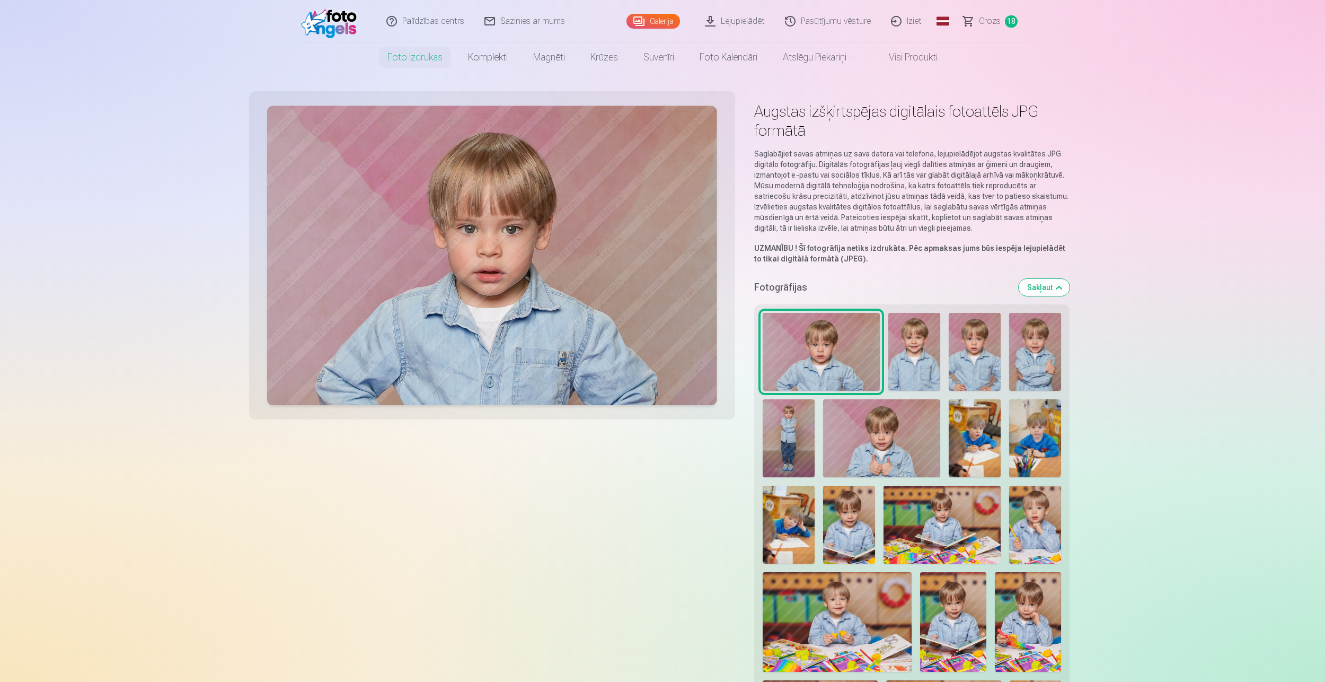
click at [973, 347] on img at bounding box center [975, 352] width 52 height 78
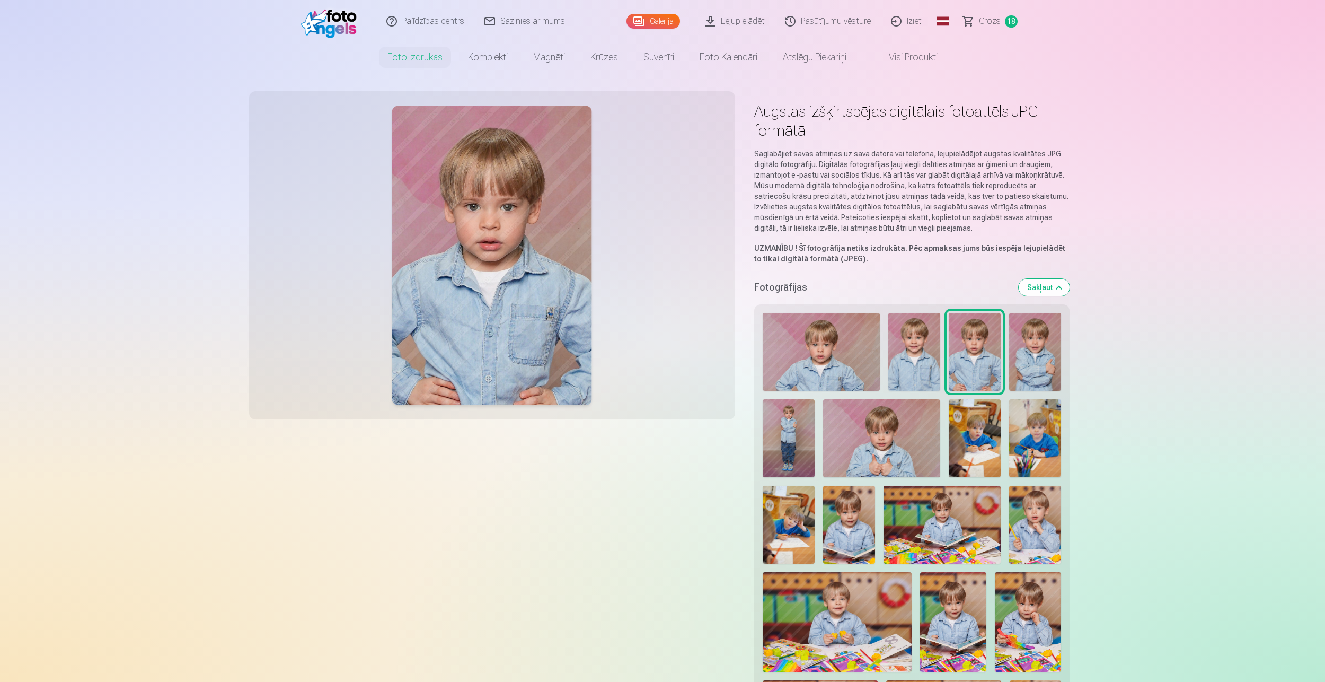
click at [924, 350] on img at bounding box center [915, 352] width 52 height 78
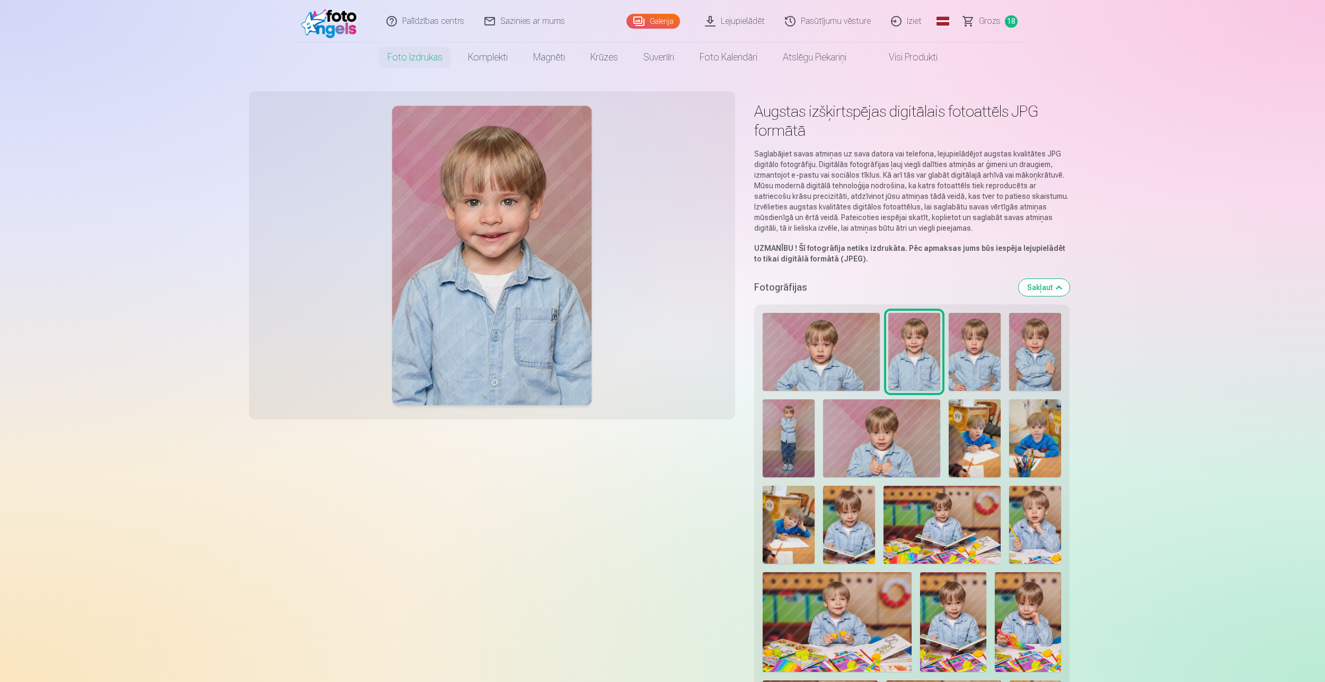
click at [791, 342] on img at bounding box center [821, 352] width 117 height 78
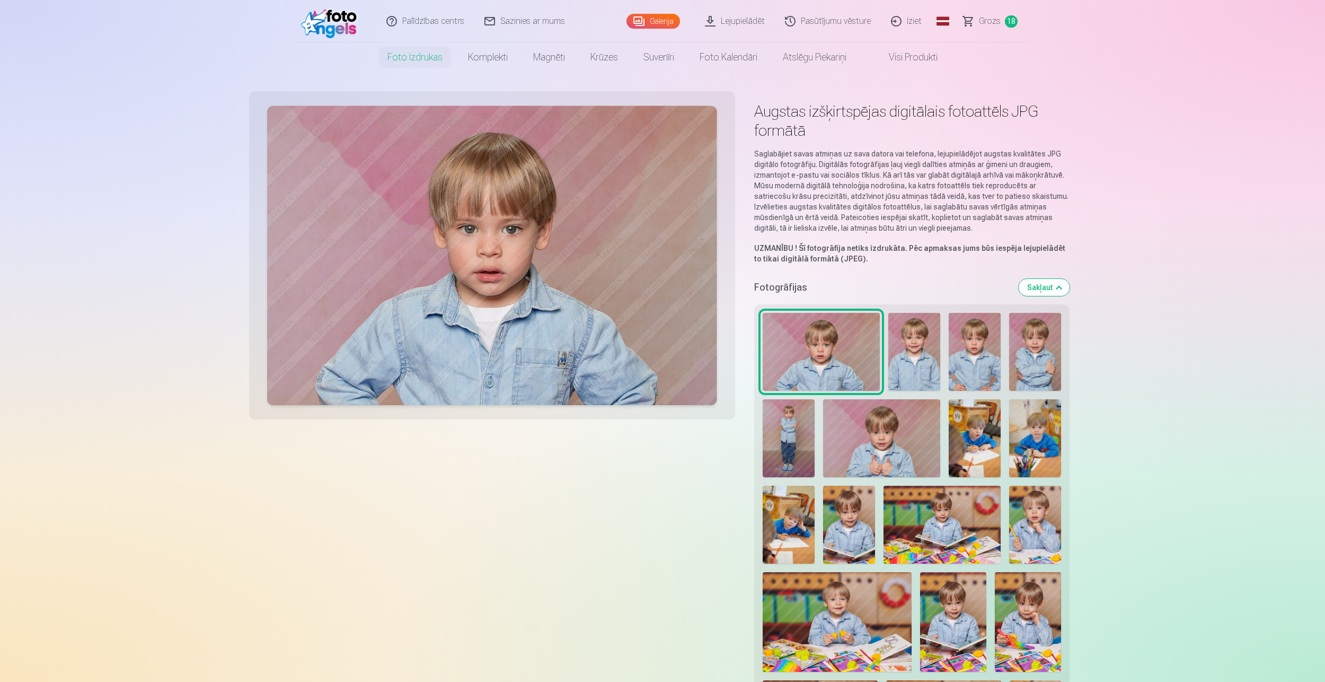
click at [994, 20] on span "Grozs" at bounding box center [990, 21] width 22 height 13
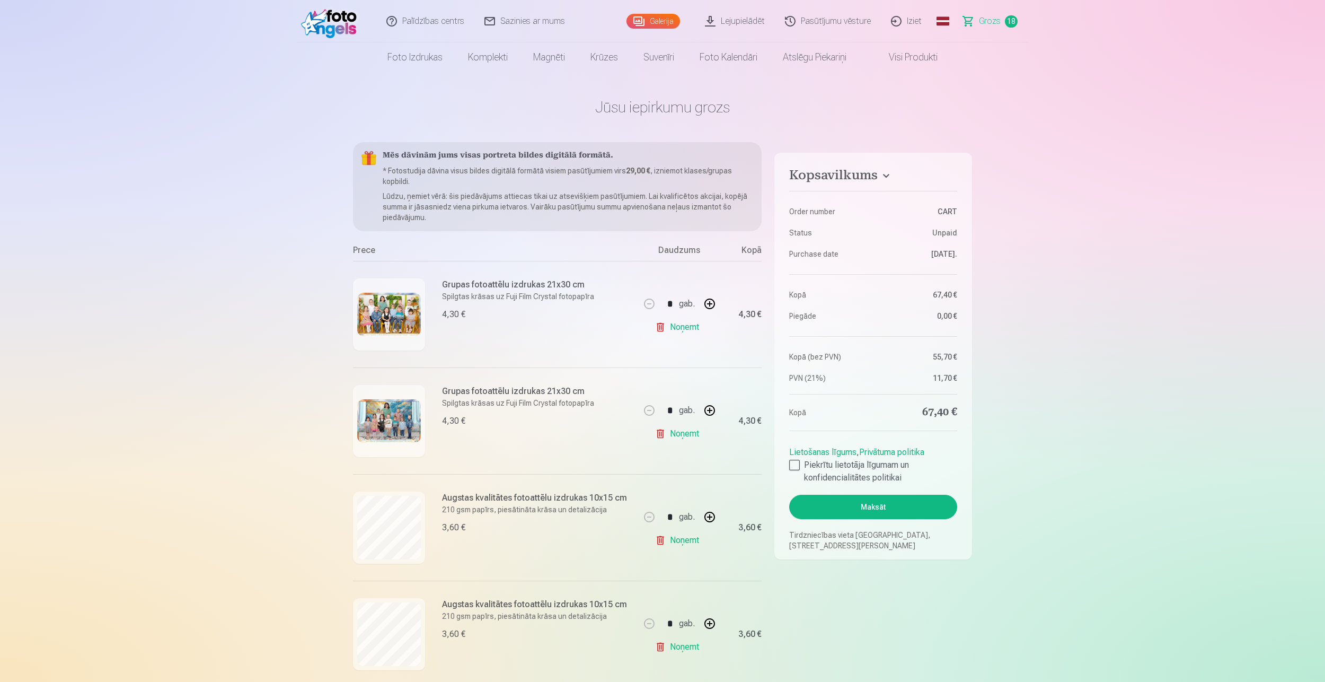
click at [678, 542] on link "Noņemt" at bounding box center [679, 540] width 48 height 21
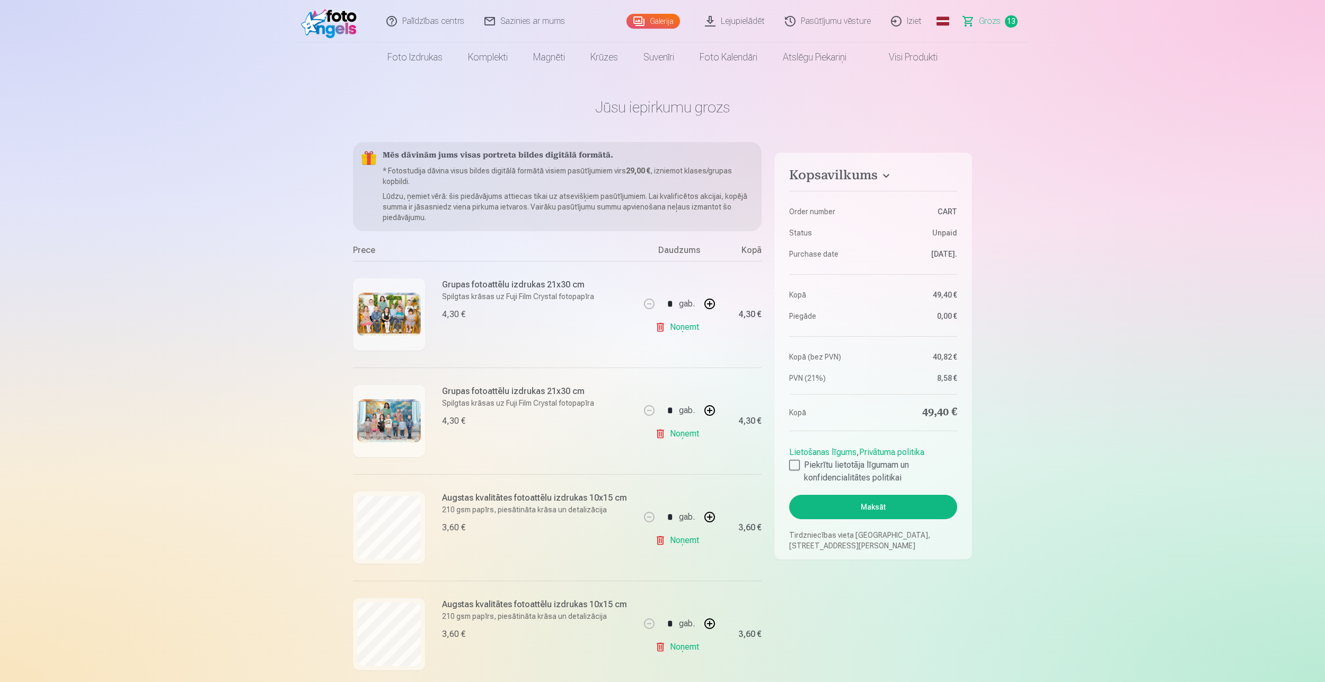
click at [678, 542] on link "Noņemt" at bounding box center [679, 540] width 48 height 21
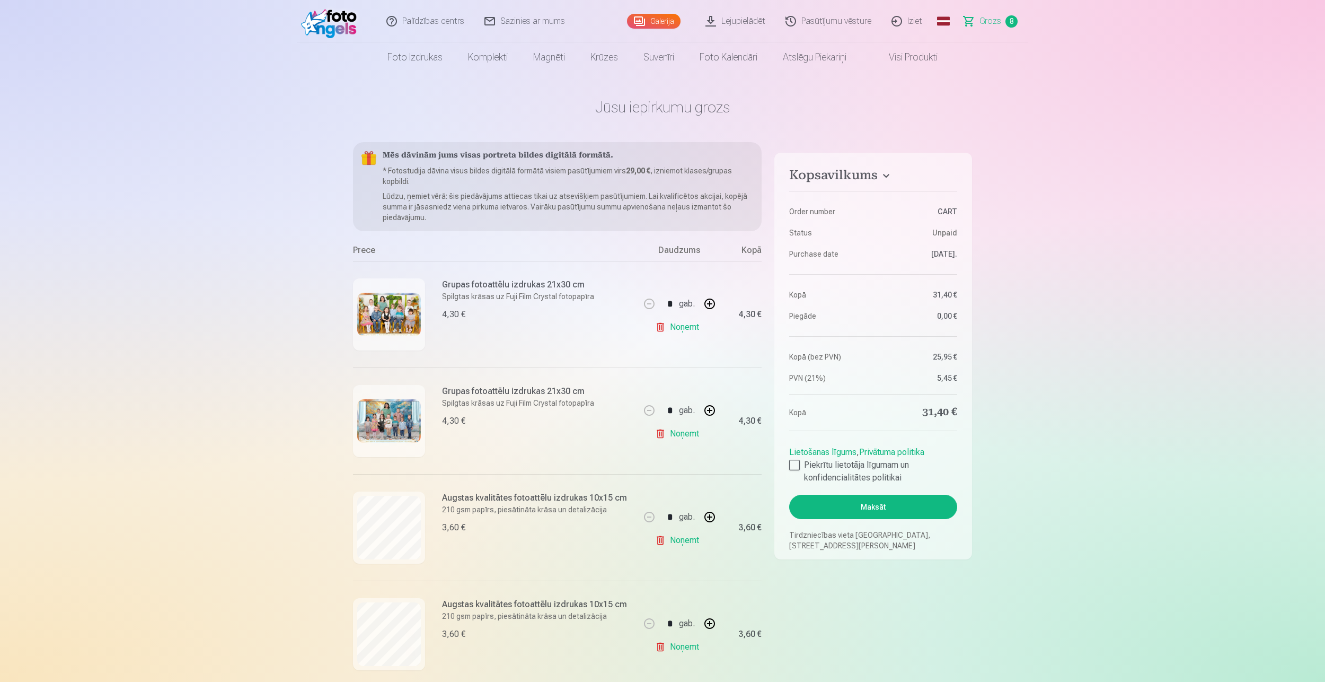
click at [678, 543] on link "Noņemt" at bounding box center [679, 540] width 48 height 21
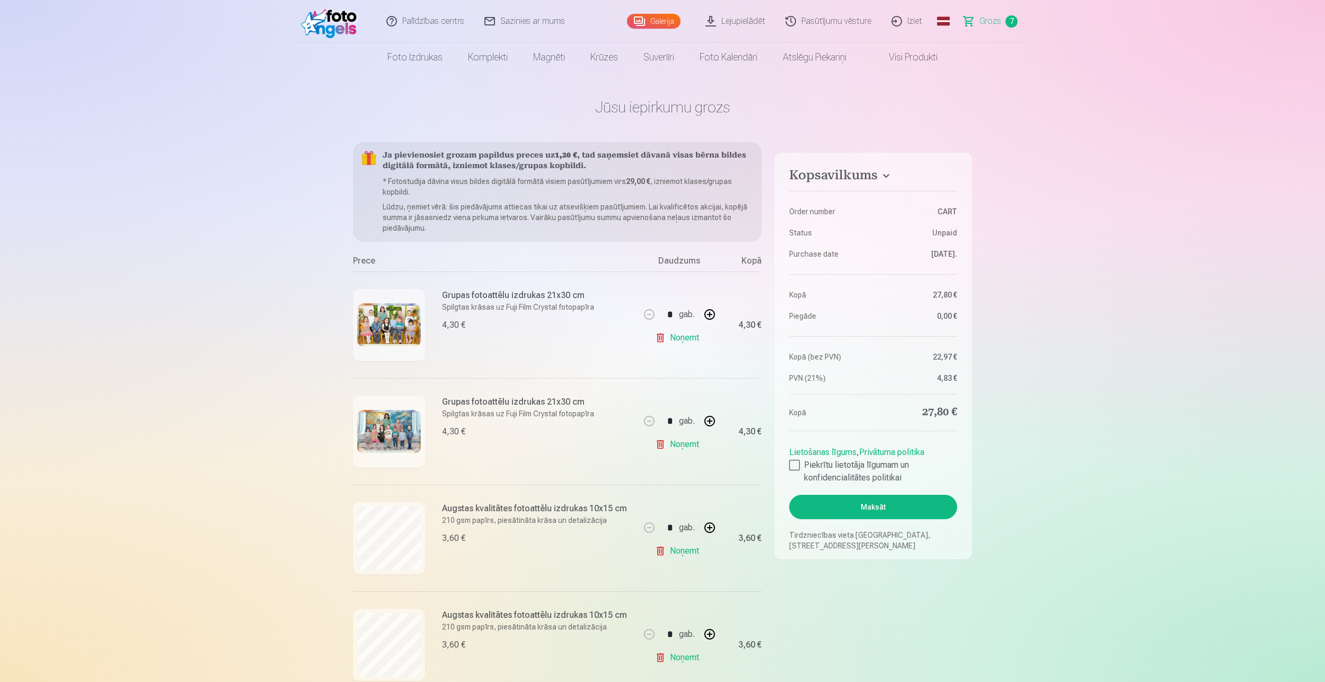
click at [677, 543] on link "Noņemt" at bounding box center [679, 550] width 48 height 21
click at [679, 560] on link "Noņemt" at bounding box center [679, 550] width 48 height 21
click at [679, 556] on link "Noņemt" at bounding box center [679, 550] width 48 height 21
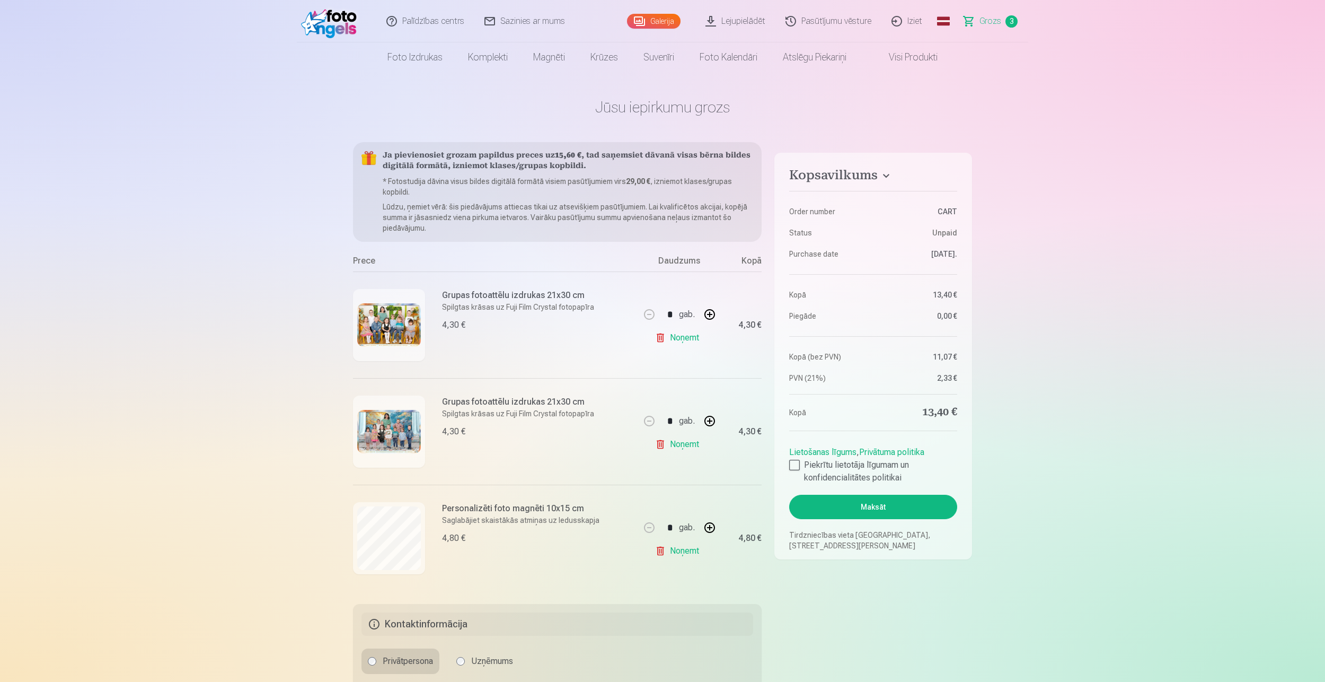
click at [711, 529] on button "button" at bounding box center [709, 527] width 25 height 25
type input "*"
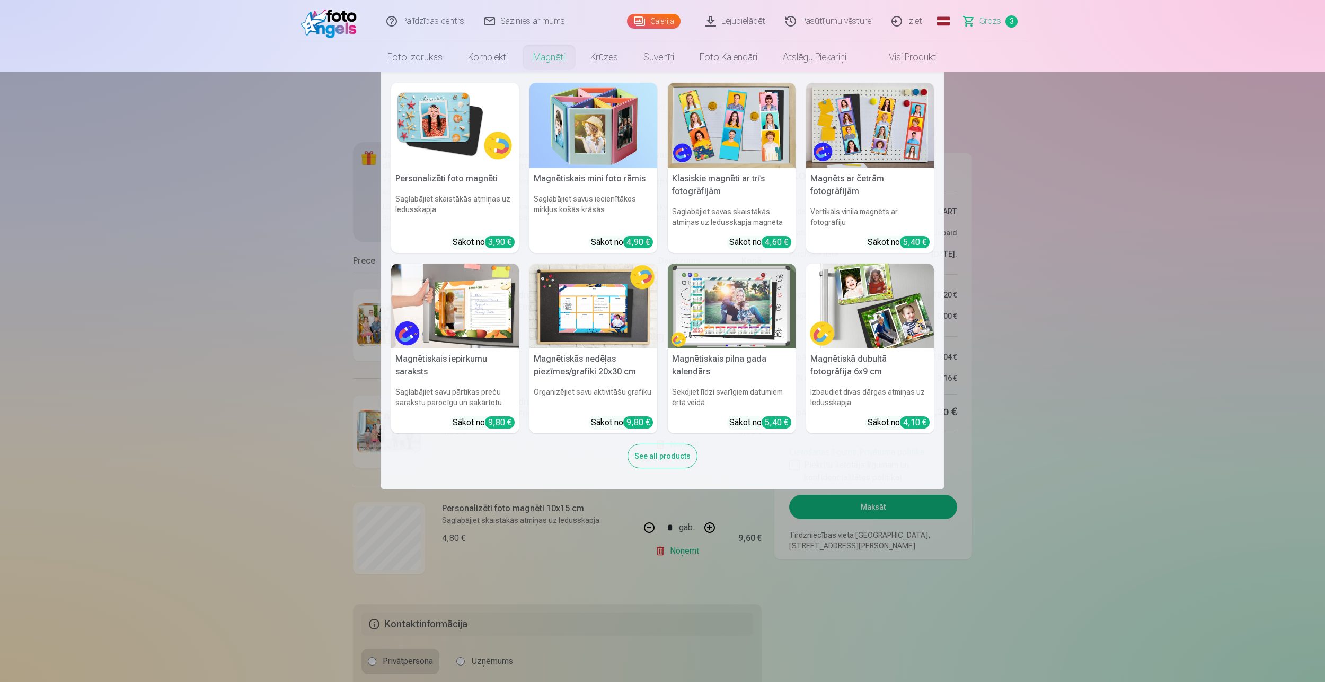
click at [719, 306] on img at bounding box center [732, 305] width 128 height 85
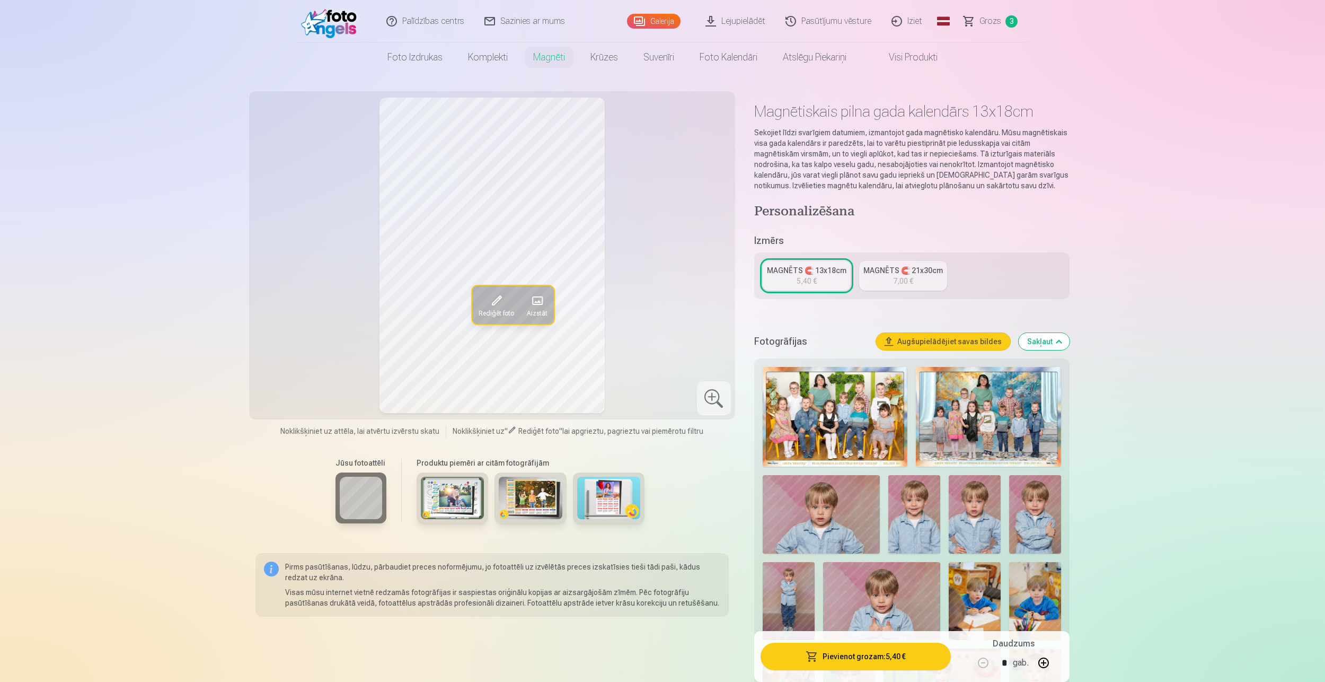
click at [899, 284] on div "7,00 €" at bounding box center [903, 281] width 20 height 11
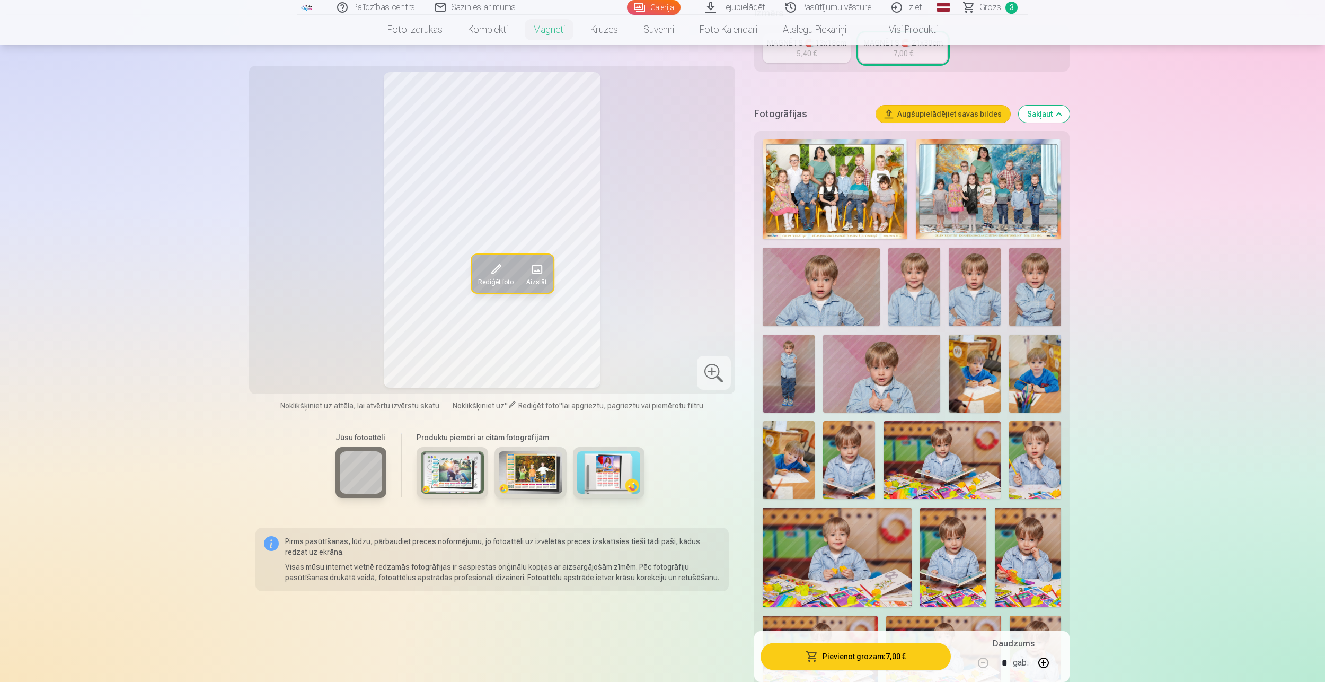
scroll to position [318, 0]
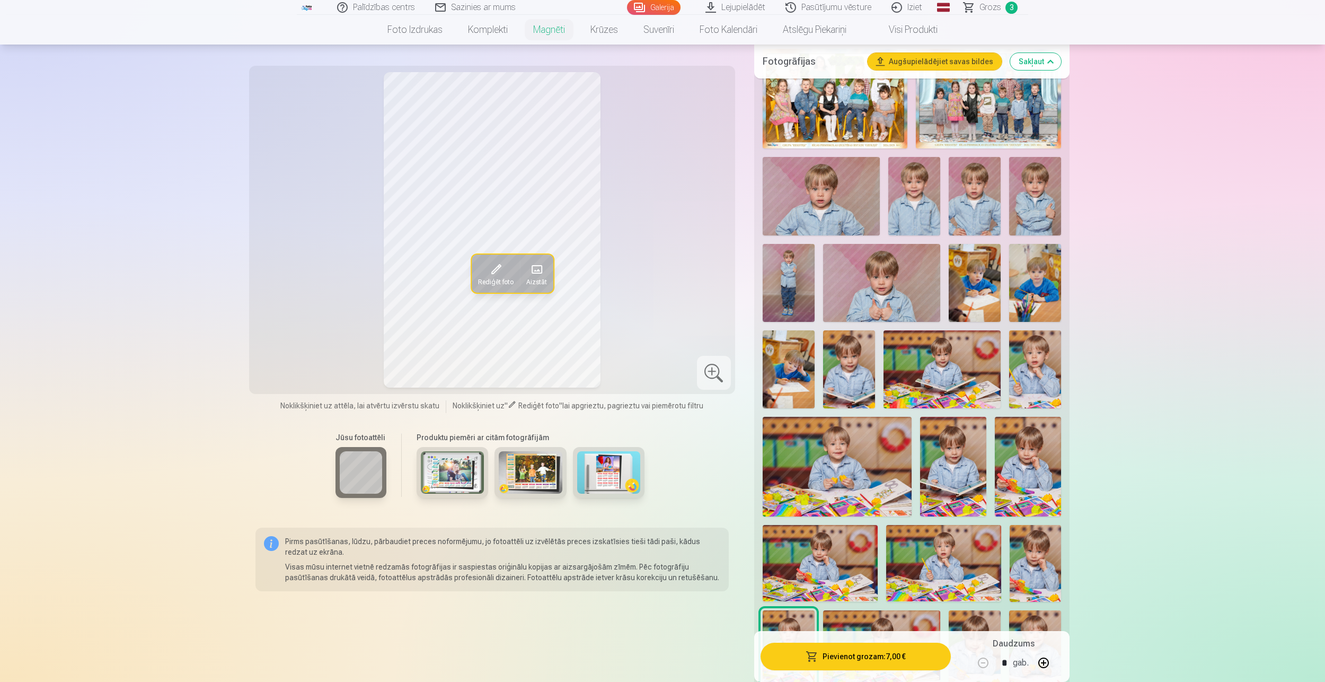
click at [457, 473] on img at bounding box center [453, 472] width 64 height 42
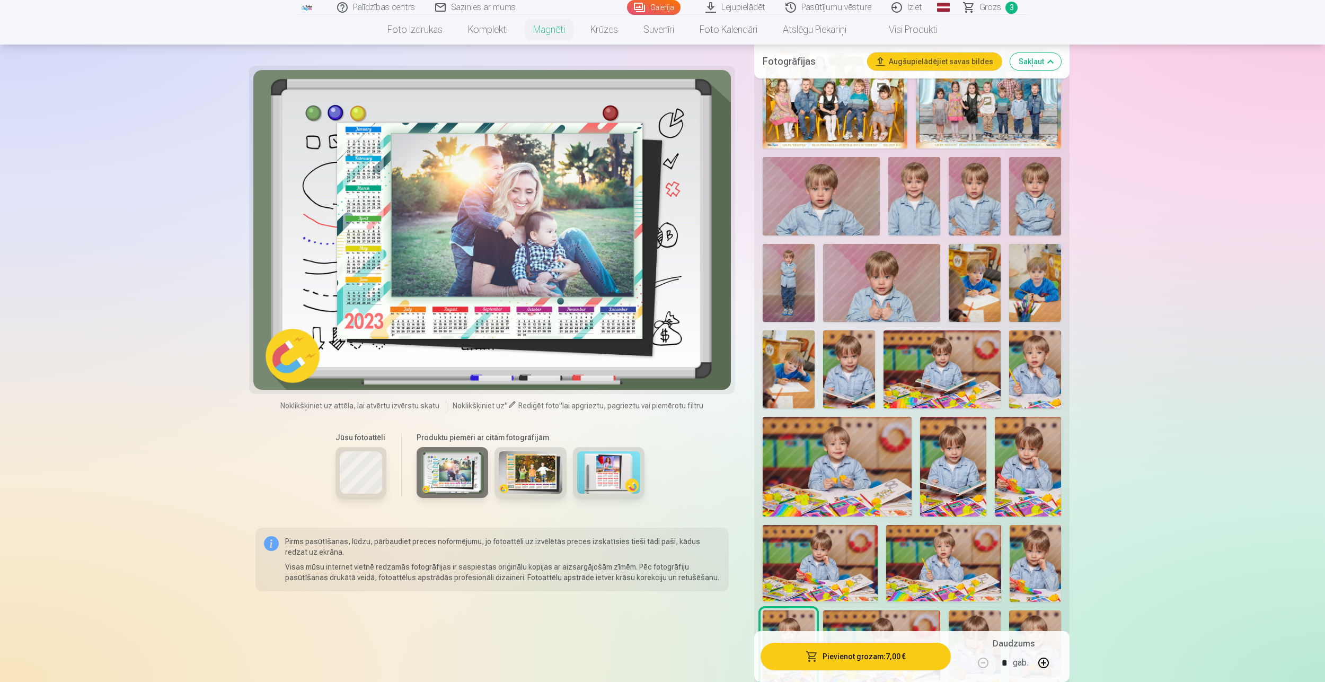
click at [516, 469] on img at bounding box center [531, 472] width 64 height 42
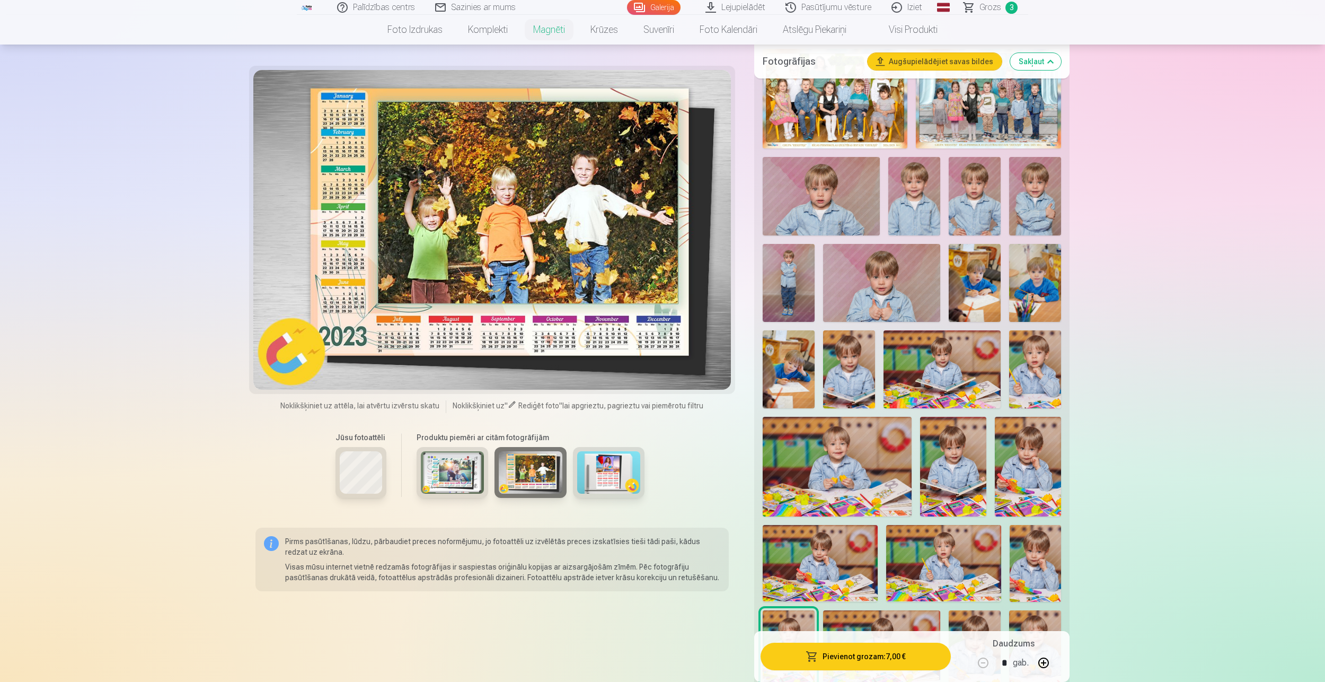
click at [618, 464] on img at bounding box center [609, 472] width 64 height 42
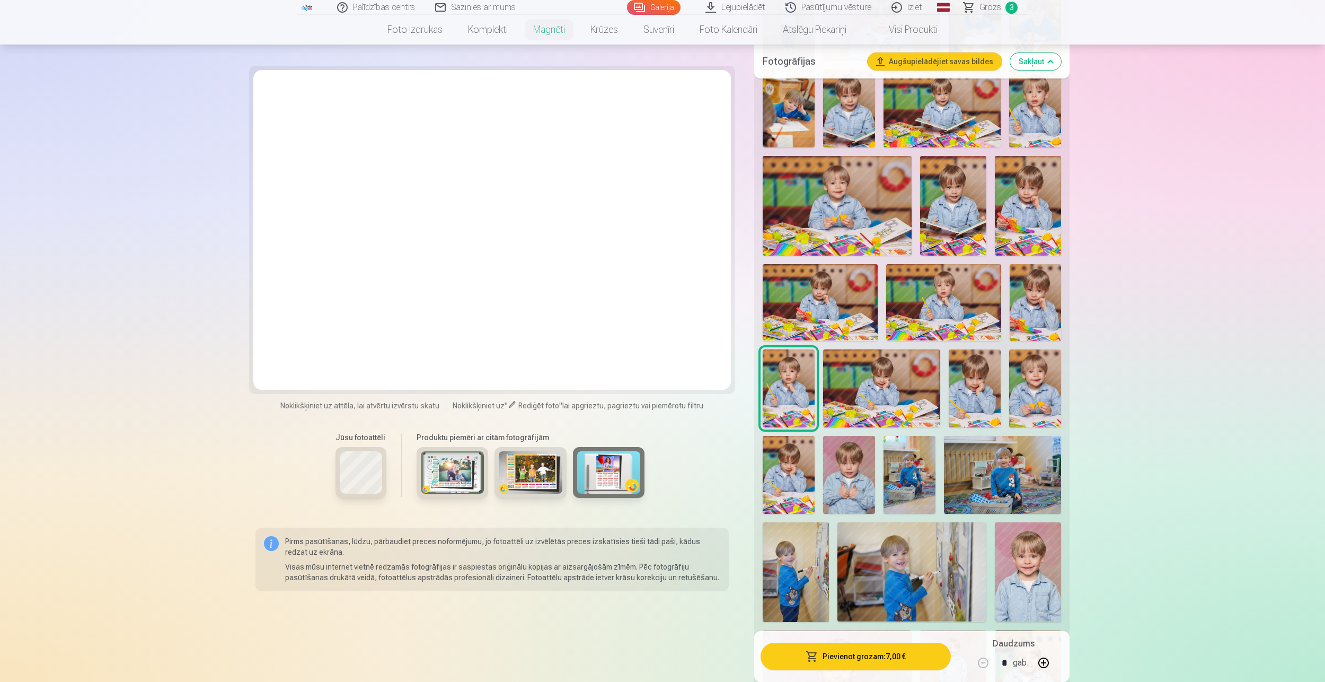
scroll to position [530, 0]
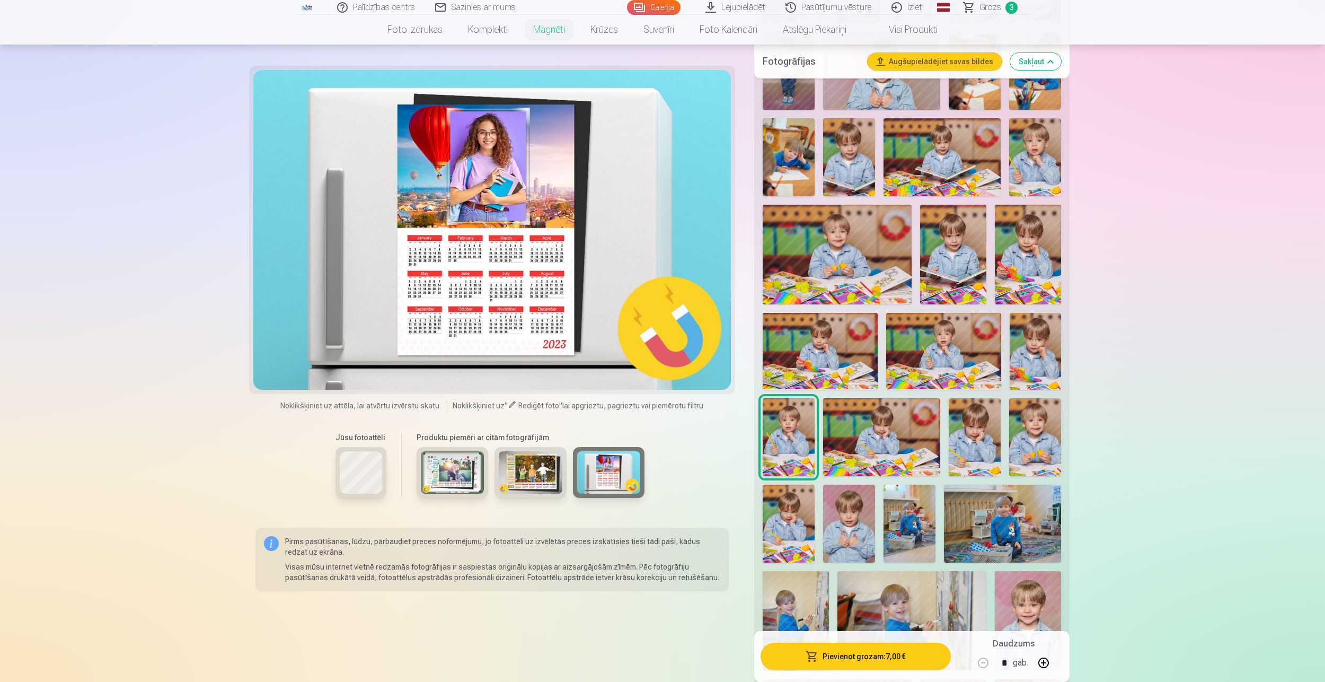
click at [954, 355] on img at bounding box center [943, 351] width 115 height 77
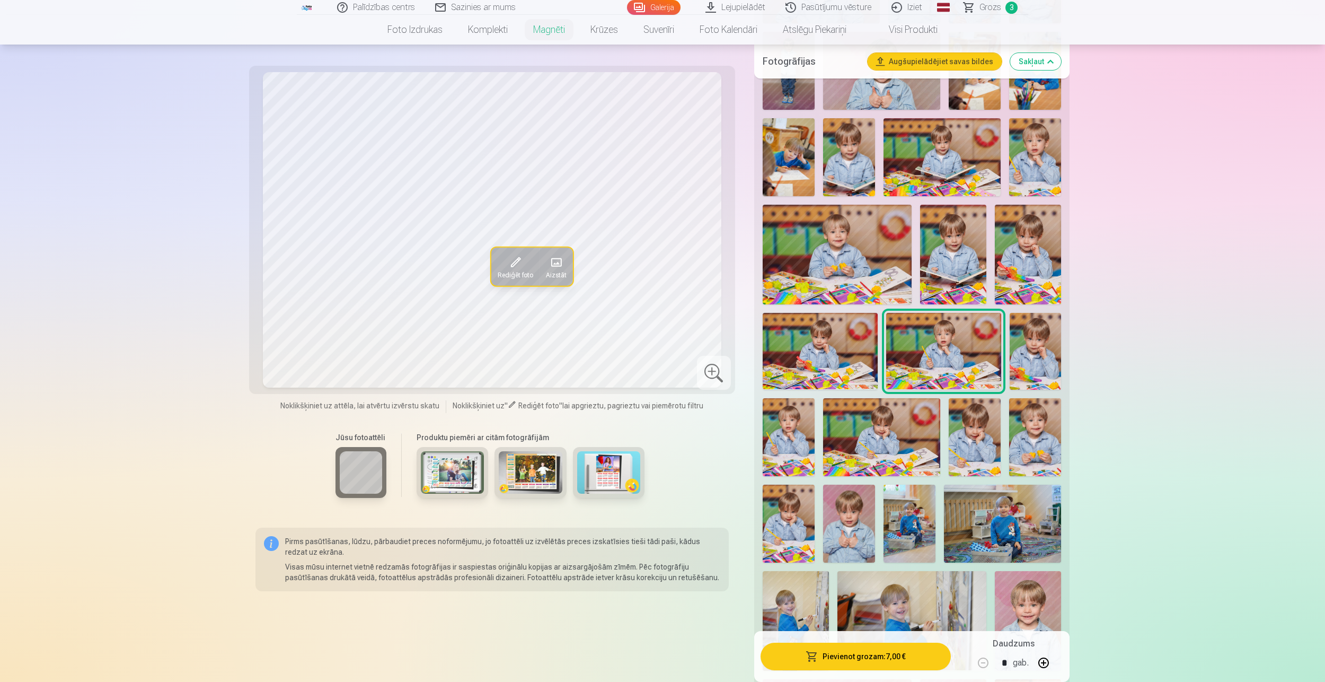
click at [610, 468] on img at bounding box center [609, 472] width 64 height 42
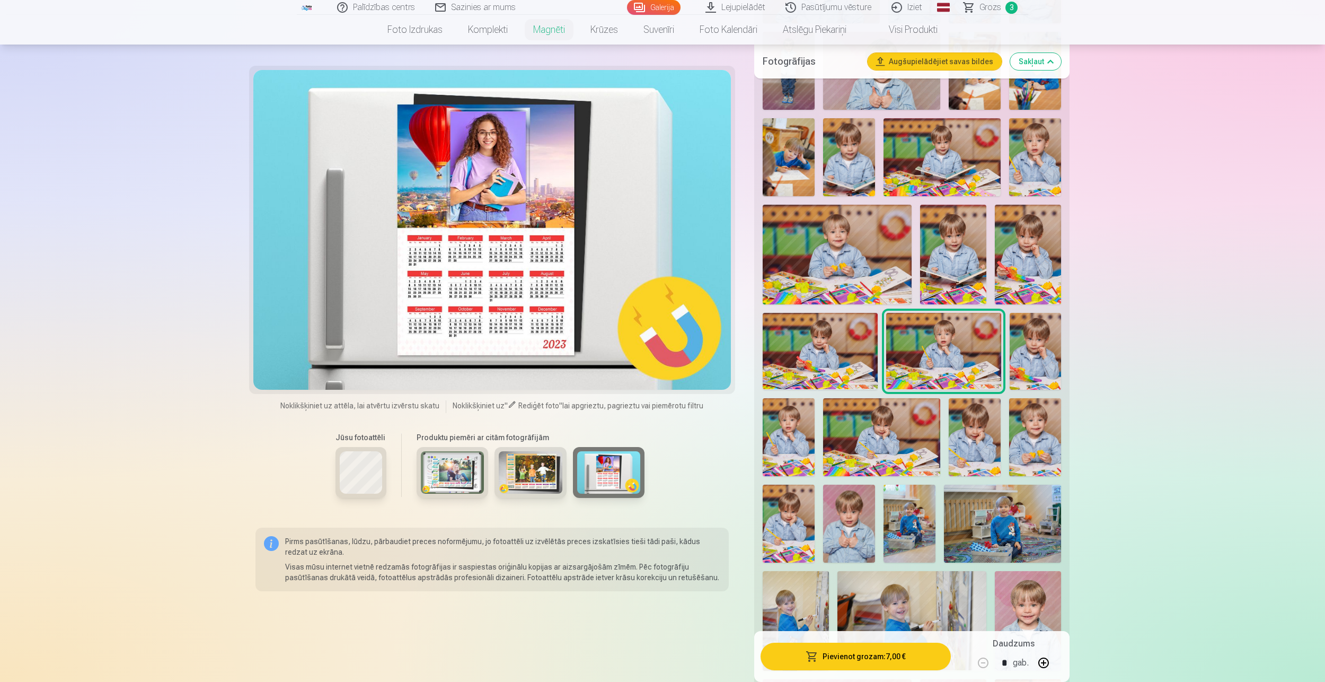
click at [924, 356] on img at bounding box center [943, 351] width 115 height 77
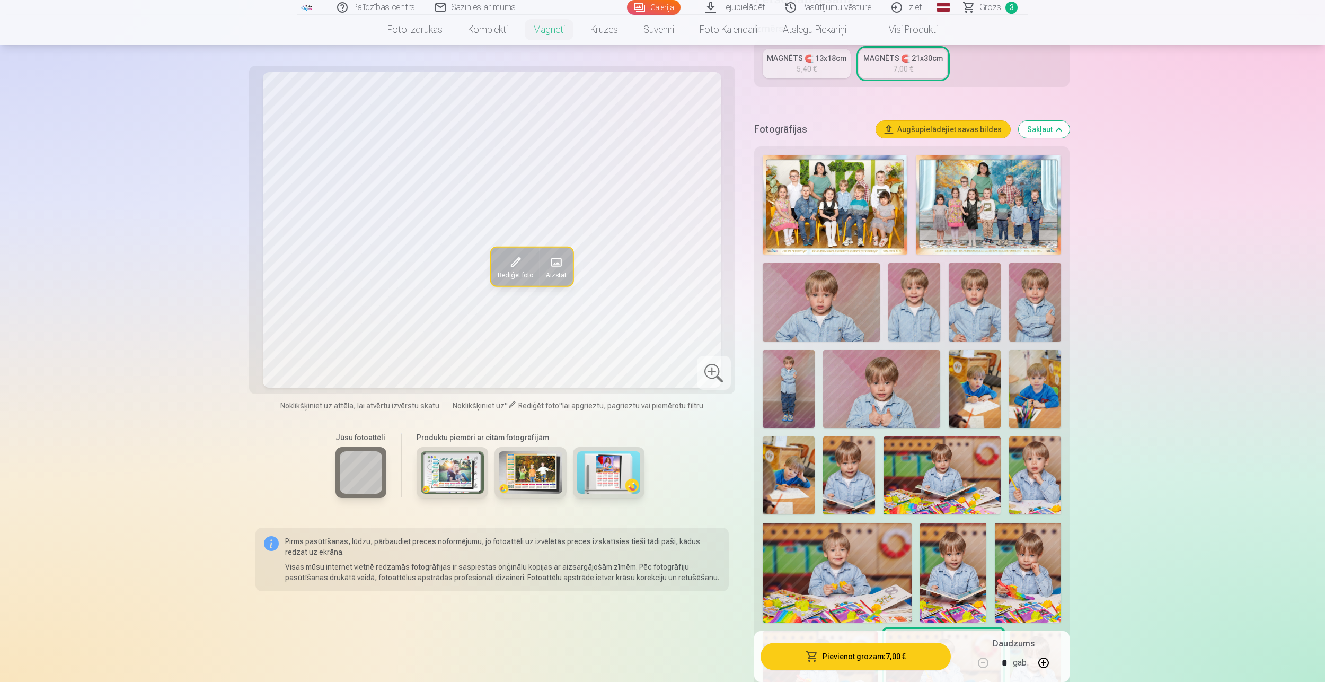
scroll to position [0, 0]
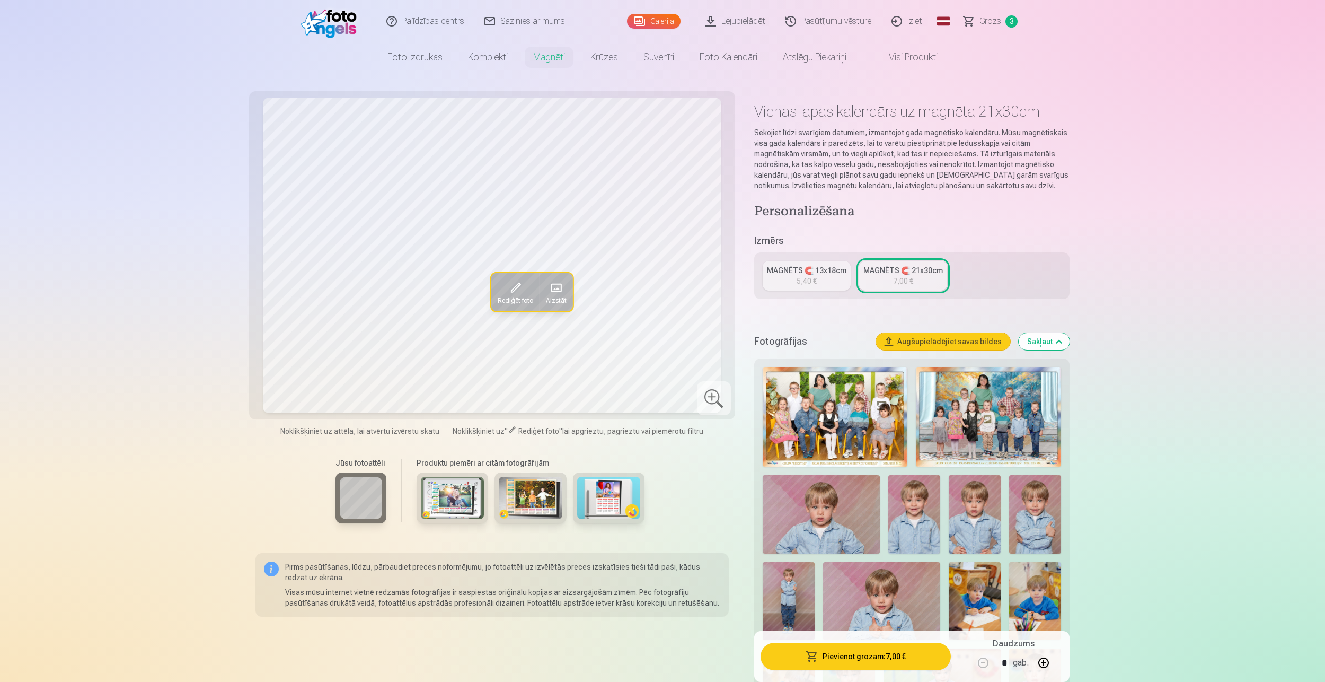
click at [901, 59] on link "Visi produkti" at bounding box center [904, 57] width 91 height 30
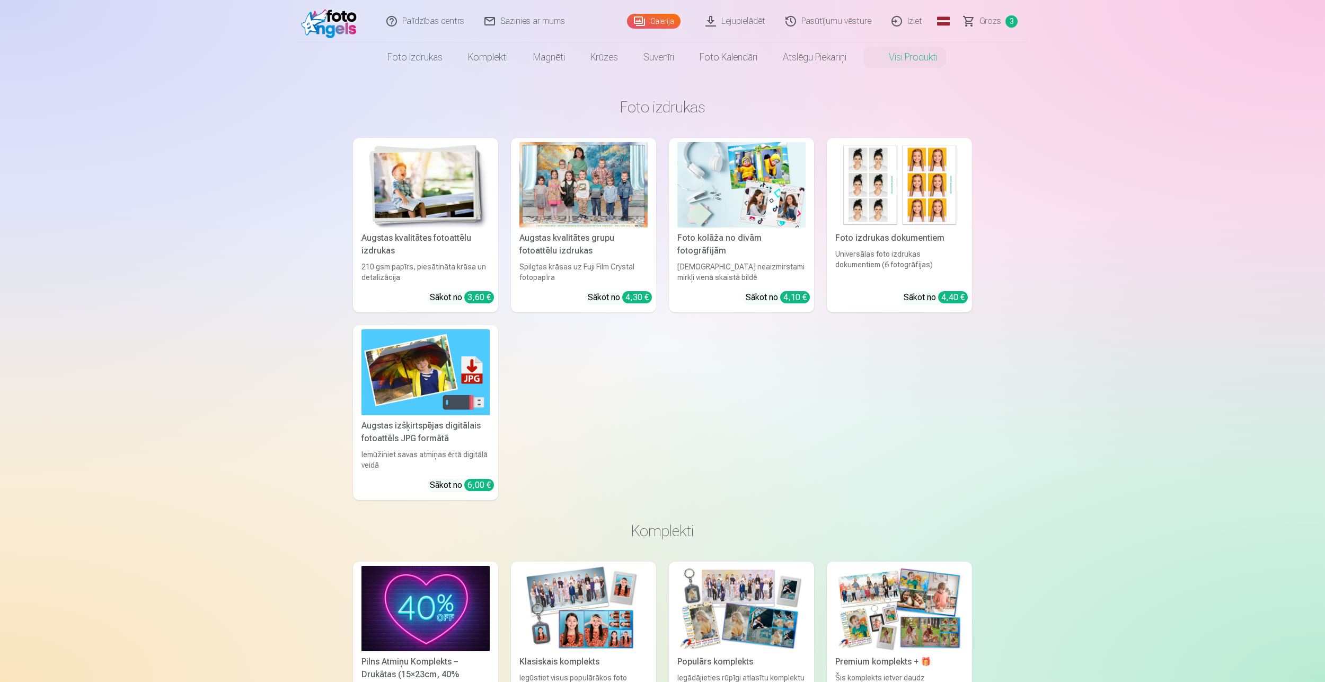
click at [336, 27] on img at bounding box center [331, 21] width 61 height 34
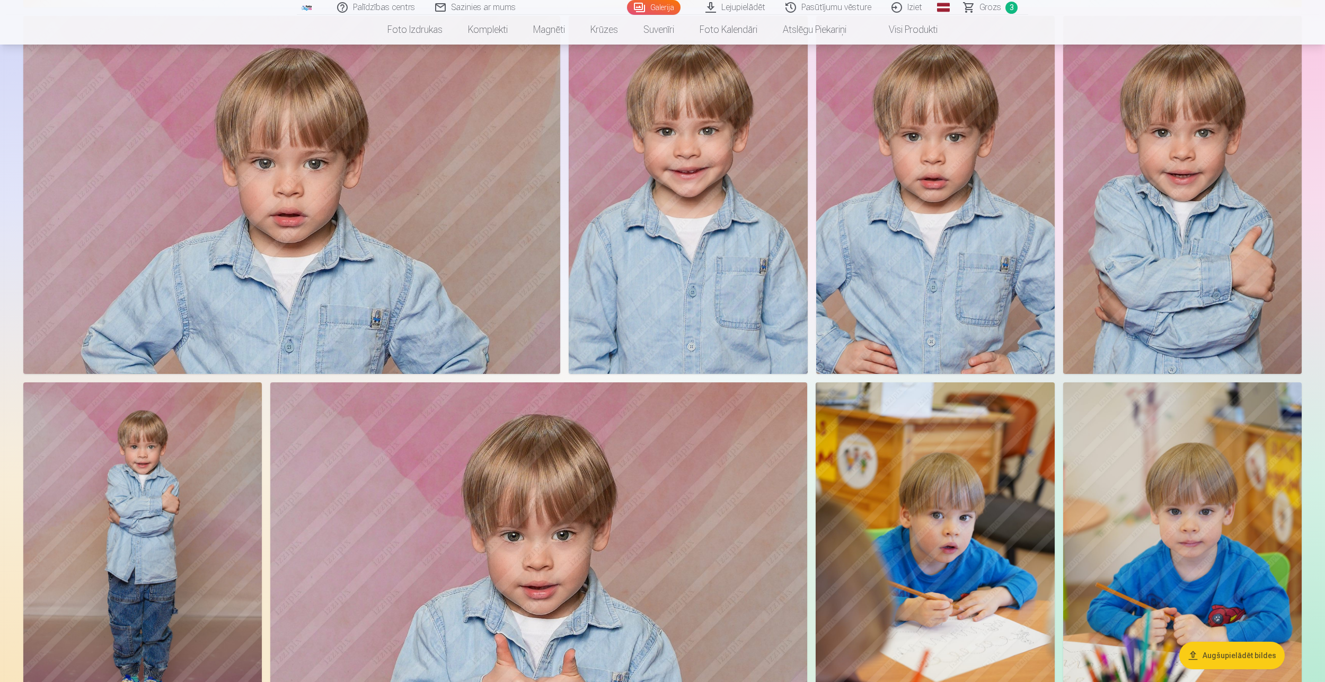
scroll to position [689, 0]
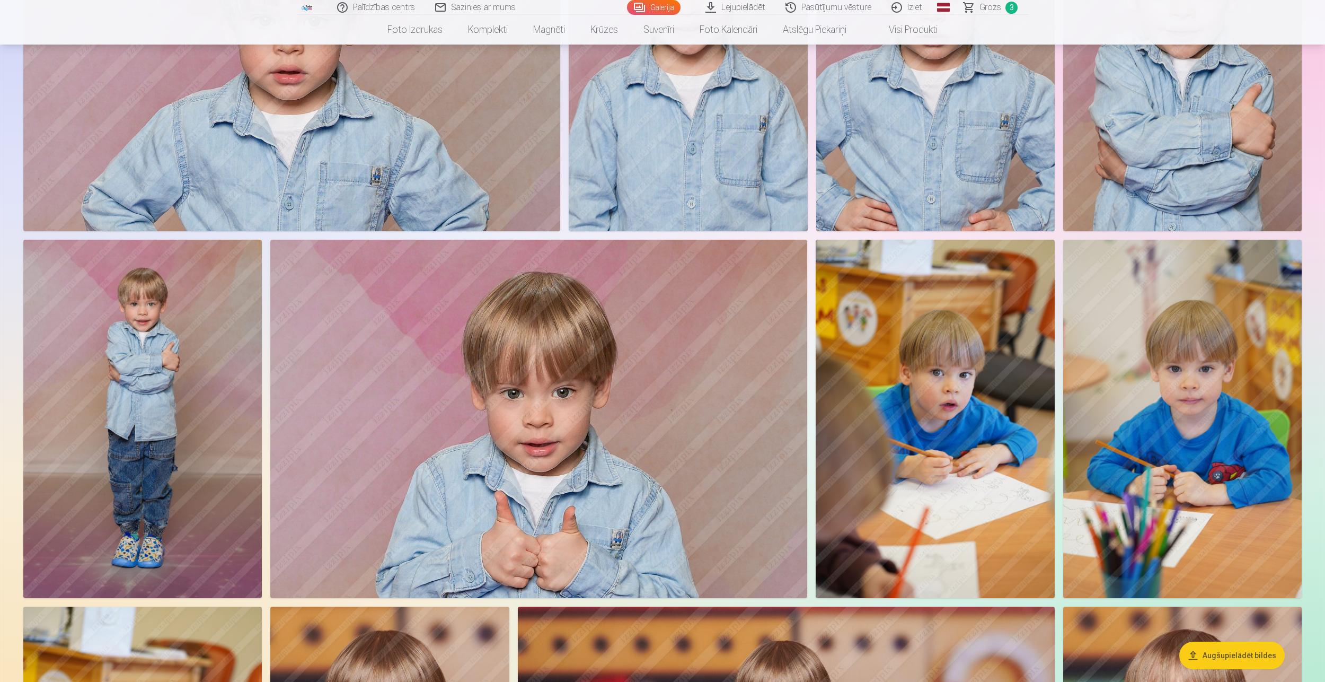
click at [1241, 410] on img at bounding box center [1182, 419] width 239 height 358
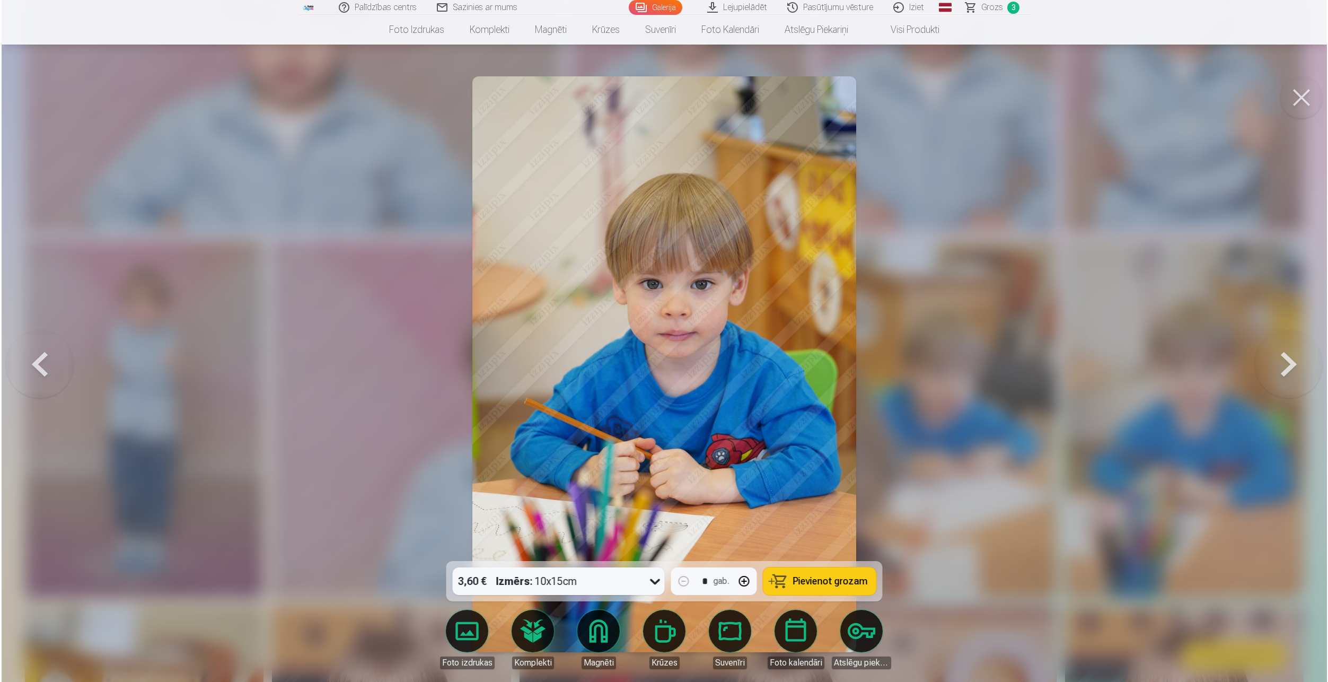
scroll to position [690, 0]
click at [1305, 103] on button at bounding box center [1302, 97] width 42 height 42
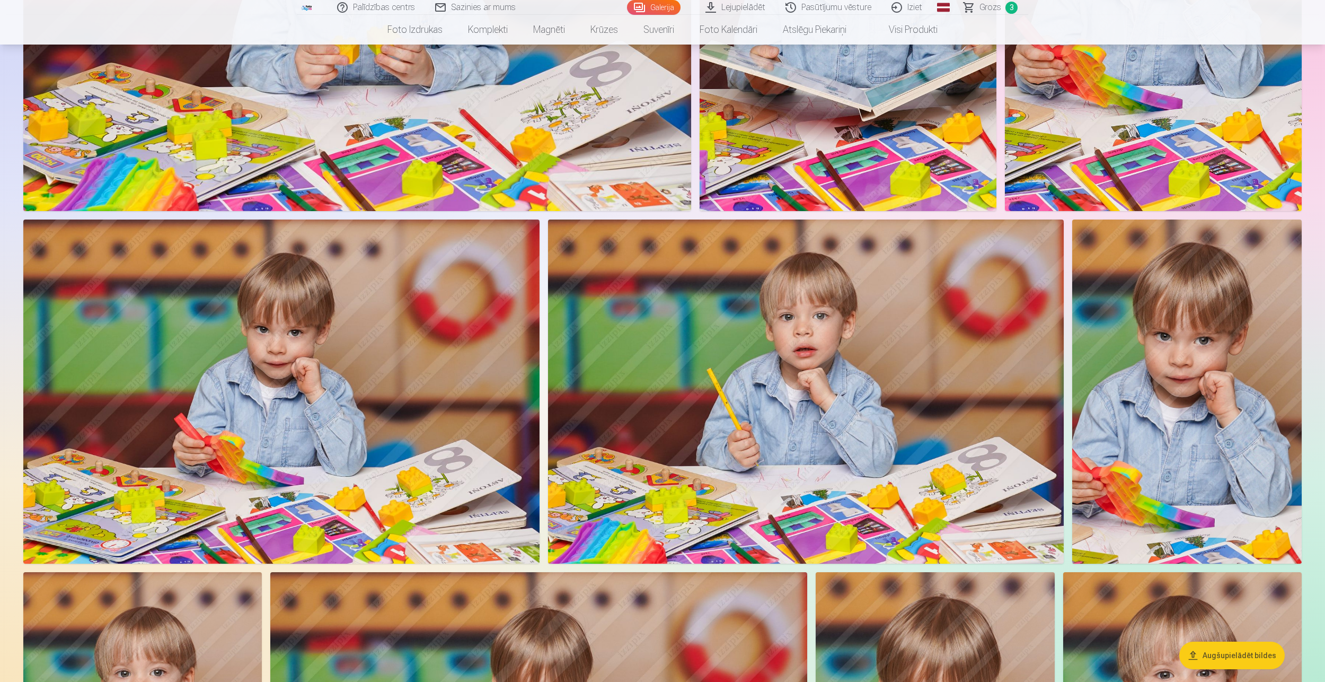
scroll to position [2015, 0]
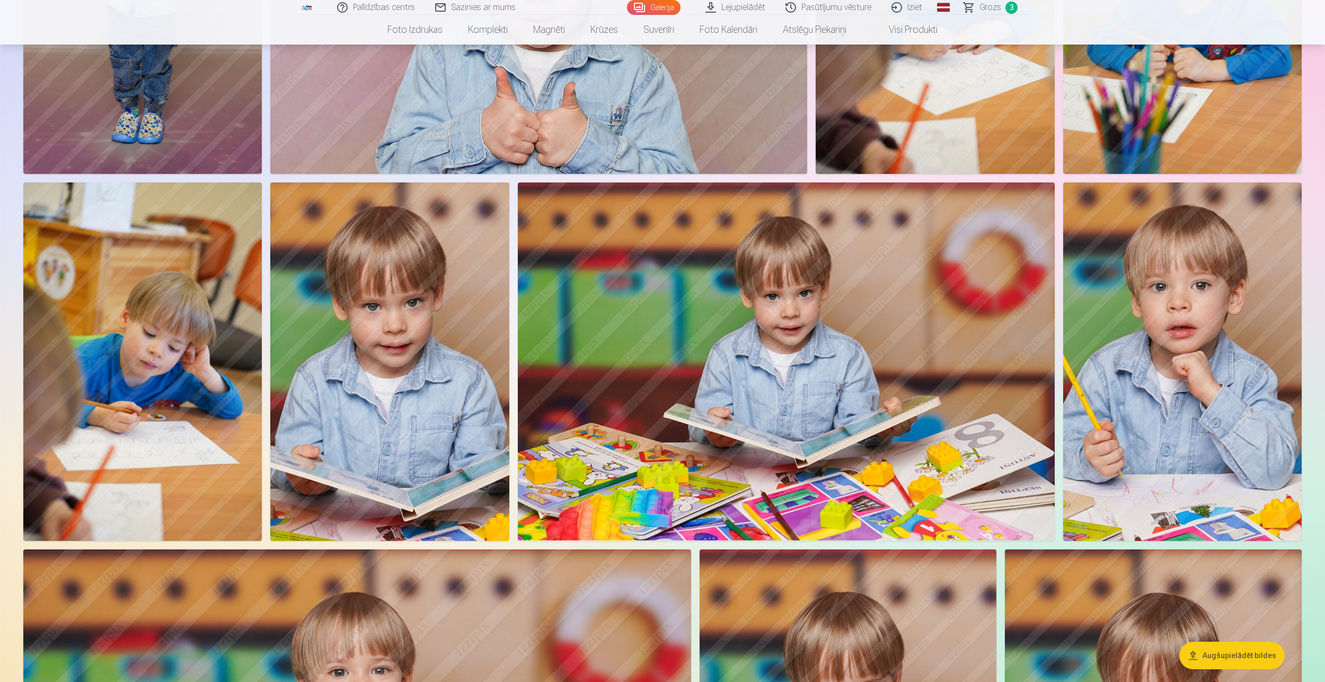
click at [1229, 359] on img at bounding box center [1182, 361] width 239 height 358
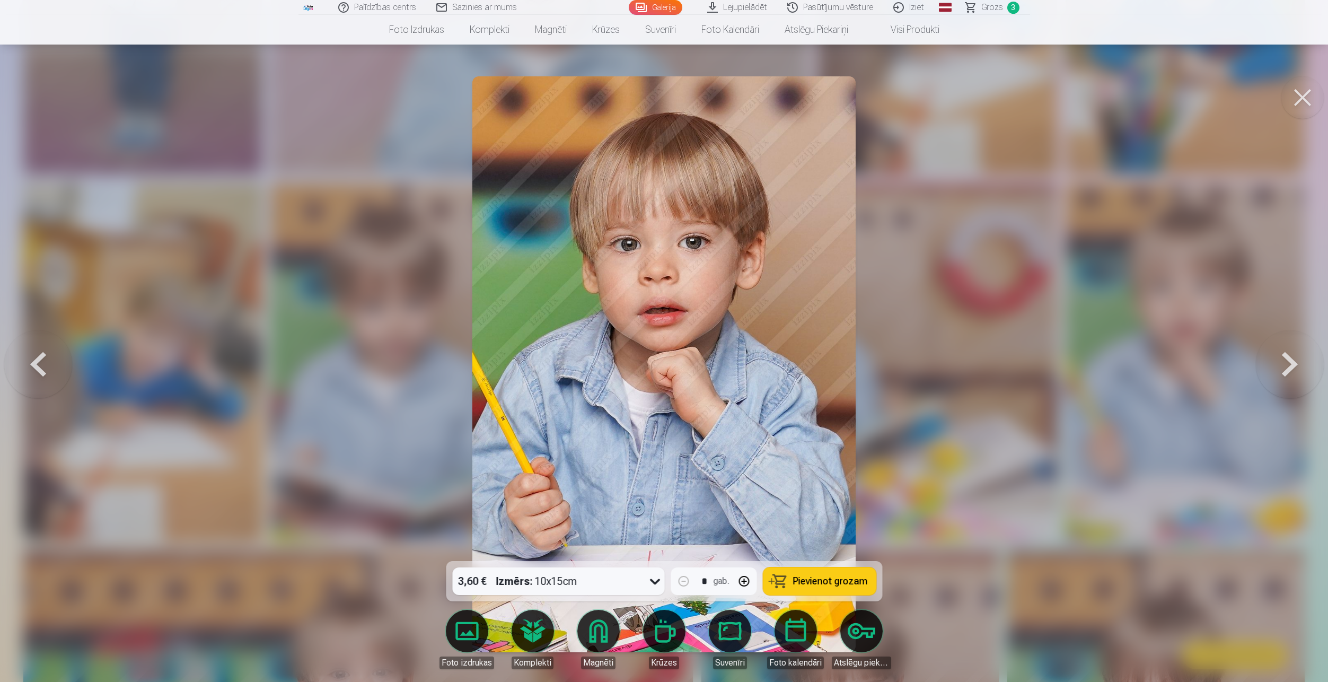
click at [844, 579] on span "Pievienot grozam" at bounding box center [830, 581] width 75 height 10
click at [1313, 95] on button at bounding box center [1302, 97] width 42 height 42
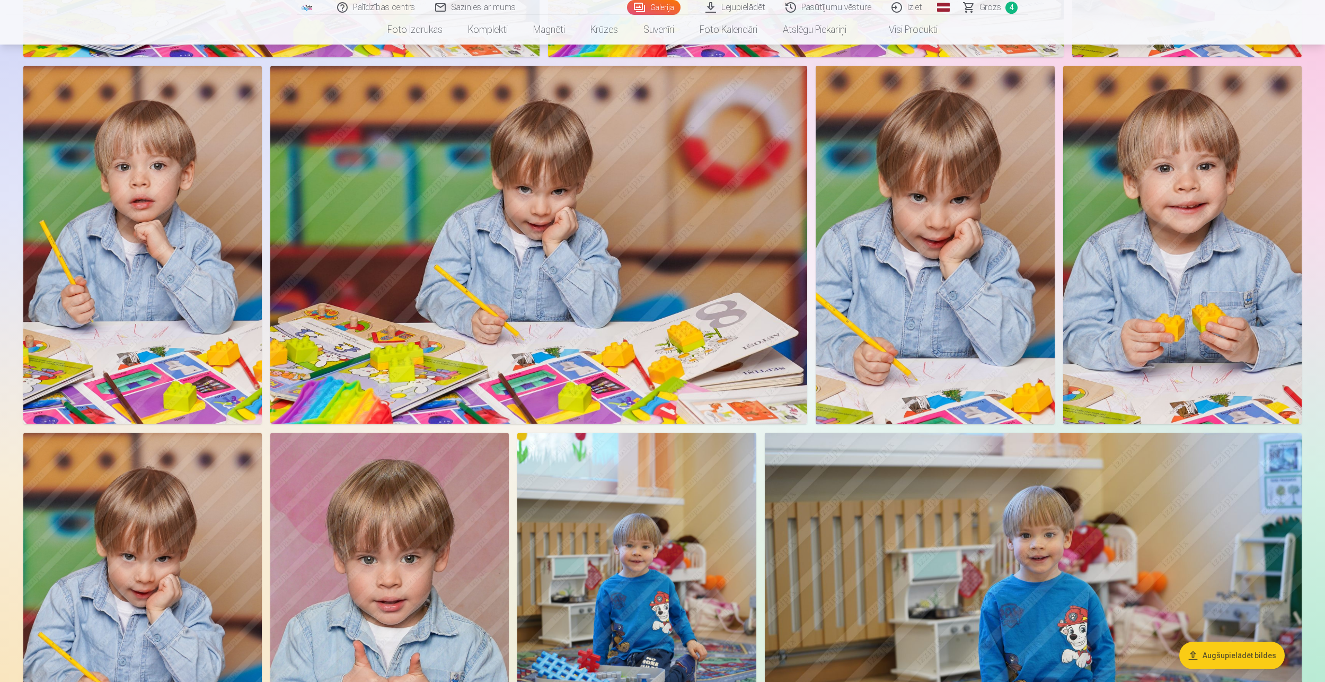
scroll to position [2545, 0]
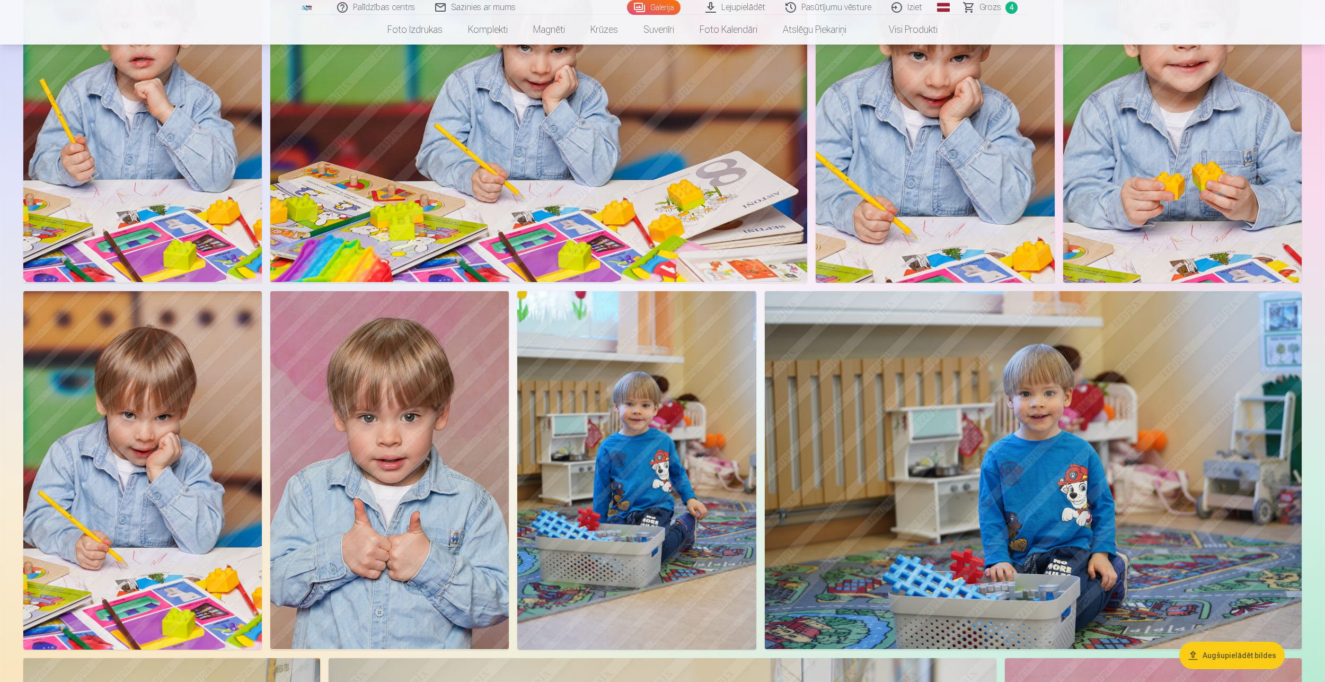
click at [457, 477] on img at bounding box center [389, 470] width 239 height 358
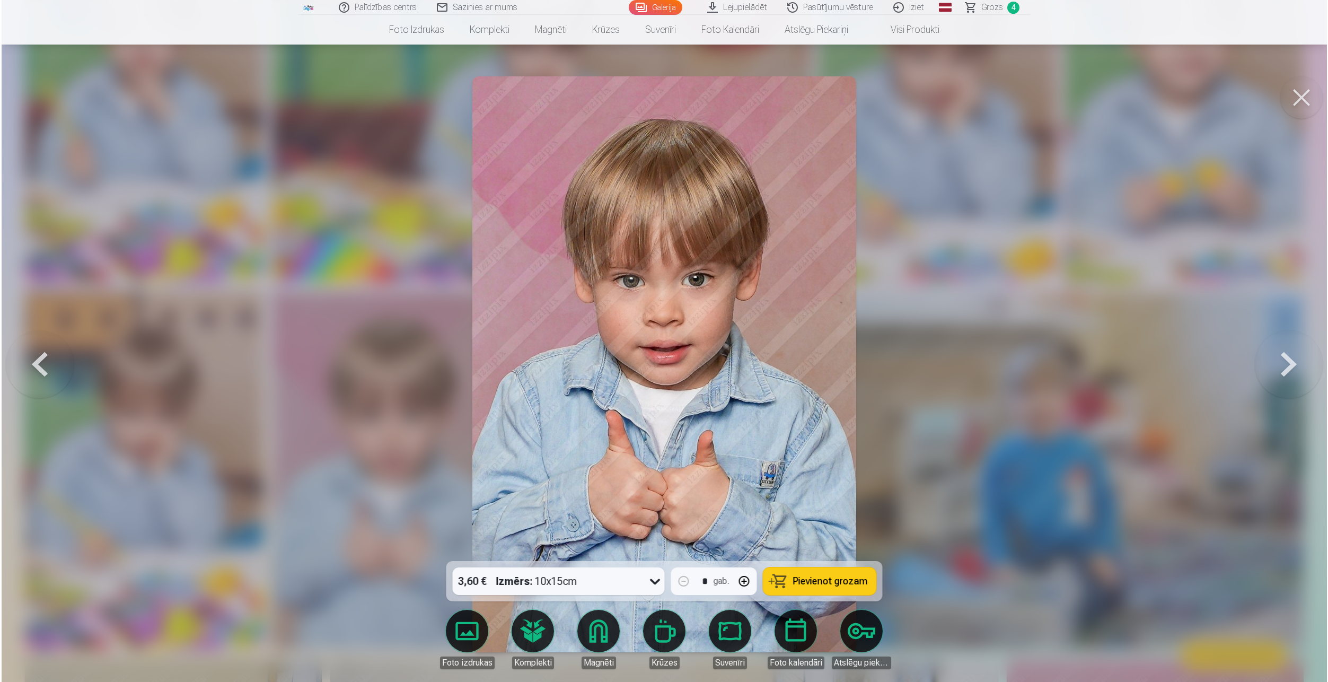
scroll to position [2549, 0]
click at [1158, 357] on div at bounding box center [664, 341] width 1328 height 682
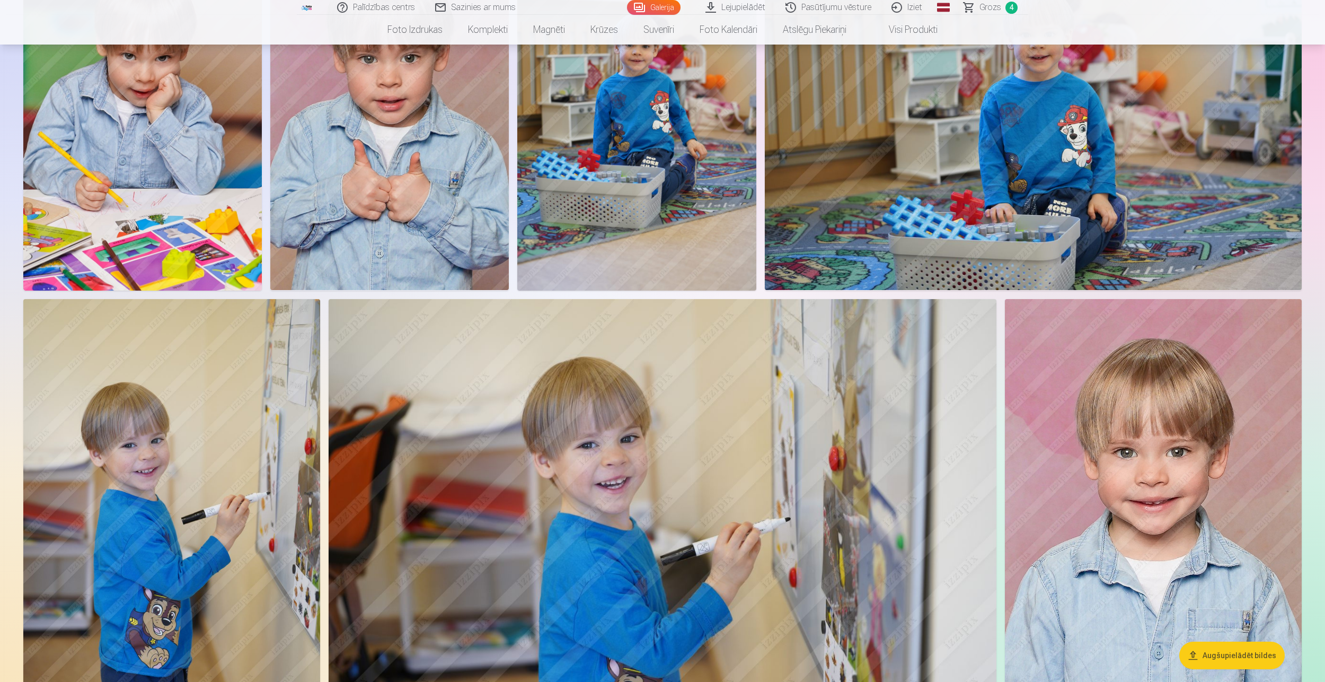
scroll to position [3075, 0]
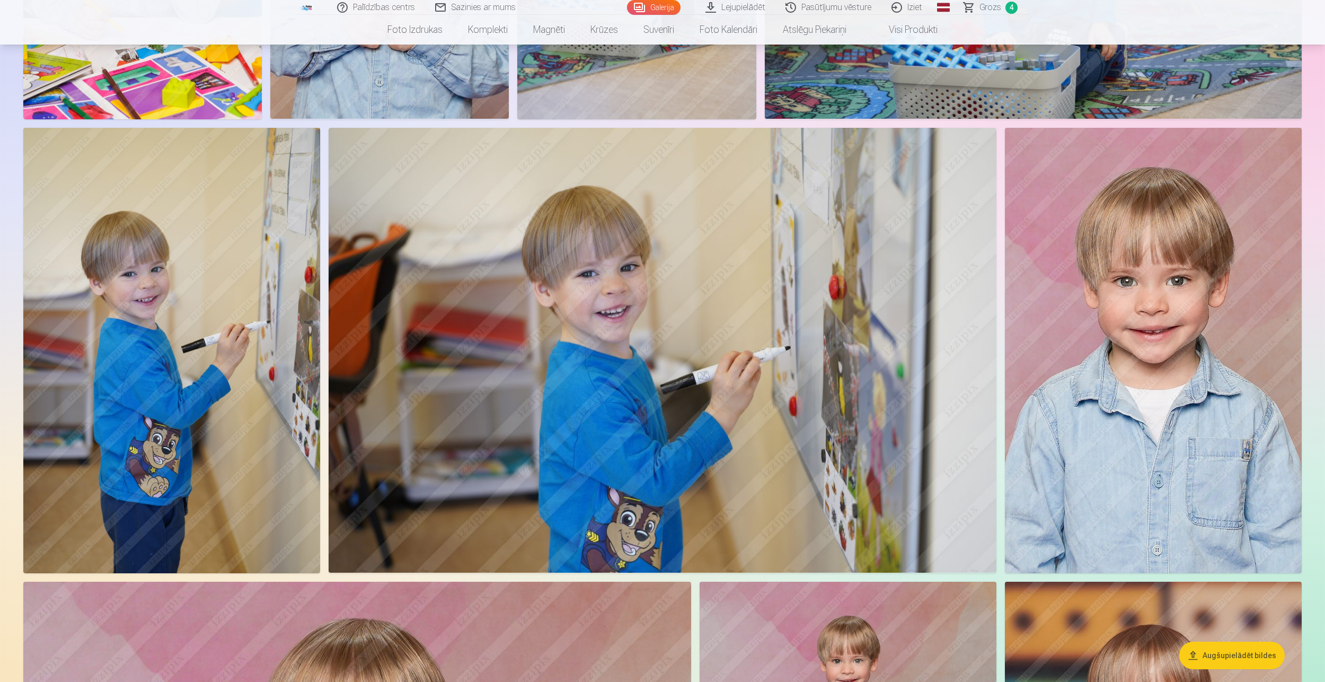
click at [262, 469] on img at bounding box center [171, 350] width 297 height 445
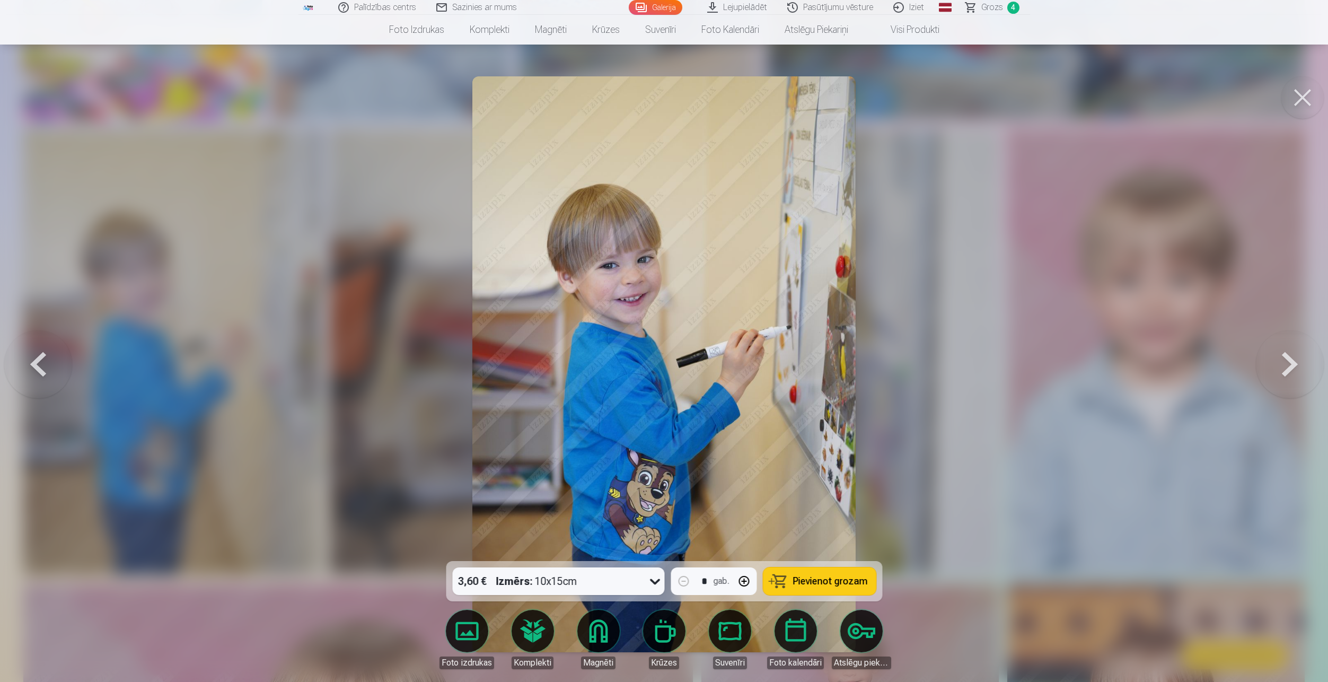
click at [848, 586] on span "Pievienot grozam" at bounding box center [830, 581] width 75 height 10
click at [1314, 90] on button at bounding box center [1302, 97] width 42 height 42
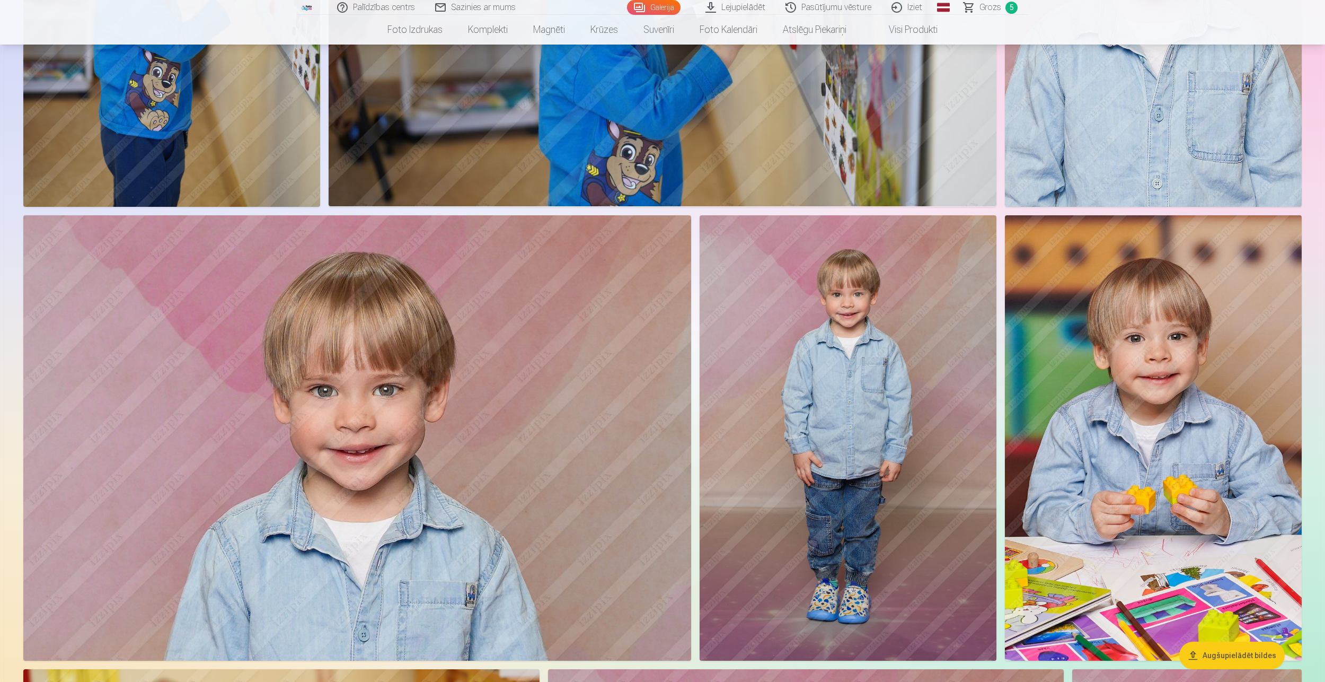
scroll to position [3552, 0]
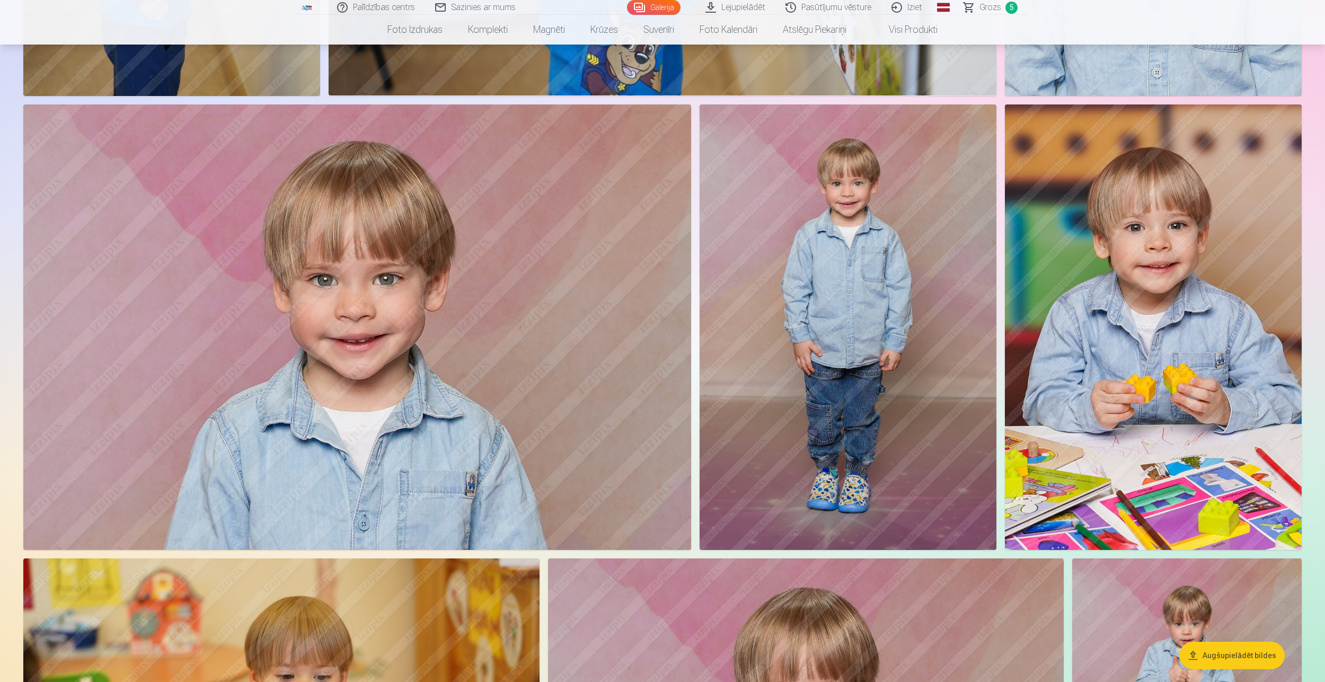
click at [933, 345] on img at bounding box center [848, 326] width 297 height 445
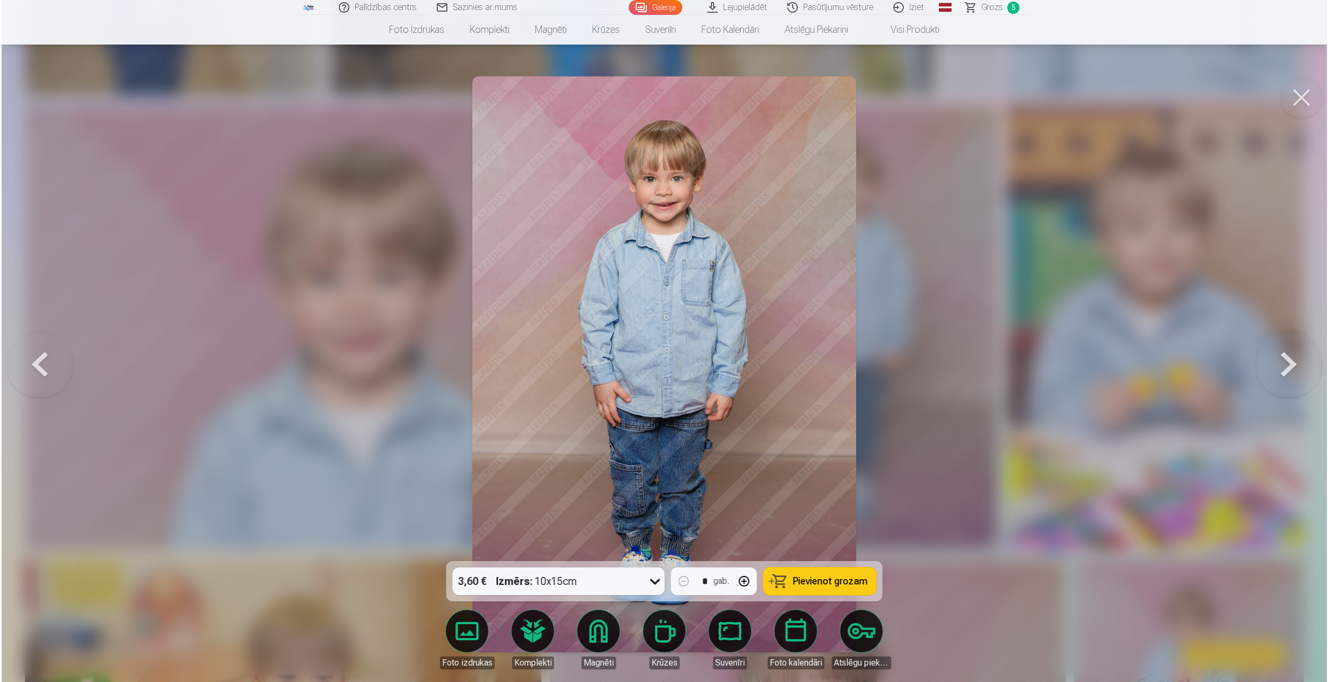
scroll to position [3558, 0]
drag, startPoint x: 833, startPoint y: 585, endPoint x: 842, endPoint y: 588, distance: 8.9
click at [834, 585] on span "Pievienot grozam" at bounding box center [830, 581] width 75 height 10
click at [1299, 100] on button at bounding box center [1302, 97] width 42 height 42
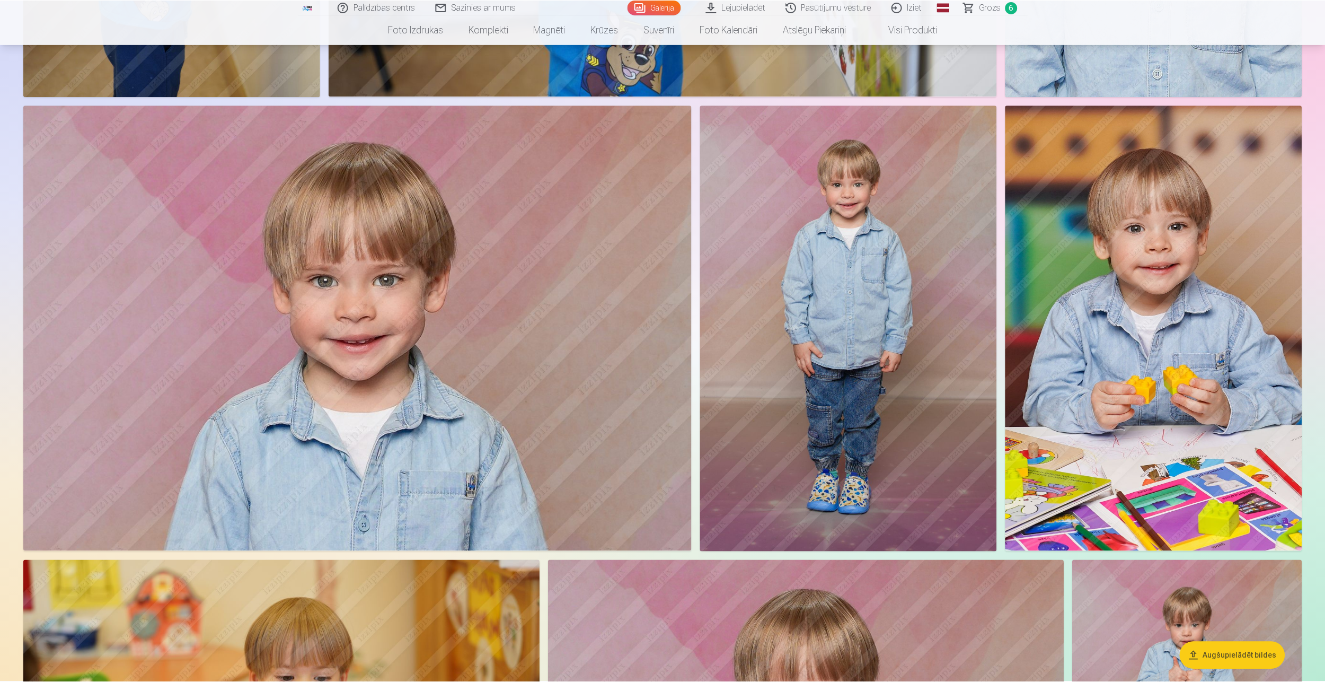
scroll to position [3552, 0]
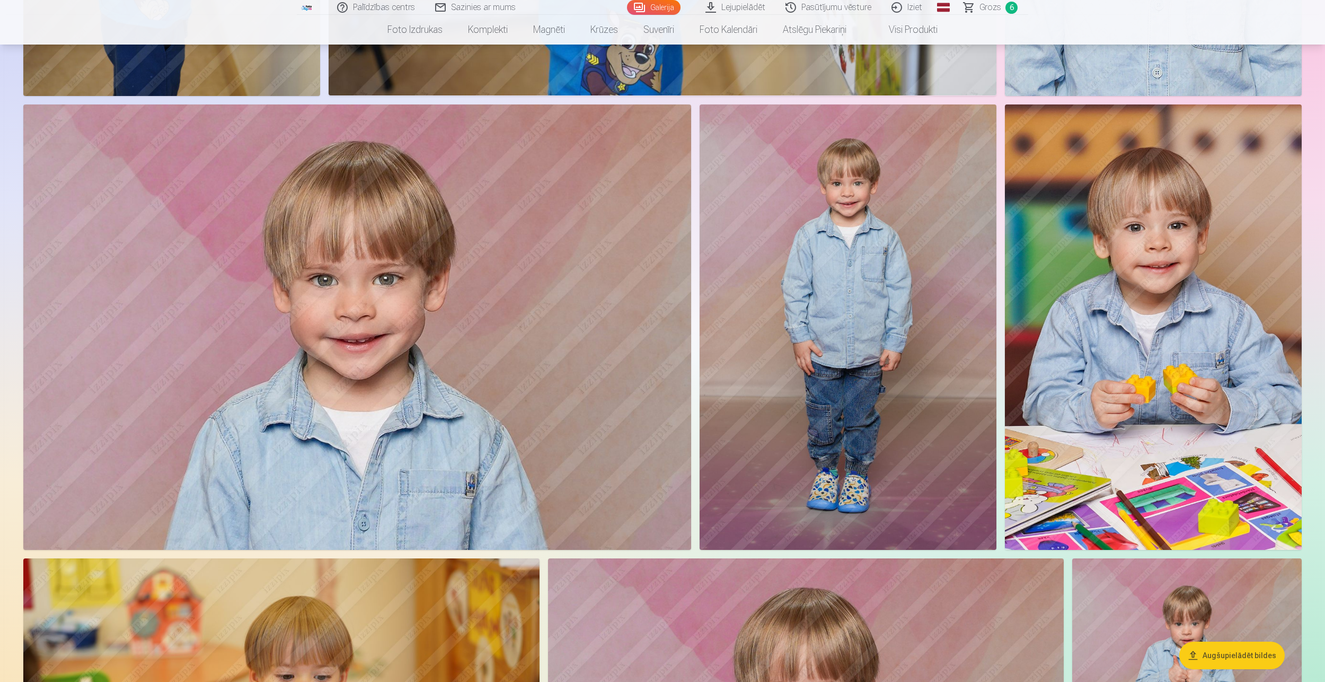
click at [997, 14] on div "Palīdzības centrs Sazinies ar mums Galerija Lejupielādēt Pasūtījumu vēsture Izi…" at bounding box center [663, 7] width 732 height 15
click at [991, 7] on span "Grozs" at bounding box center [991, 7] width 22 height 13
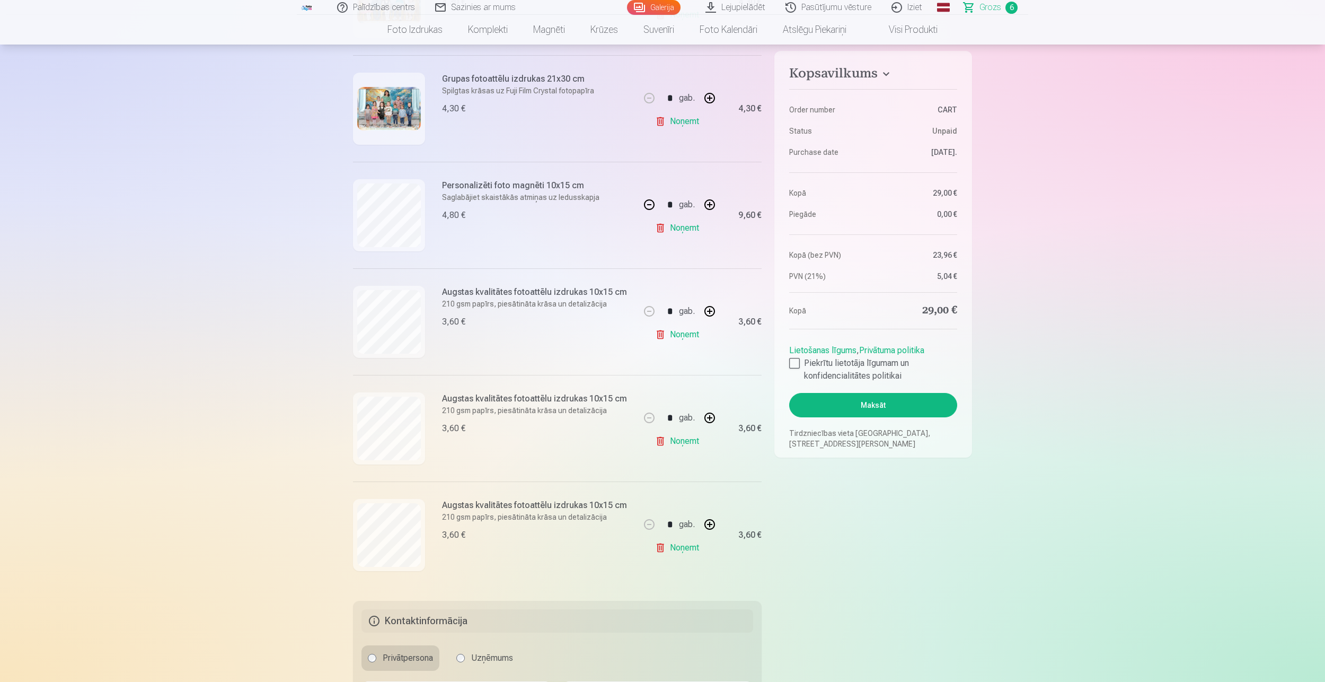
scroll to position [477, 0]
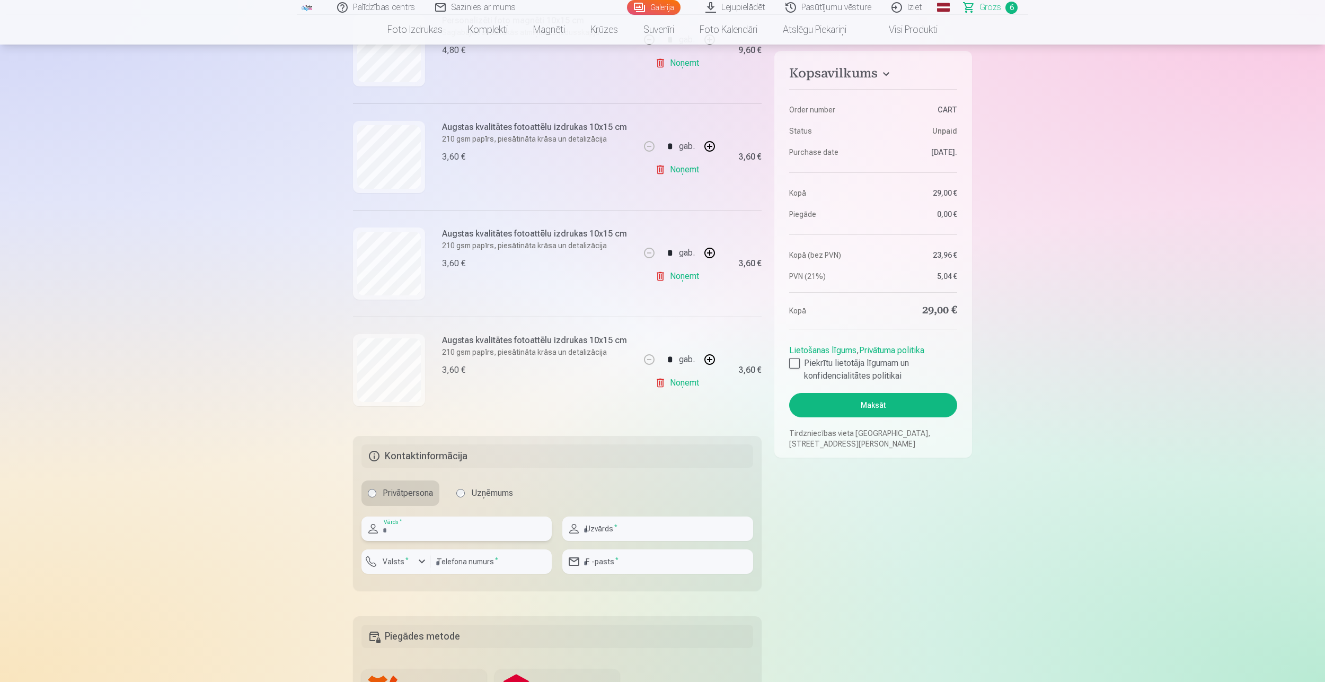
click at [434, 525] on input "text" at bounding box center [457, 528] width 190 height 24
type input "*****"
click at [625, 537] on input "text" at bounding box center [657, 528] width 190 height 24
type input "*********"
click at [502, 559] on input "number" at bounding box center [490, 561] width 121 height 24
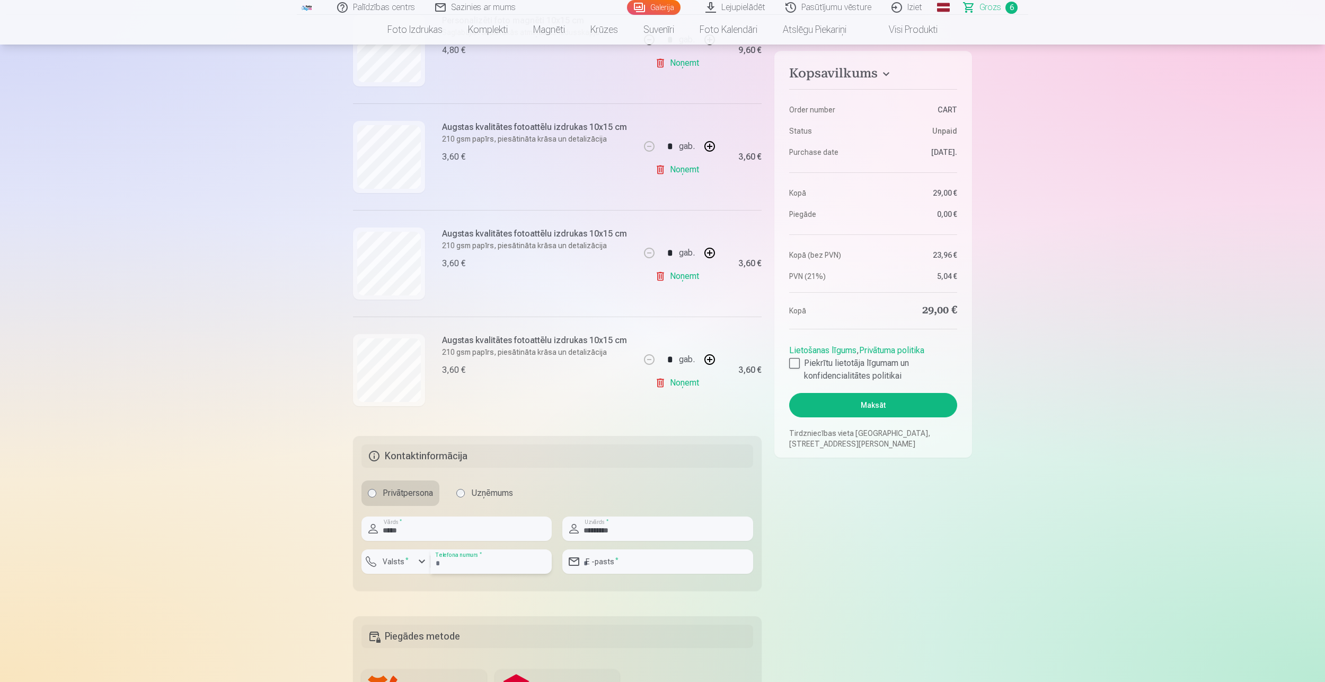
type input "********"
type input "**********"
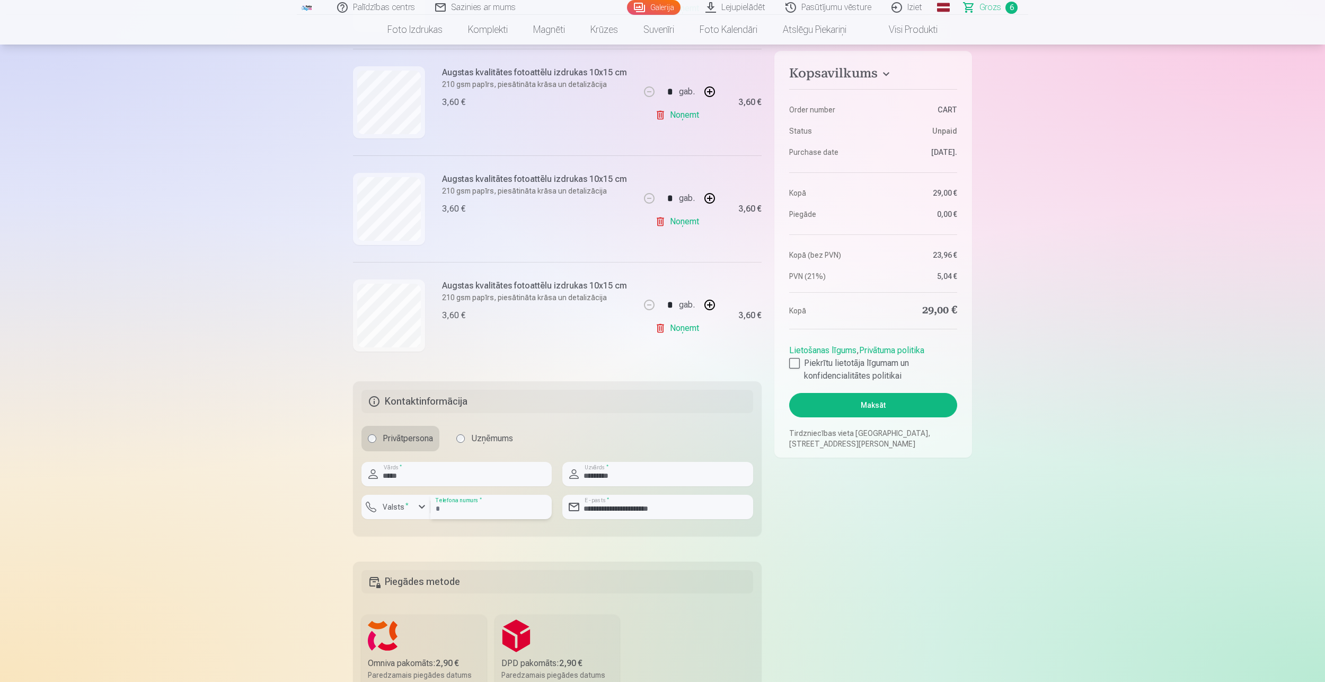
scroll to position [583, 0]
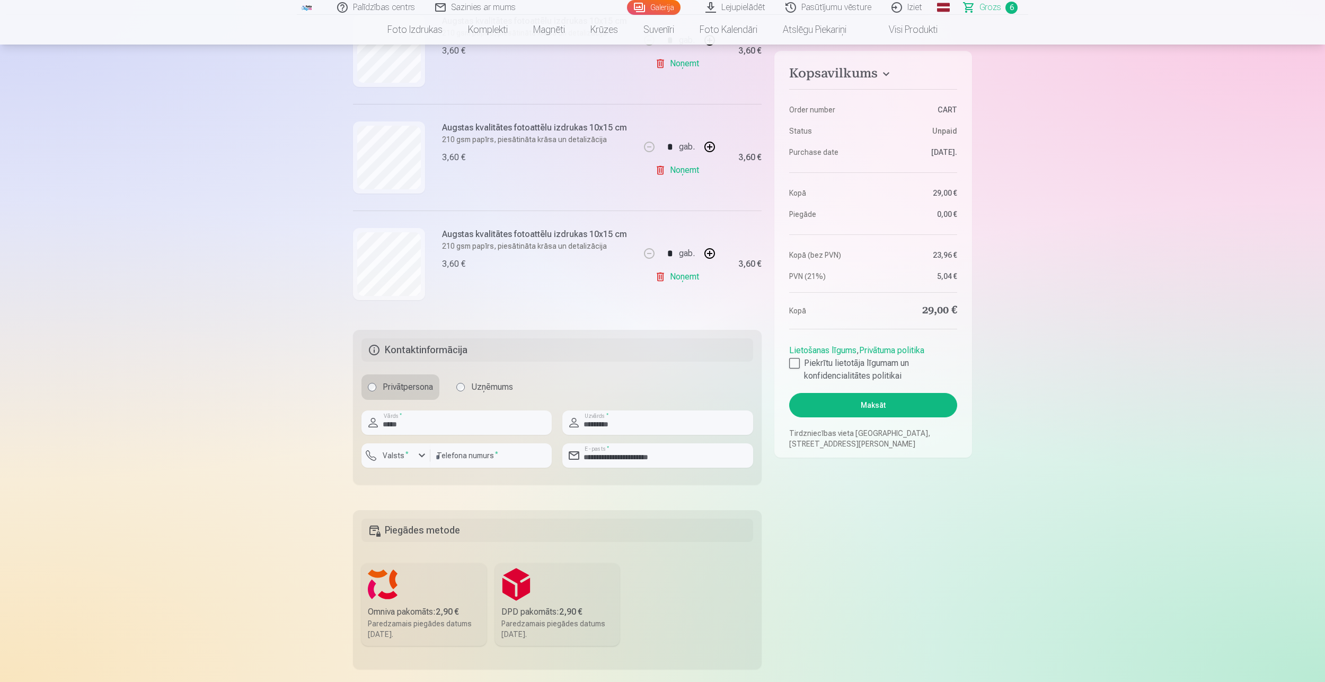
click at [520, 583] on label "DPD pakomāts : 2,90 € Paredzamais piegādes datums 6.09.2025." at bounding box center [557, 604] width 125 height 83
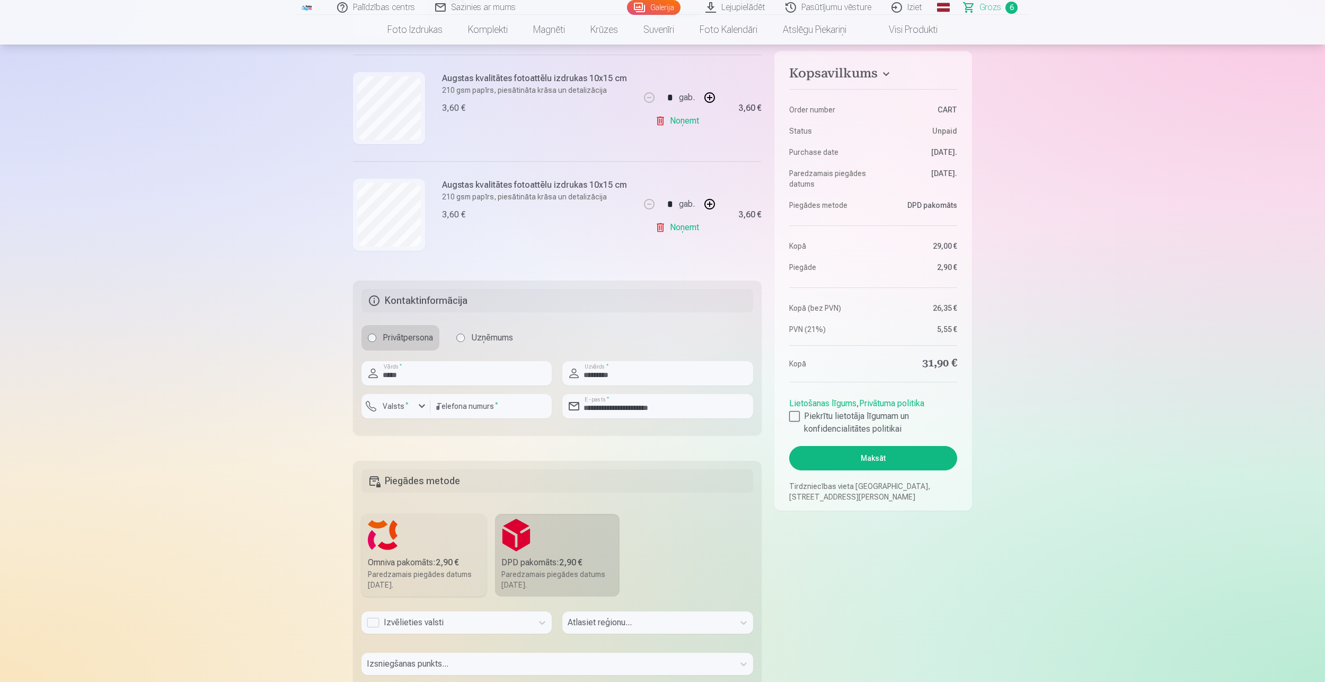
scroll to position [689, 0]
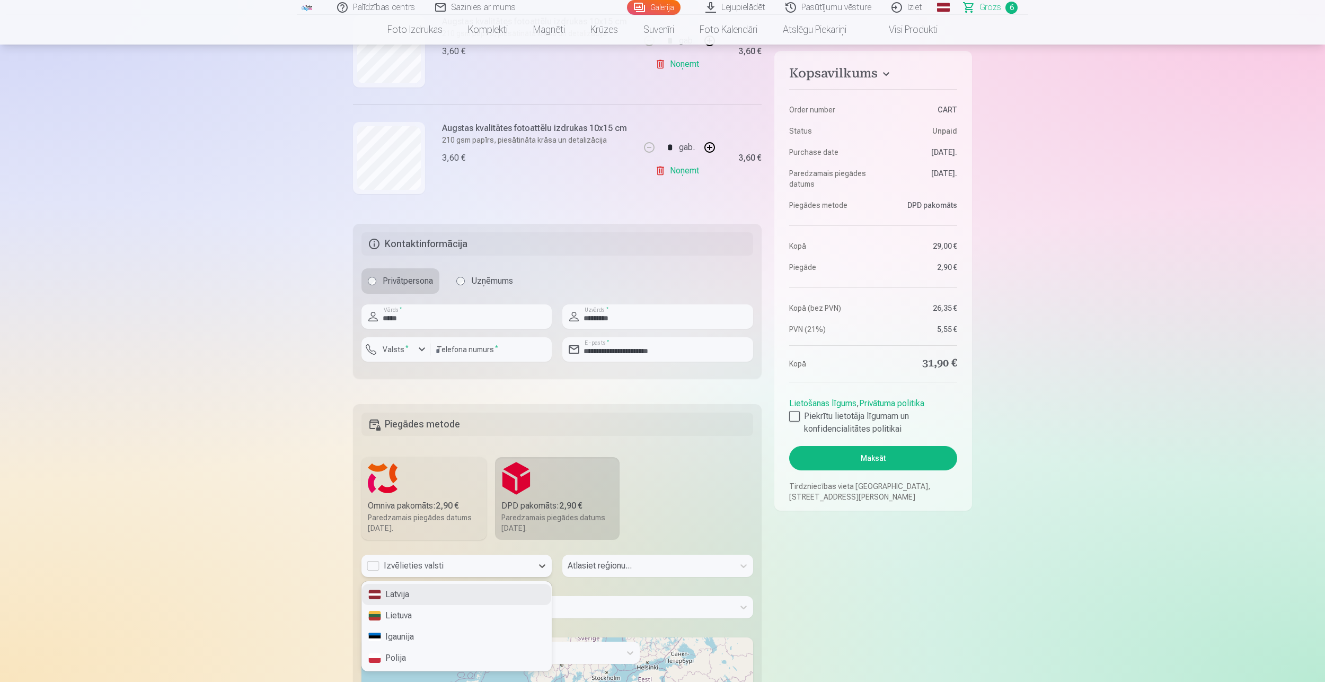
click at [496, 568] on div "Izvēlieties valsti" at bounding box center [447, 565] width 161 height 13
click at [418, 596] on div "Latvija" at bounding box center [456, 594] width 189 height 21
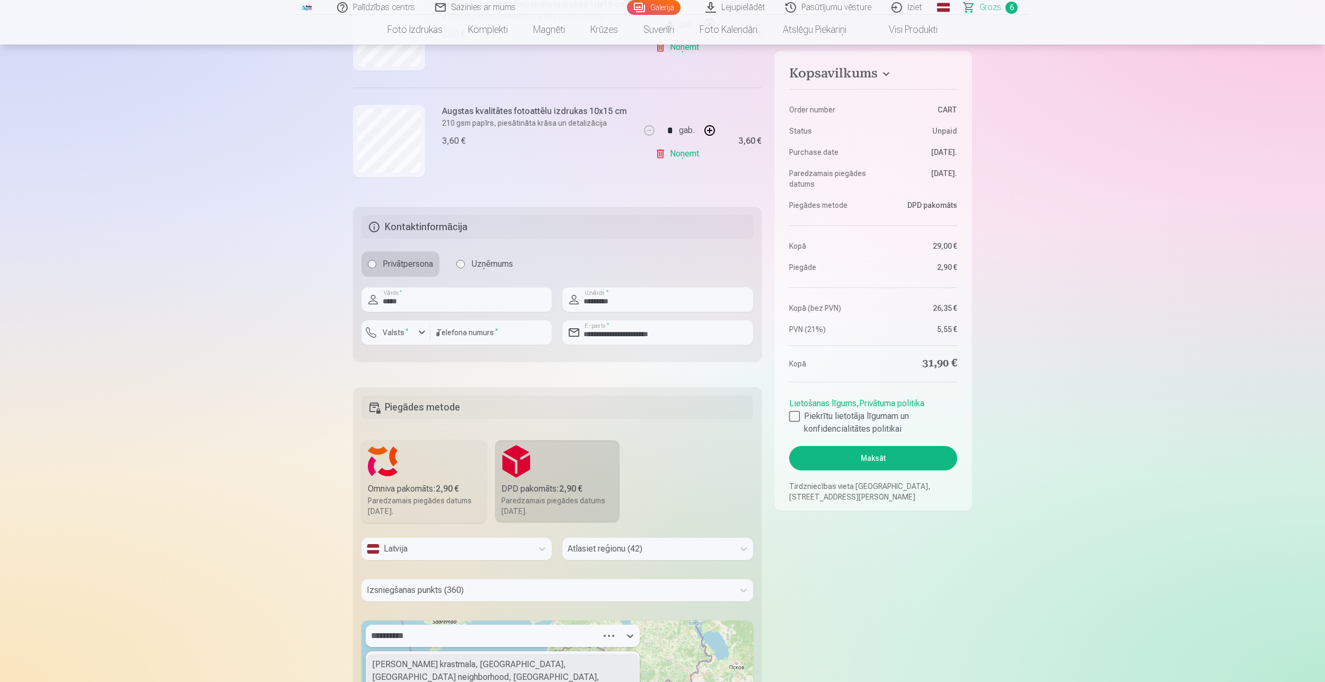
type input "**********"
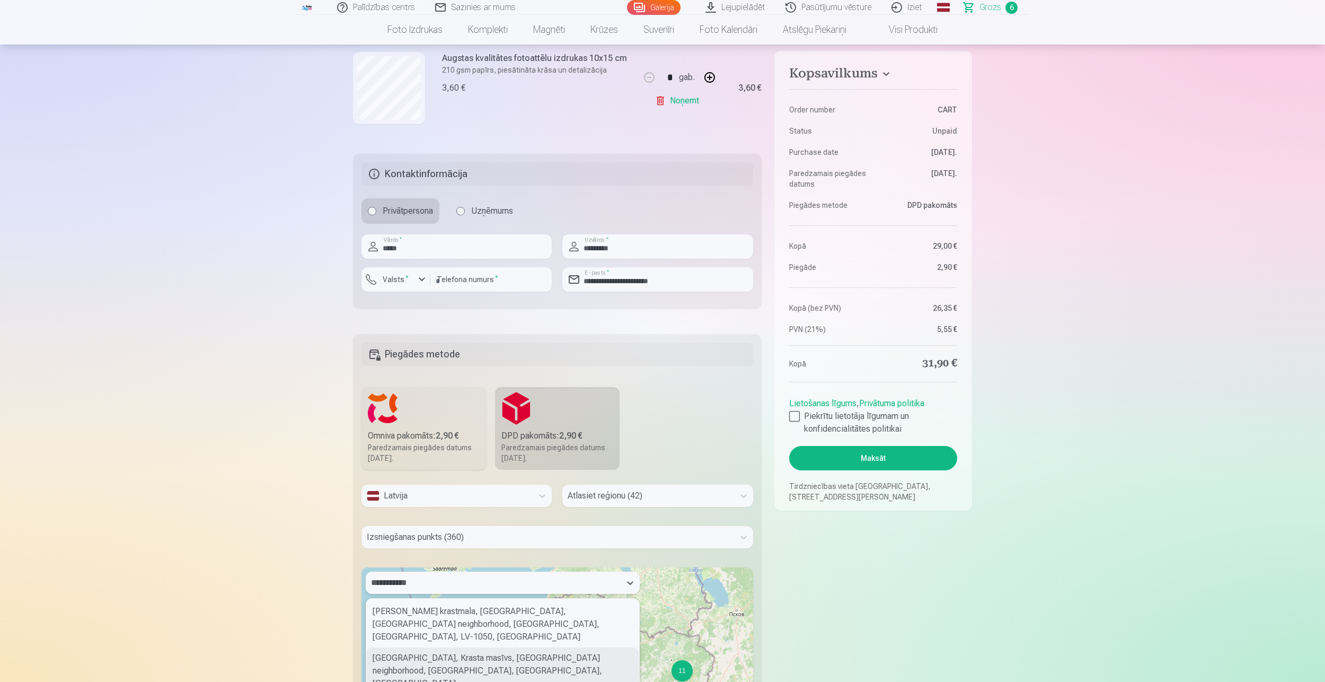
scroll to position [36, 0]
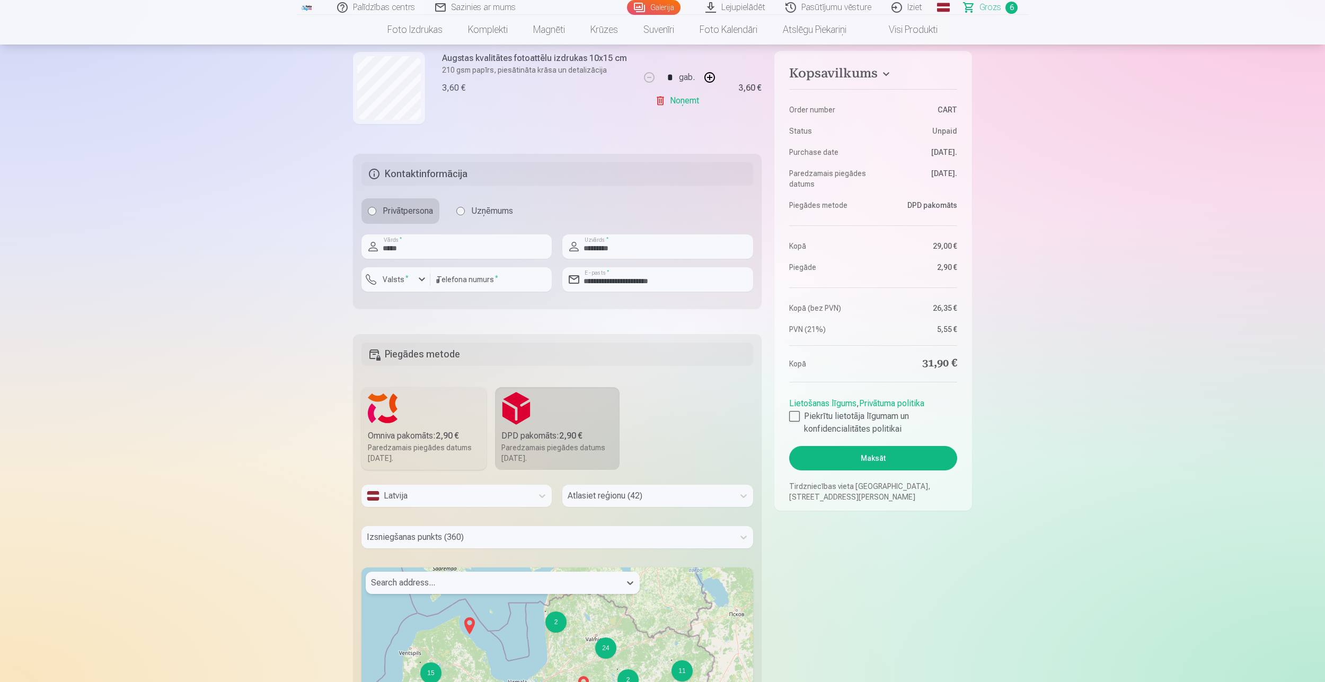
drag, startPoint x: 434, startPoint y: 586, endPoint x: 371, endPoint y: 580, distance: 63.4
click at [371, 580] on div "Search address..." at bounding box center [493, 582] width 255 height 22
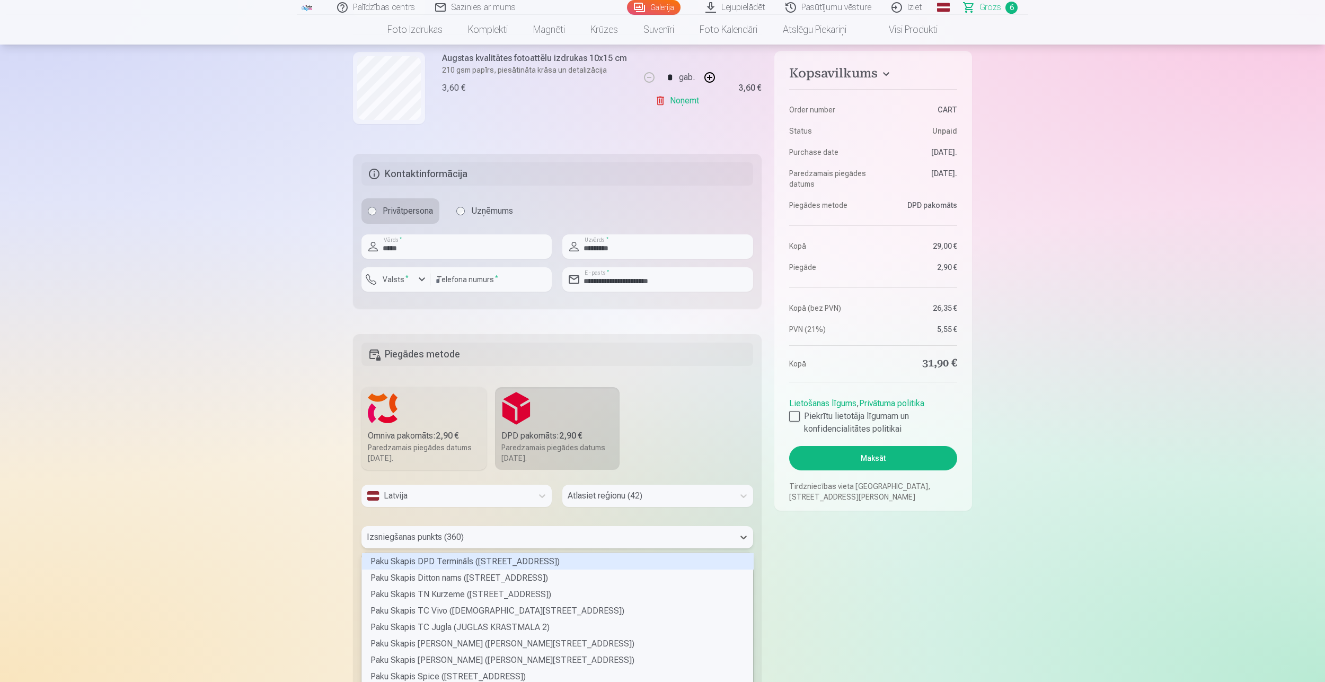
scroll to position [794, 0]
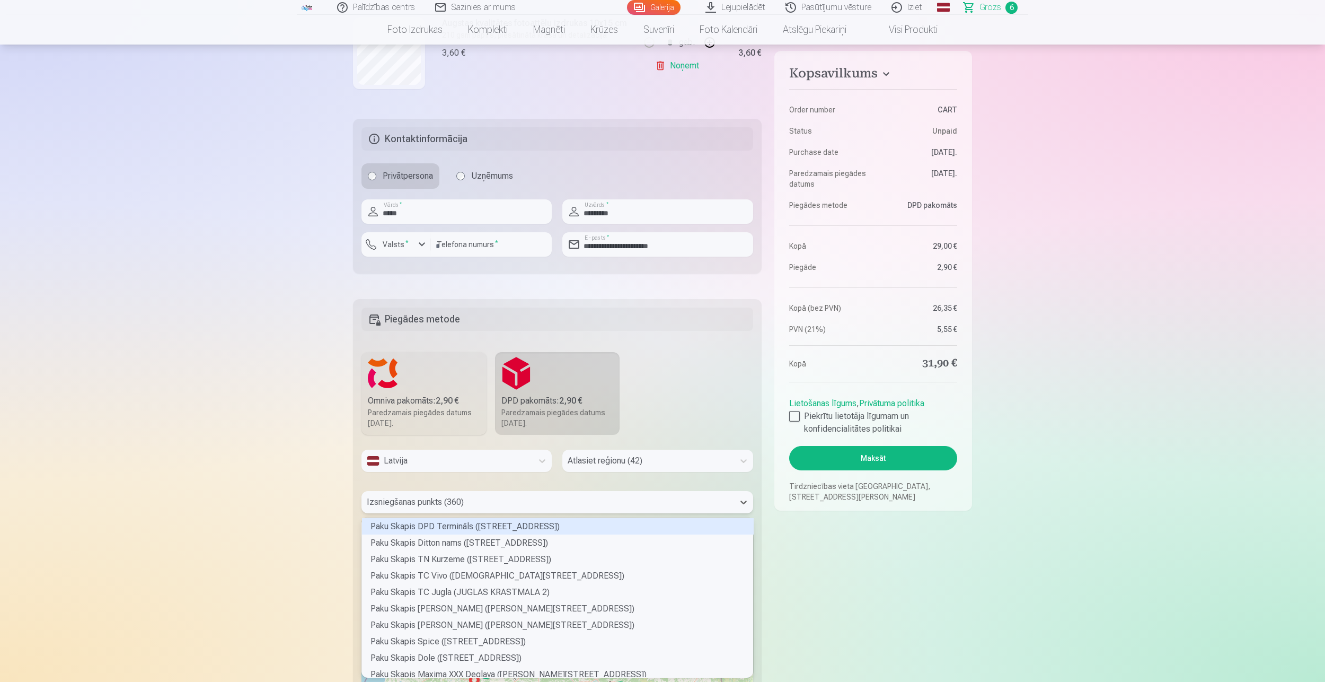
click at [481, 513] on div "360 results available. Use Up and Down to choose options, press Enter to select…" at bounding box center [558, 502] width 392 height 22
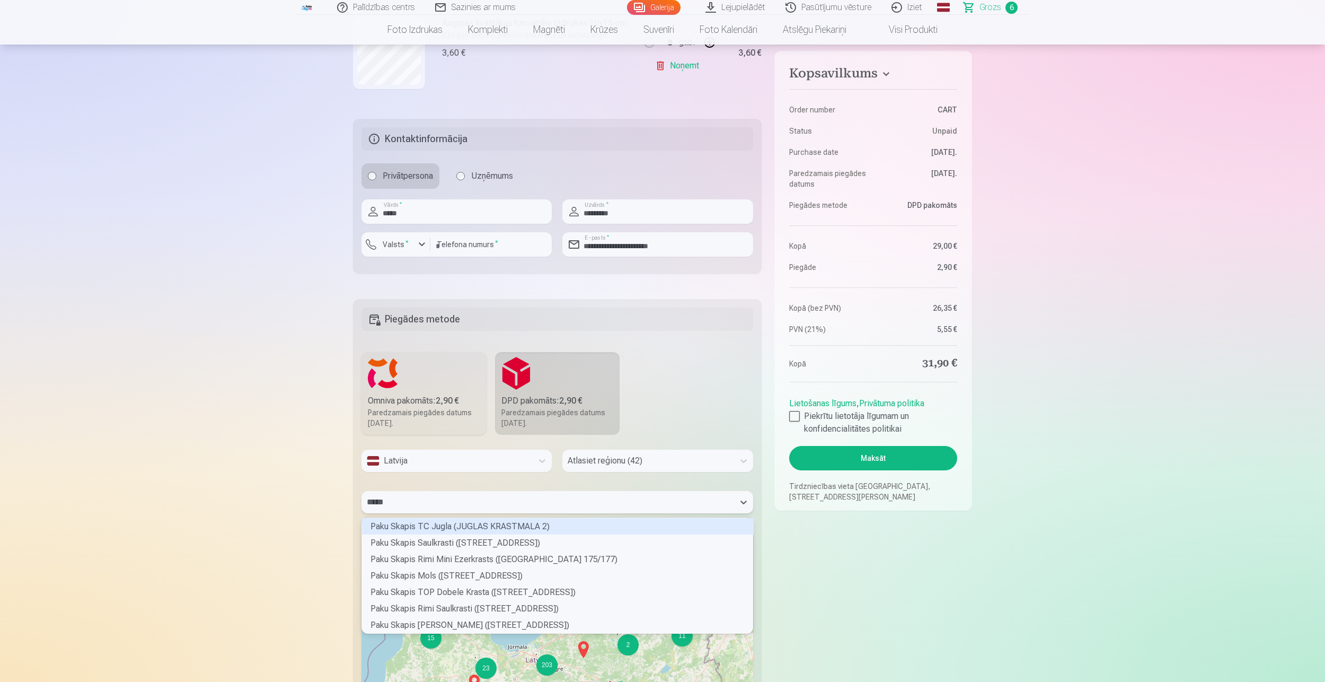
type input "******"
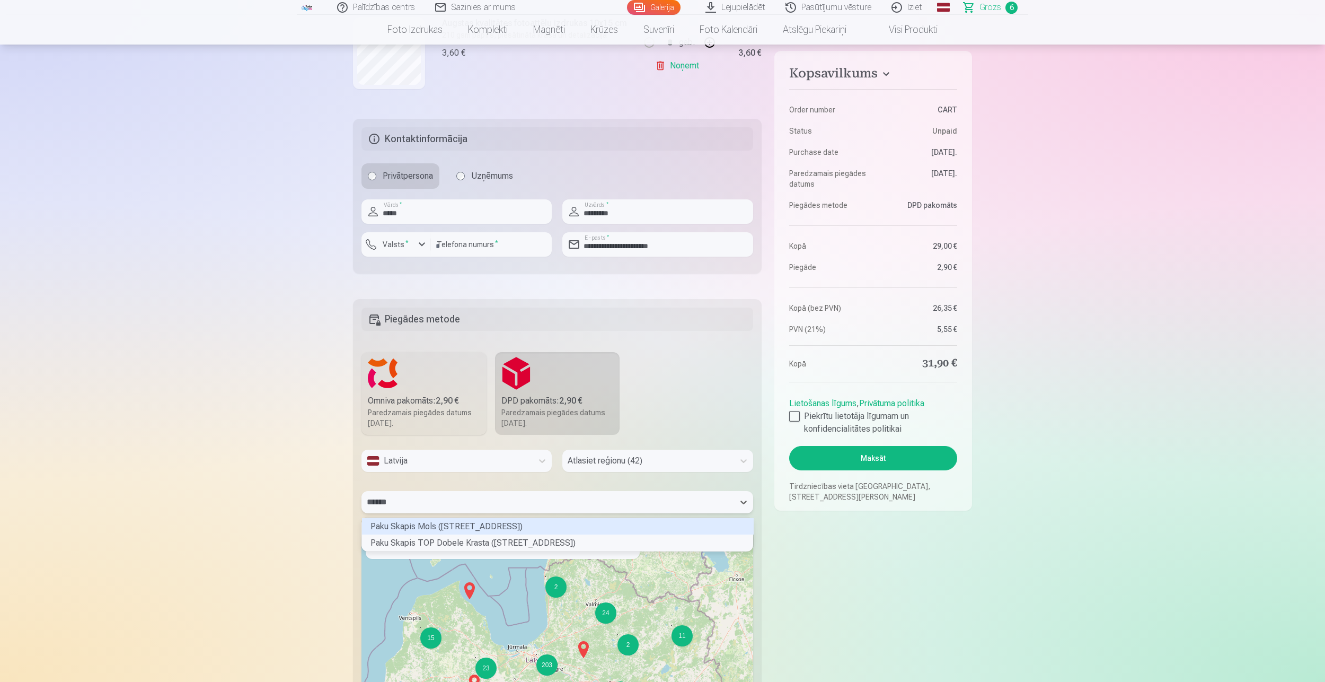
click at [509, 527] on div "Paku Skapis Mols (KRASTA IELA 46)" at bounding box center [558, 526] width 392 height 16
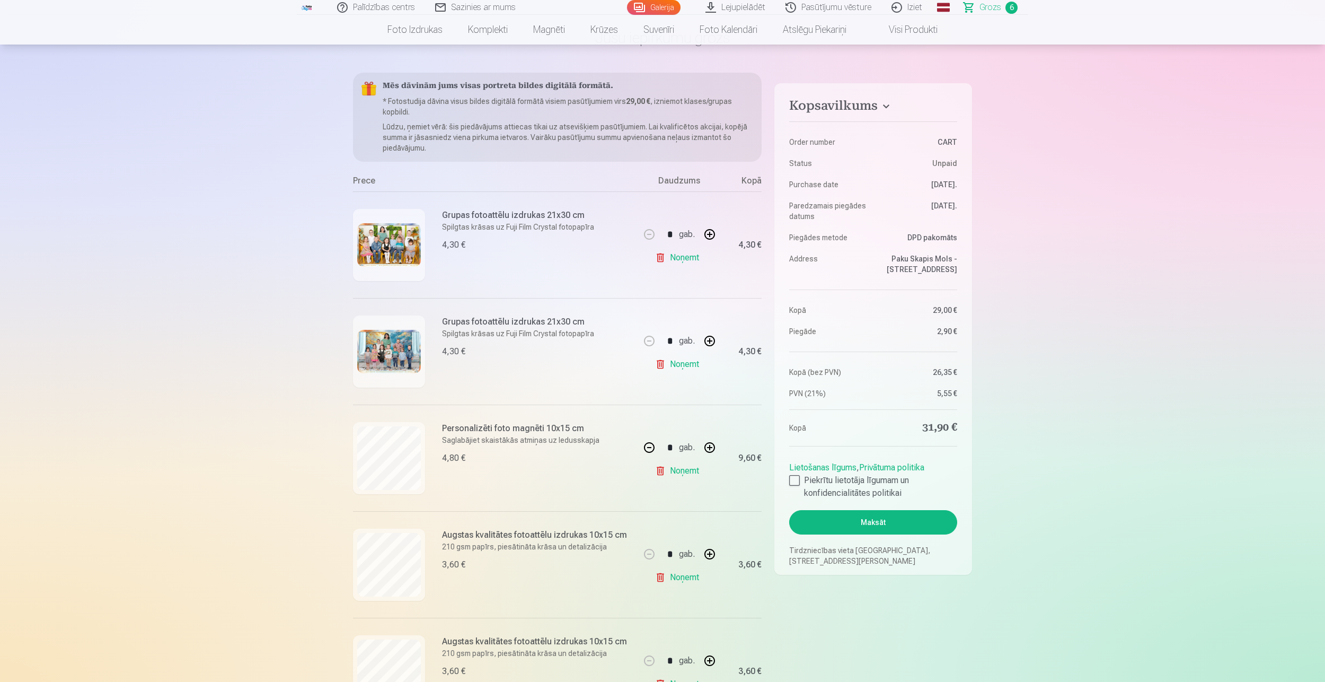
scroll to position [0, 0]
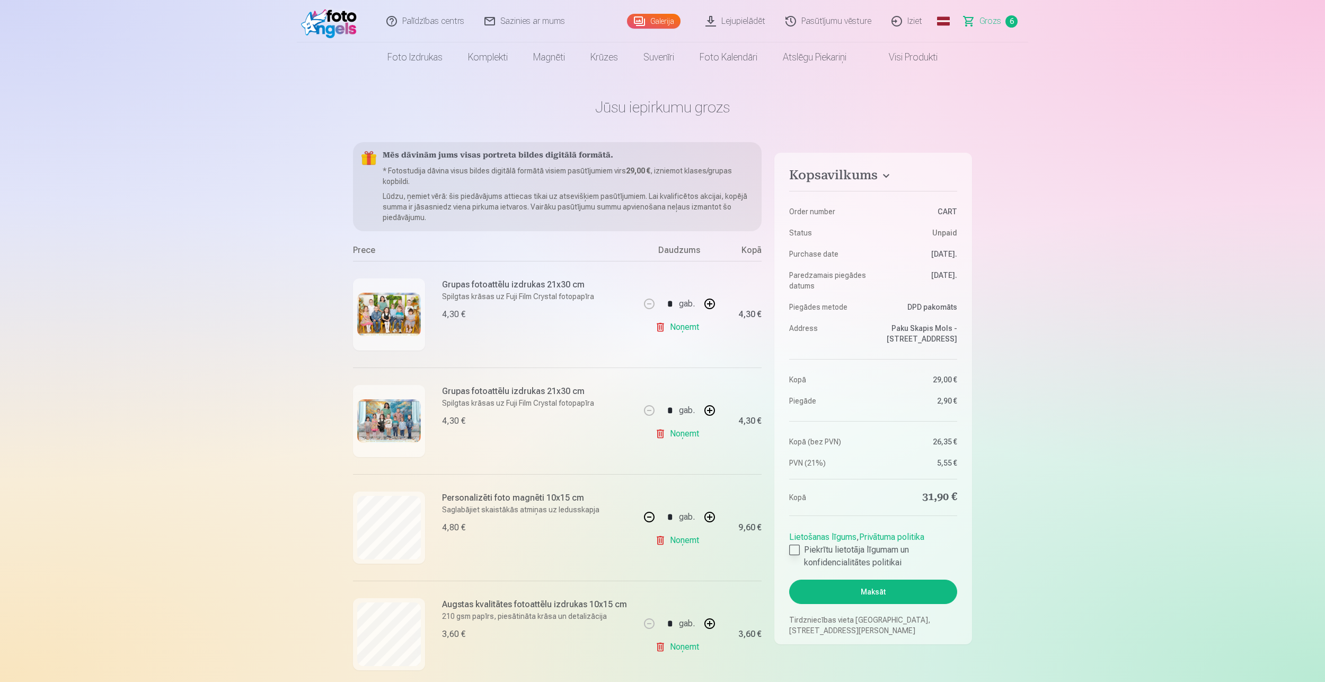
click at [797, 549] on div at bounding box center [794, 549] width 11 height 11
click at [878, 594] on button "Maksāt" at bounding box center [873, 591] width 168 height 24
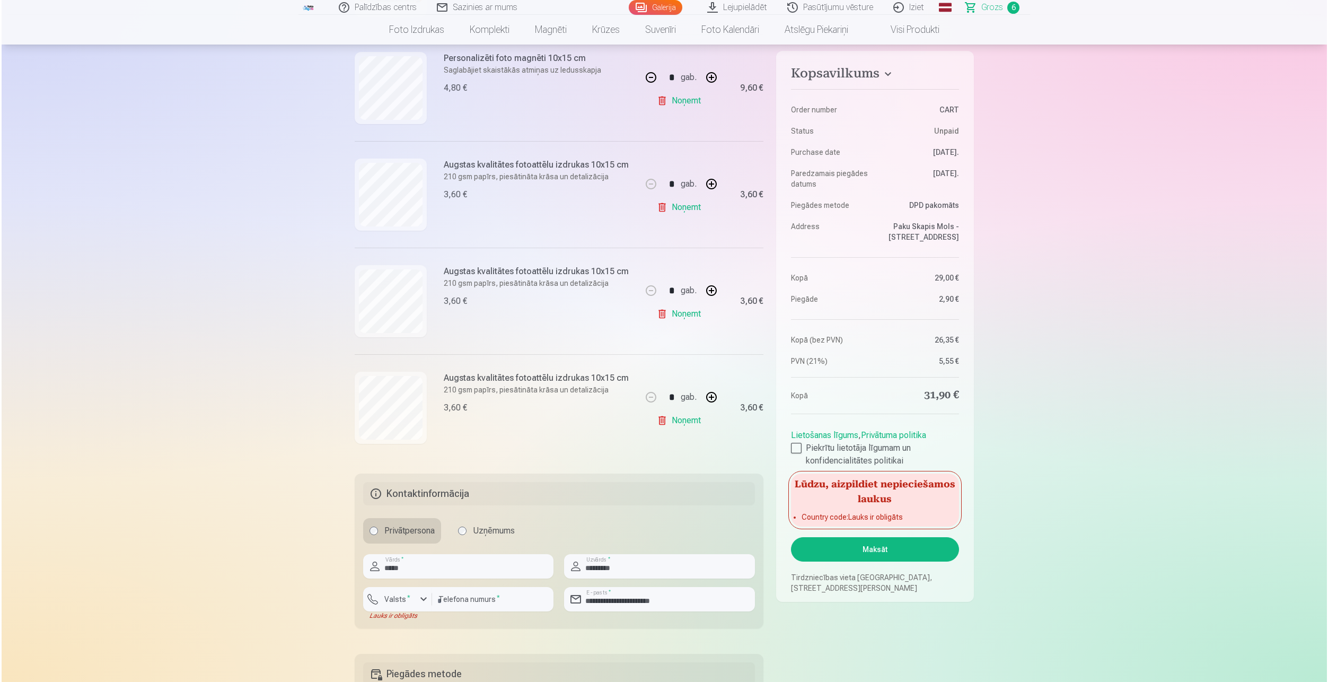
scroll to position [530, 0]
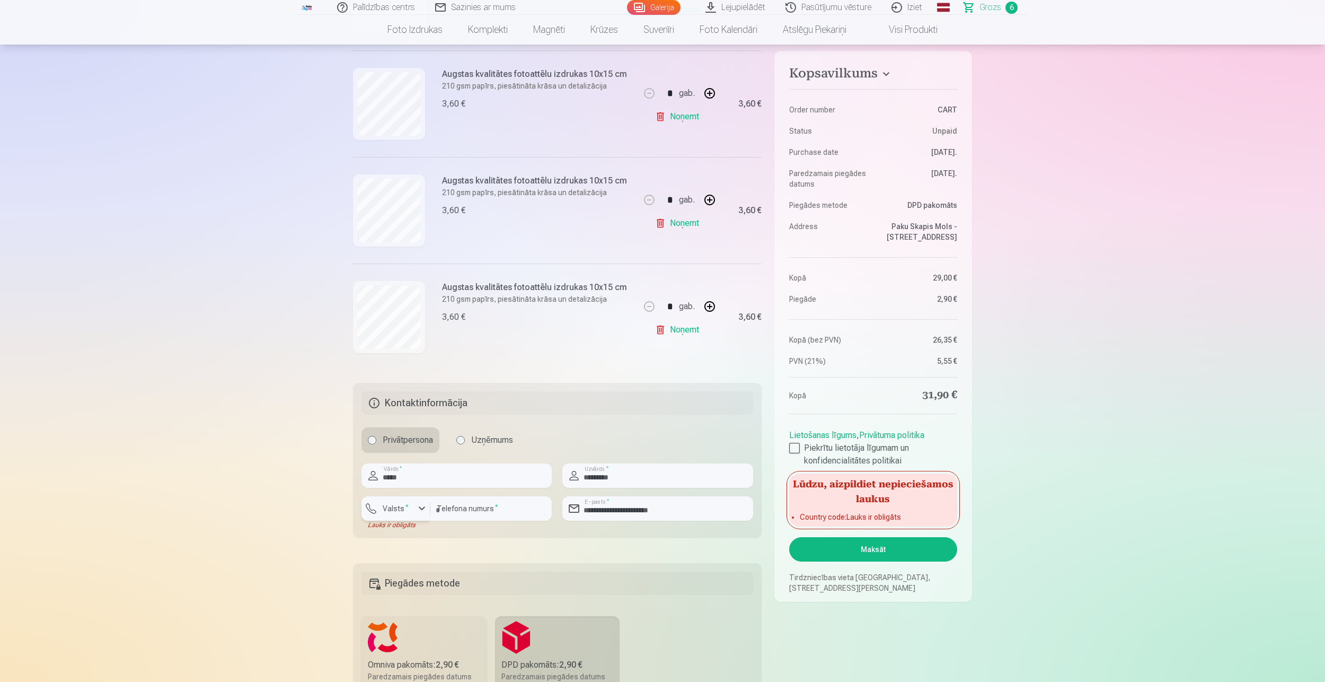
click at [404, 514] on div "button" at bounding box center [399, 510] width 32 height 11
click at [427, 534] on li "+371 Latvia" at bounding box center [434, 533] width 132 height 21
click at [852, 553] on button "Maksāt" at bounding box center [873, 549] width 168 height 24
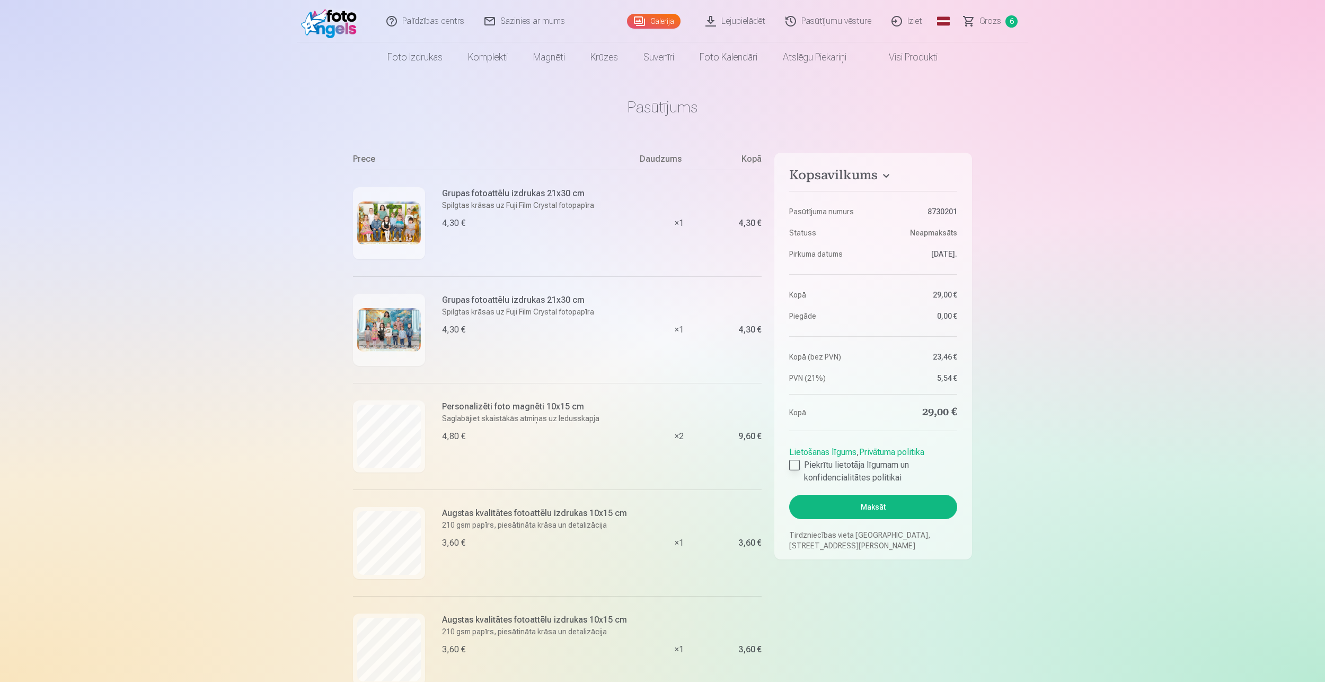
click at [799, 468] on div at bounding box center [794, 465] width 11 height 11
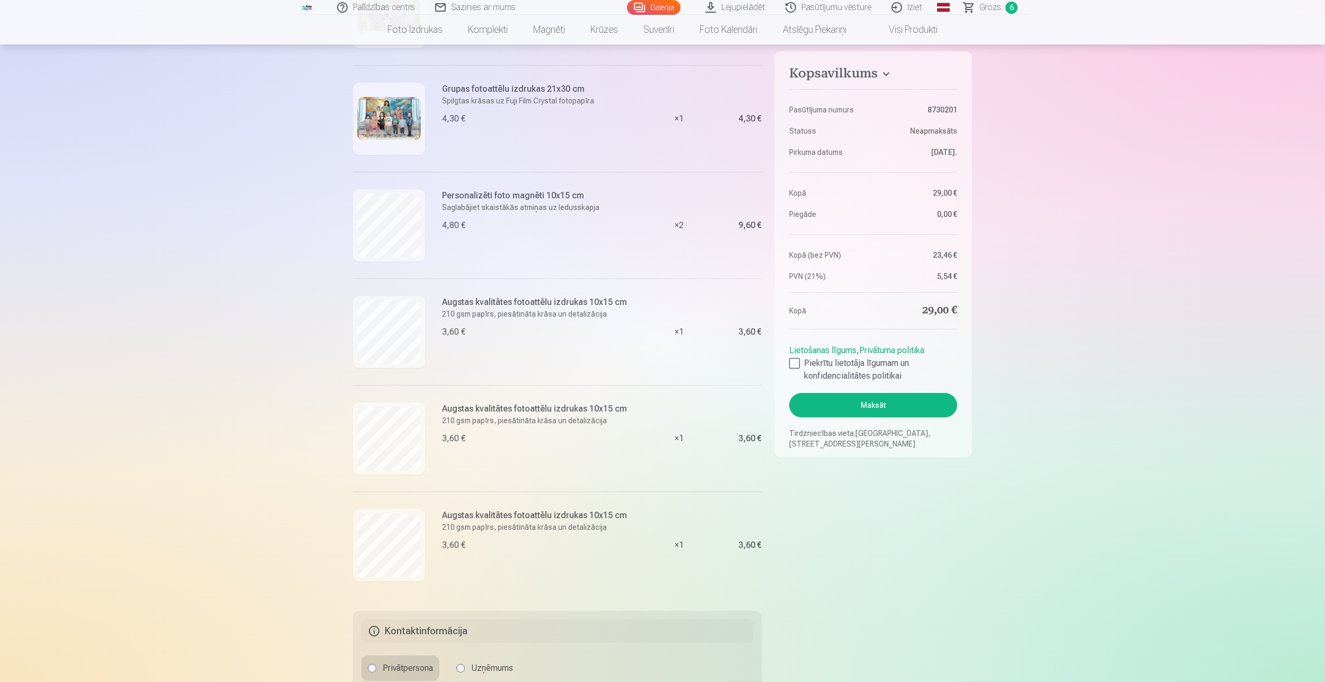
scroll to position [212, 0]
click at [828, 406] on button "Maksāt" at bounding box center [873, 405] width 168 height 24
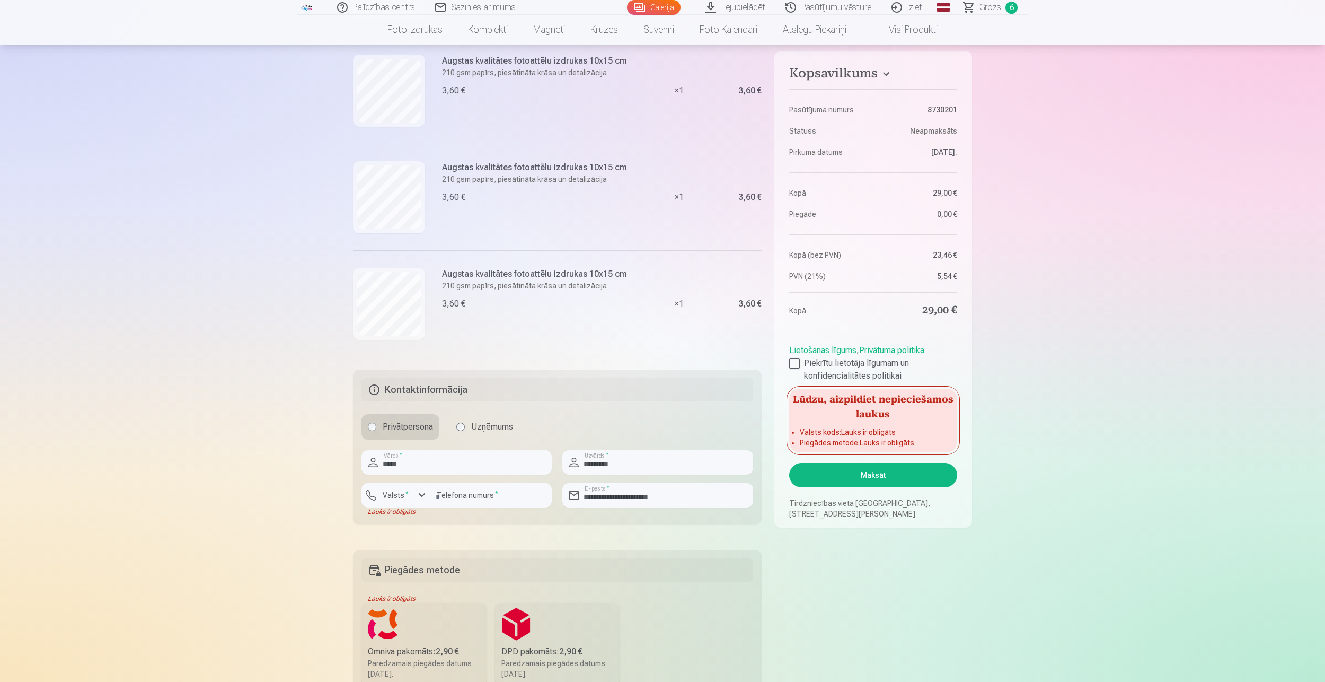
scroll to position [477, 0]
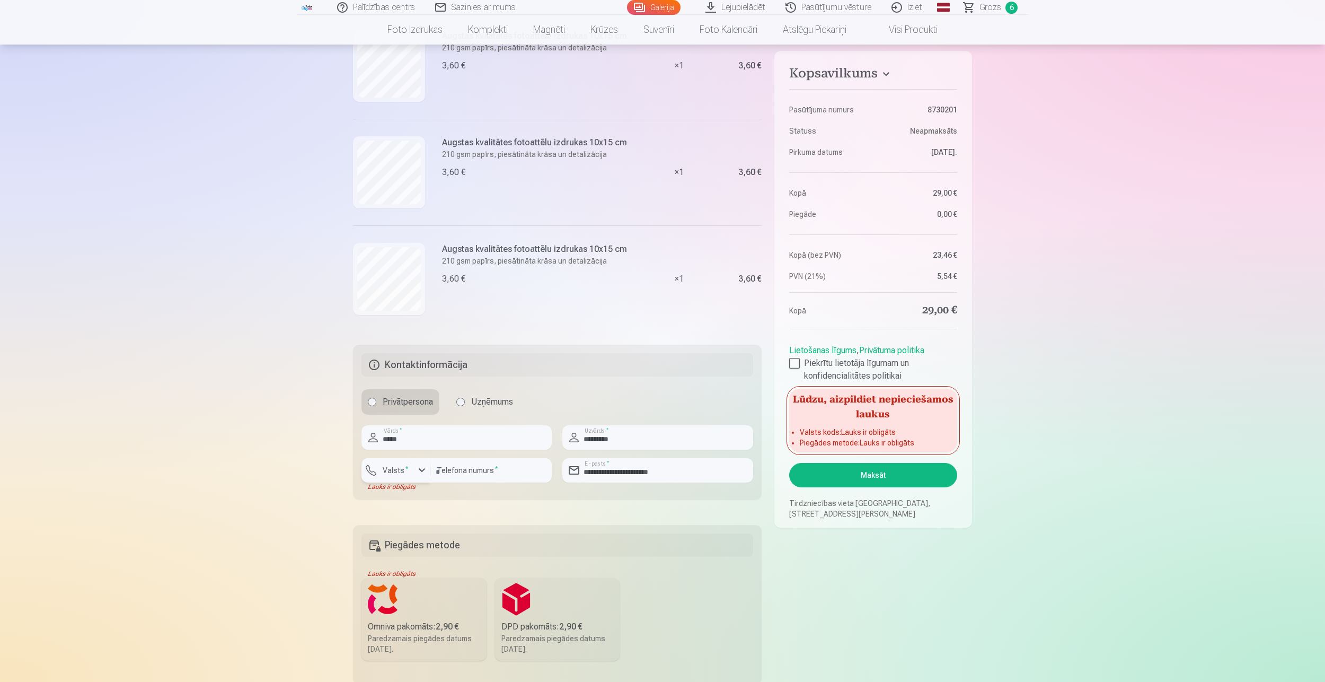
click at [417, 473] on div "button" at bounding box center [422, 470] width 13 height 13
click at [408, 497] on div "+371" at bounding box center [399, 495] width 21 height 13
click at [833, 473] on button "Maksāt" at bounding box center [873, 475] width 168 height 24
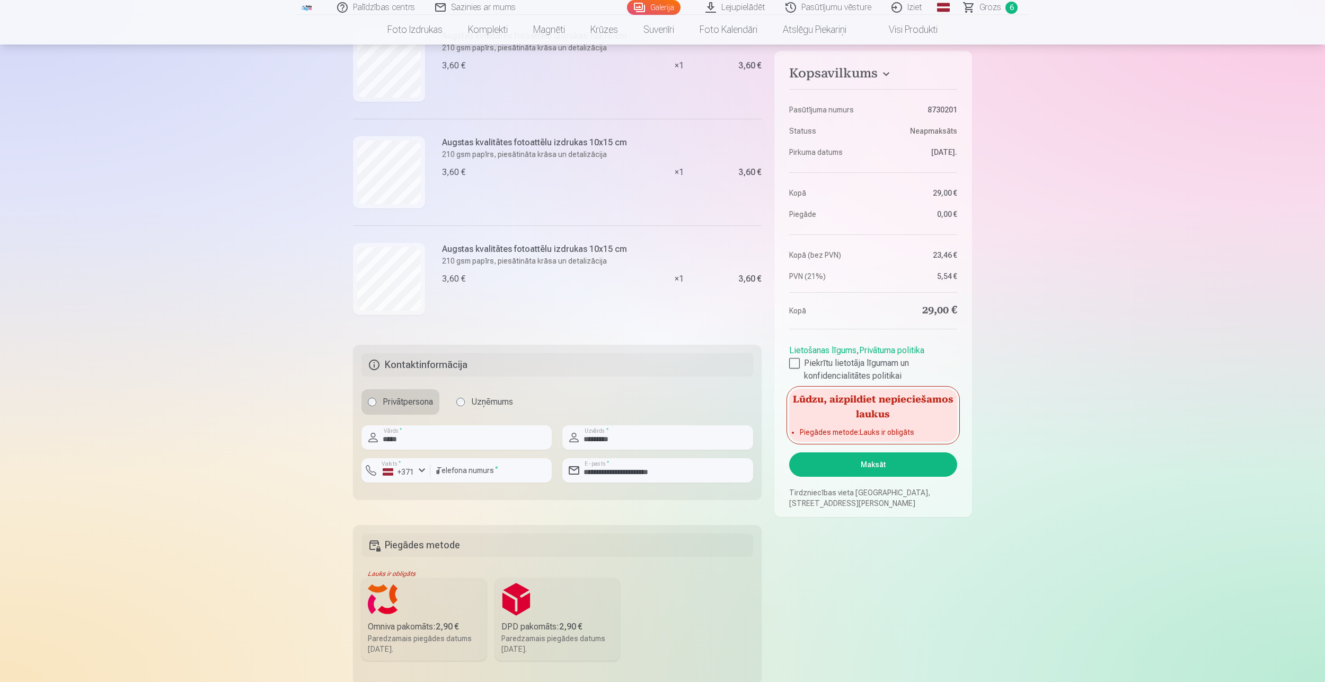
click at [860, 465] on button "Maksāt" at bounding box center [873, 464] width 168 height 24
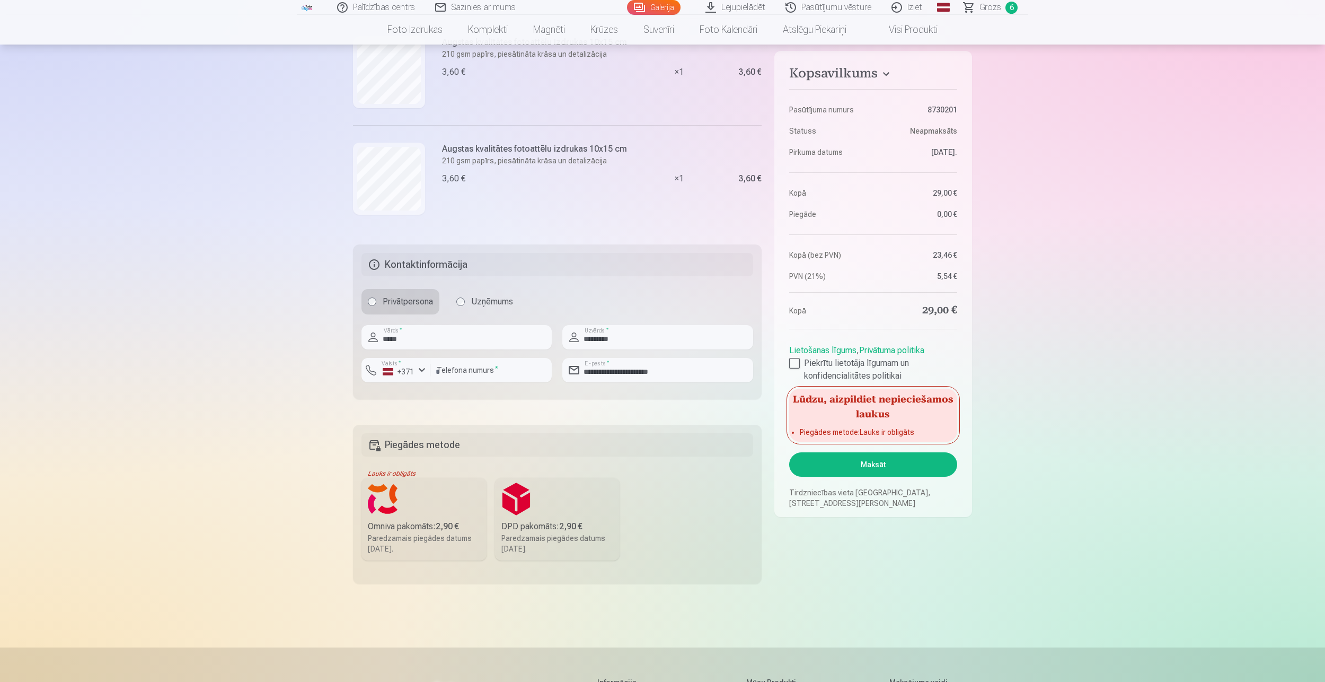
scroll to position [689, 0]
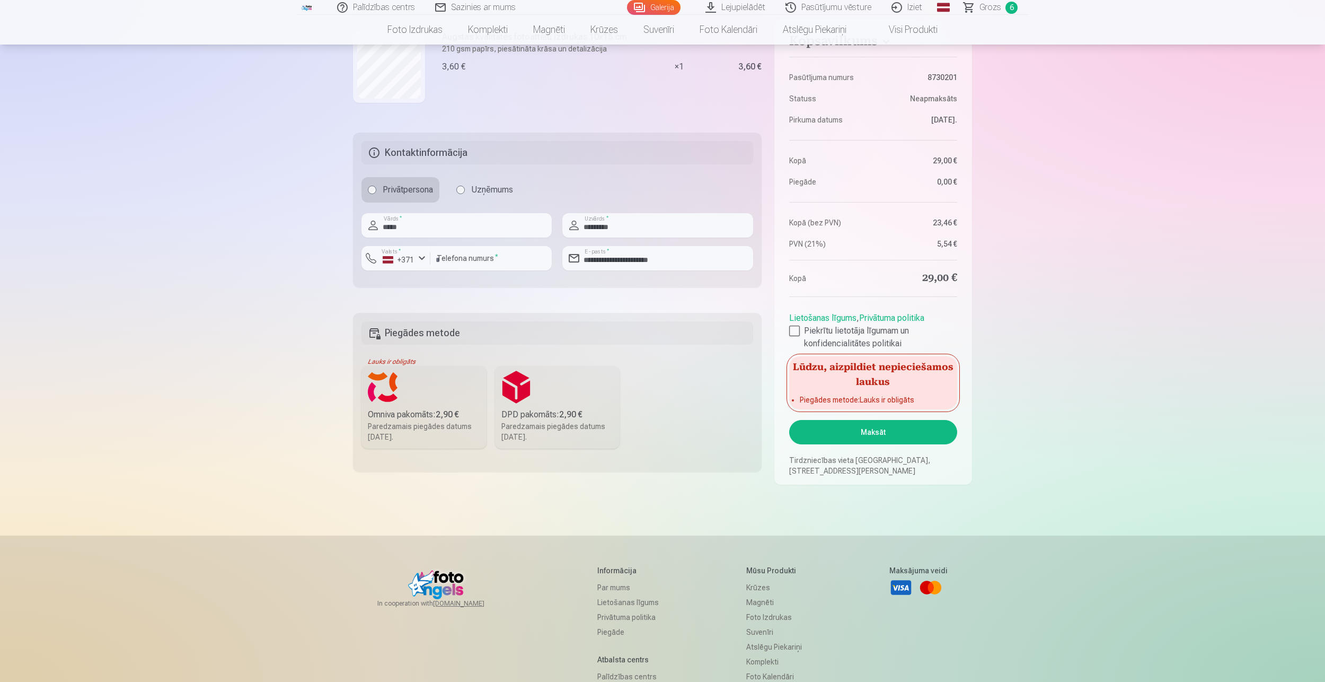
click at [491, 394] on fieldset "Piegādes metode Lauks ir obligāts Omniva pakomāts : 2,90 € Paredzamais piegādes…" at bounding box center [557, 392] width 409 height 159
click at [529, 399] on label "DPD pakomāts : 2,90 € Paredzamais piegādes datums 6.09.2025." at bounding box center [557, 407] width 125 height 83
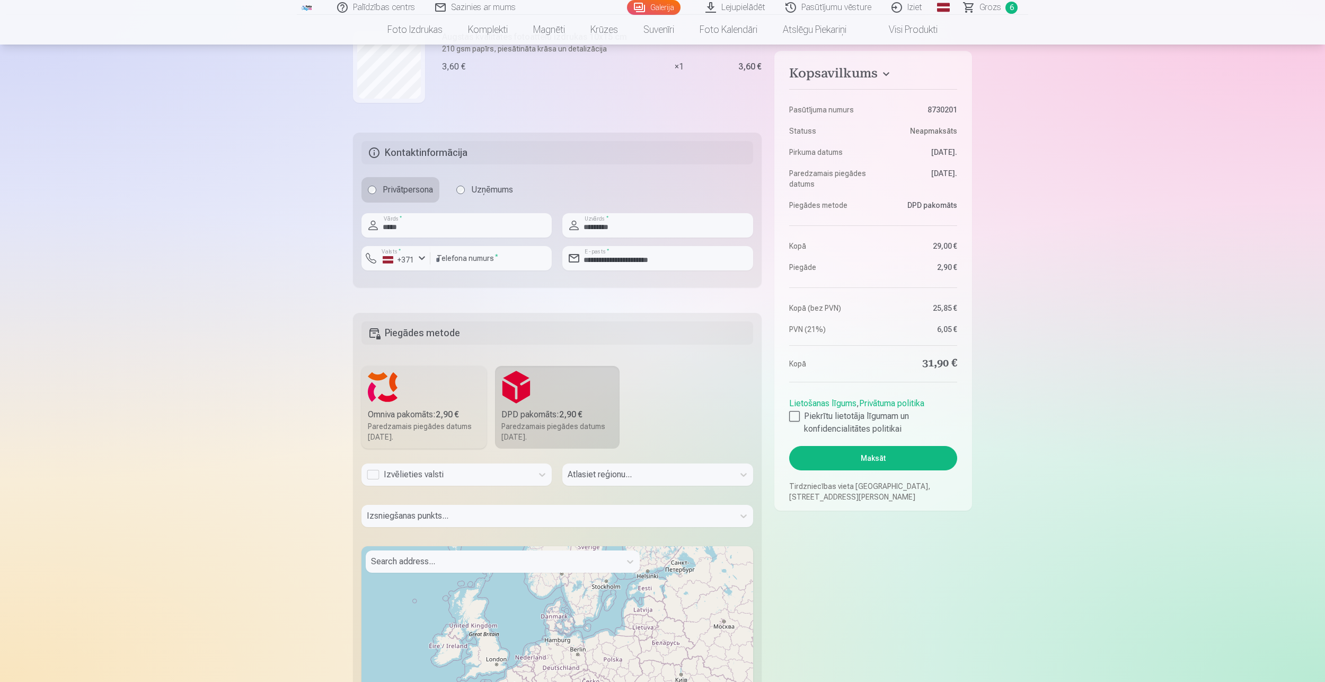
click at [430, 473] on div "Izvēlieties valsti" at bounding box center [447, 474] width 161 height 13
click at [432, 503] on div "Latvija" at bounding box center [456, 503] width 189 height 21
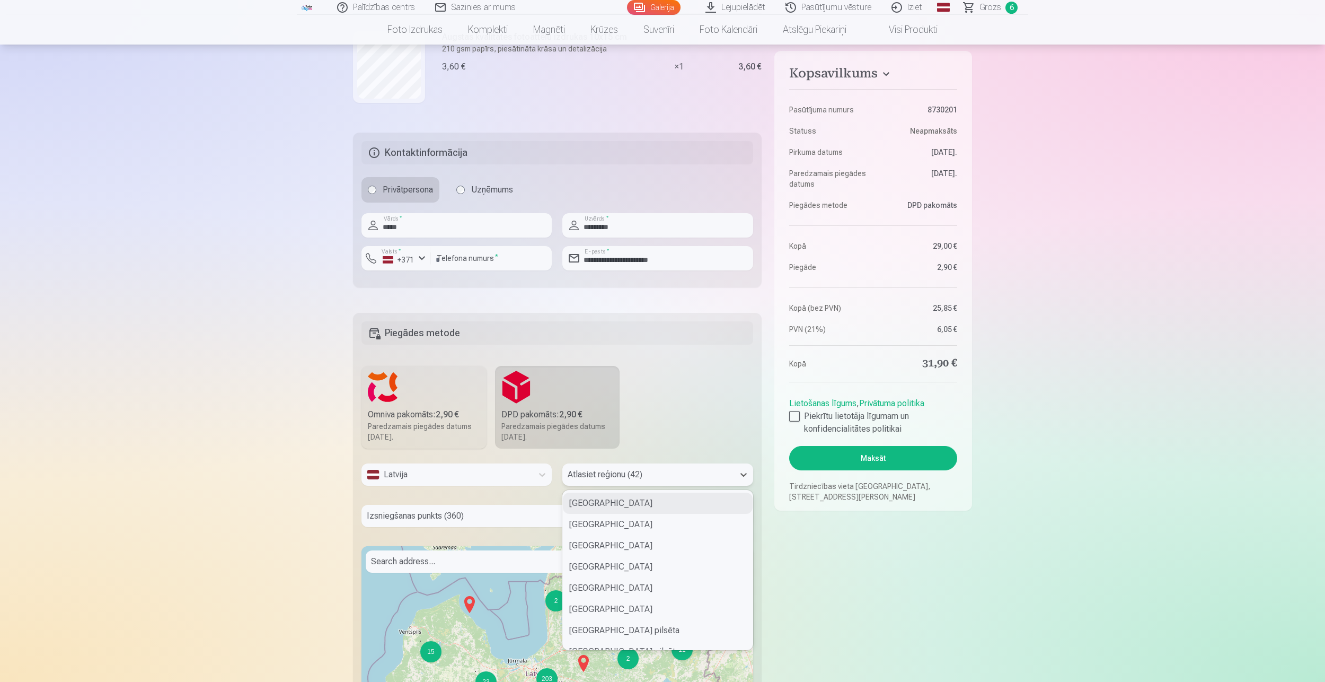
click at [612, 475] on div at bounding box center [648, 474] width 161 height 15
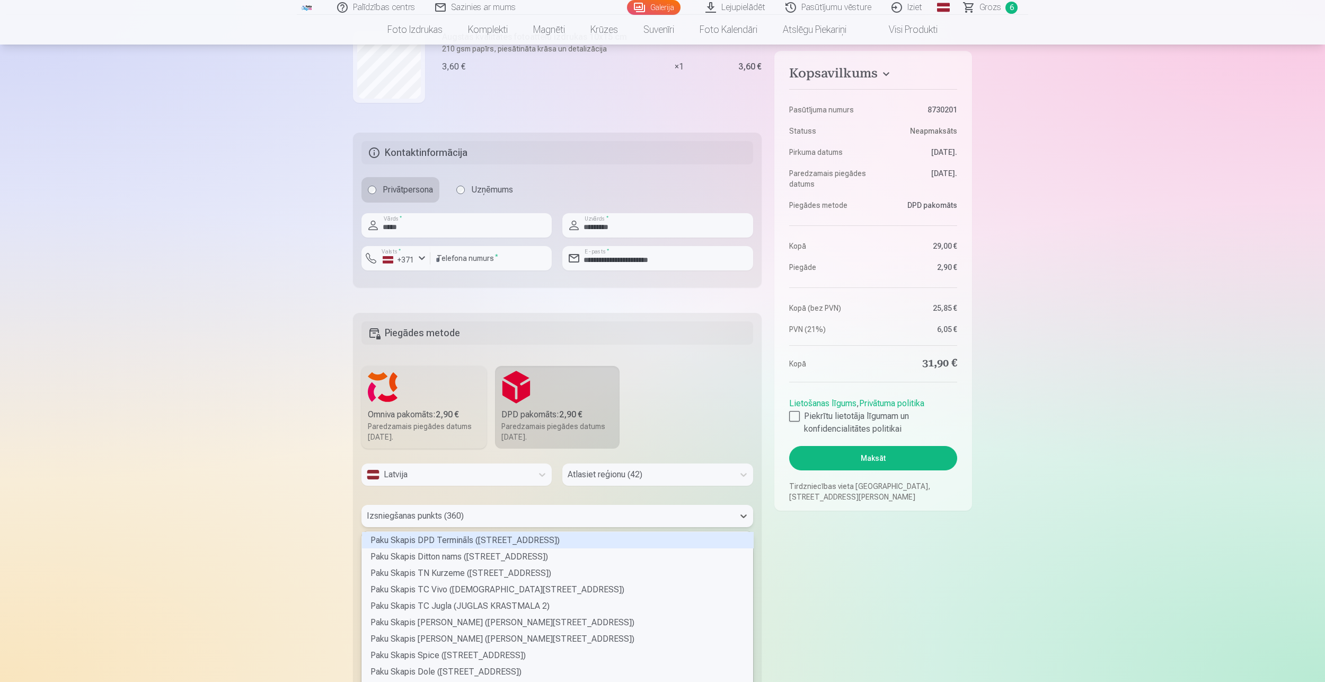
scroll to position [703, 0]
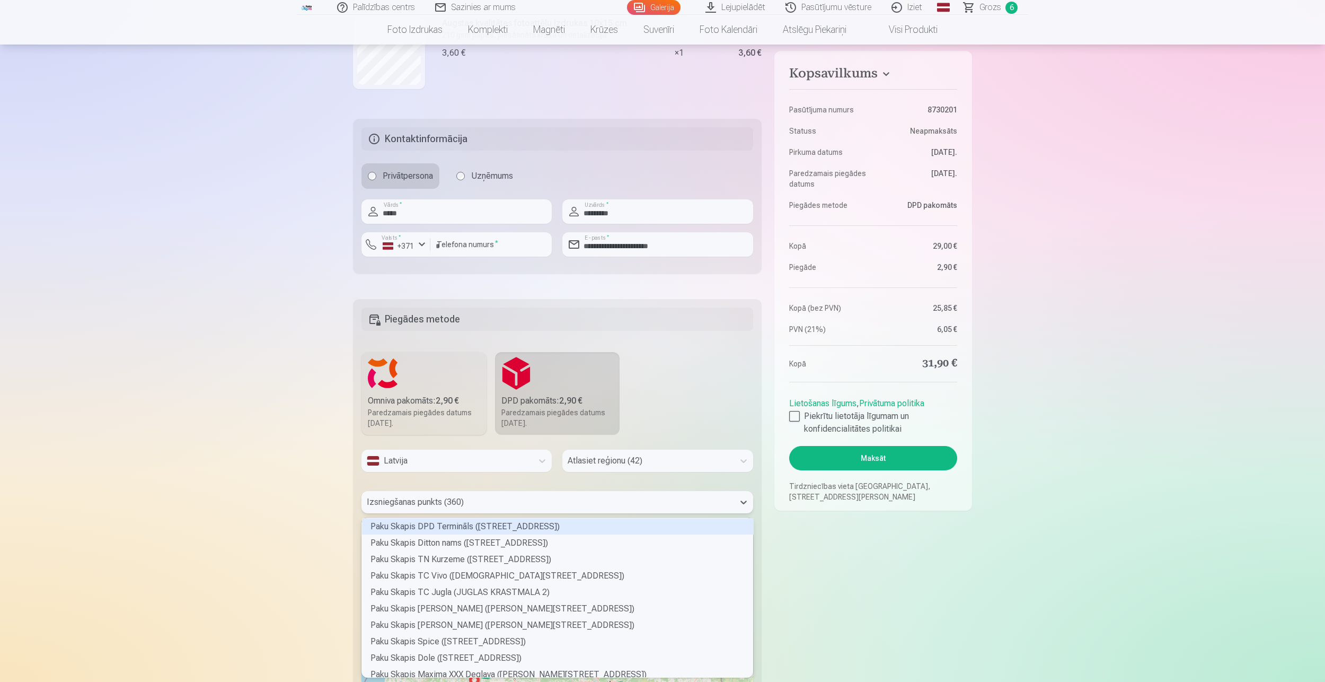
click at [479, 510] on div "Izsniegšanas punkts (360)" at bounding box center [548, 502] width 373 height 22
type input "*****"
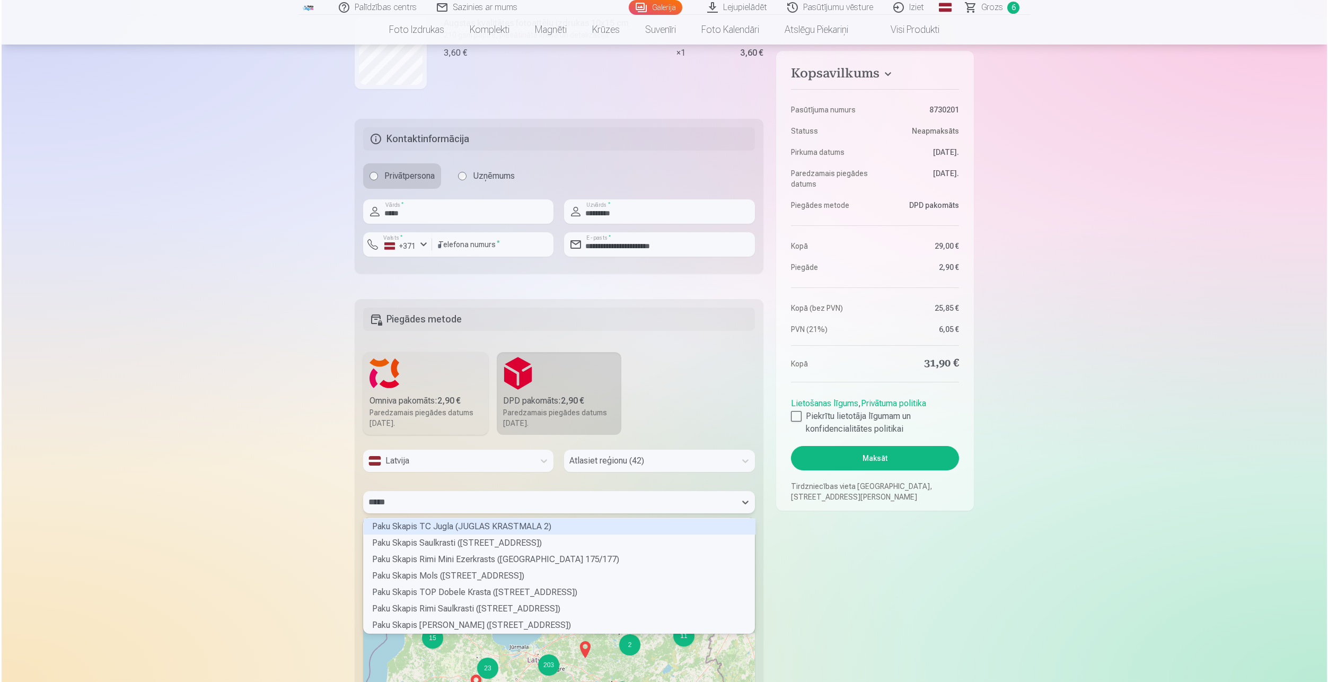
scroll to position [112, 388]
click at [488, 573] on div "Paku Skapis Mols (KRASTA IELA 46)" at bounding box center [558, 575] width 392 height 16
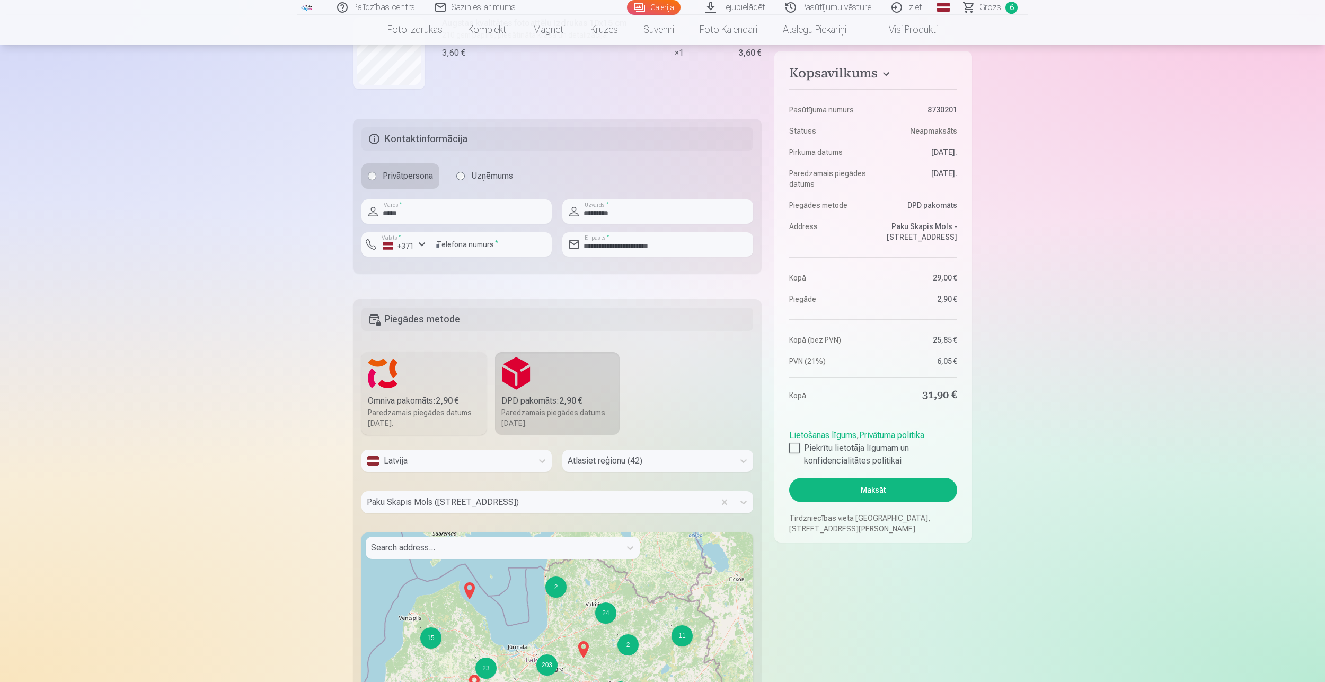
click at [885, 489] on button "Maksāt" at bounding box center [873, 490] width 168 height 24
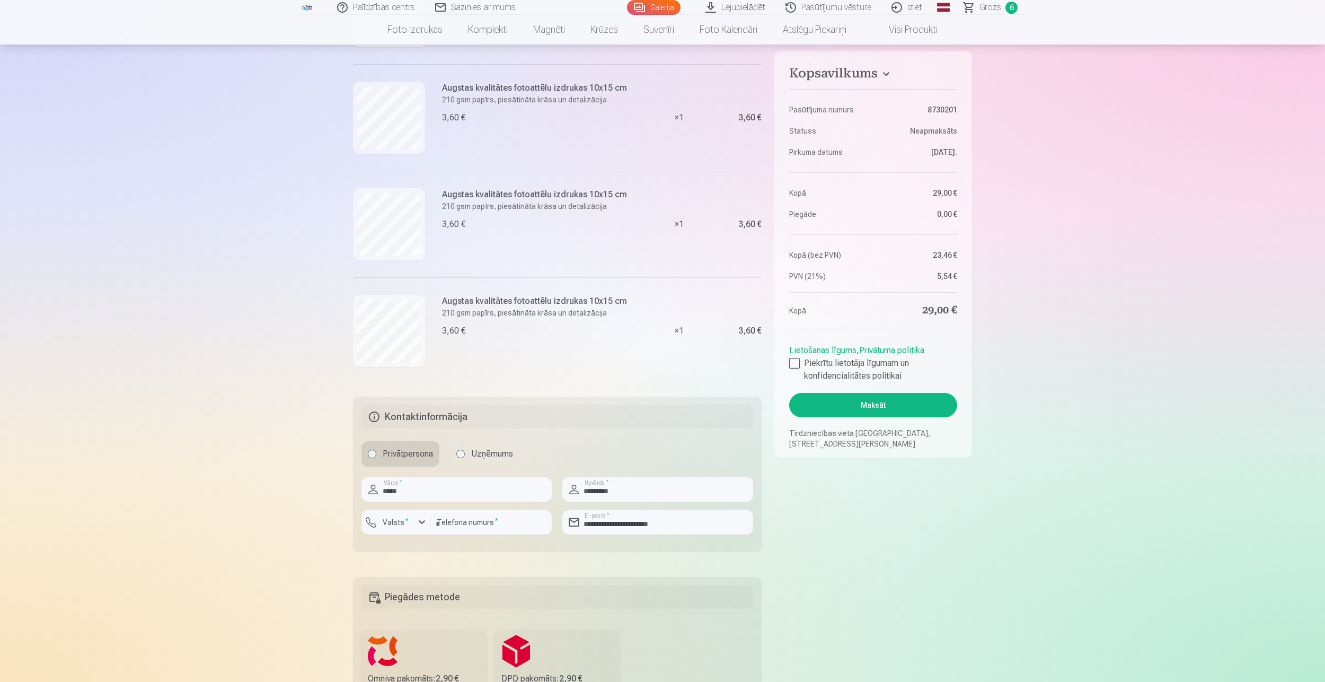
scroll to position [583, 0]
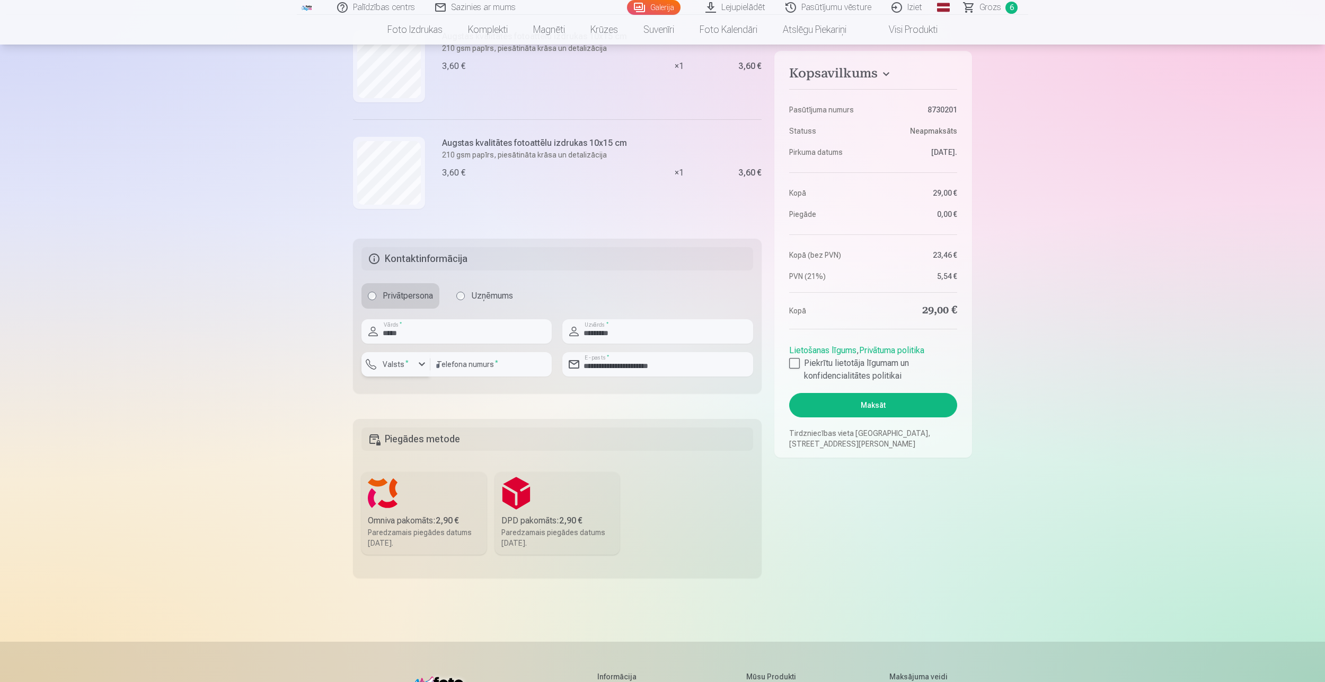
click at [411, 366] on div "button" at bounding box center [399, 365] width 32 height 11
click at [414, 393] on li "+371 Latvija" at bounding box center [405, 389] width 75 height 21
click at [515, 512] on label "DPD pakomāts : 2,90 € Paredzamais piegādes datums 6.09.2025." at bounding box center [557, 513] width 125 height 83
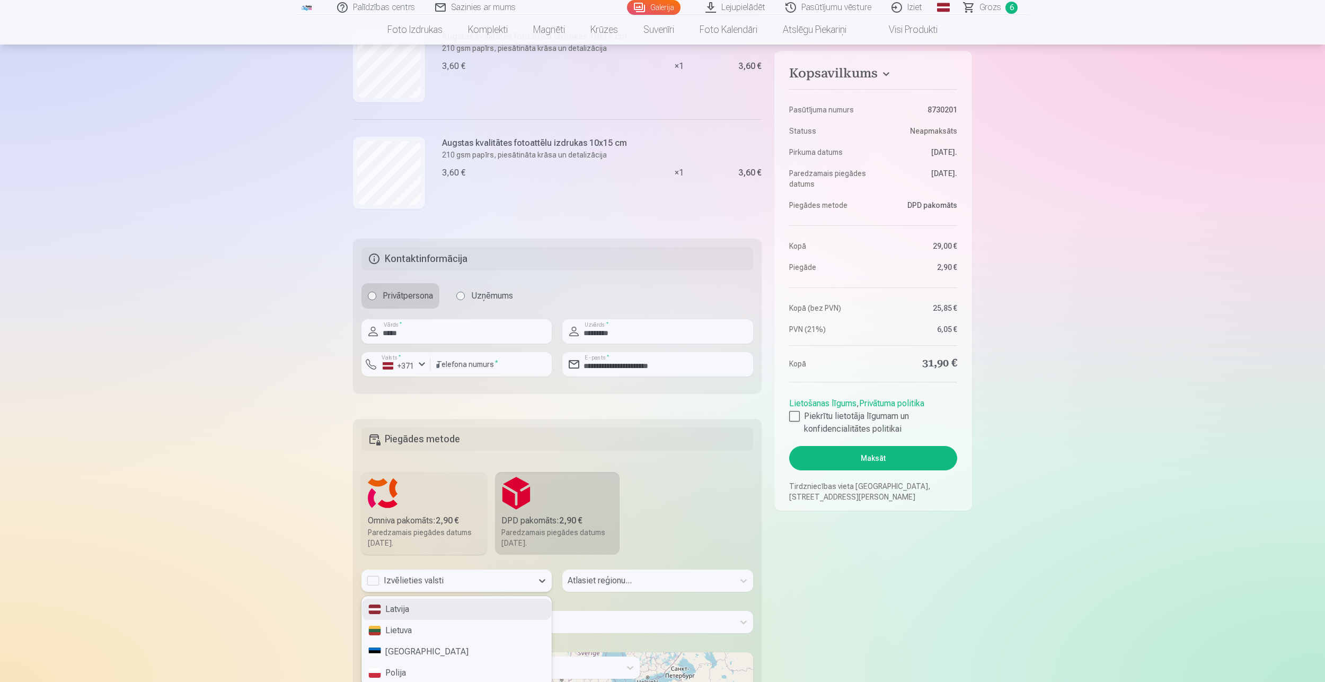
scroll to position [592, 0]
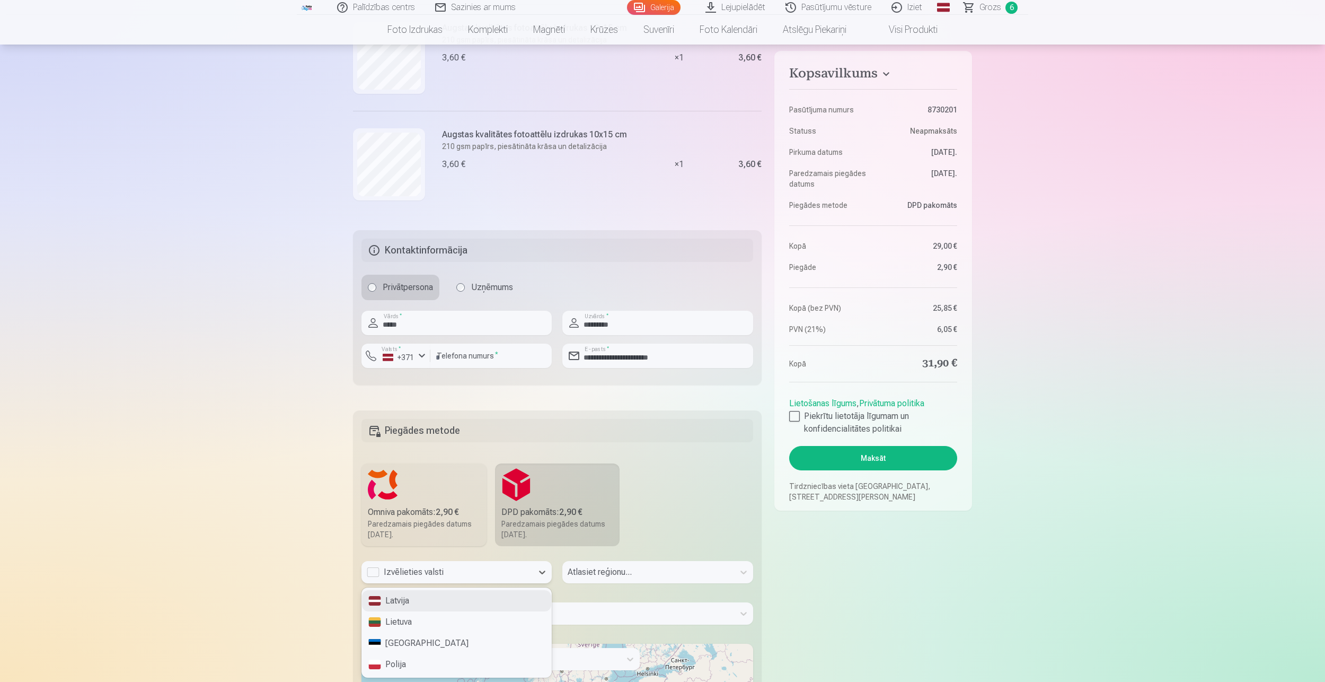
click at [455, 576] on div "Izvēlieties valsti" at bounding box center [447, 572] width 161 height 13
click at [408, 598] on div "Latvija" at bounding box center [456, 600] width 189 height 21
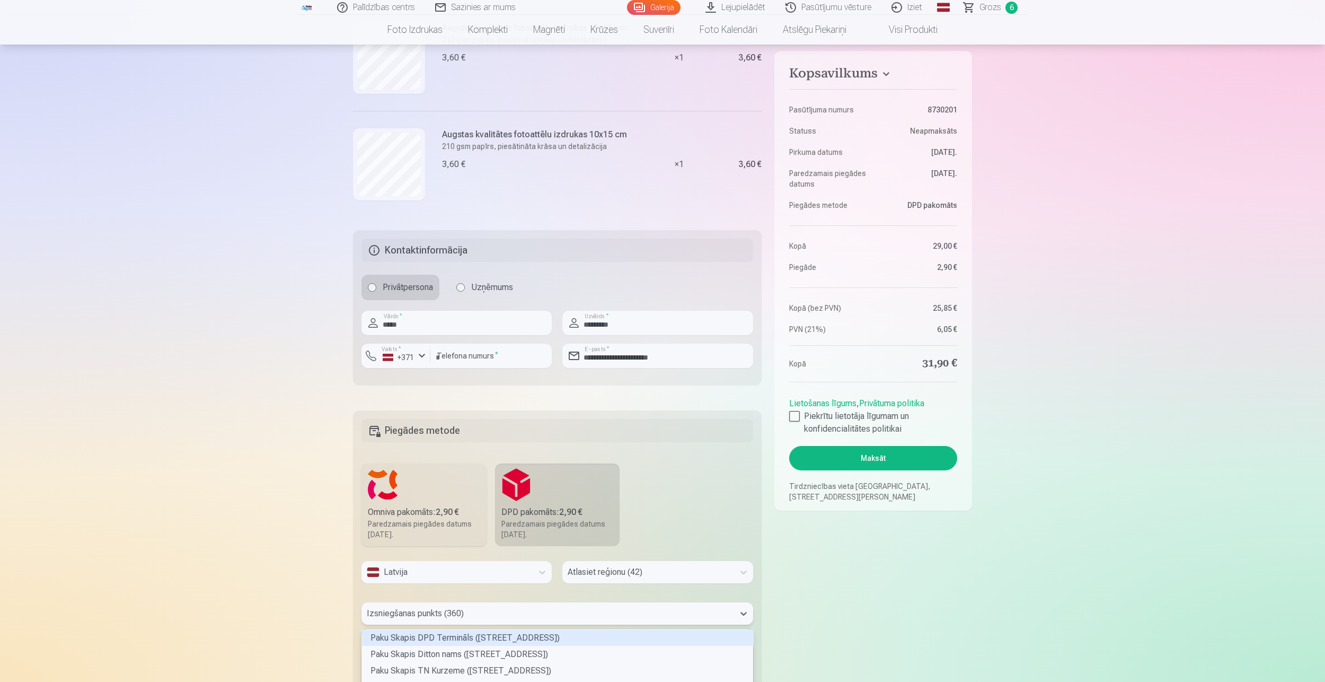
click at [469, 610] on div "360 results available. Use Up and Down to choose options, press Enter to select…" at bounding box center [558, 613] width 392 height 22
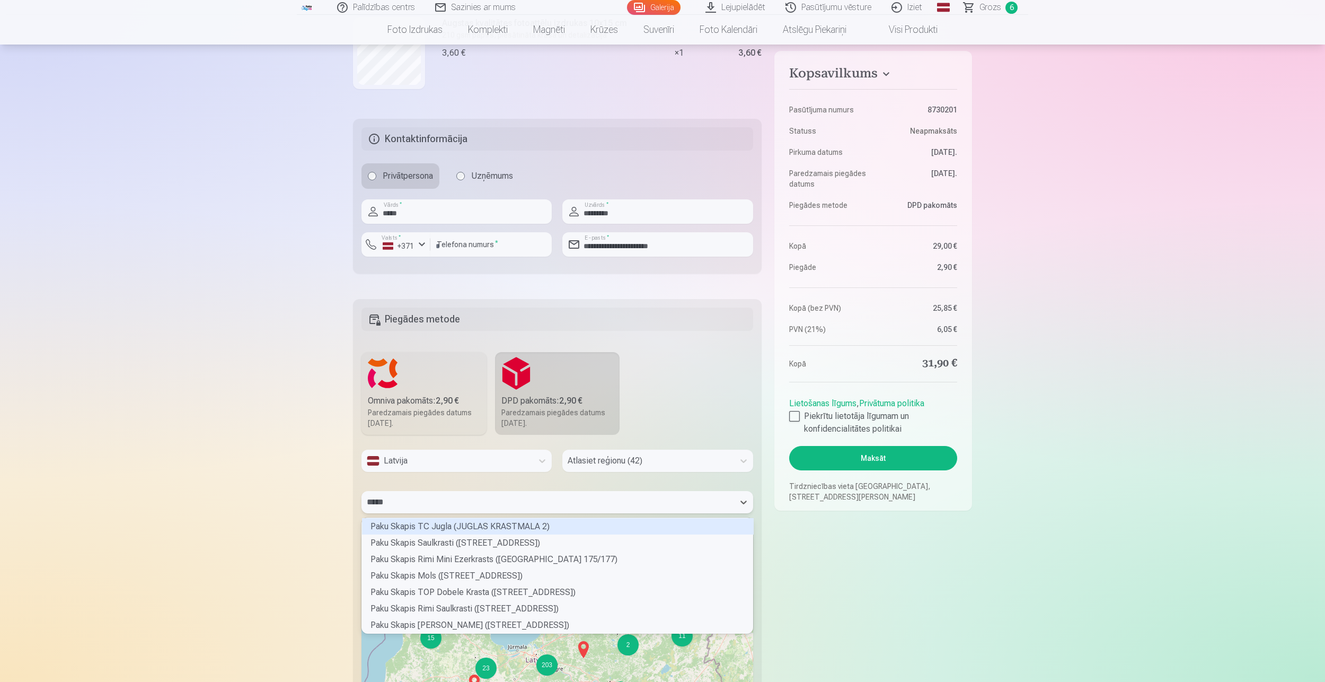
scroll to position [3, 3]
type input "******"
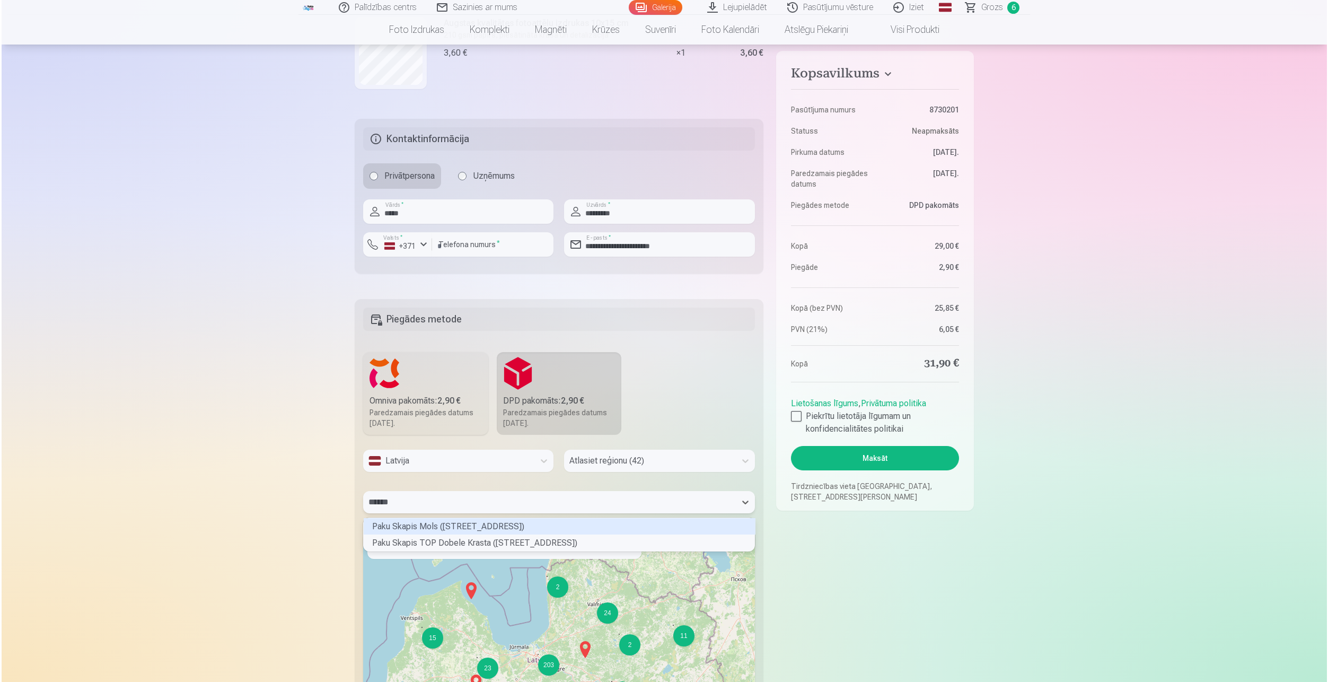
scroll to position [30, 388]
click at [489, 524] on div "Paku Skapis Mols (KRASTA IELA 46)" at bounding box center [558, 526] width 392 height 16
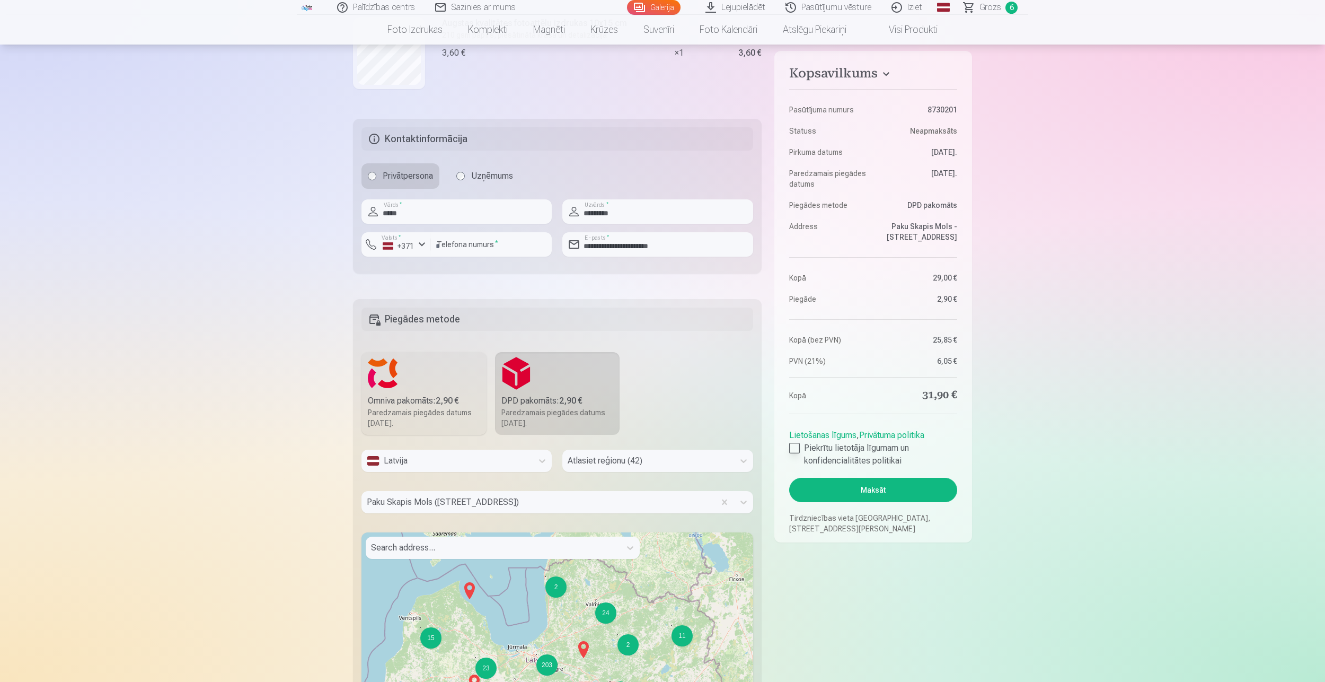
click at [795, 449] on div at bounding box center [794, 448] width 11 height 11
click at [836, 487] on button "Maksāt" at bounding box center [873, 490] width 168 height 24
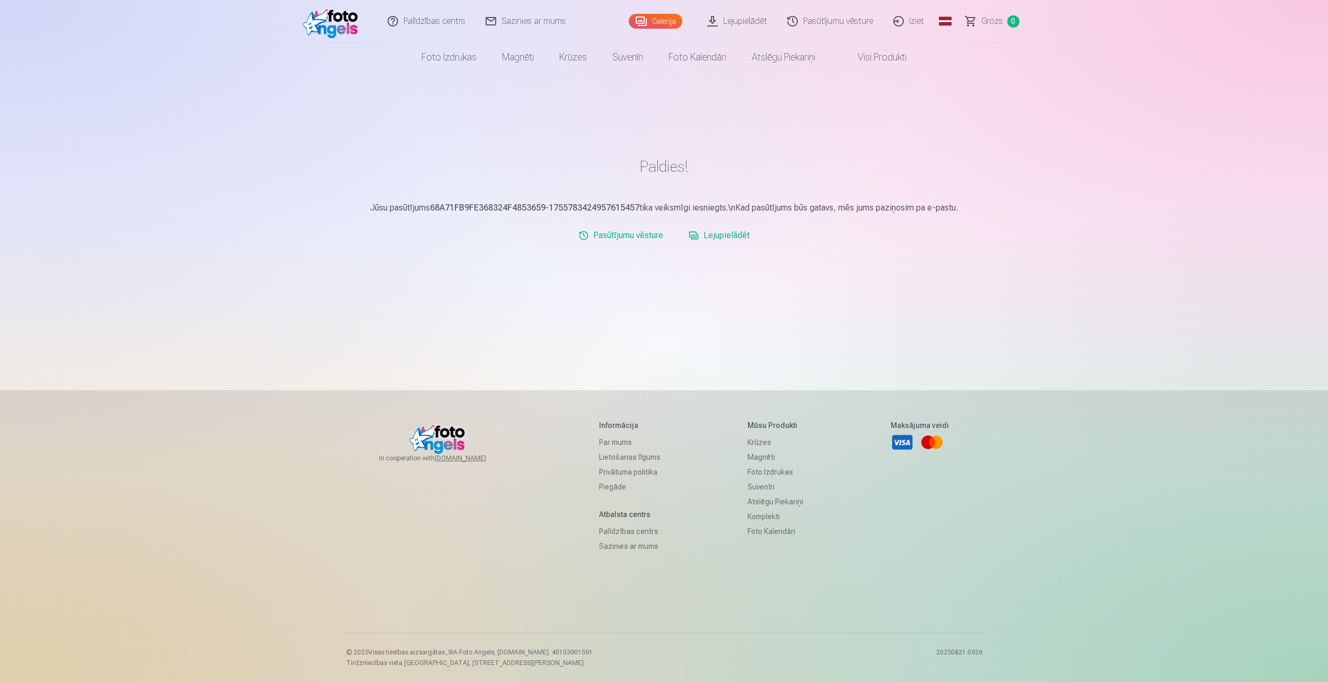
click at [717, 238] on link "Lejupielādēt" at bounding box center [718, 235] width 69 height 21
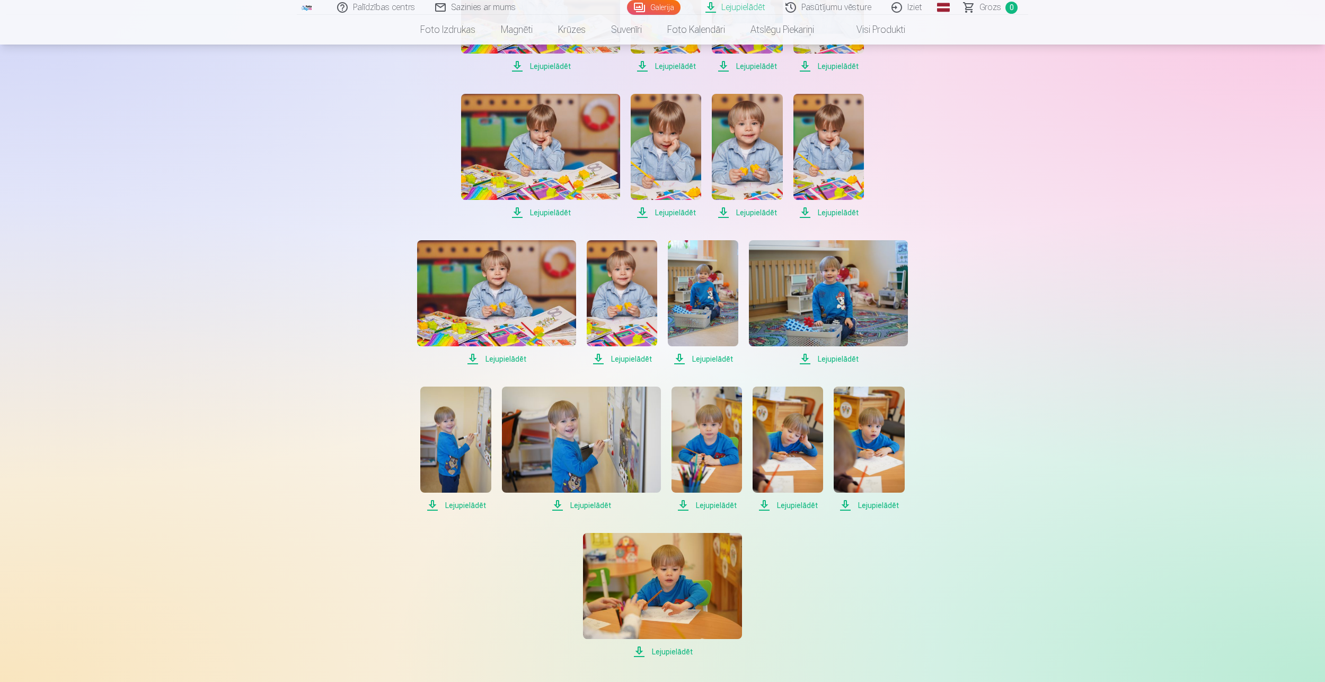
scroll to position [1060, 0]
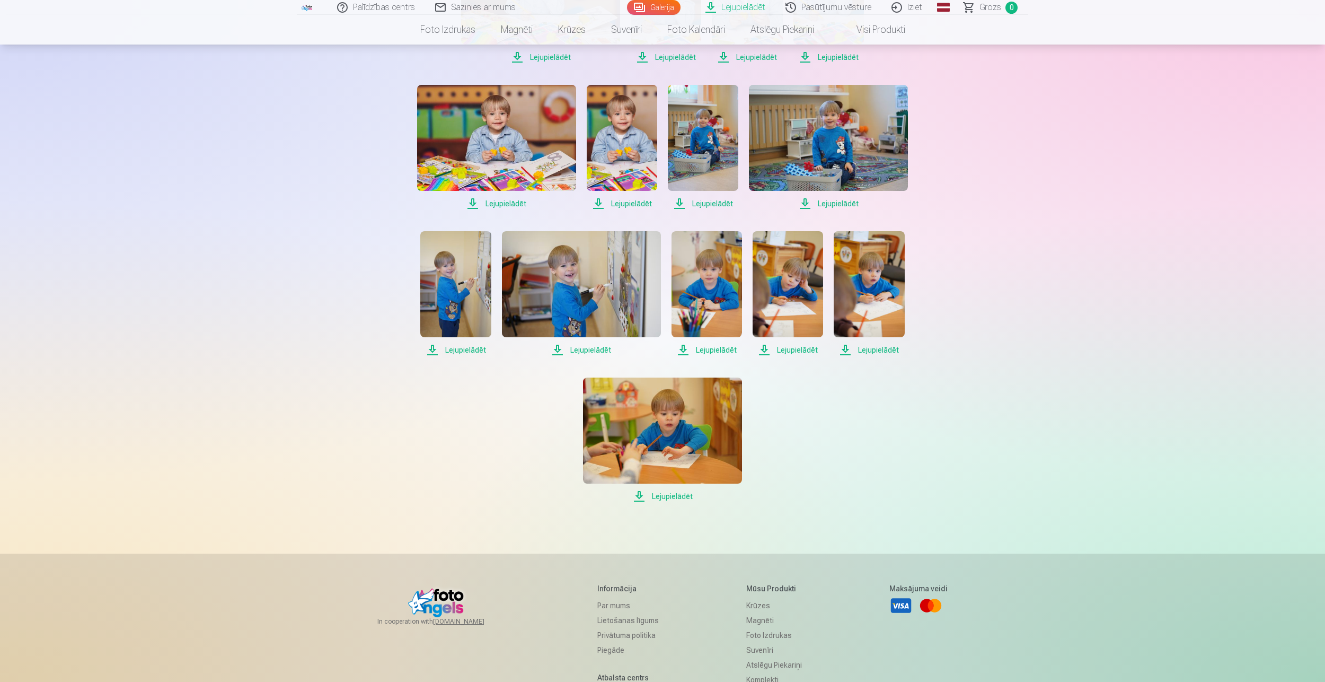
click at [673, 497] on span "Lejupielādēt" at bounding box center [662, 496] width 159 height 13
click at [874, 347] on span "Lejupielādēt" at bounding box center [869, 350] width 71 height 13
click at [789, 350] on span "Lejupielādēt" at bounding box center [788, 350] width 71 height 13
click at [718, 350] on span "Lejupielādēt" at bounding box center [707, 350] width 71 height 13
click at [595, 353] on span "Lejupielādēt" at bounding box center [581, 350] width 159 height 13
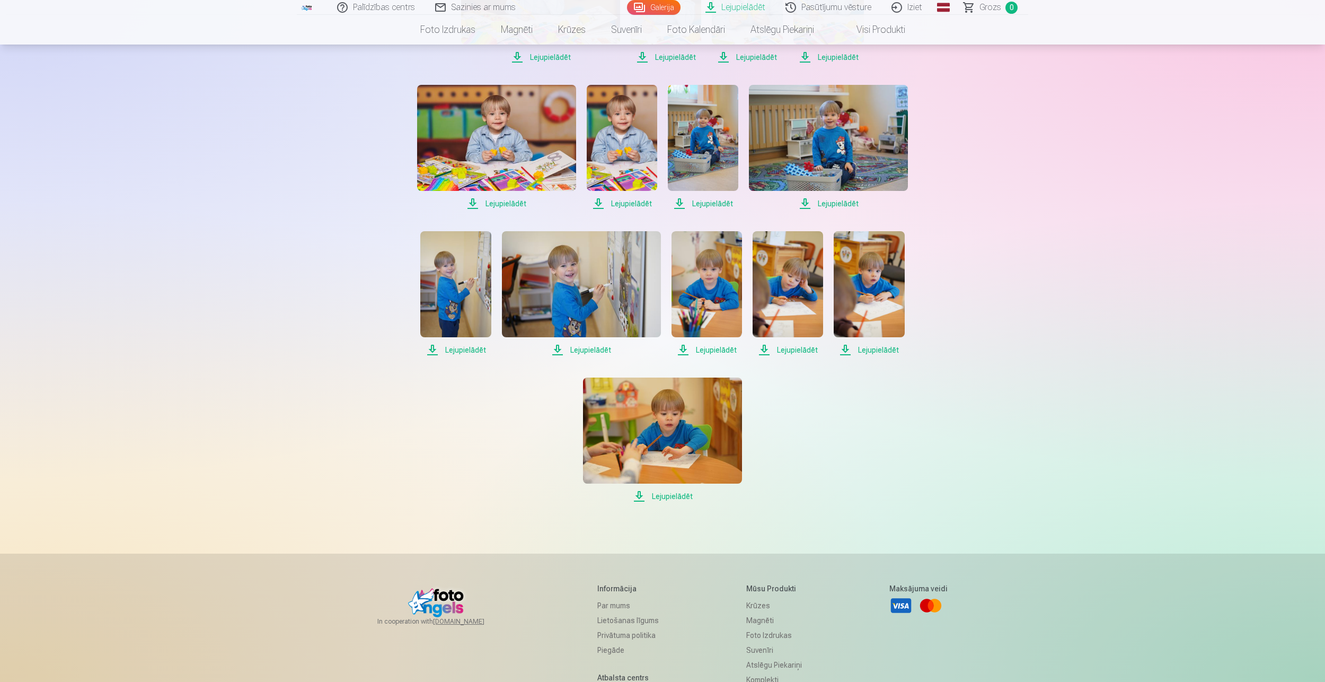
click at [456, 351] on span "Lejupielādēt" at bounding box center [455, 350] width 71 height 13
click at [602, 350] on span "Lejupielādēt" at bounding box center [581, 350] width 159 height 13
click at [621, 277] on img at bounding box center [581, 284] width 159 height 106
click at [470, 347] on span "Lejupielādēt" at bounding box center [455, 350] width 71 height 13
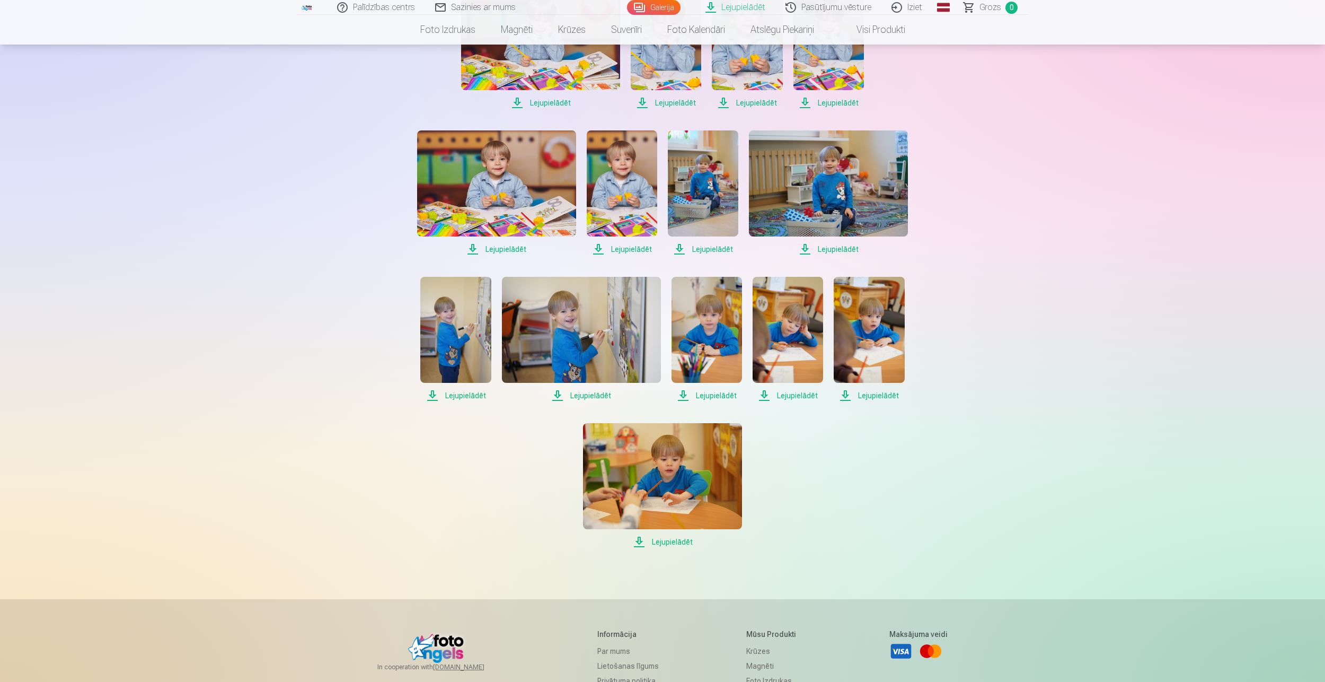
scroll to position [954, 0]
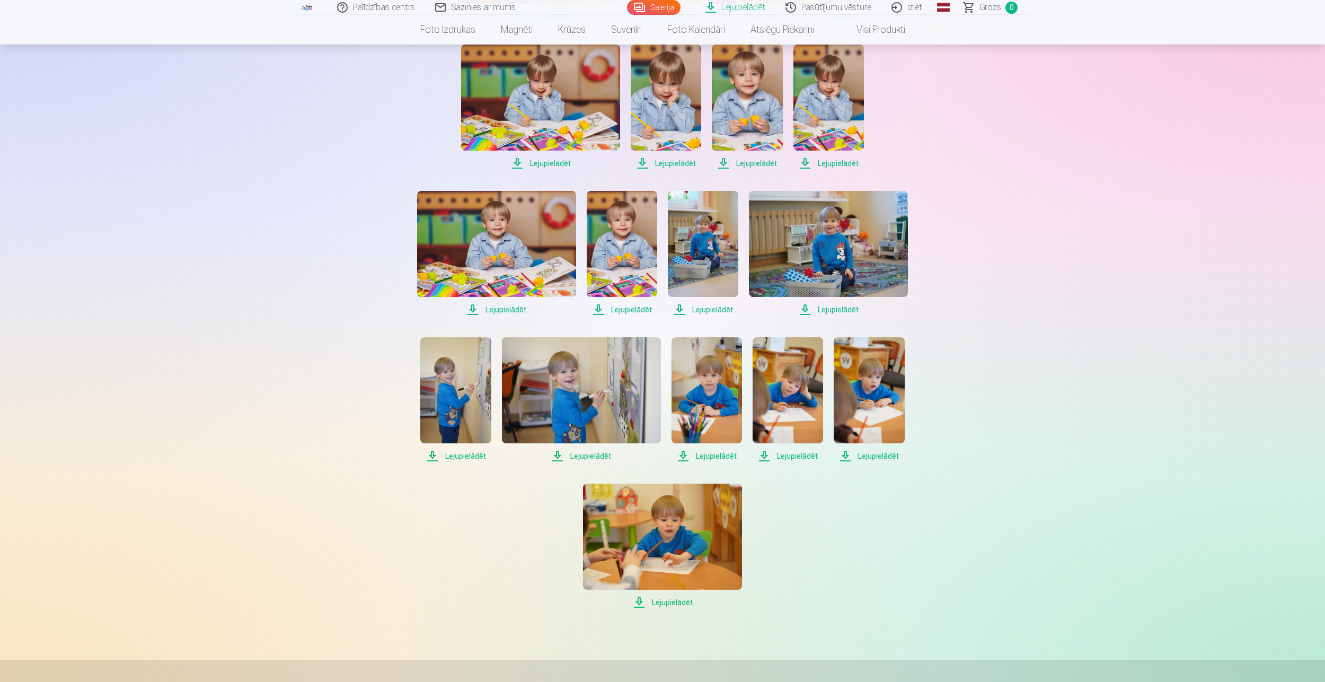
click at [829, 312] on span "Lejupielādēt" at bounding box center [828, 309] width 159 height 13
click at [724, 310] on span "Lejupielādēt" at bounding box center [703, 309] width 71 height 13
click at [629, 307] on span "Lejupielādēt" at bounding box center [622, 309] width 71 height 13
click at [500, 311] on span "Lejupielādēt" at bounding box center [496, 309] width 159 height 13
drag, startPoint x: 833, startPoint y: 164, endPoint x: 828, endPoint y: 163, distance: 5.4
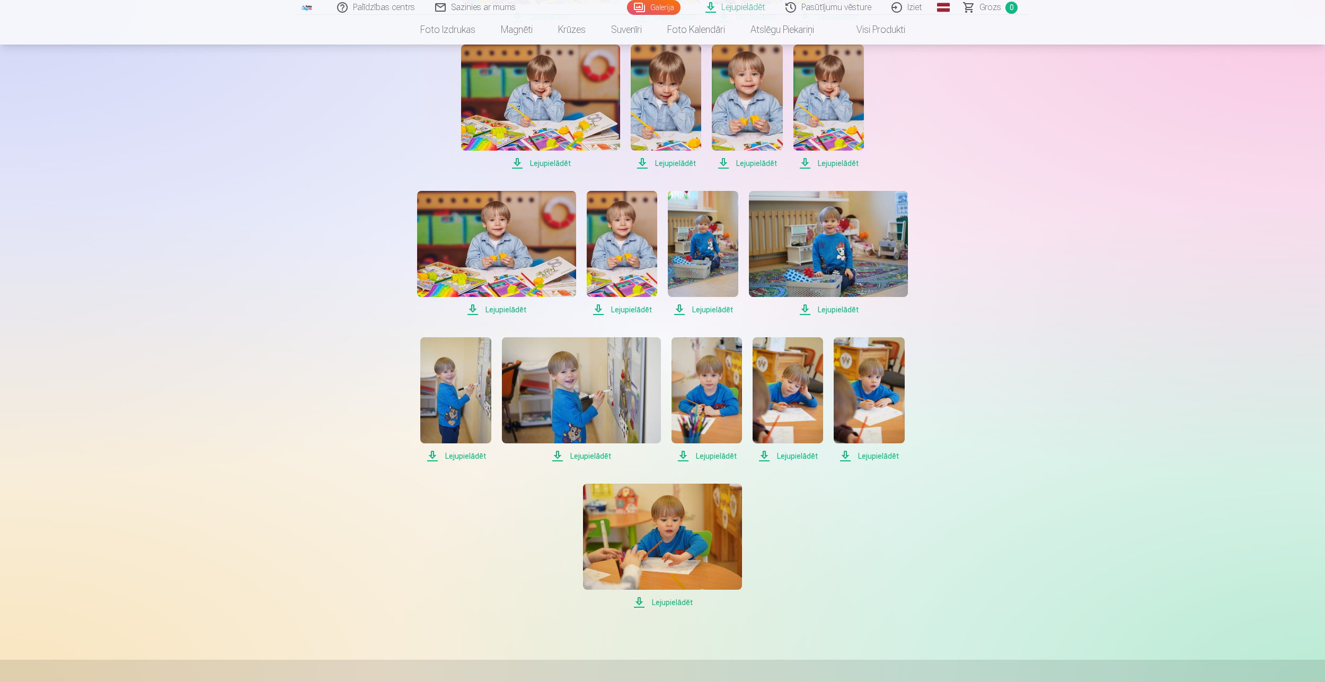
click at [833, 164] on span "Lejupielādēt" at bounding box center [829, 163] width 71 height 13
click at [746, 163] on span "Lejupielādēt" at bounding box center [747, 163] width 71 height 13
click at [671, 166] on span "Lejupielādēt" at bounding box center [666, 163] width 71 height 13
click at [535, 166] on span "Lejupielādēt" at bounding box center [540, 163] width 159 height 13
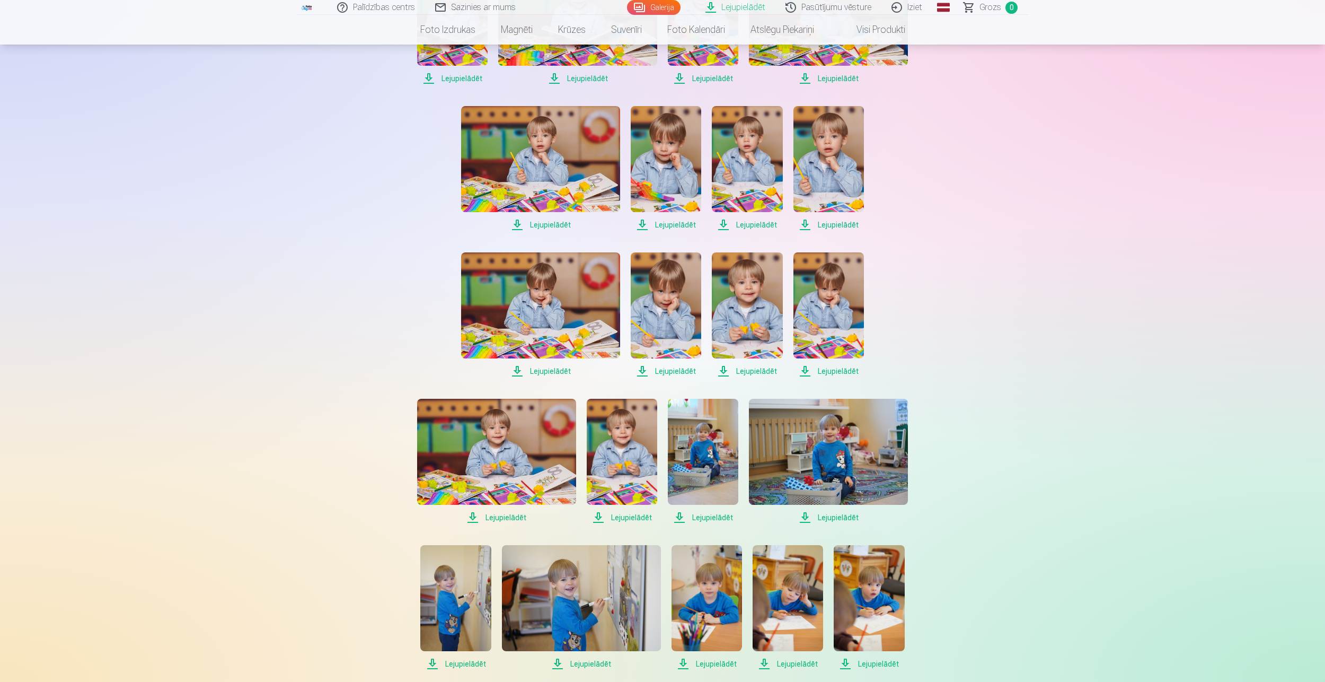
scroll to position [742, 0]
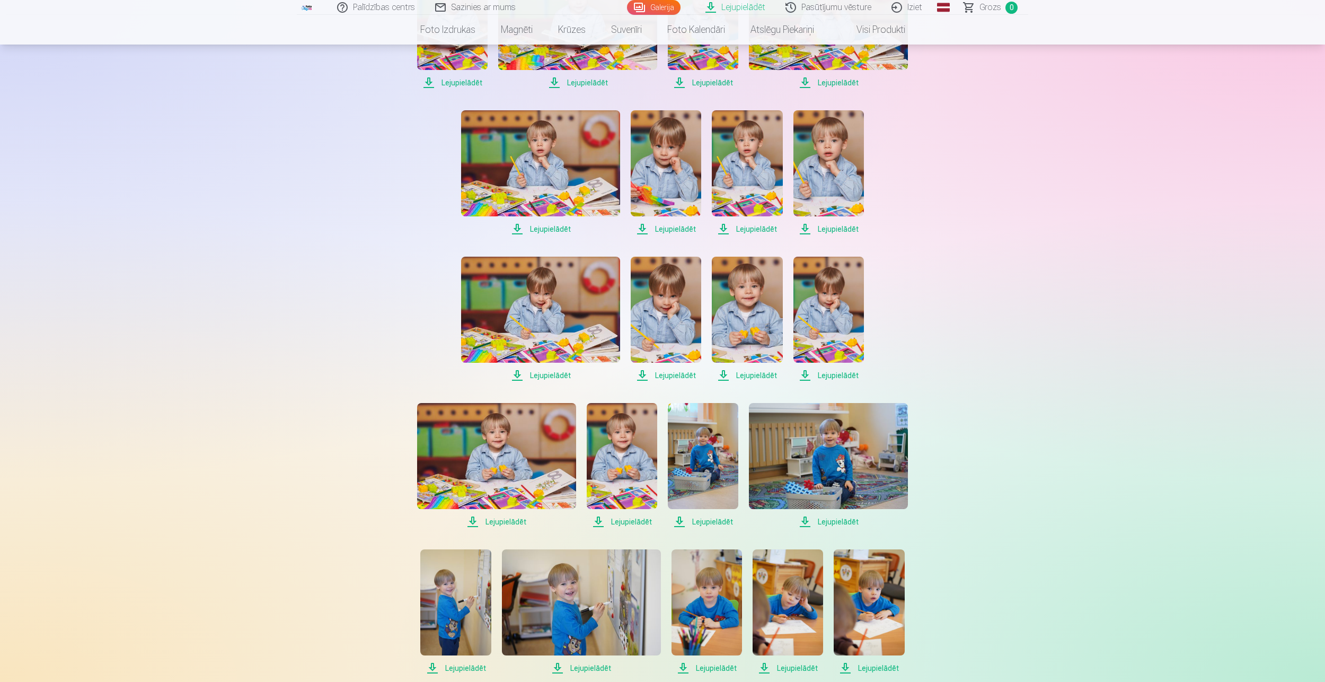
click at [839, 224] on link "Lejupielādēt" at bounding box center [829, 172] width 71 height 125
click at [754, 223] on span "Lejupielādēt" at bounding box center [747, 229] width 71 height 13
click at [672, 231] on span "Lejupielādēt" at bounding box center [666, 229] width 71 height 13
click at [545, 230] on span "Lejupielādēt" at bounding box center [540, 229] width 159 height 13
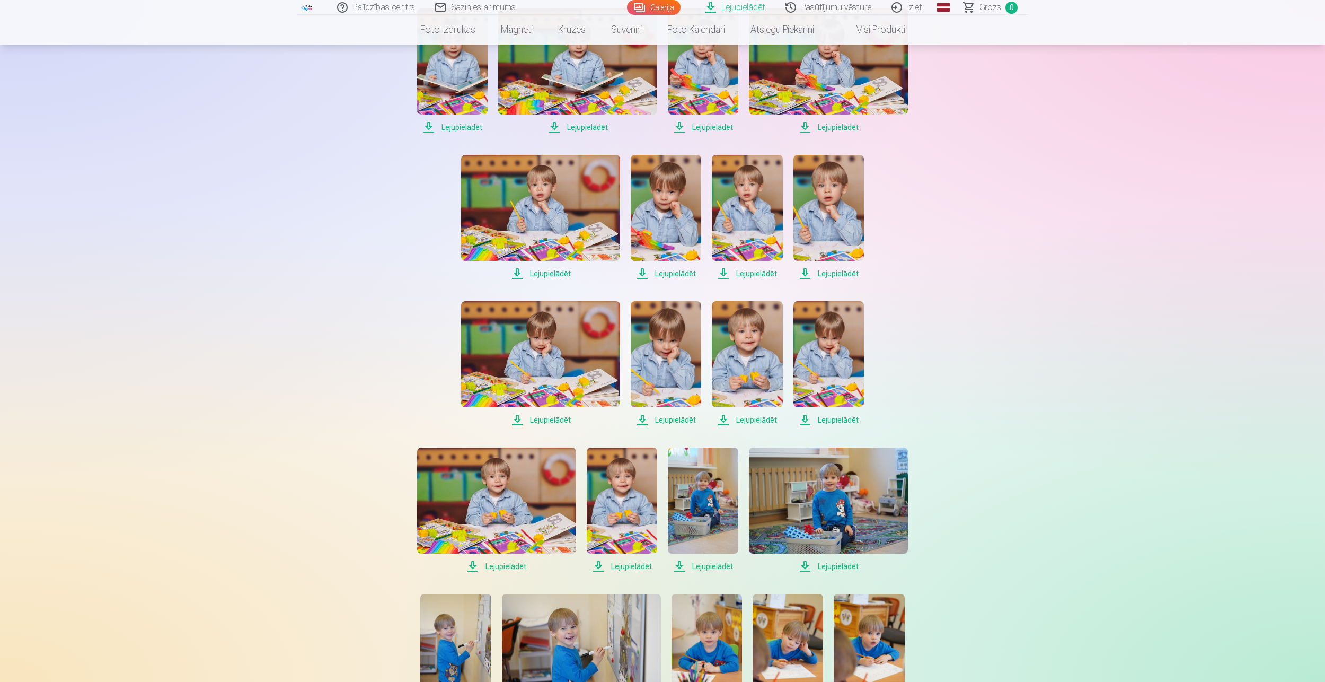
scroll to position [583, 0]
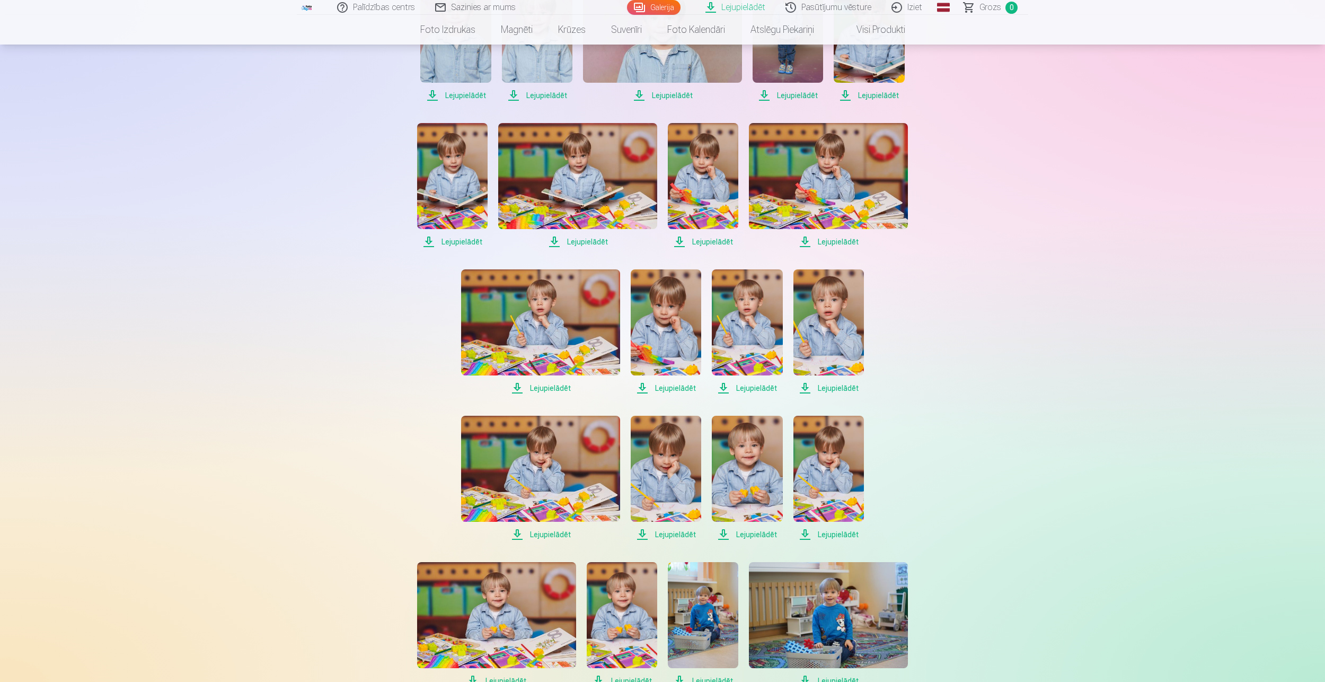
click at [831, 236] on span "Lejupielādēt" at bounding box center [828, 241] width 159 height 13
click at [708, 240] on span "Lejupielādēt" at bounding box center [703, 241] width 71 height 13
click at [581, 241] on span "Lejupielādēt" at bounding box center [577, 241] width 159 height 13
click at [477, 241] on span "Lejupielādēt" at bounding box center [452, 241] width 71 height 13
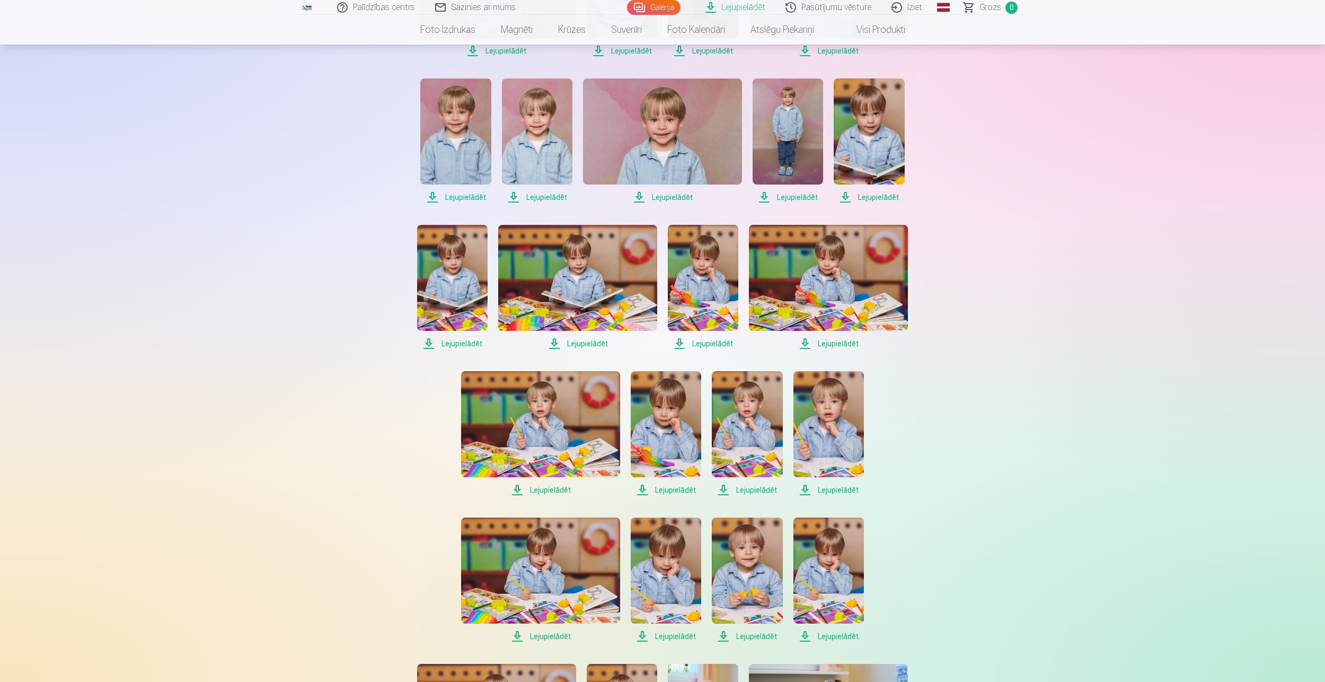
scroll to position [371, 0]
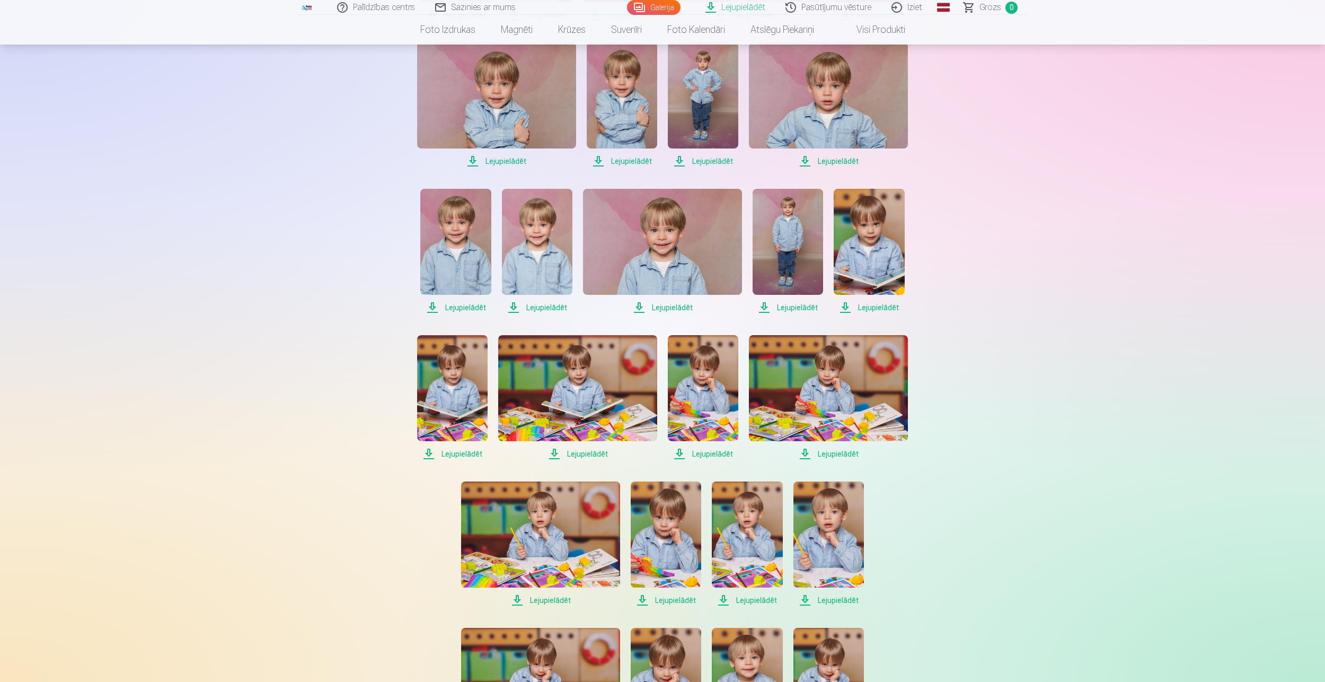
drag, startPoint x: 868, startPoint y: 308, endPoint x: 845, endPoint y: 304, distance: 23.6
click at [867, 307] on span "Lejupielādēt" at bounding box center [869, 307] width 71 height 13
click at [801, 310] on span "Lejupielādēt" at bounding box center [788, 307] width 71 height 13
drag, startPoint x: 670, startPoint y: 311, endPoint x: 617, endPoint y: 312, distance: 53.0
click at [670, 311] on span "Lejupielādēt" at bounding box center [662, 307] width 159 height 13
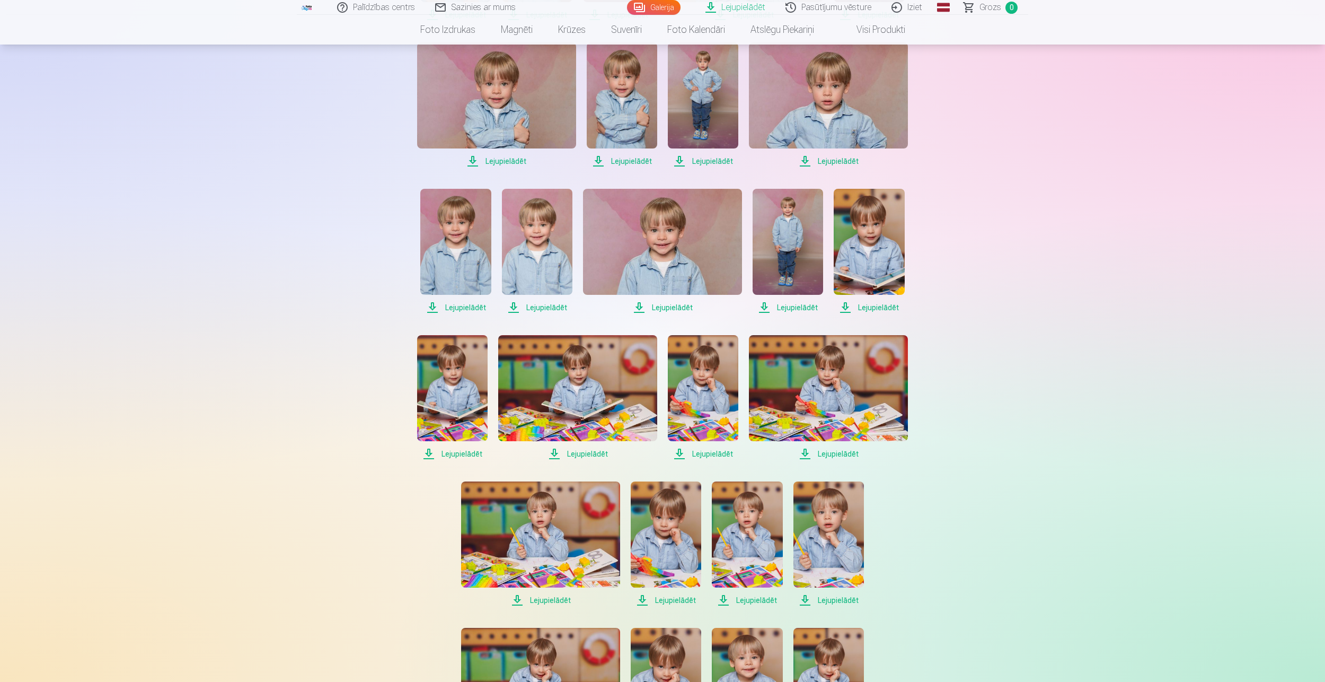
click at [537, 303] on span "Lejupielādēt" at bounding box center [537, 307] width 71 height 13
click at [464, 310] on span "Lejupielādēt" at bounding box center [455, 307] width 71 height 13
click at [502, 162] on span "Lejupielādēt" at bounding box center [496, 161] width 159 height 13
drag, startPoint x: 615, startPoint y: 165, endPoint x: 656, endPoint y: 162, distance: 40.9
click at [615, 165] on span "Lejupielādēt" at bounding box center [622, 161] width 71 height 13
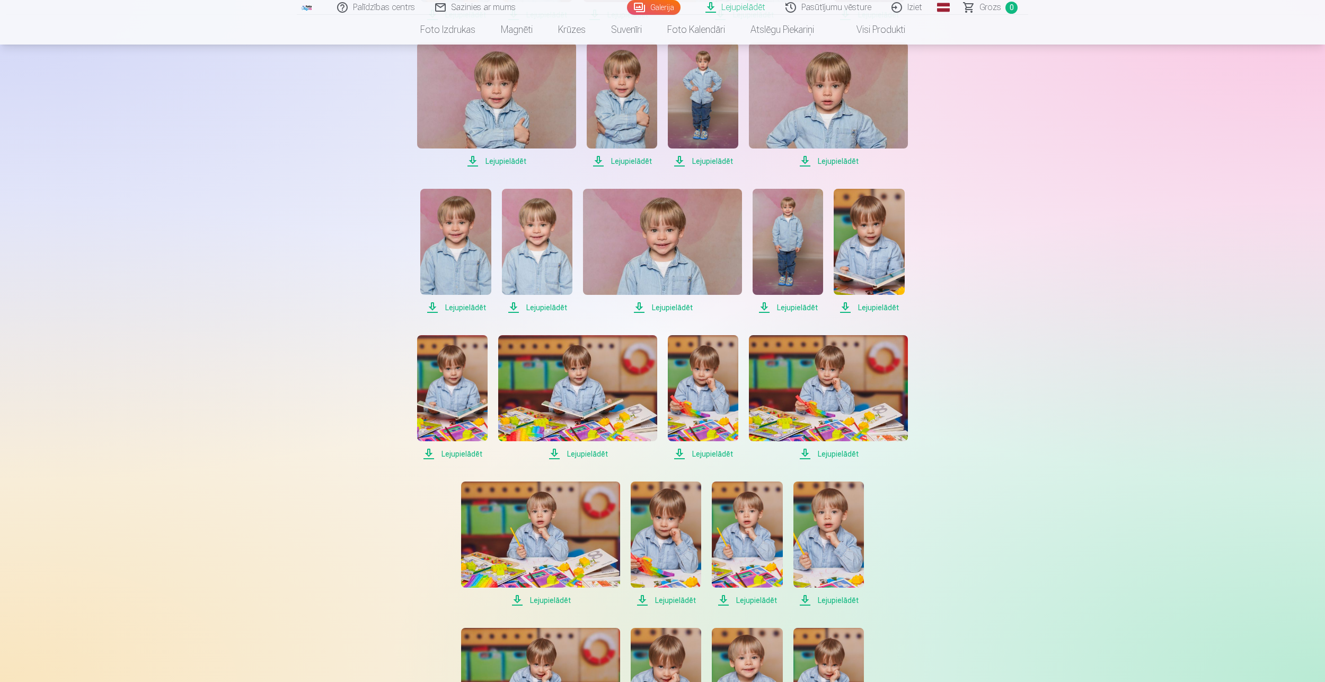
drag, startPoint x: 705, startPoint y: 163, endPoint x: 716, endPoint y: 163, distance: 11.7
click at [705, 163] on span "Lejupielādēt" at bounding box center [703, 161] width 71 height 13
click at [824, 163] on span "Lejupielādēt" at bounding box center [828, 161] width 159 height 13
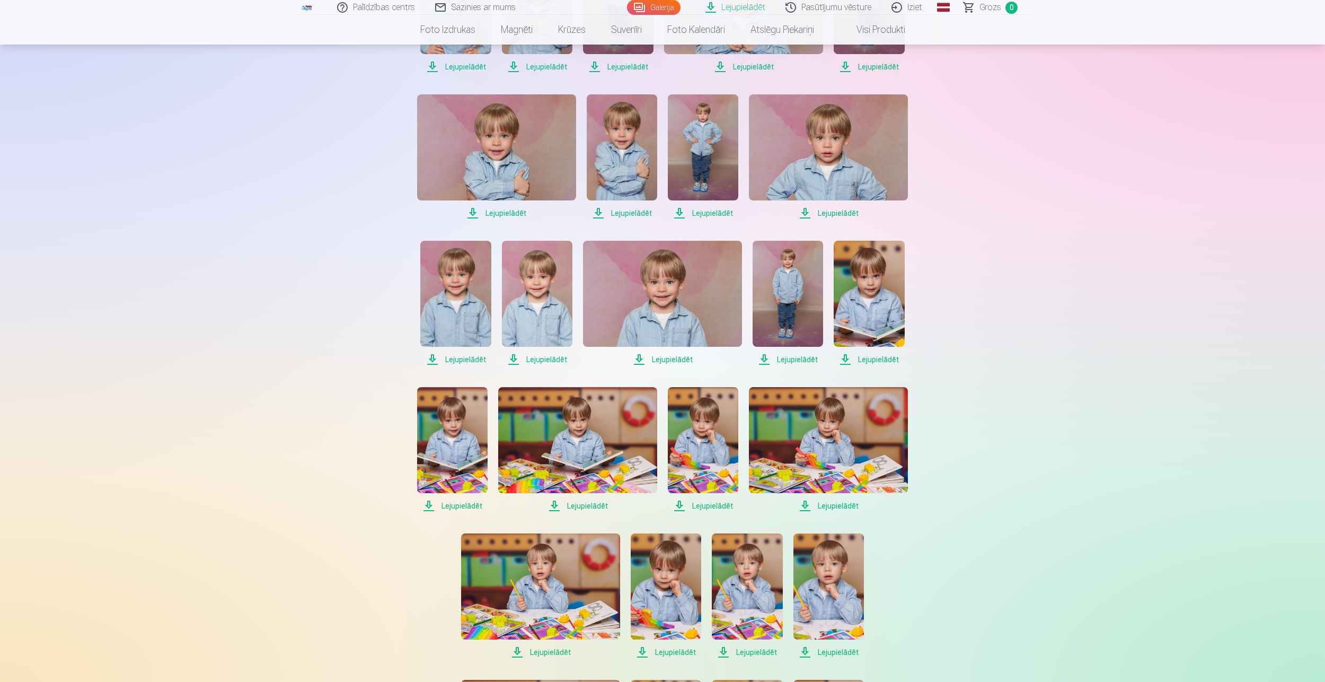
scroll to position [159, 0]
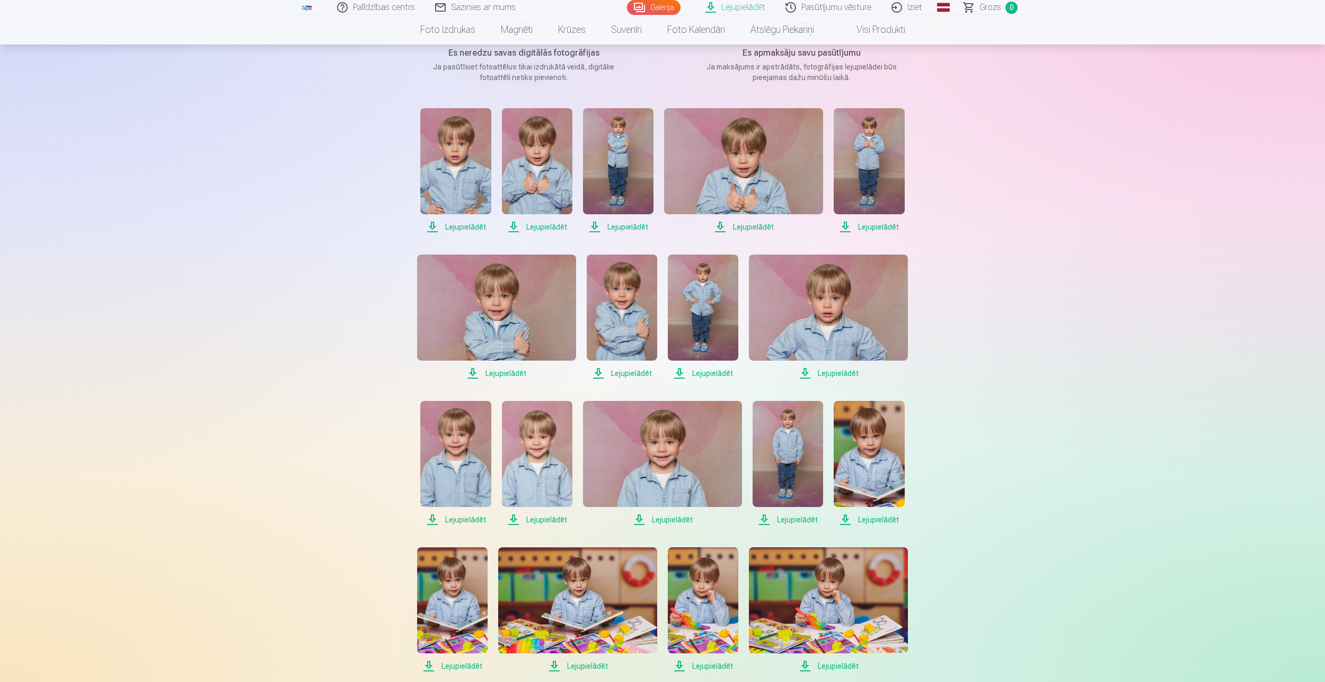
click at [877, 223] on span "Lejupielādēt" at bounding box center [869, 227] width 71 height 13
click at [753, 224] on span "Lejupielādēt" at bounding box center [743, 227] width 159 height 13
drag, startPoint x: 619, startPoint y: 228, endPoint x: 587, endPoint y: 227, distance: 32.4
click at [619, 228] on span "Lejupielādēt" at bounding box center [618, 227] width 71 height 13
click at [549, 224] on span "Lejupielādēt" at bounding box center [537, 227] width 71 height 13
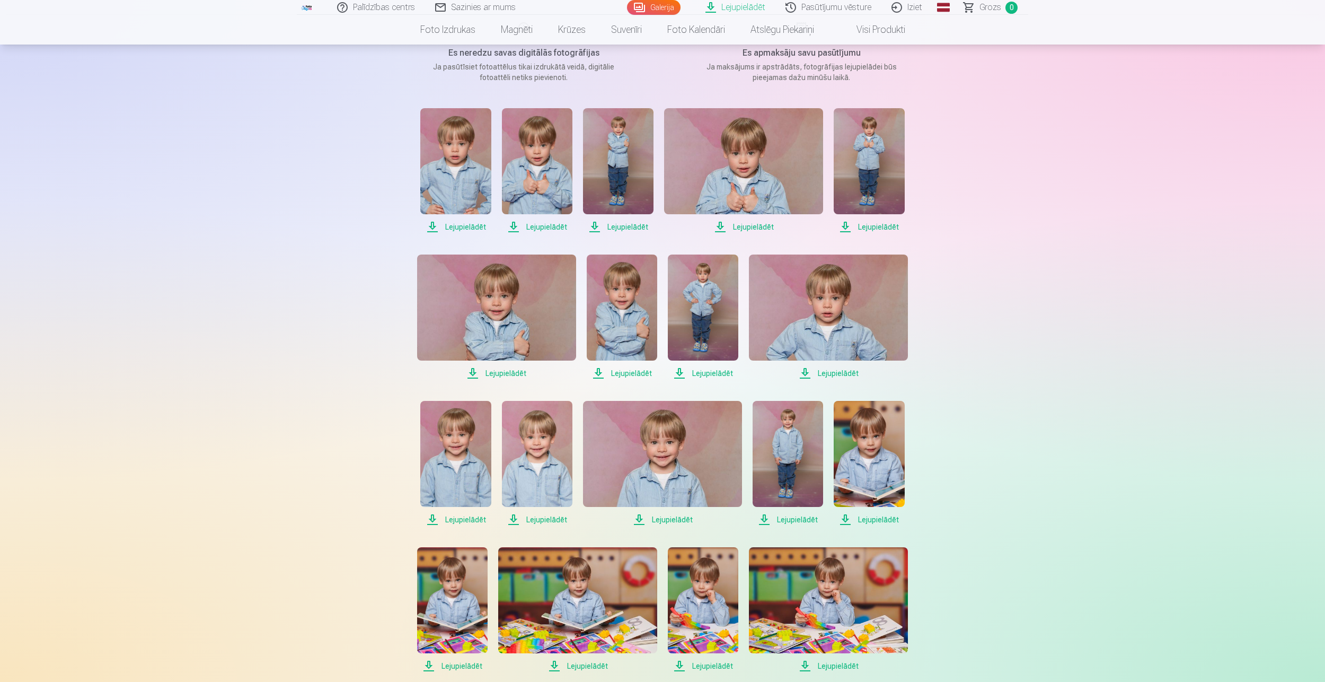
click at [461, 223] on span "Lejupielādēt" at bounding box center [455, 227] width 71 height 13
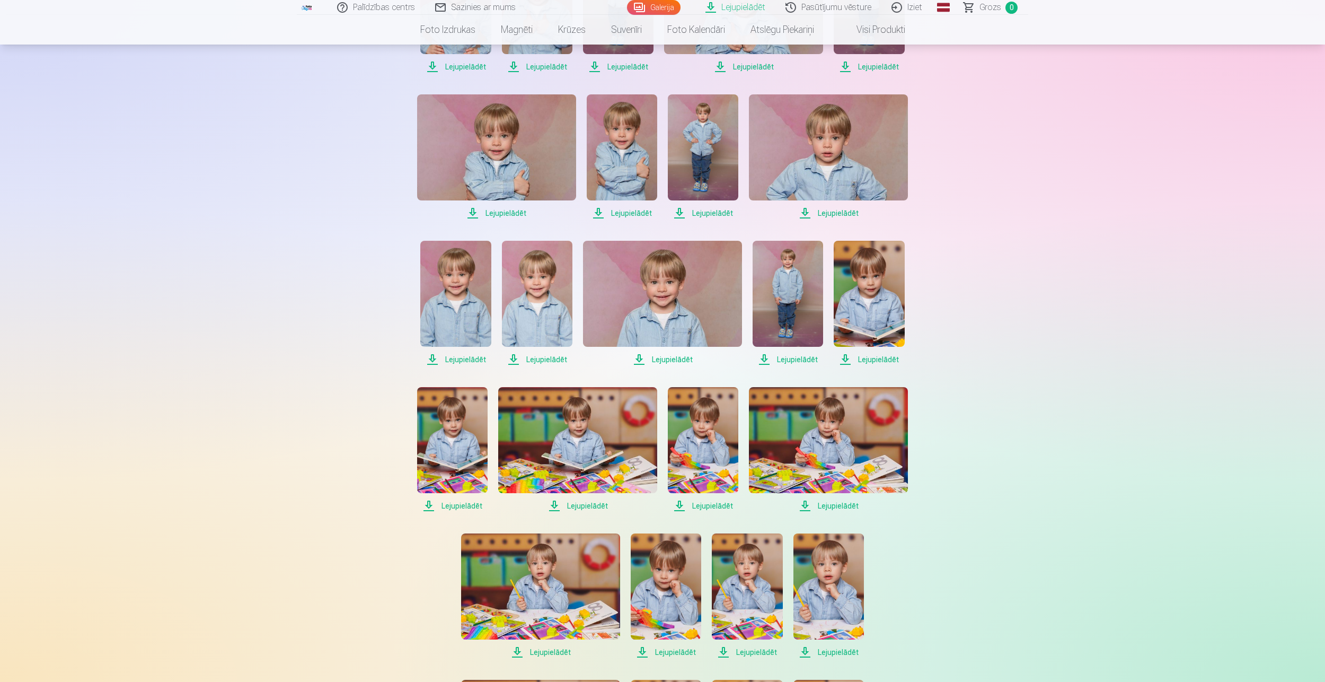
scroll to position [371, 0]
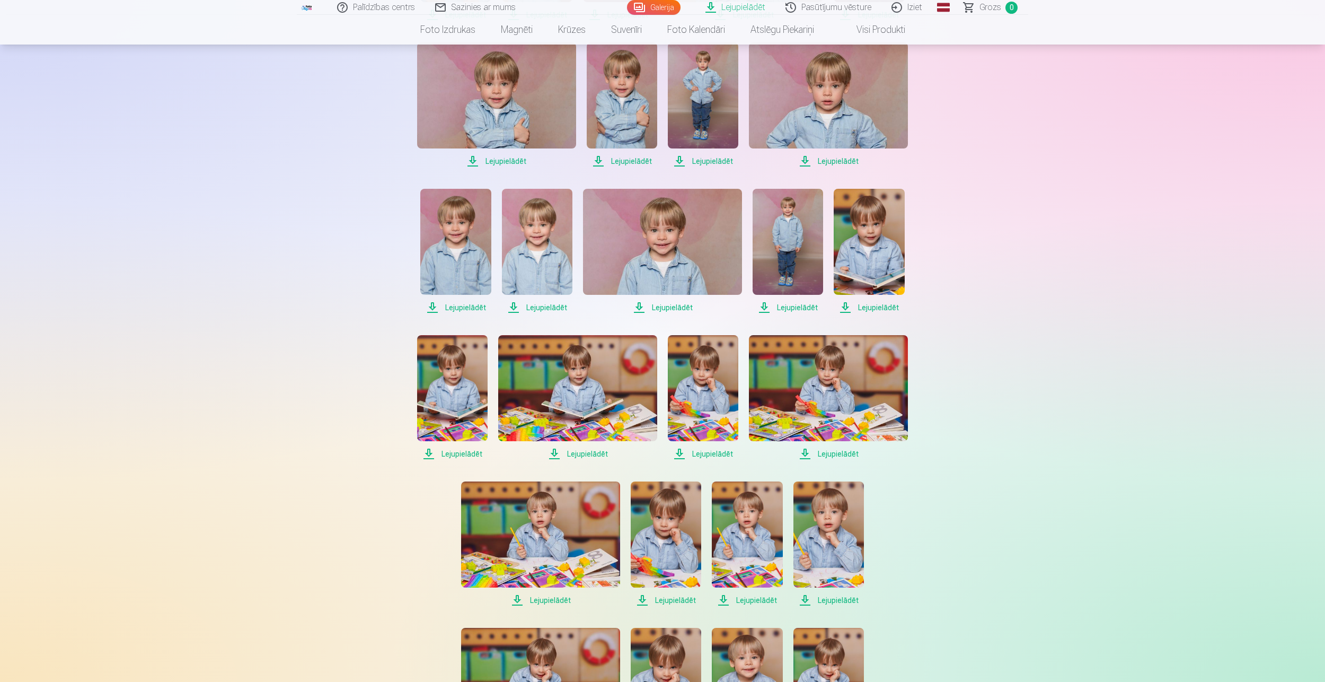
drag, startPoint x: 499, startPoint y: 162, endPoint x: 590, endPoint y: 153, distance: 91.1
click at [500, 162] on span "Lejupielādēt" at bounding box center [496, 161] width 159 height 13
click at [628, 162] on span "Lejupielādēt" at bounding box center [622, 161] width 71 height 13
click at [694, 163] on span "Lejupielādēt" at bounding box center [703, 161] width 71 height 13
click at [819, 162] on span "Lejupielādēt" at bounding box center [828, 161] width 159 height 13
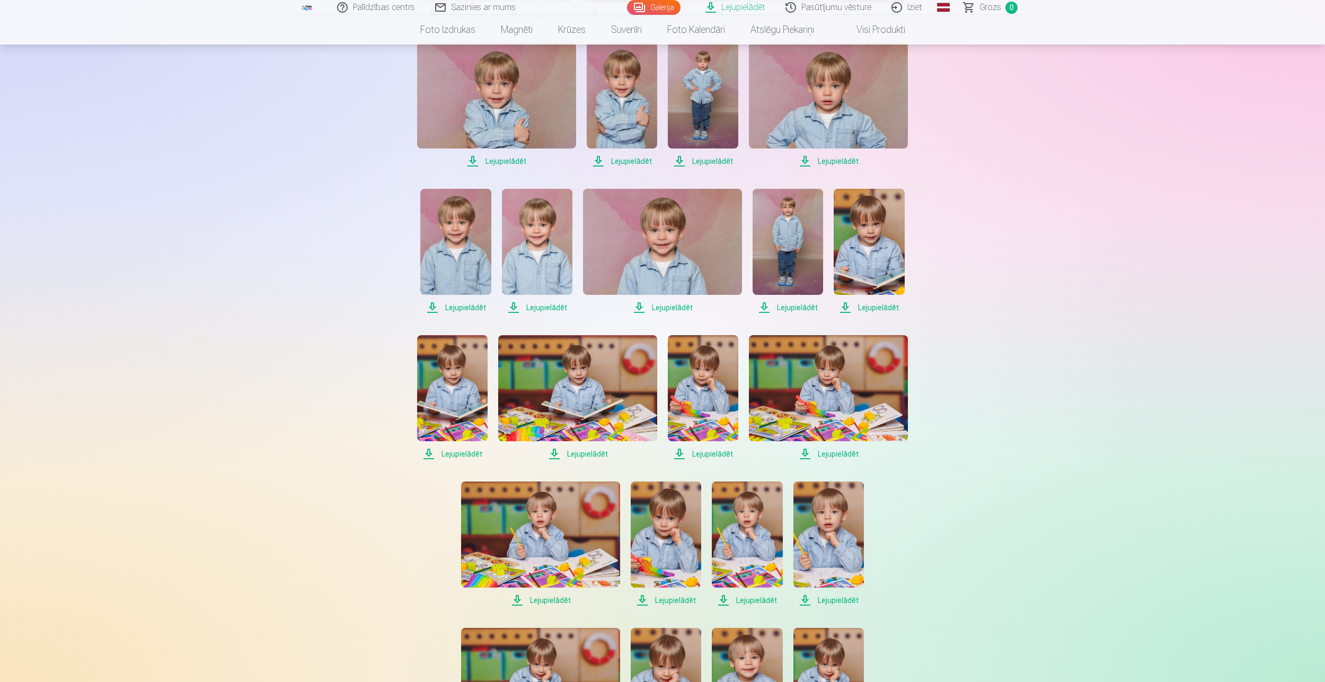
click at [471, 305] on span "Lejupielādēt" at bounding box center [455, 307] width 71 height 13
click at [547, 305] on span "Lejupielādēt" at bounding box center [537, 307] width 71 height 13
click at [674, 307] on span "Lejupielādēt" at bounding box center [662, 307] width 159 height 13
click at [789, 308] on span "Lejupielādēt" at bounding box center [788, 307] width 71 height 13
click at [872, 311] on span "Lejupielādēt" at bounding box center [869, 307] width 71 height 13
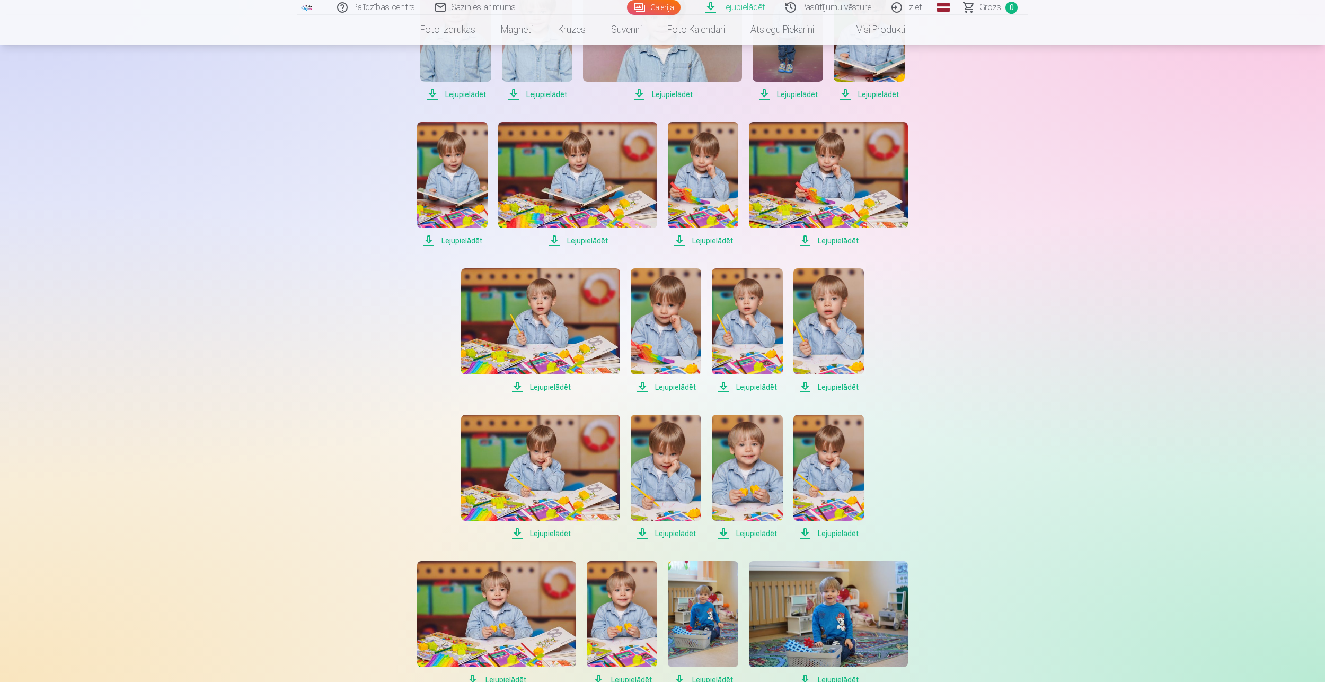
scroll to position [636, 0]
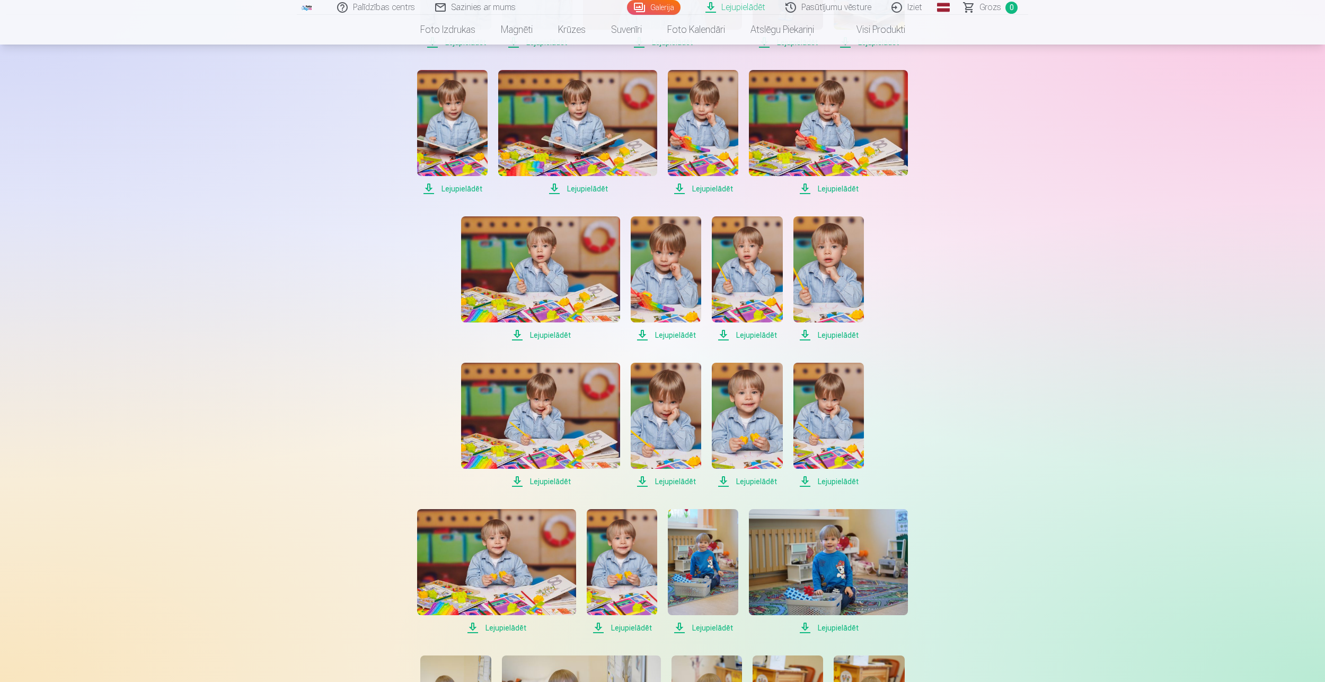
click at [462, 193] on span "Lejupielādēt" at bounding box center [452, 188] width 71 height 13
click at [567, 191] on span "Lejupielādēt" at bounding box center [577, 188] width 159 height 13
click at [706, 190] on span "Lejupielādēt" at bounding box center [703, 188] width 71 height 13
click at [824, 189] on span "Lejupielādēt" at bounding box center [828, 188] width 159 height 13
click at [555, 332] on span "Lejupielādēt" at bounding box center [540, 335] width 159 height 13
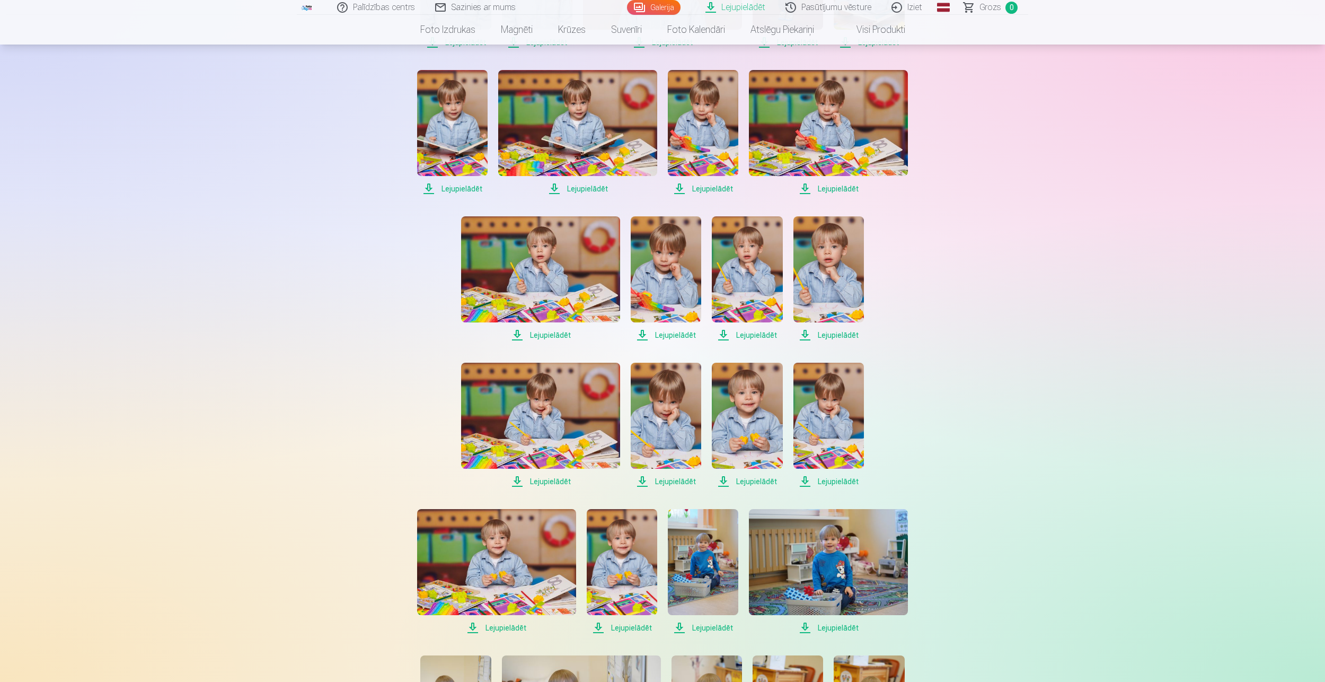
click at [674, 338] on span "Lejupielādēt" at bounding box center [666, 335] width 71 height 13
click at [749, 337] on span "Lejupielādēt" at bounding box center [747, 335] width 71 height 13
click at [845, 336] on span "Lejupielādēt" at bounding box center [829, 335] width 71 height 13
click at [830, 483] on span "Lejupielādēt" at bounding box center [829, 481] width 71 height 13
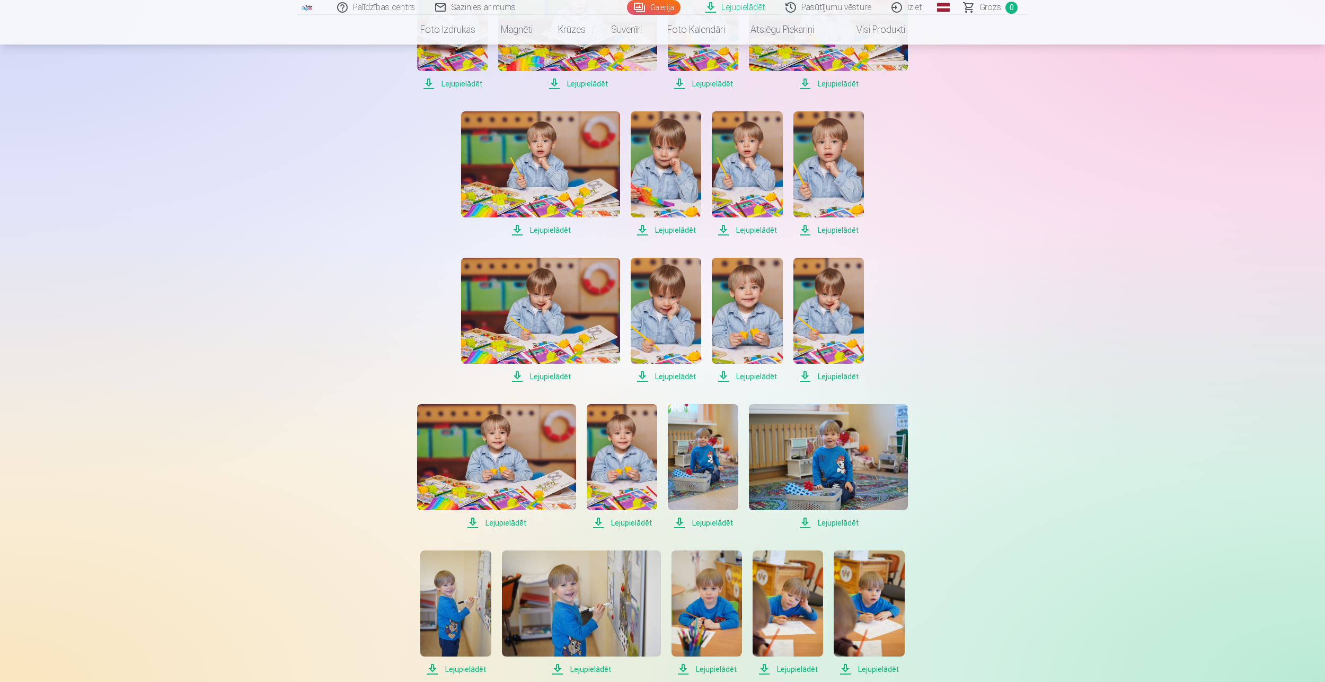
scroll to position [795, 0]
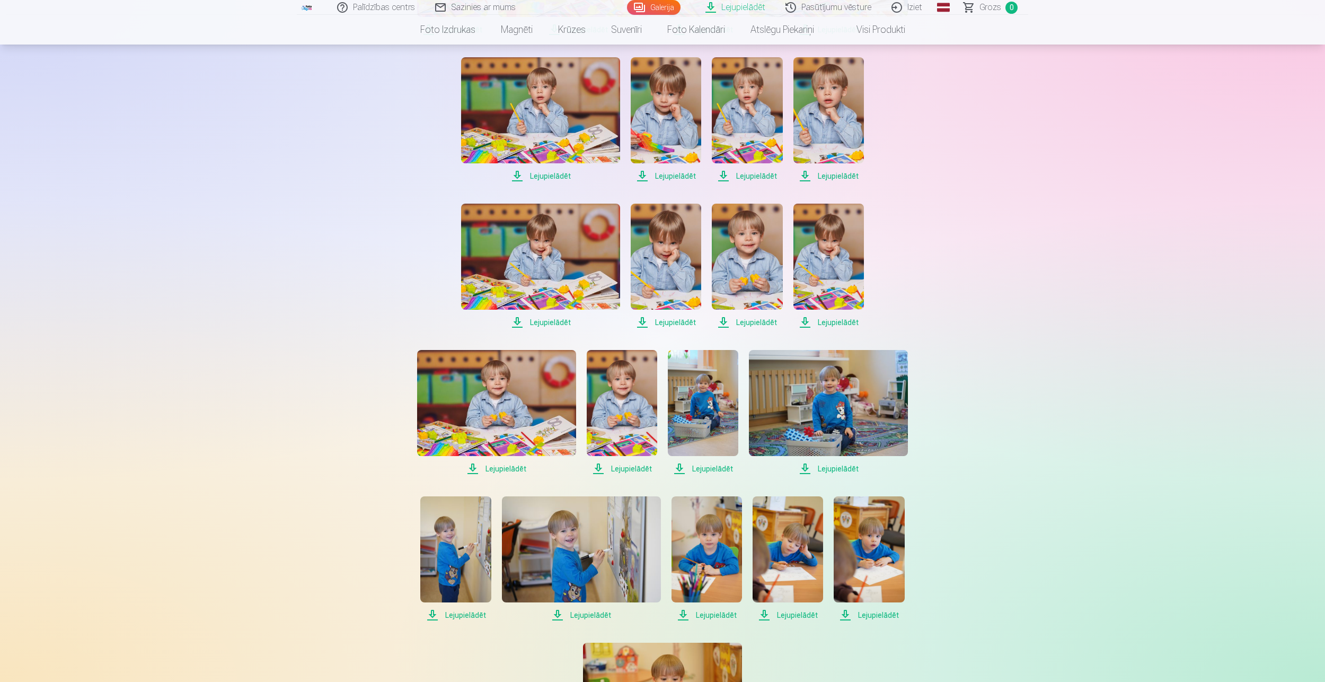
click at [755, 319] on span "Lejupielādēt" at bounding box center [747, 322] width 71 height 13
click at [675, 323] on span "Lejupielādēt" at bounding box center [666, 322] width 71 height 13
click at [544, 323] on span "Lejupielādēt" at bounding box center [540, 322] width 159 height 13
click at [488, 470] on span "Lejupielādēt" at bounding box center [496, 468] width 159 height 13
click at [628, 470] on span "Lejupielādēt" at bounding box center [622, 468] width 71 height 13
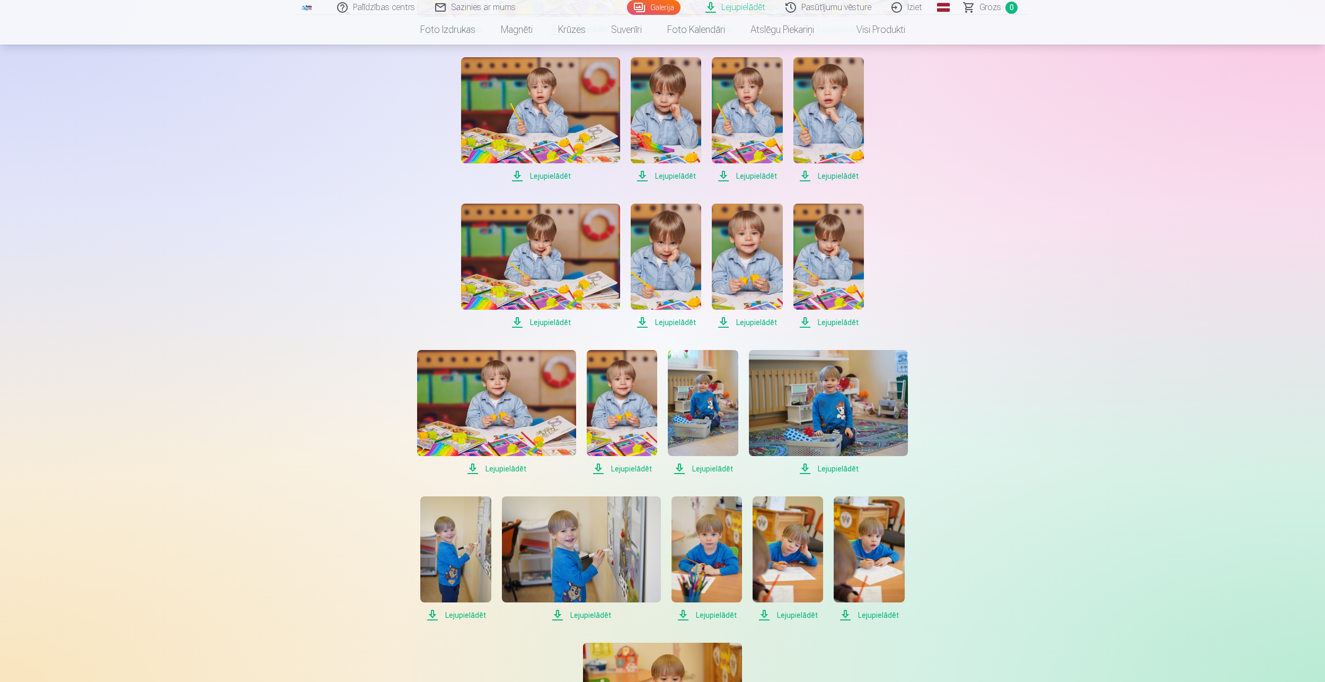
click at [717, 470] on span "Lejupielādēt" at bounding box center [703, 468] width 71 height 13
click at [823, 469] on span "Lejupielādēt" at bounding box center [828, 468] width 159 height 13
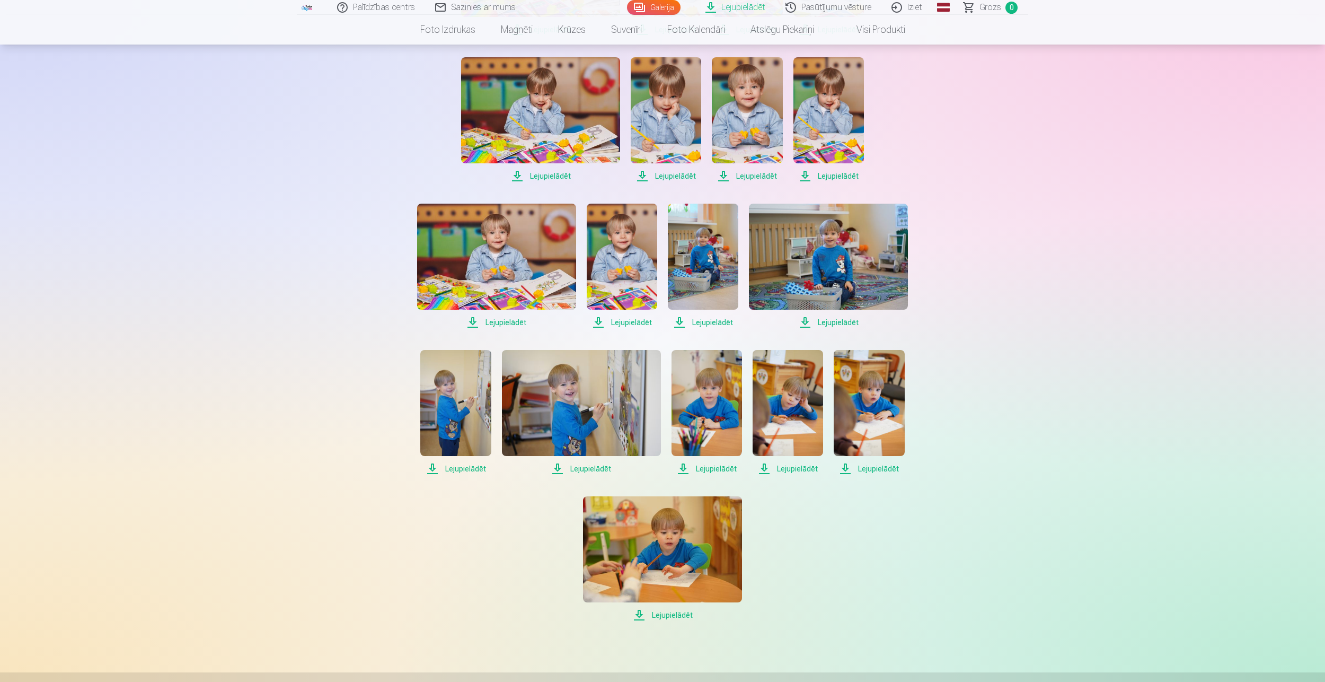
scroll to position [954, 0]
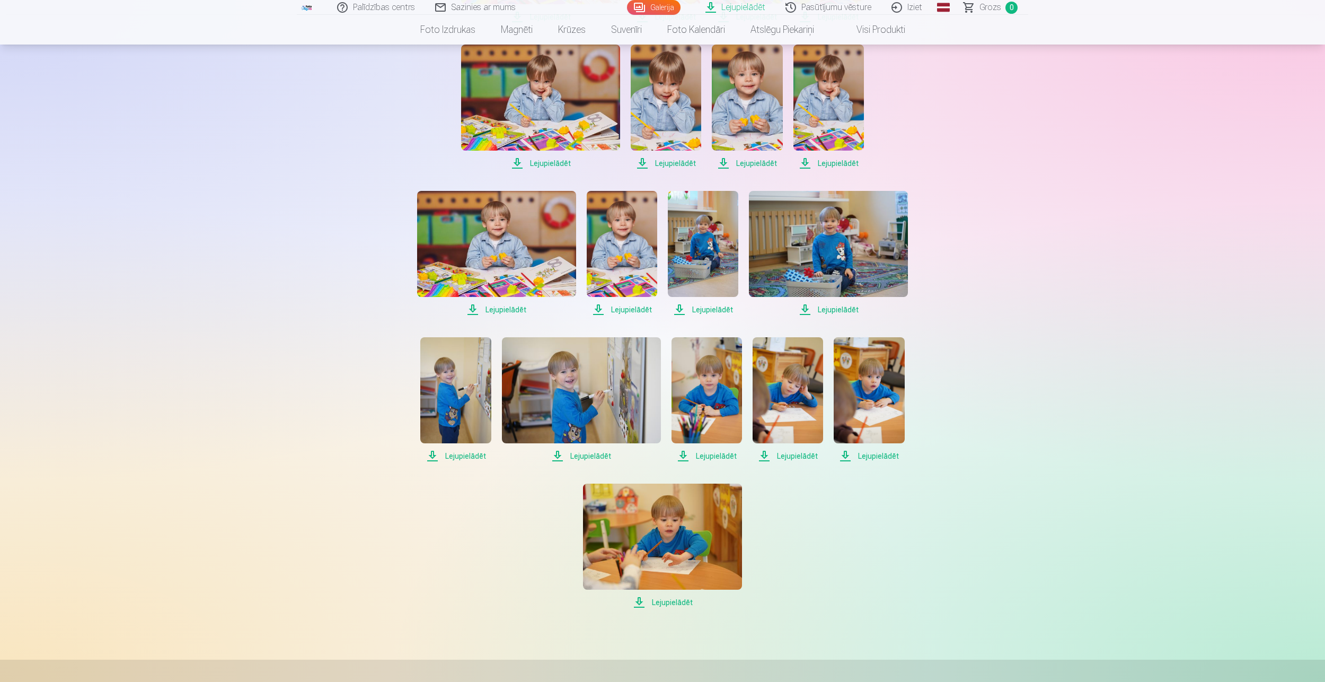
click at [468, 453] on span "Lejupielādēt" at bounding box center [455, 456] width 71 height 13
drag, startPoint x: 586, startPoint y: 458, endPoint x: 600, endPoint y: 457, distance: 13.8
click at [586, 458] on span "Lejupielādēt" at bounding box center [581, 456] width 159 height 13
click at [717, 458] on span "Lejupielādēt" at bounding box center [707, 456] width 71 height 13
click at [805, 457] on span "Lejupielādēt" at bounding box center [788, 456] width 71 height 13
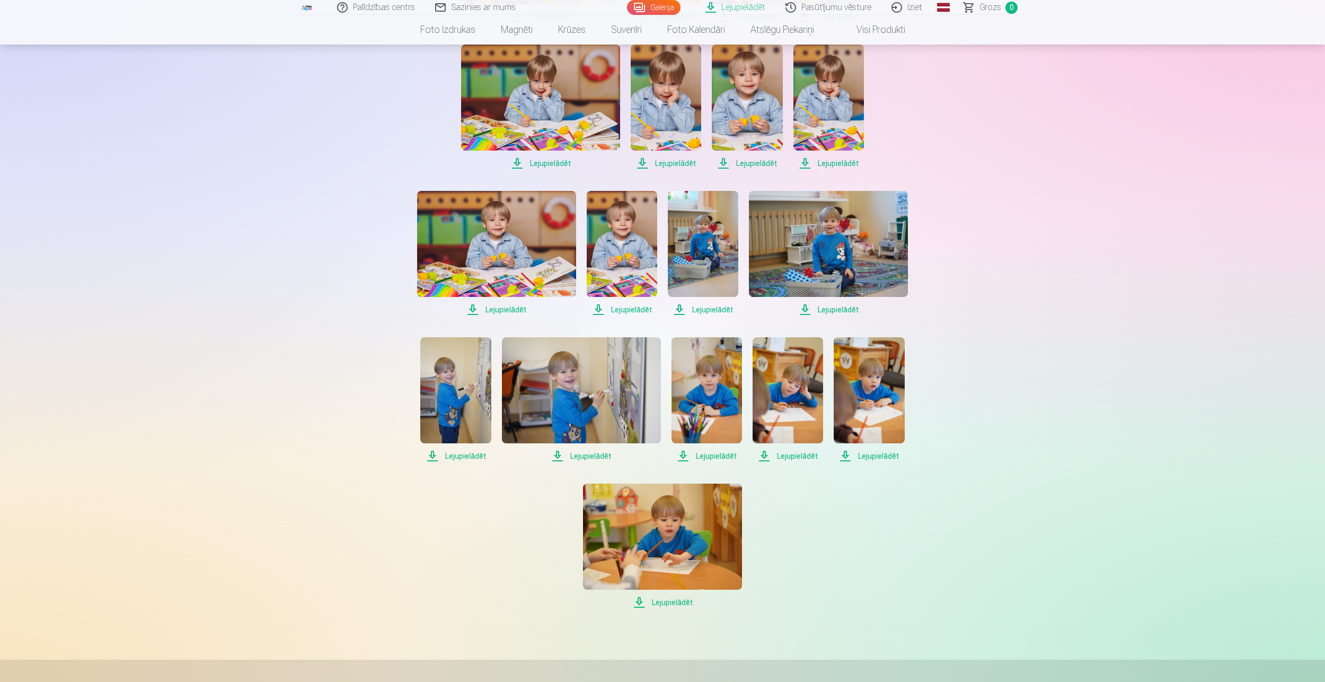
click at [863, 460] on span "Lejupielādēt" at bounding box center [869, 456] width 71 height 13
click at [665, 599] on span "Lejupielādēt" at bounding box center [662, 602] width 159 height 13
drag, startPoint x: 1262, startPoint y: 0, endPoint x: 1161, endPoint y: 156, distance: 185.9
drag, startPoint x: 1281, startPoint y: 0, endPoint x: 1122, endPoint y: 265, distance: 308.9
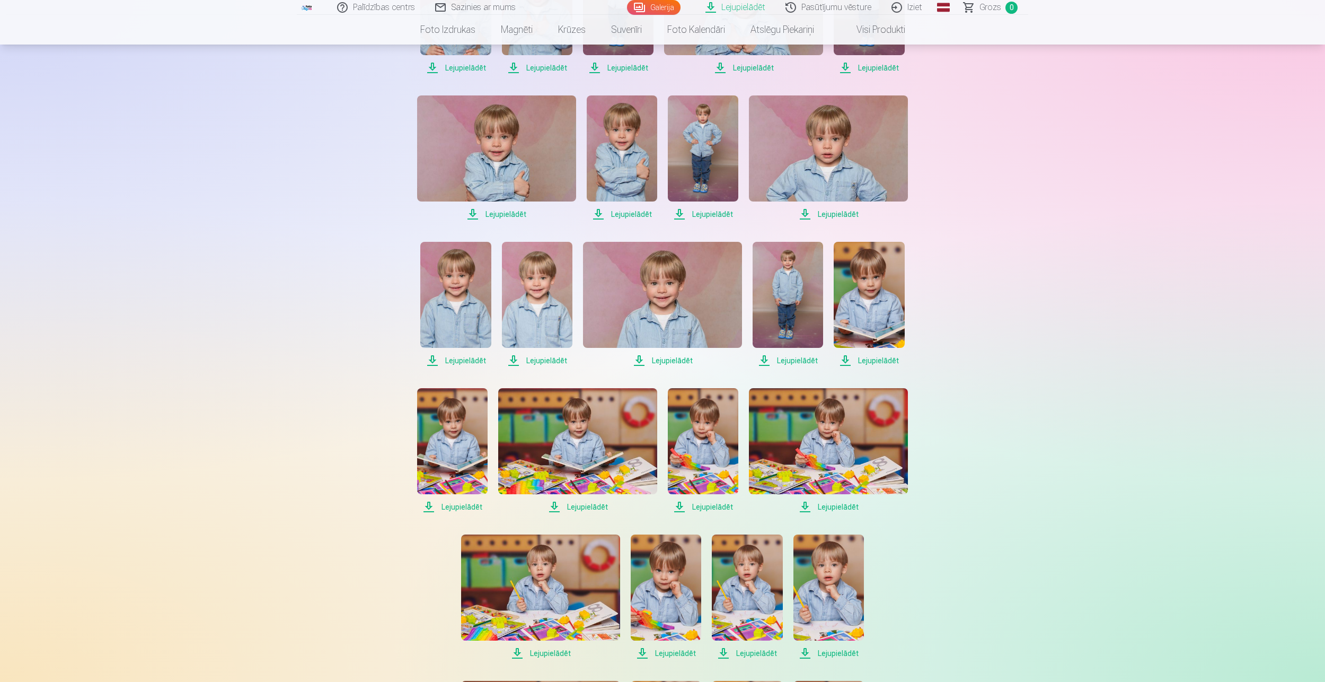
scroll to position [0, 0]
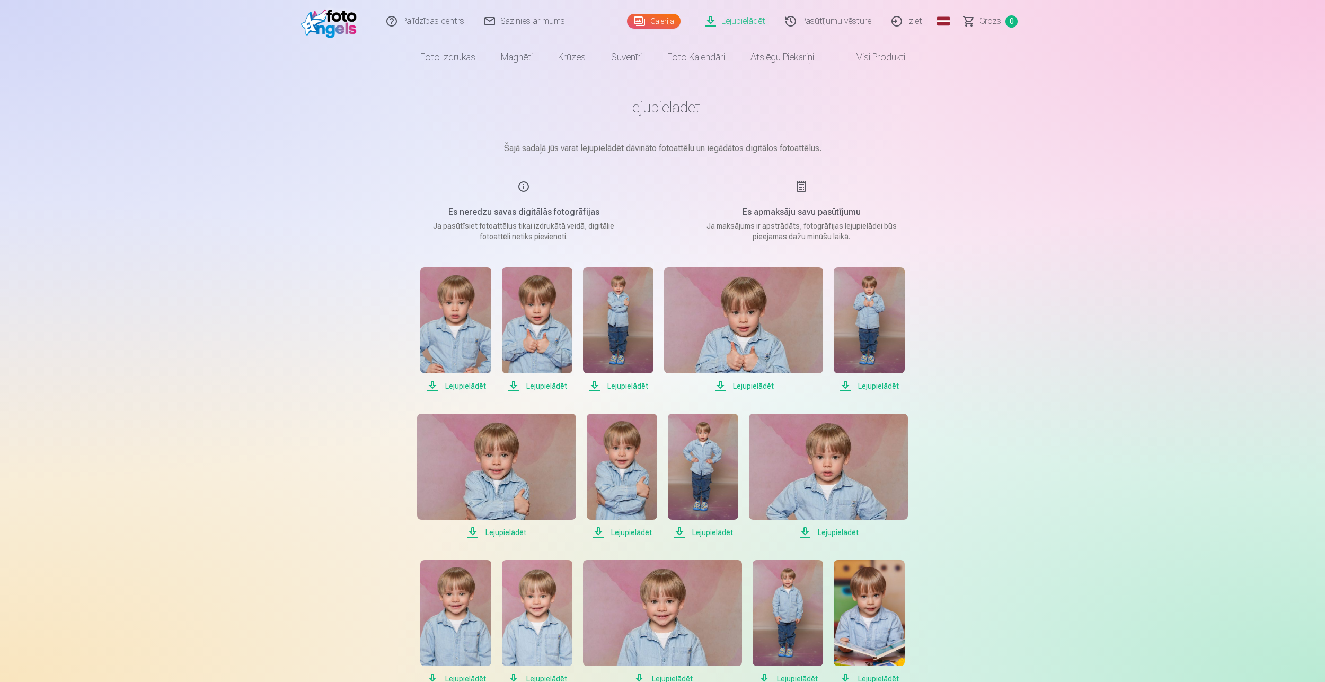
click at [746, 22] on link "Lejupielādēt" at bounding box center [736, 21] width 80 height 42
click at [333, 22] on img at bounding box center [331, 21] width 61 height 34
